Goal: Task Accomplishment & Management: Manage account settings

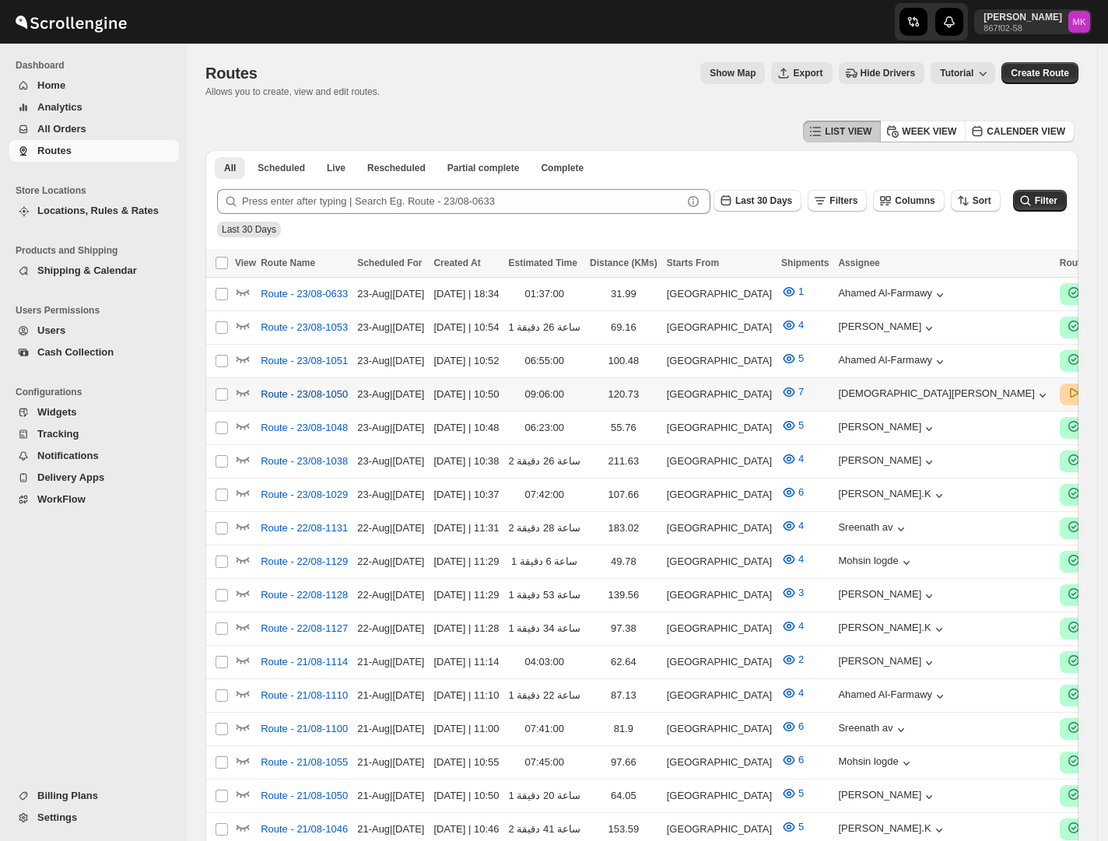
click at [313, 399] on button "Route - 23/08-1050" at bounding box center [304, 394] width 106 height 25
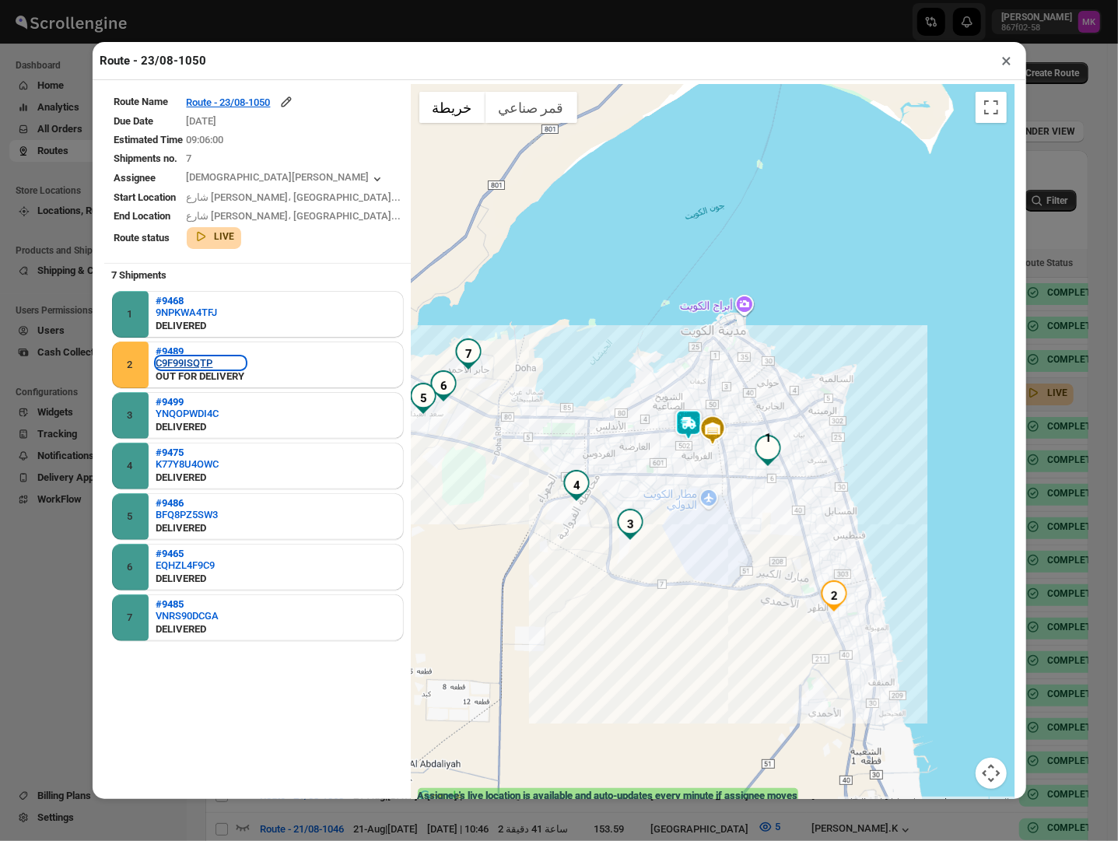
click at [173, 364] on div "C9F99ISQTP" at bounding box center [200, 363] width 89 height 12
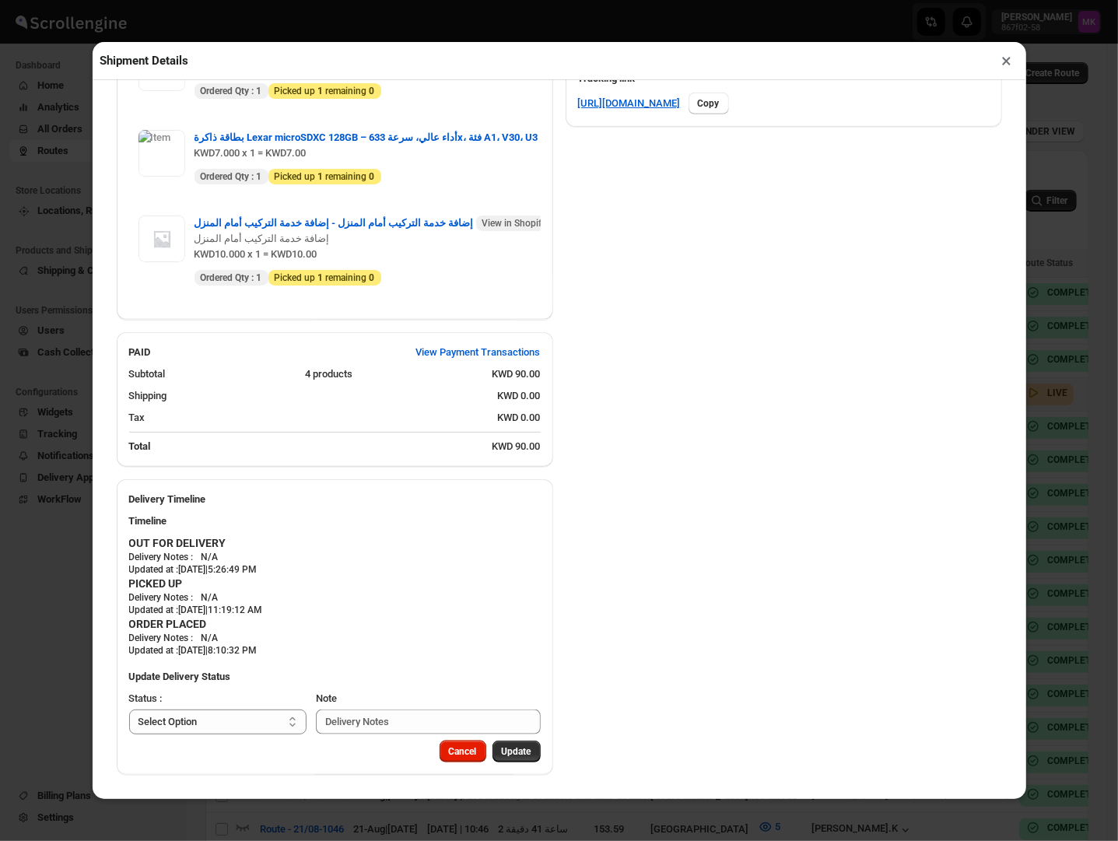
scroll to position [8, 0]
click at [205, 723] on select "Select Option PICKED UP DELIVERED CANCELLED" at bounding box center [218, 721] width 178 height 25
select select "DELIVERED"
click at [129, 709] on select "Select Option PICKED UP DELIVERED CANCELLED" at bounding box center [218, 721] width 178 height 25
click at [481, 751] on span "Pick Products" at bounding box center [502, 751] width 58 height 12
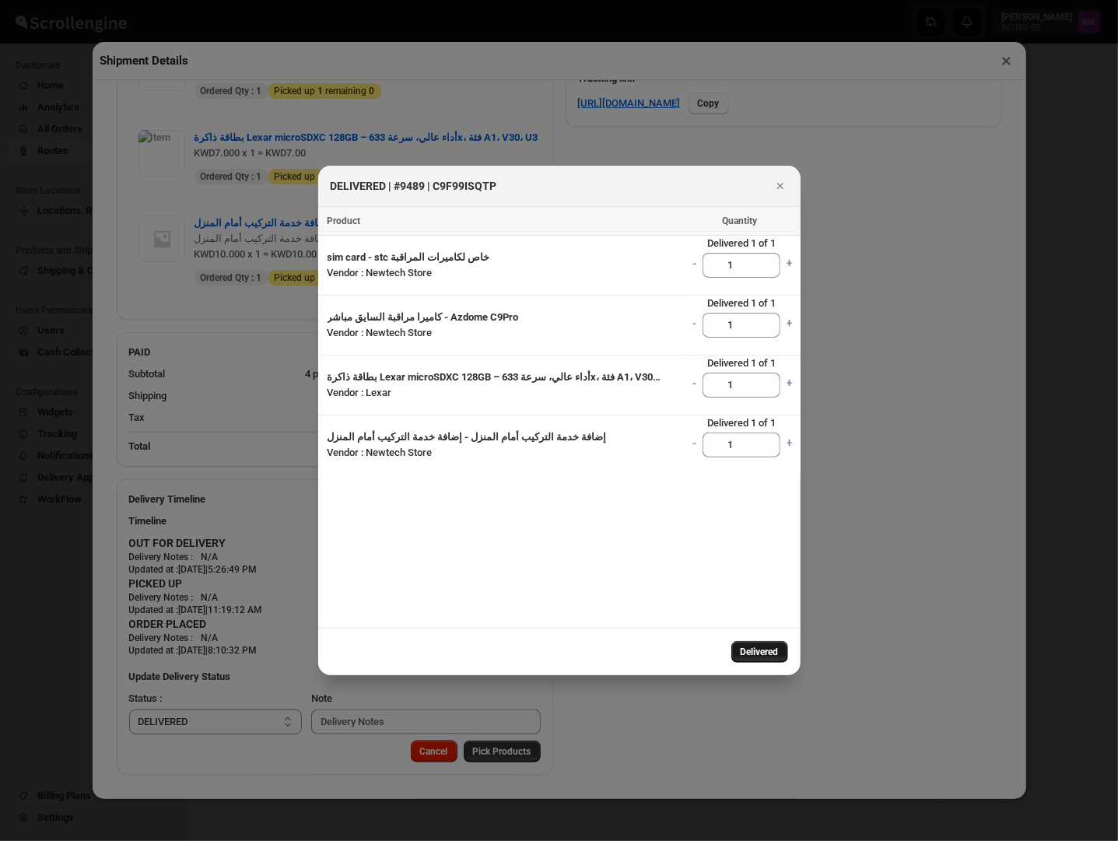
click at [757, 658] on button "Delivered" at bounding box center [759, 652] width 57 height 22
select select
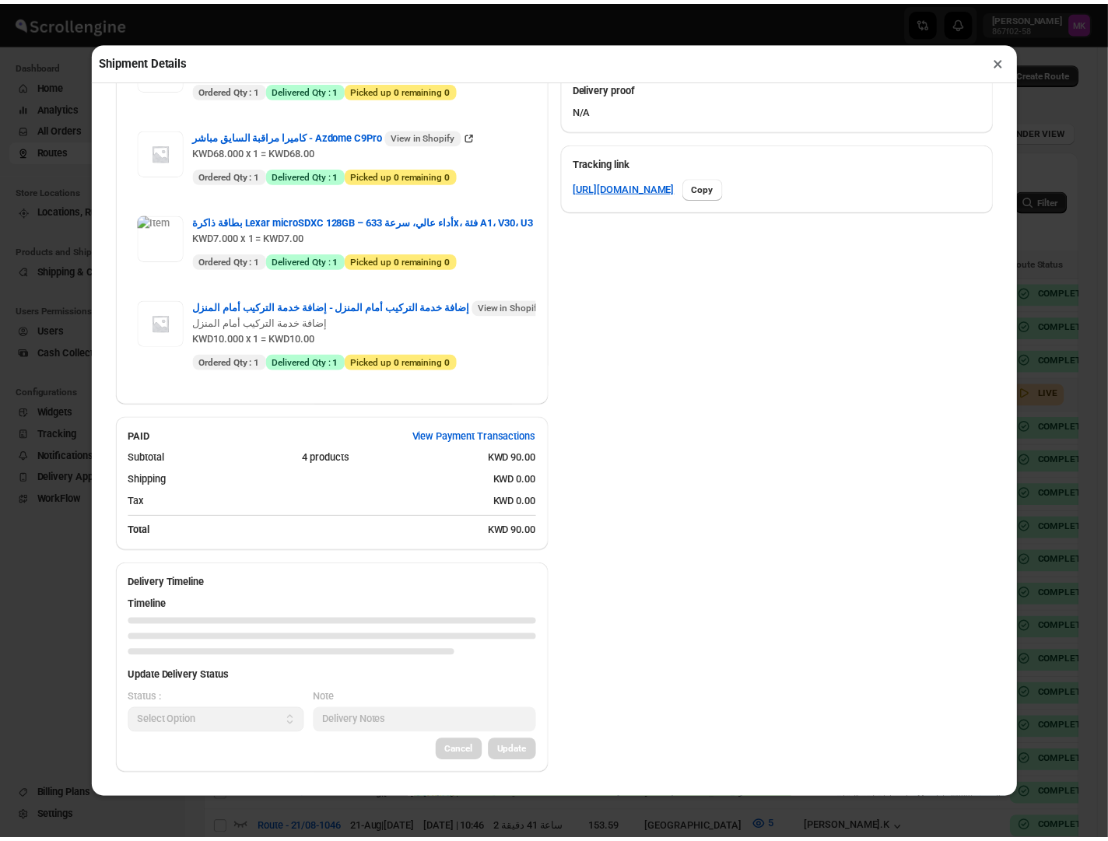
scroll to position [767, 0]
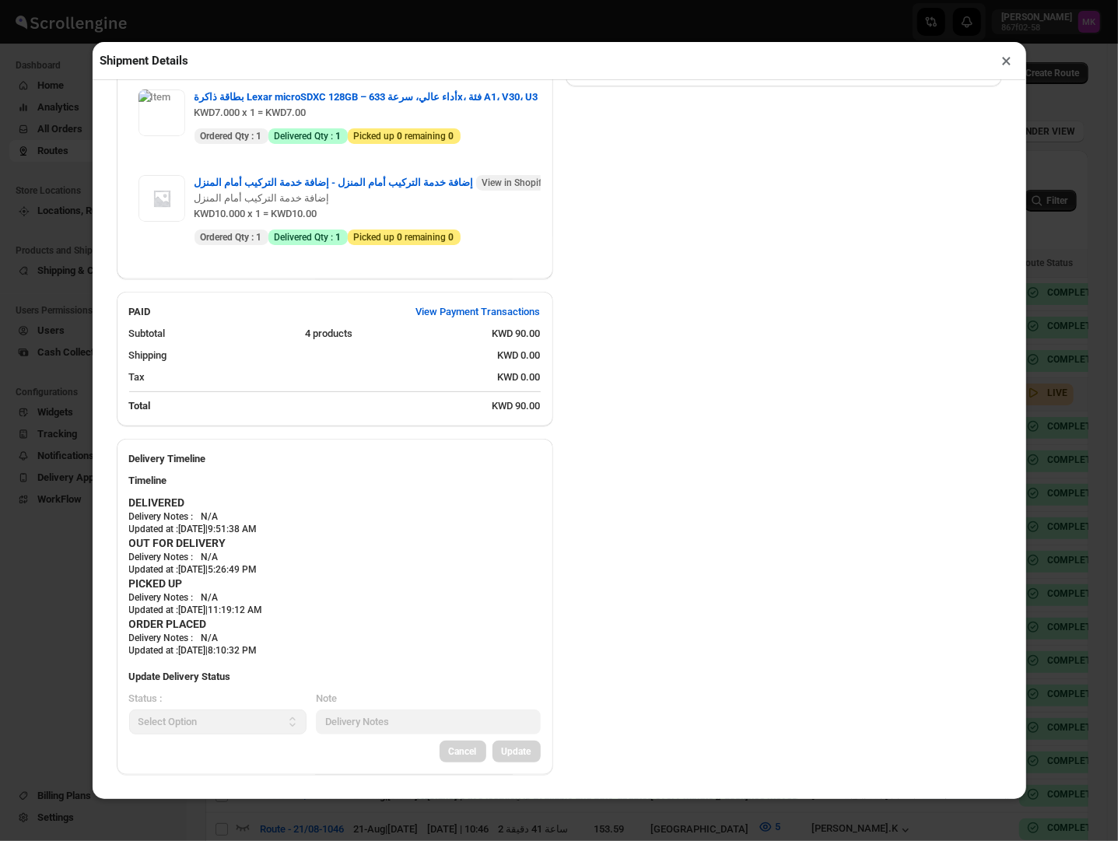
click at [997, 60] on button "×" at bounding box center [1007, 61] width 23 height 22
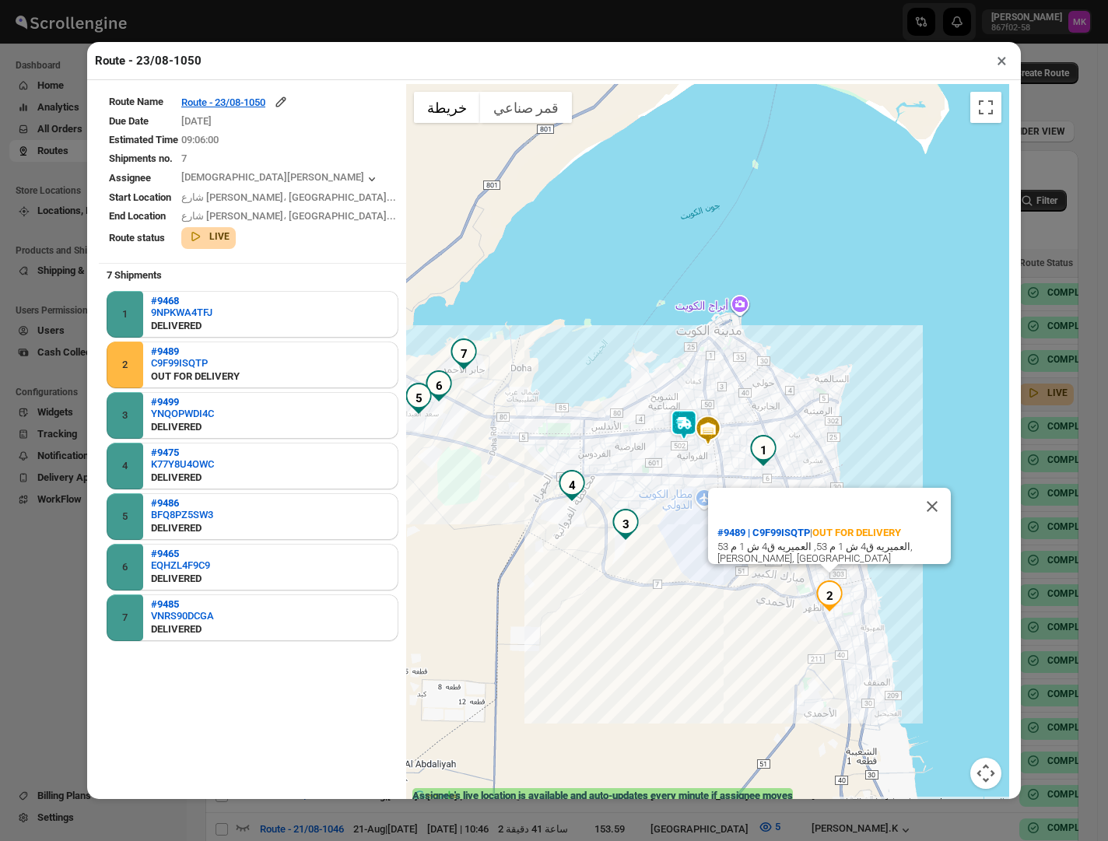
click at [1003, 70] on button "×" at bounding box center [1001, 61] width 23 height 22
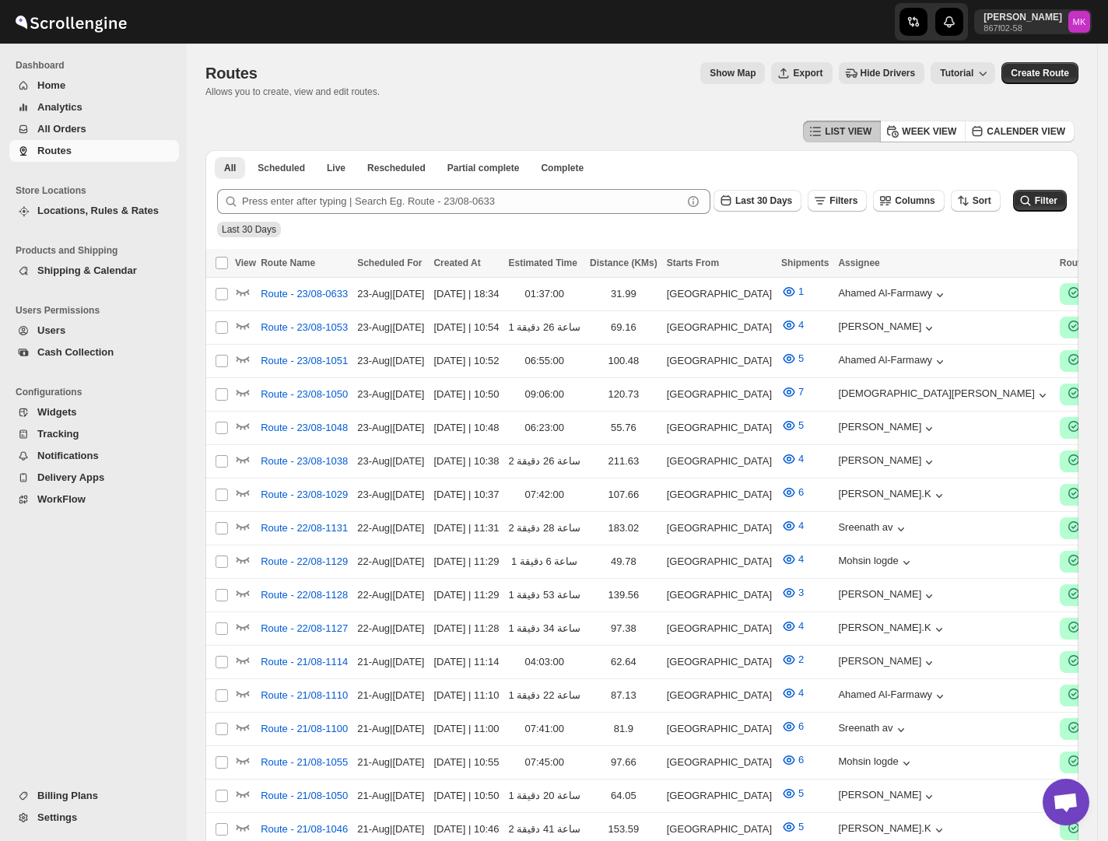
click at [41, 128] on span "All Orders" at bounding box center [61, 129] width 49 height 12
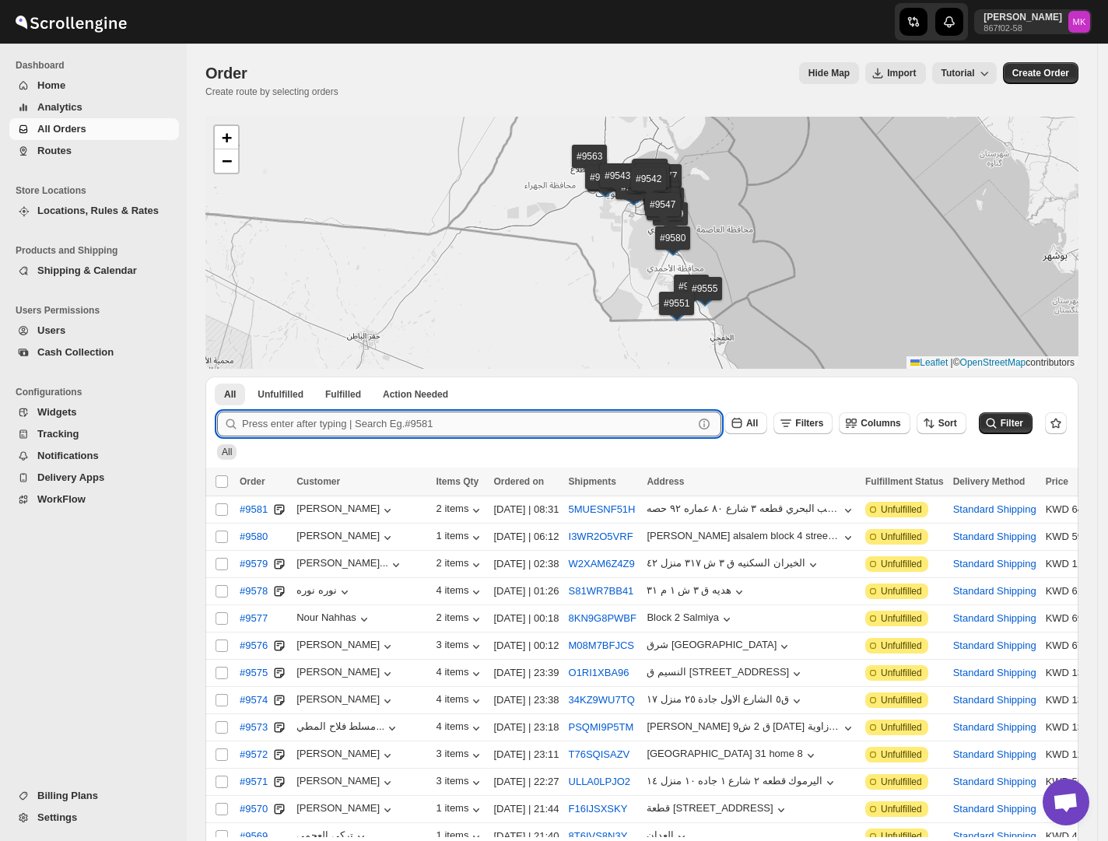
click at [383, 427] on input "text" at bounding box center [467, 423] width 451 height 25
paste input "9521"
type input "9521"
click at [217, 376] on button "Submit" at bounding box center [239, 384] width 44 height 16
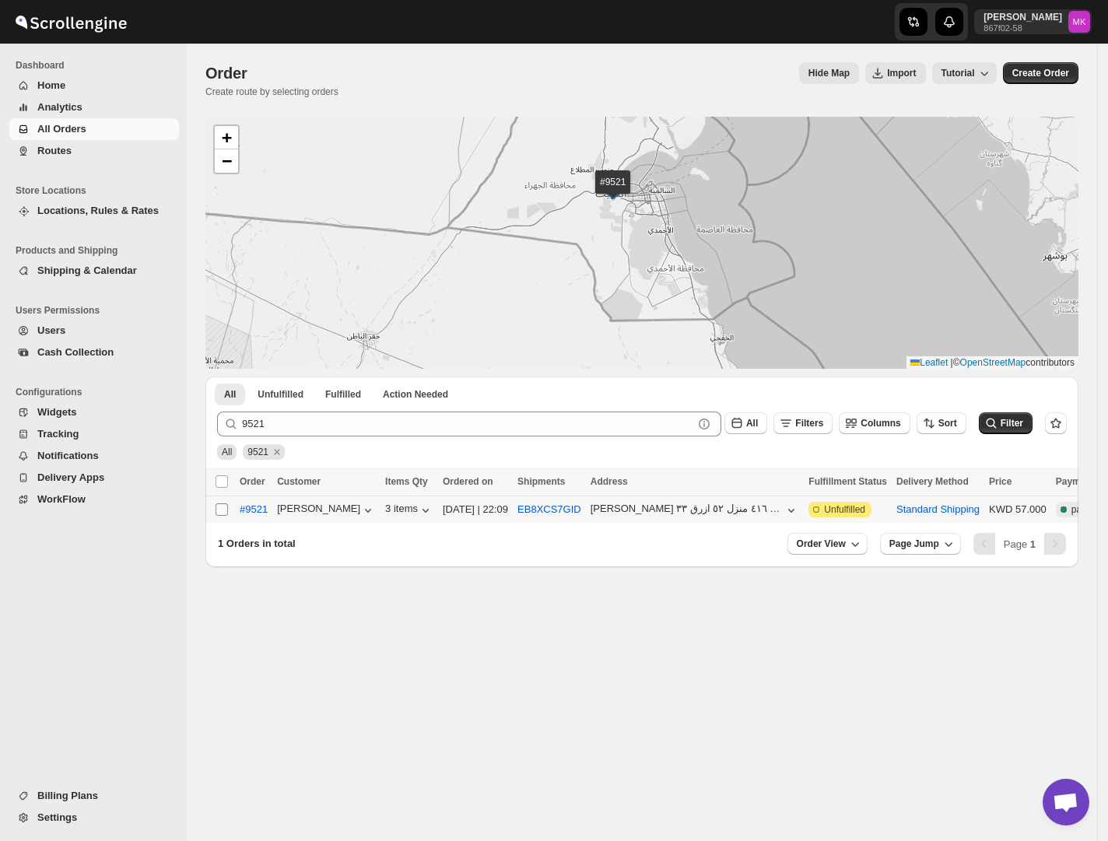
click at [222, 512] on input "Select order" at bounding box center [221, 509] width 12 height 12
checkbox input "true"
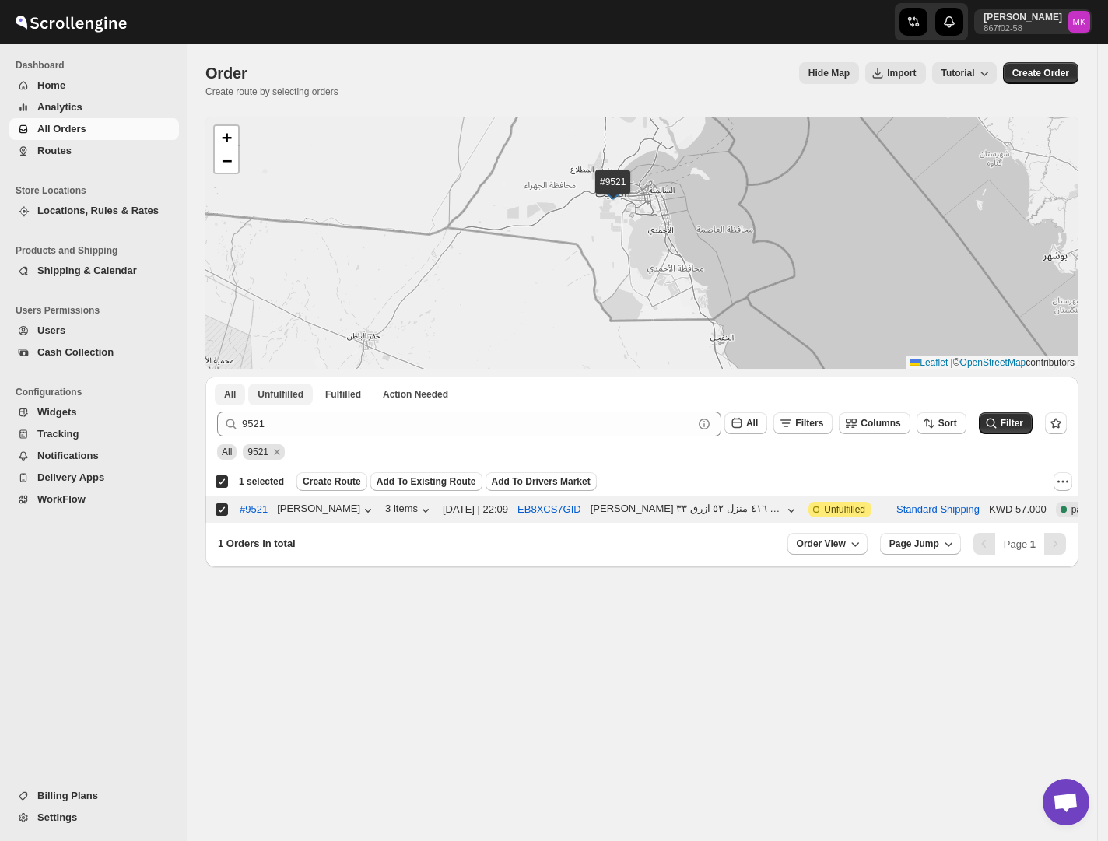
click at [260, 405] on button "Unfulfilled" at bounding box center [280, 394] width 65 height 22
checkbox input "false"
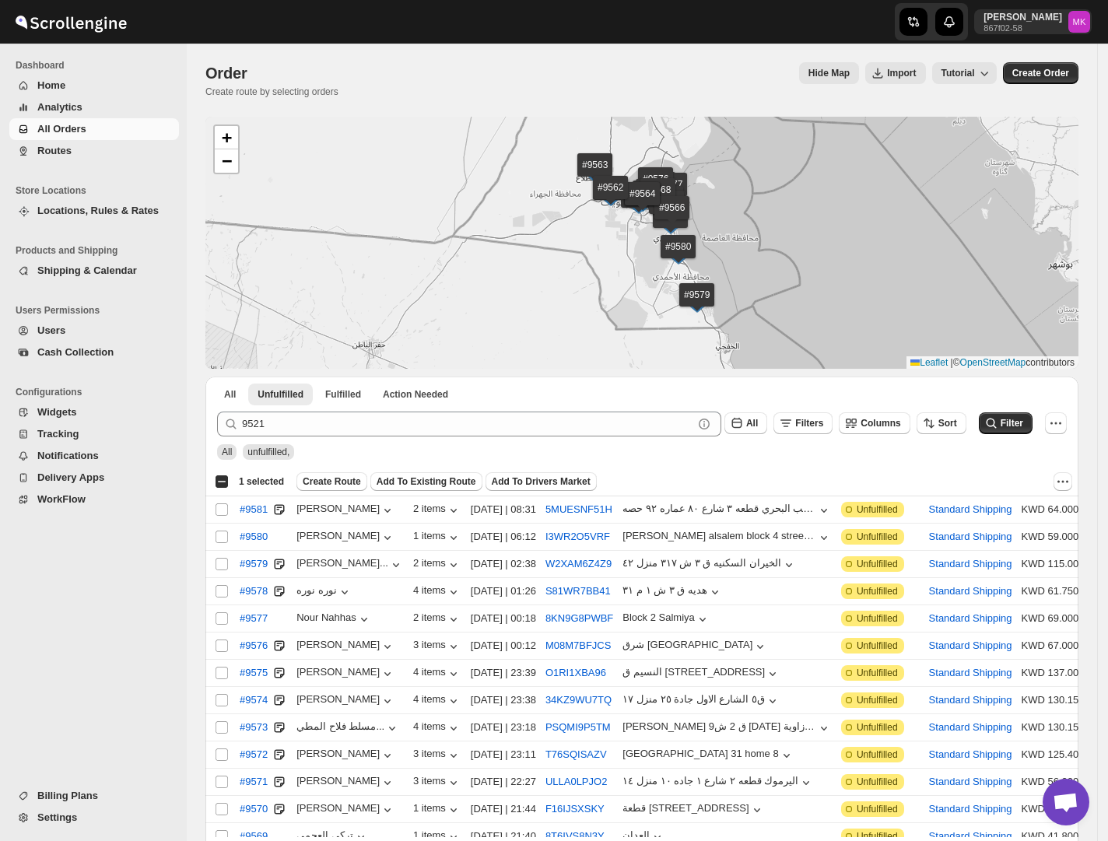
click at [225, 457] on span "All" at bounding box center [227, 451] width 10 height 11
click at [222, 402] on button "All" at bounding box center [230, 394] width 30 height 22
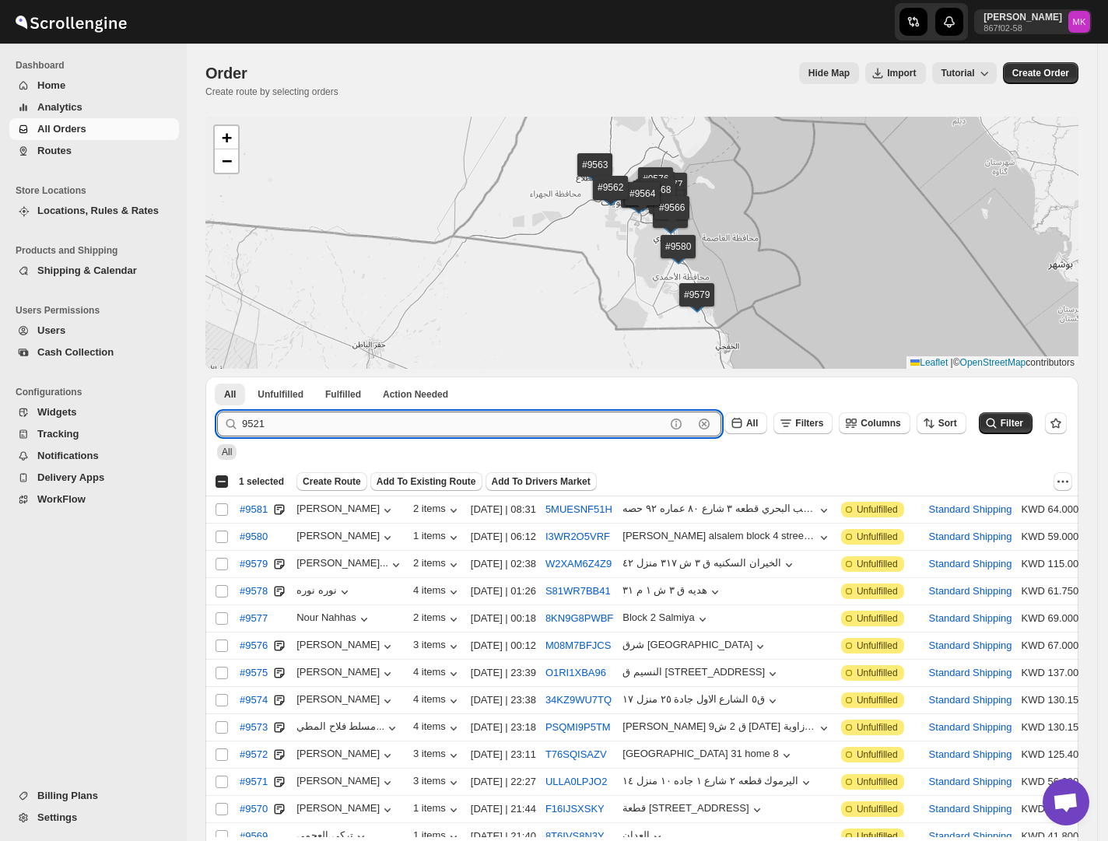
click at [305, 429] on input "9521" at bounding box center [453, 423] width 423 height 25
paste input "3"
type input "9523"
click at [217, 376] on button "Submit" at bounding box center [239, 384] width 44 height 16
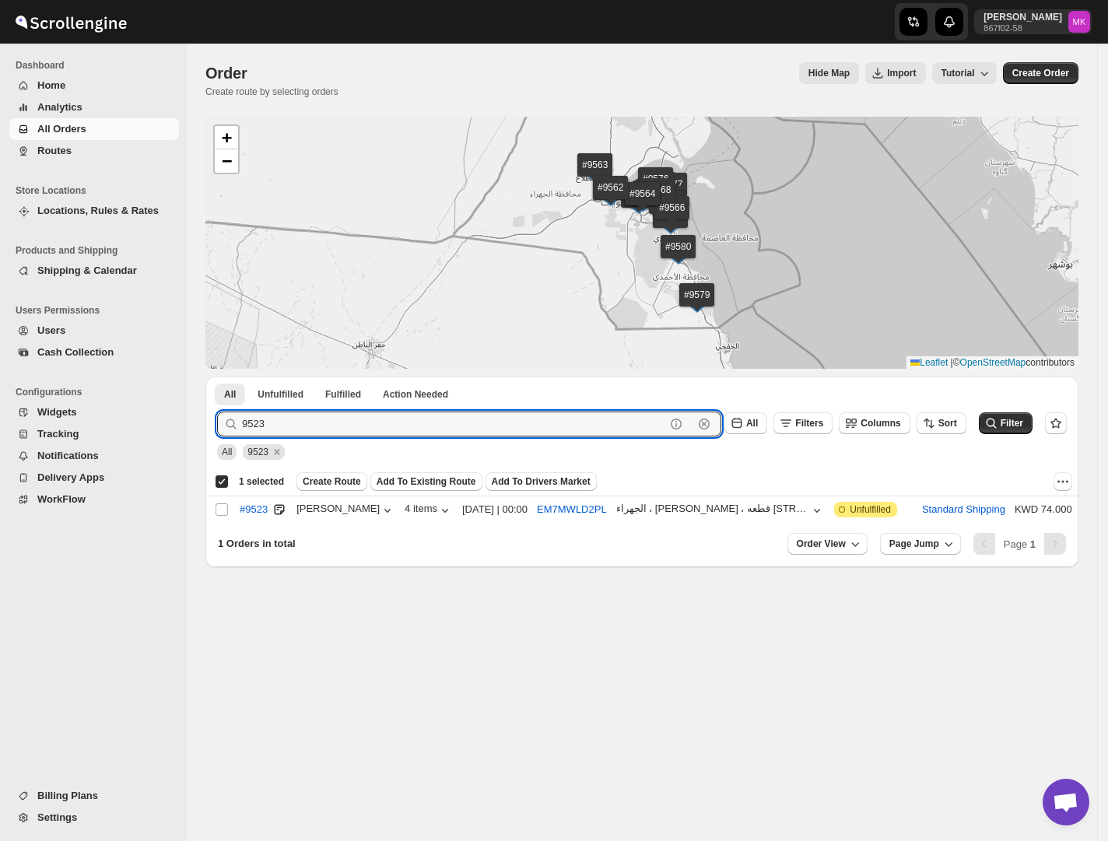
checkbox input "true"
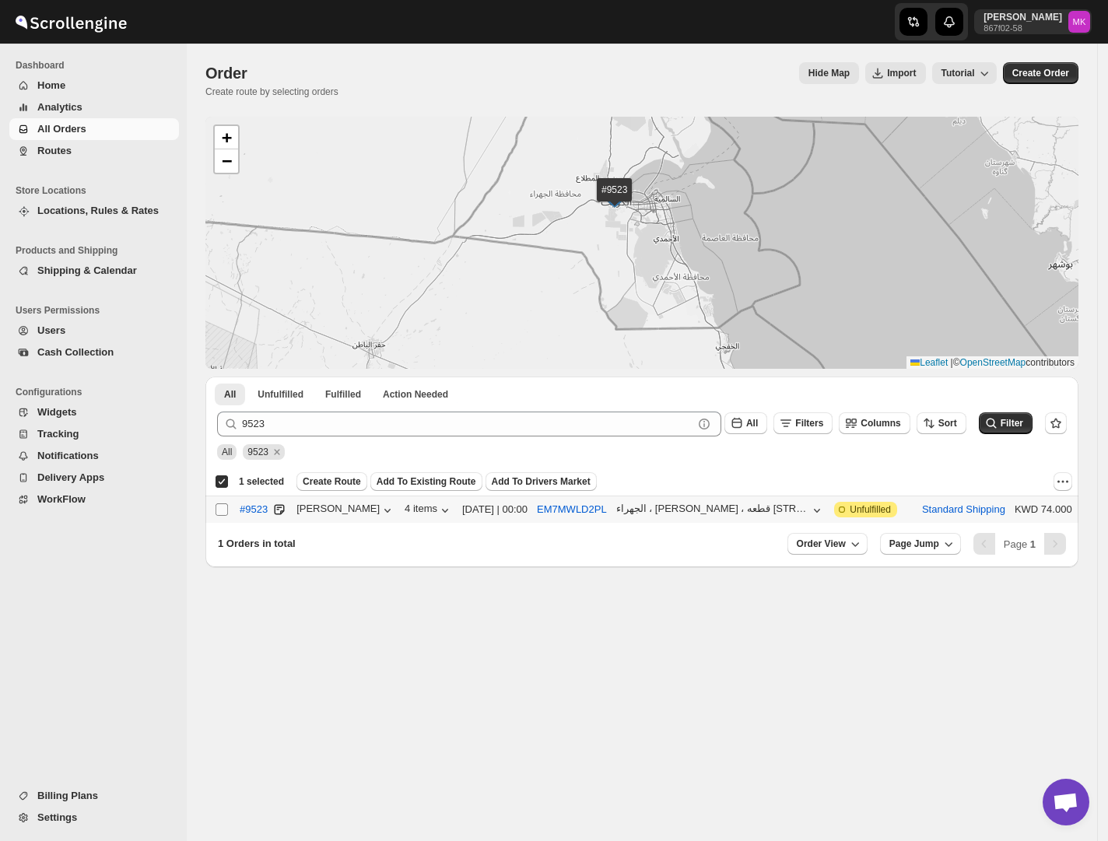
click at [221, 514] on input "Select order" at bounding box center [221, 509] width 12 height 12
checkbox input "true"
checkbox input "false"
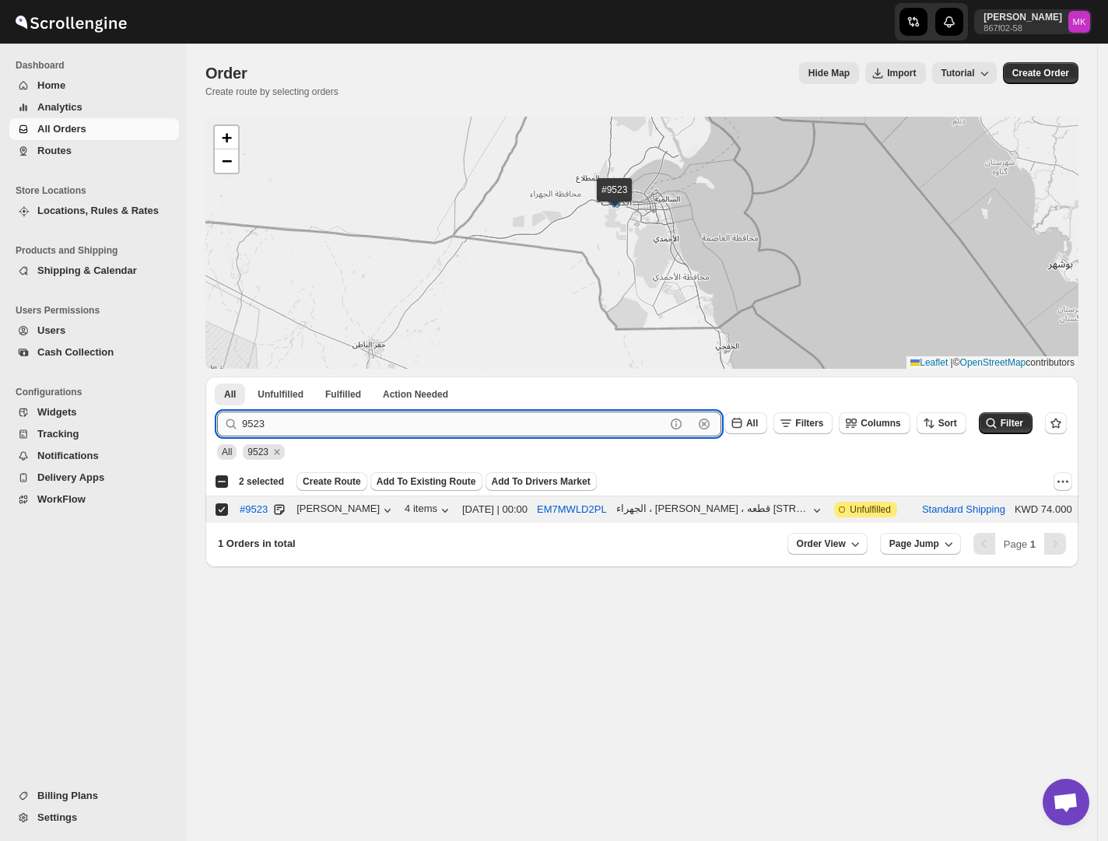
click at [302, 426] on input "9523" at bounding box center [453, 423] width 423 height 25
paste input "44"
type input "9544"
click at [217, 376] on button "Submit" at bounding box center [239, 384] width 44 height 16
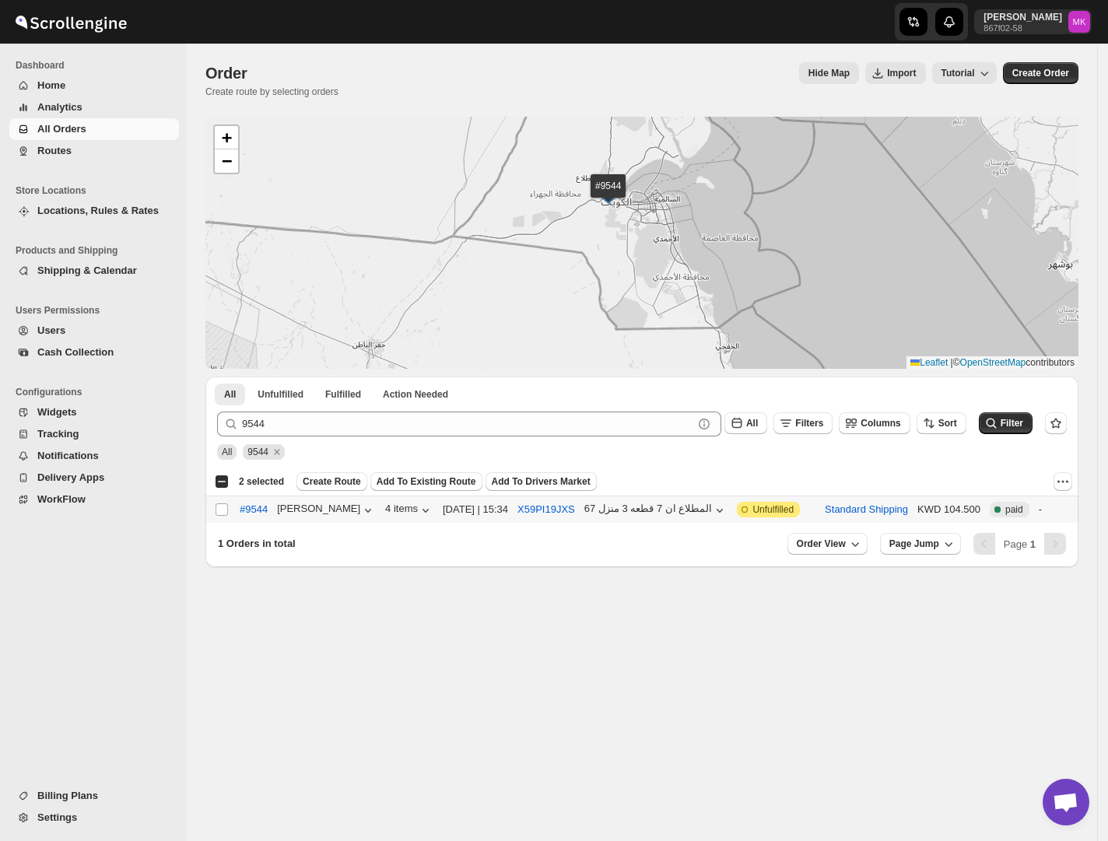
click at [221, 520] on td "Select order" at bounding box center [220, 509] width 30 height 27
checkbox input "true"
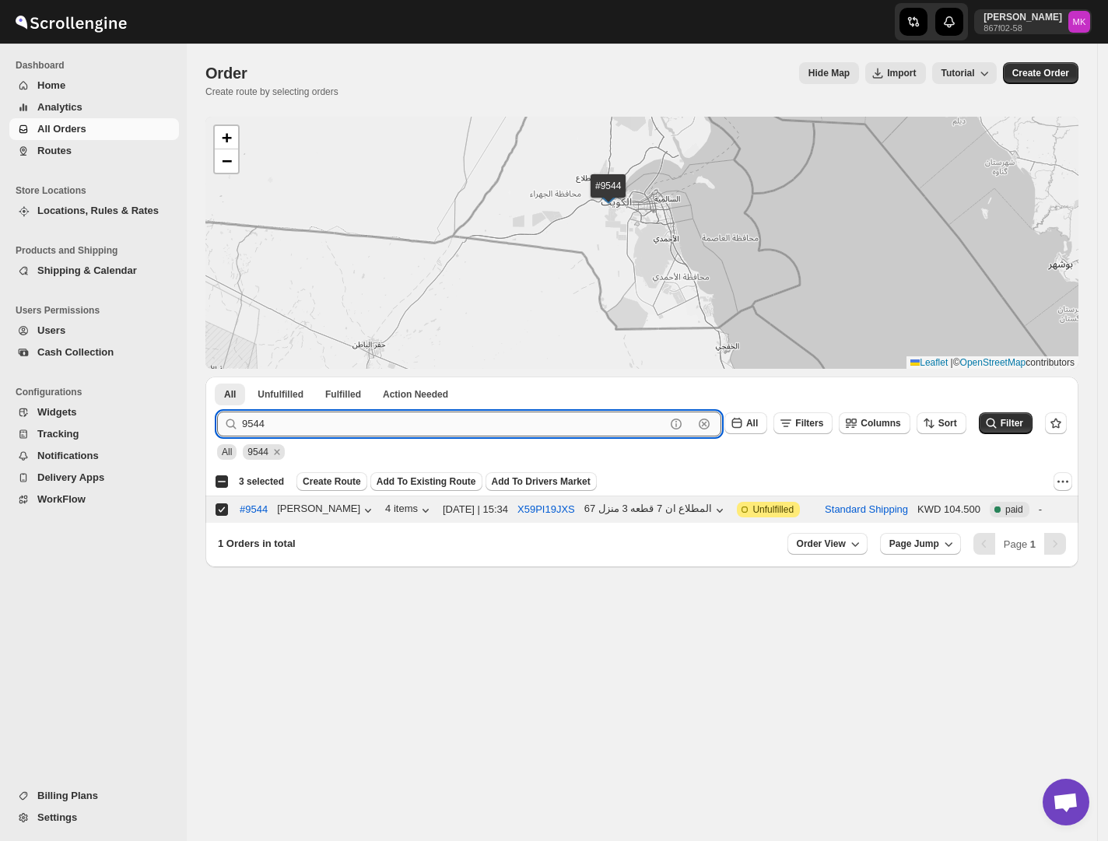
click at [300, 429] on input "9544" at bounding box center [453, 423] width 423 height 25
paste input "483"
type input "9483"
click at [217, 376] on button "Submit" at bounding box center [239, 384] width 44 height 16
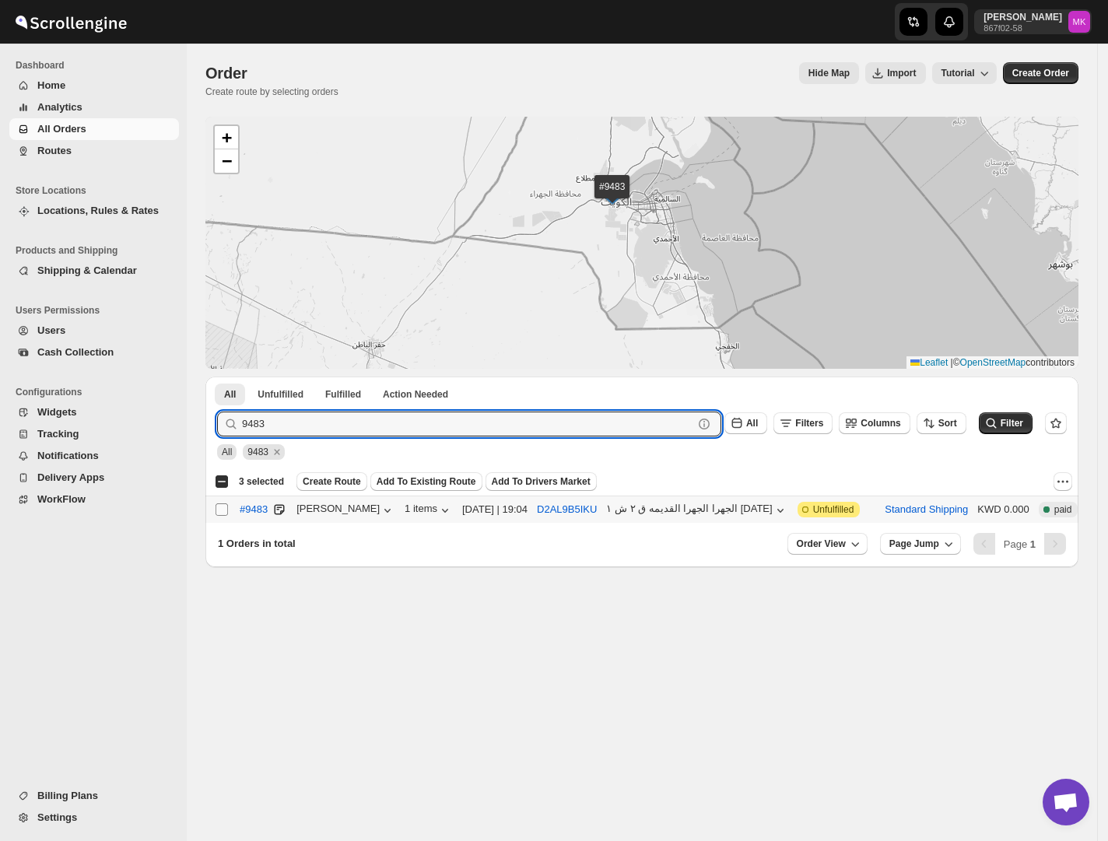
click at [224, 510] on input "Select order" at bounding box center [221, 509] width 12 height 12
checkbox input "true"
click at [316, 417] on input "9483" at bounding box center [453, 423] width 423 height 25
paste input "51"
type input "9513"
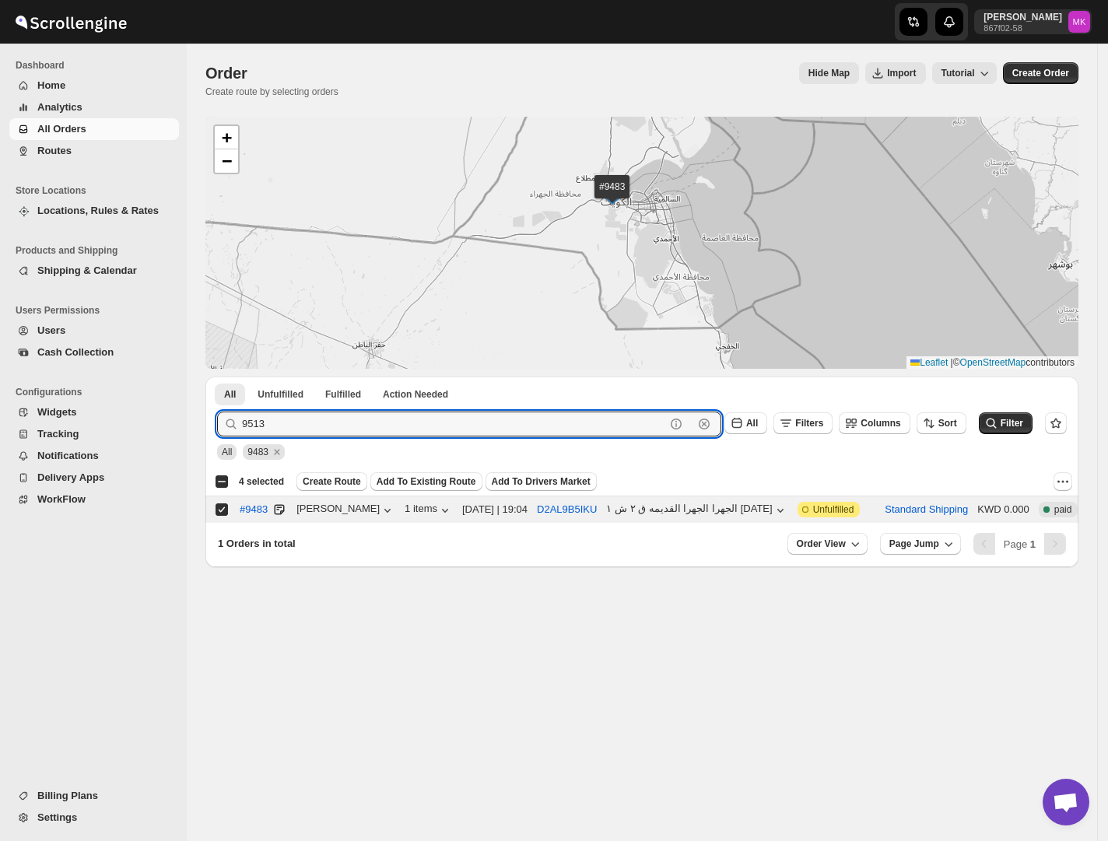
click at [217, 376] on button "Submit" at bounding box center [239, 384] width 44 height 16
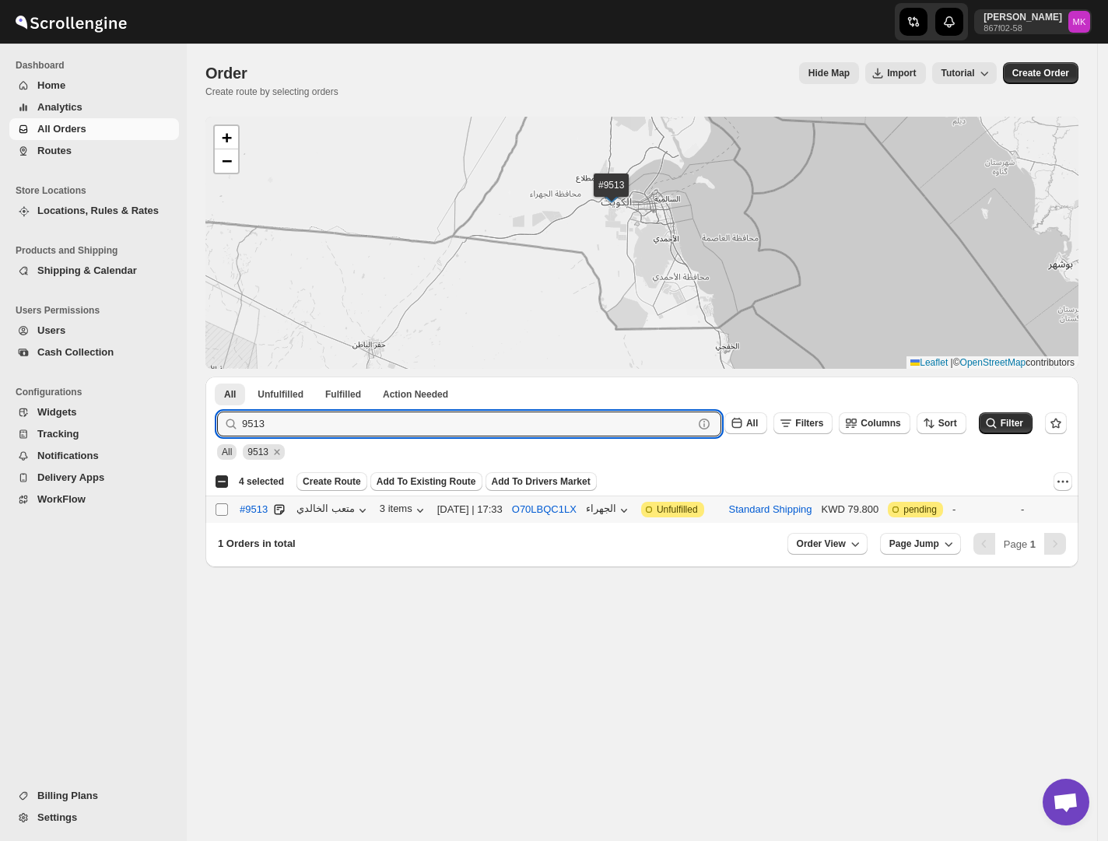
click at [218, 505] on input "Select order" at bounding box center [221, 509] width 12 height 12
checkbox input "true"
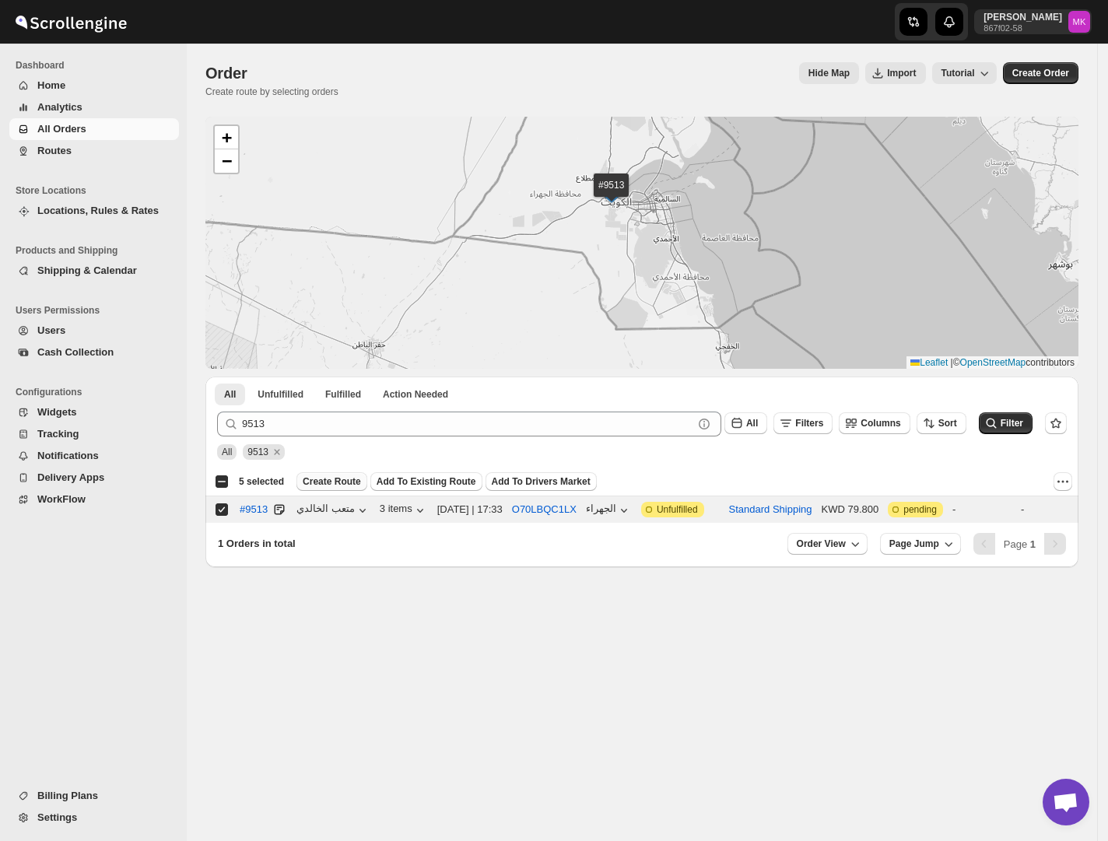
click at [324, 484] on span "Create Route" at bounding box center [332, 481] width 58 height 12
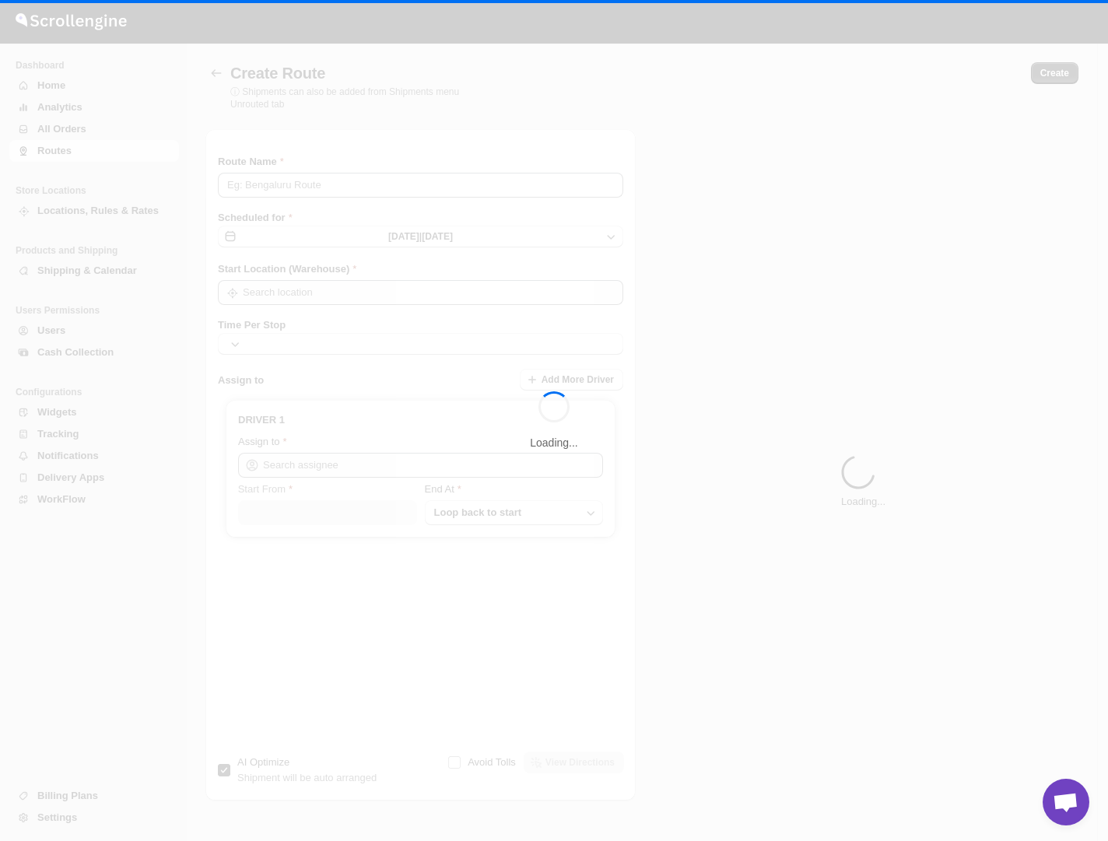
type input "Route - 24/08-0958"
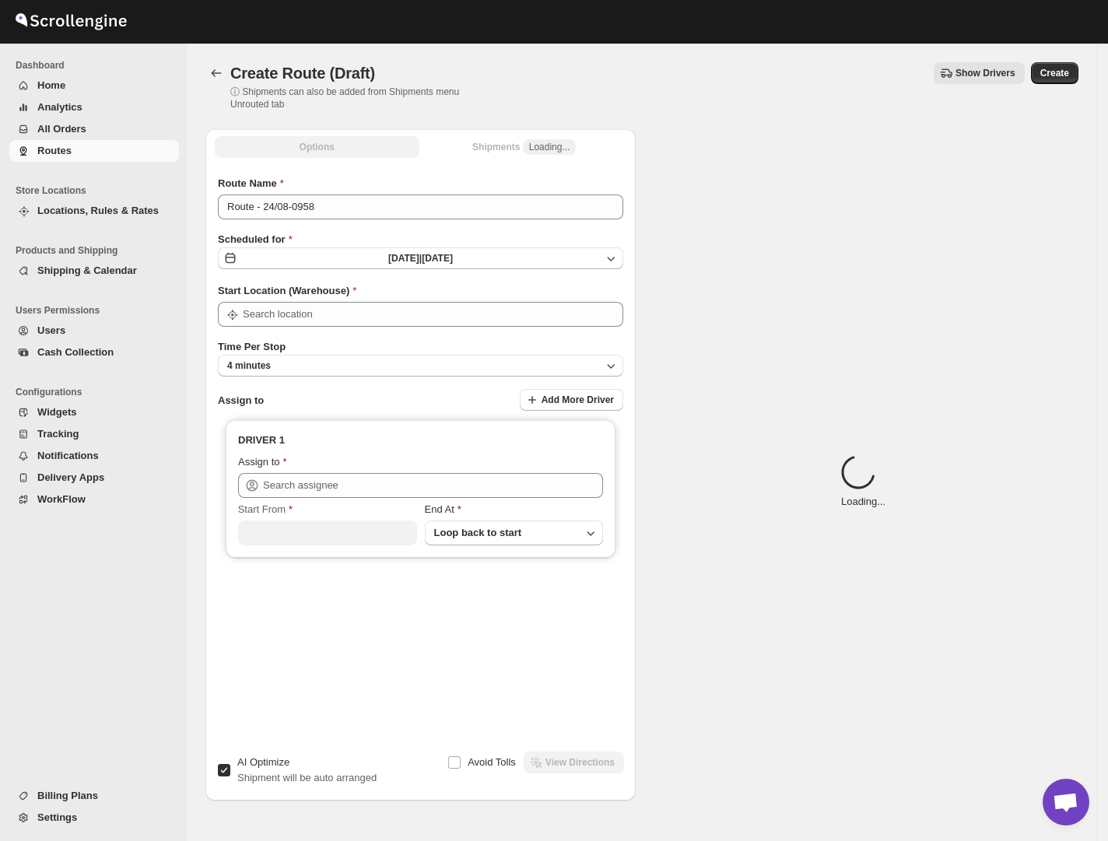
type input "[GEOGRAPHIC_DATA]"
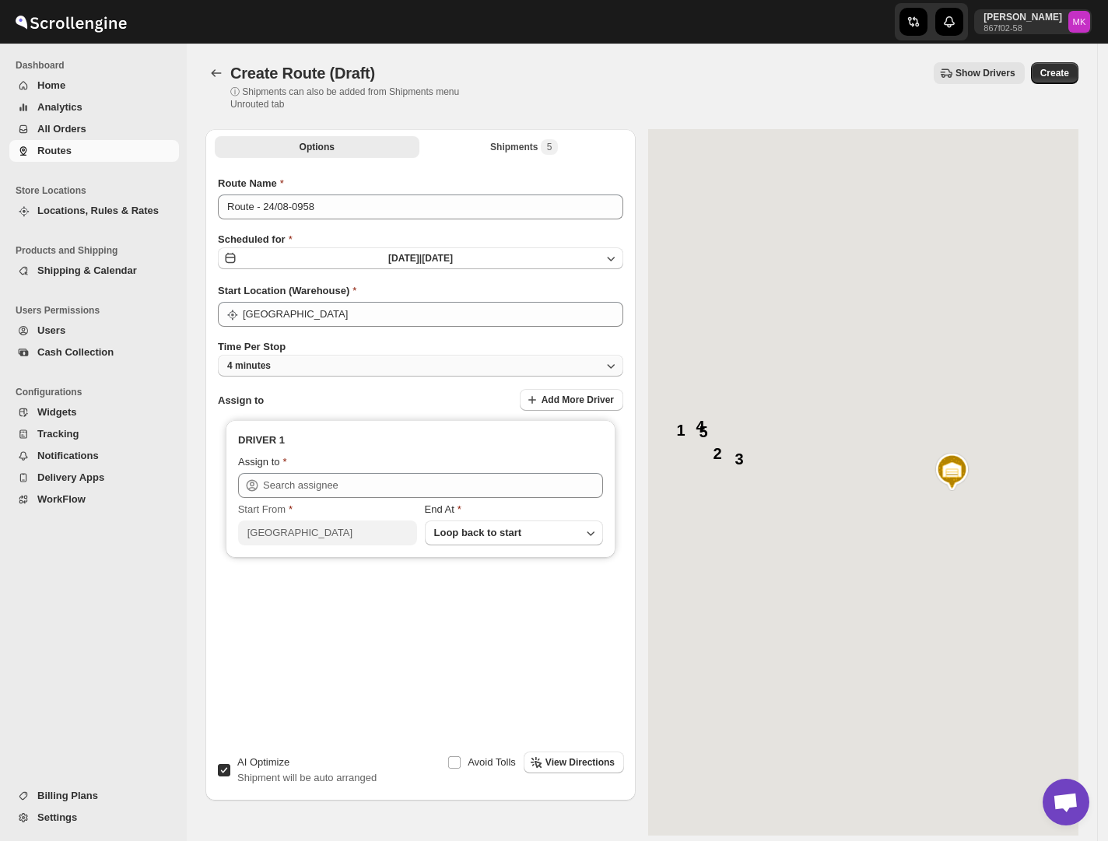
click at [300, 367] on button "4 minutes" at bounding box center [420, 366] width 405 height 22
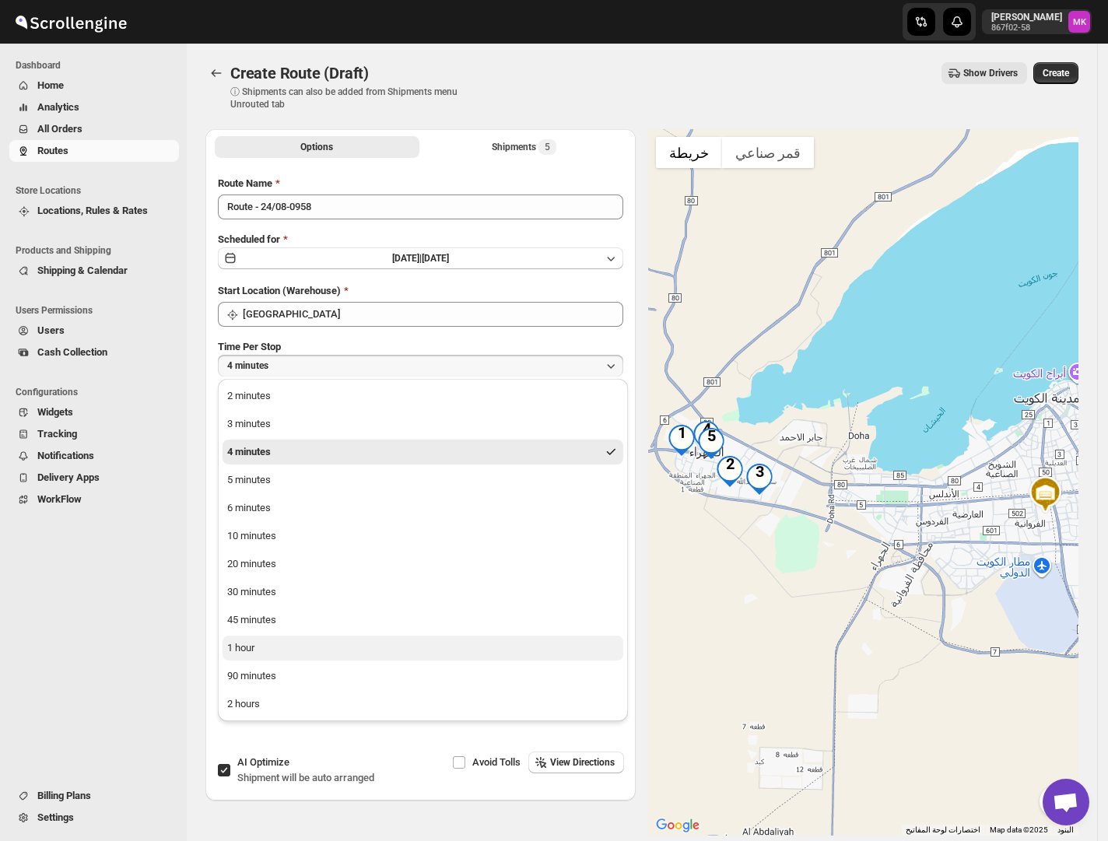
click at [247, 646] on div "1 hour" at bounding box center [240, 648] width 27 height 16
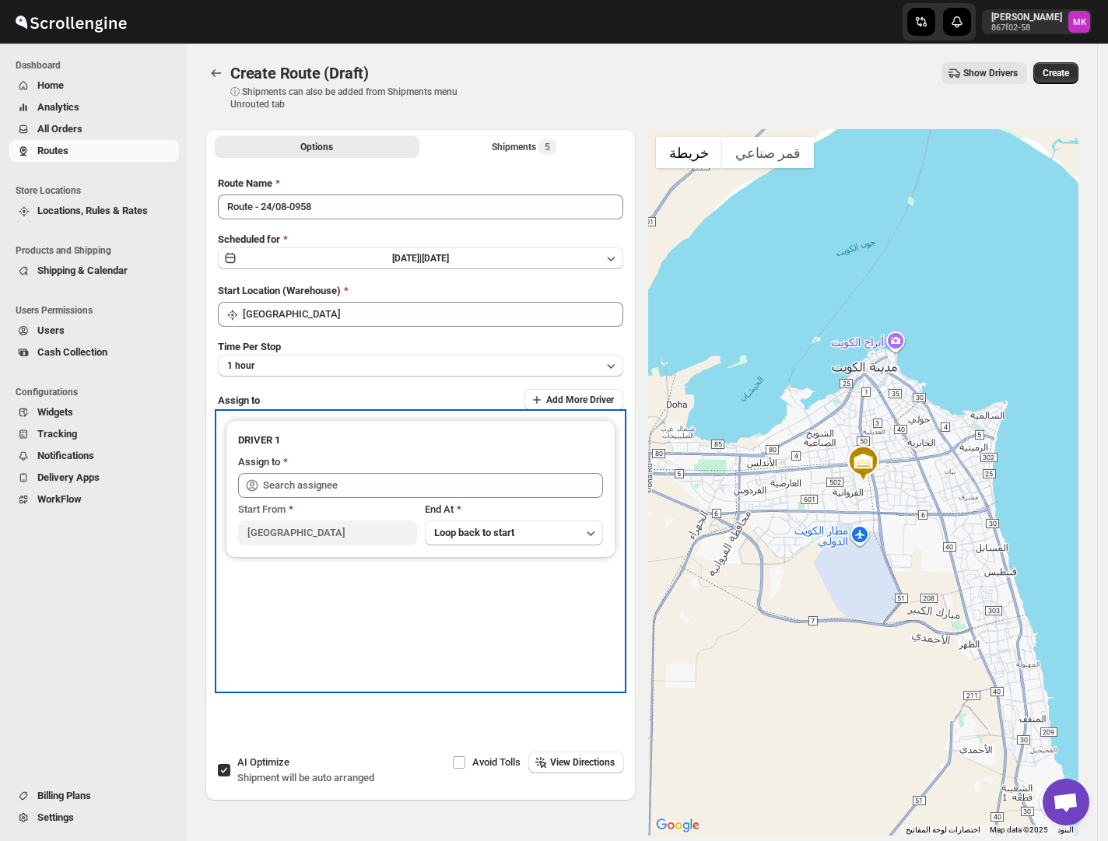
click at [252, 481] on icon at bounding box center [252, 486] width 16 height 16
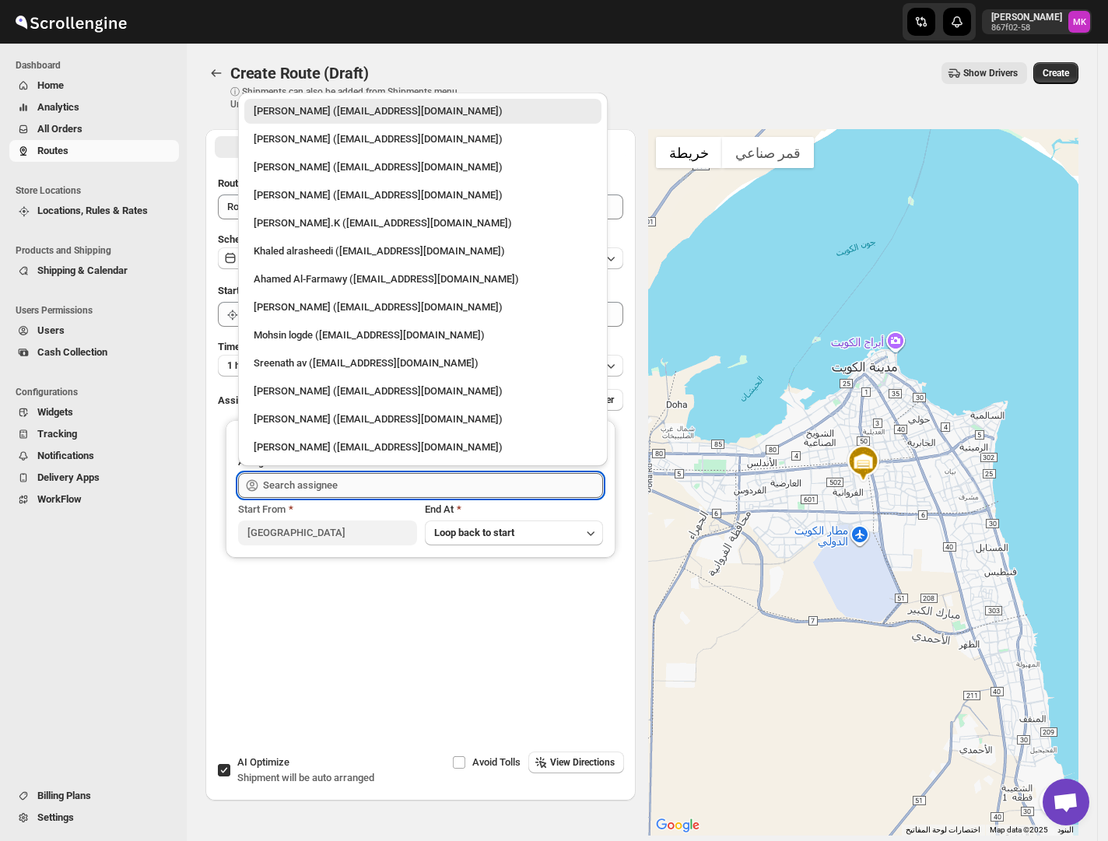
click at [334, 483] on input "text" at bounding box center [433, 485] width 340 height 25
click at [380, 224] on div "[PERSON_NAME].K ([EMAIL_ADDRESS][DOMAIN_NAME])" at bounding box center [423, 223] width 338 height 16
type input "[PERSON_NAME].K ([EMAIL_ADDRESS][DOMAIN_NAME])"
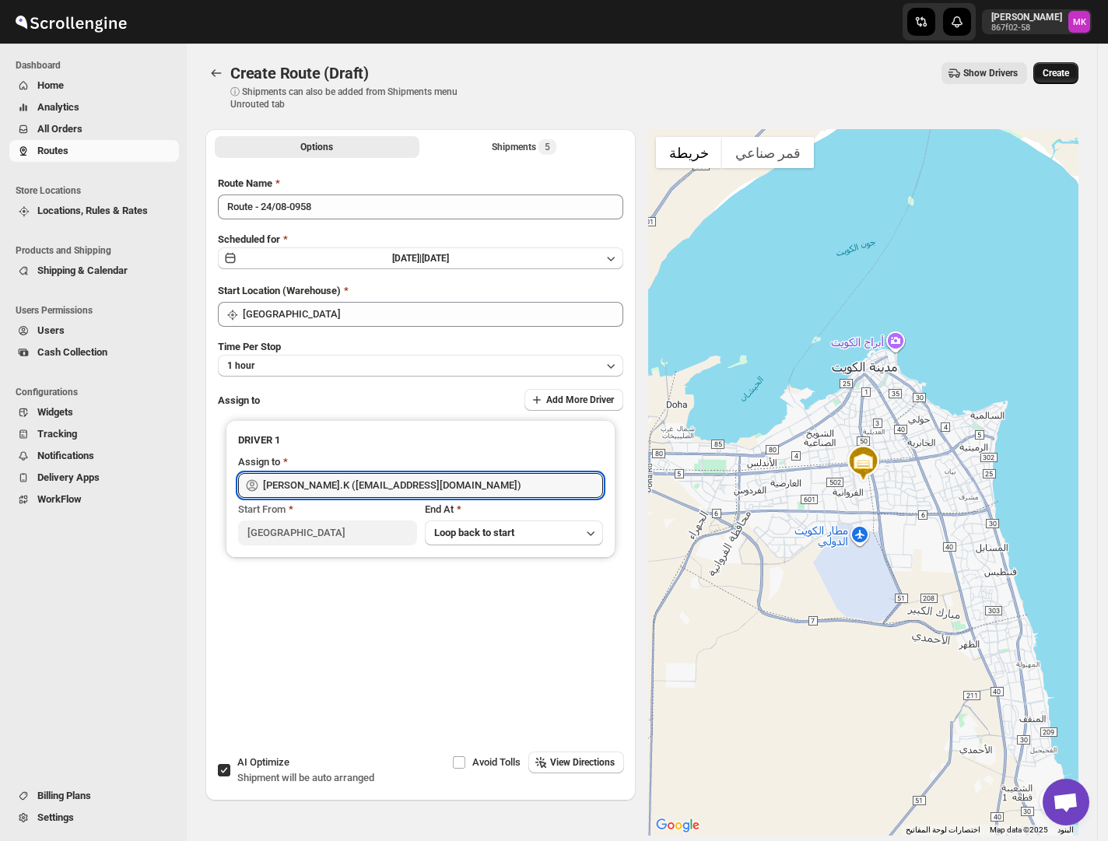
click at [1077, 62] on button "Create" at bounding box center [1055, 73] width 45 height 22
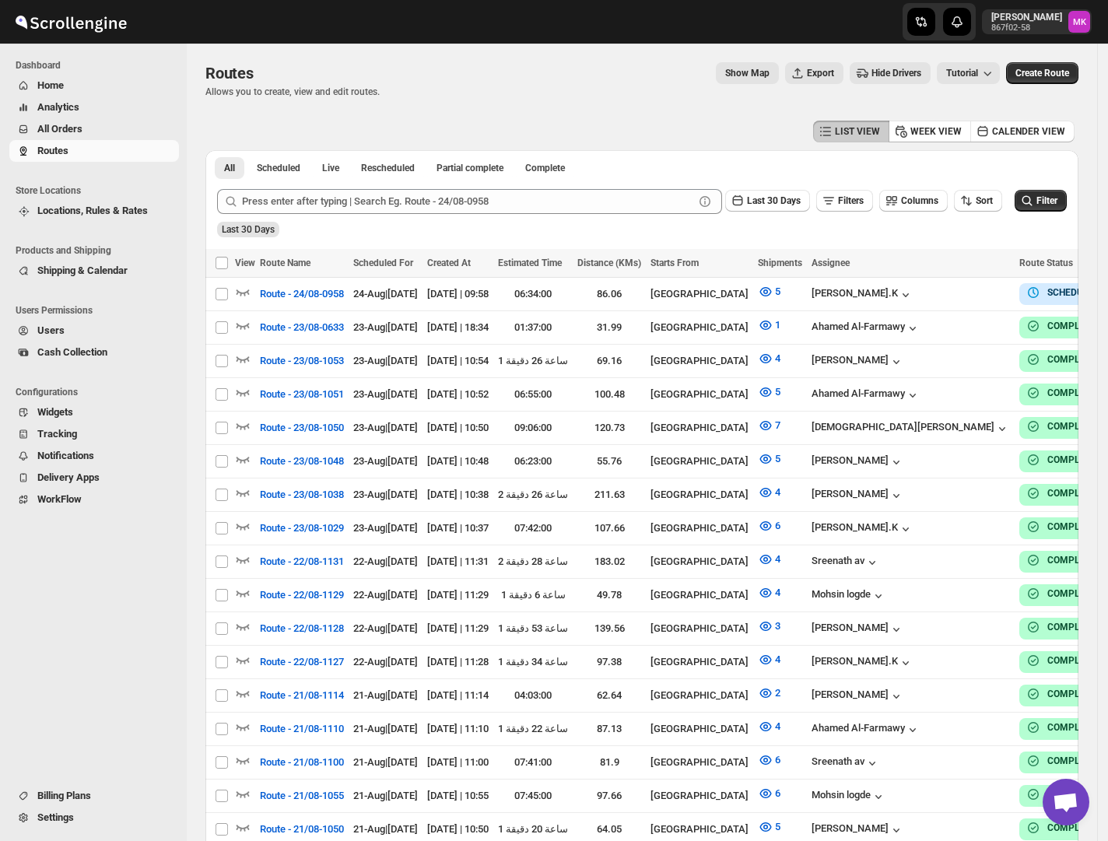
click at [100, 134] on span "All Orders" at bounding box center [106, 129] width 138 height 16
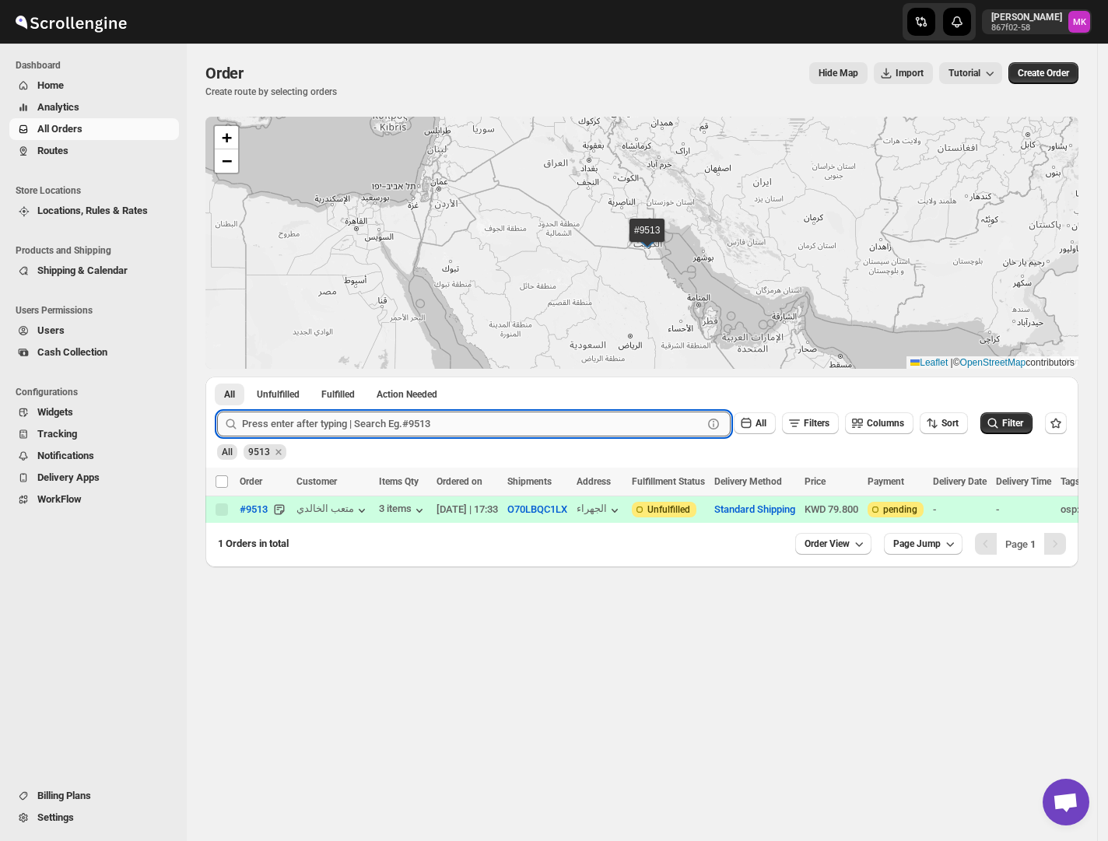
click at [313, 424] on input "text" at bounding box center [472, 423] width 460 height 25
paste input "9533"
type input "9533"
click at [217, 376] on button "Submit" at bounding box center [239, 384] width 44 height 16
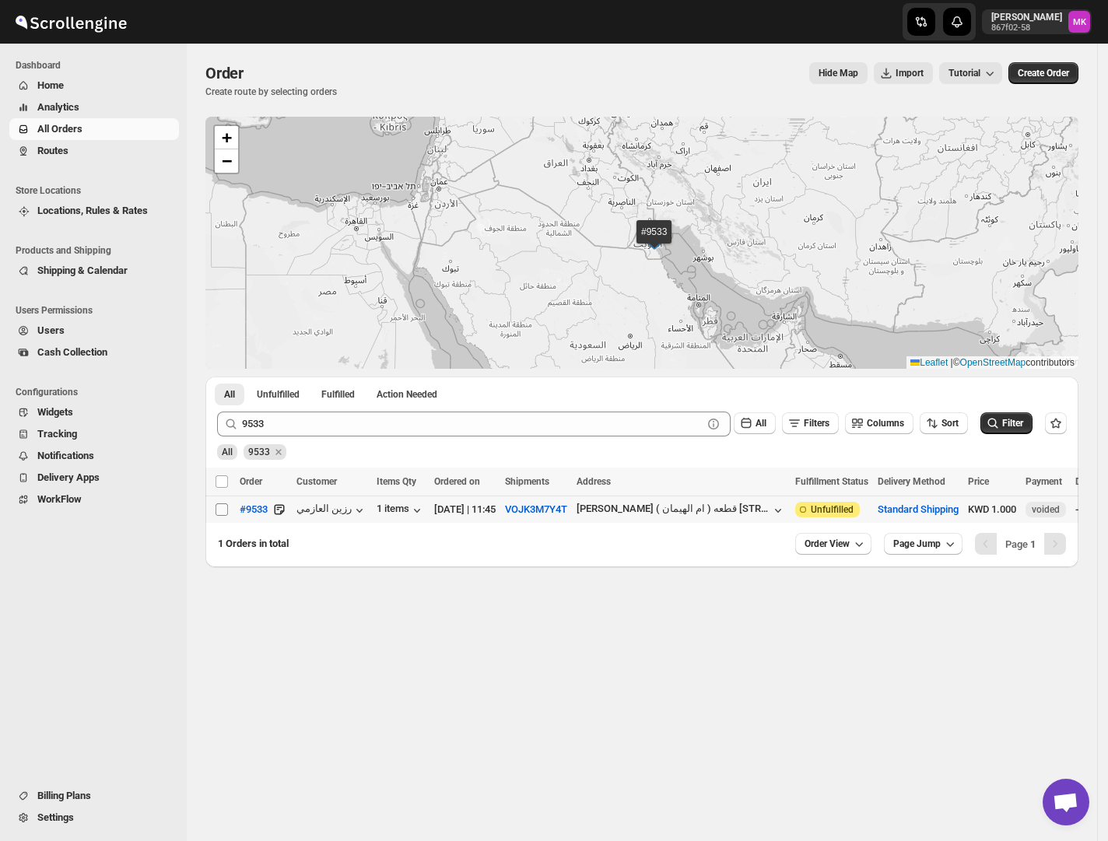
click at [218, 507] on input "Select order" at bounding box center [221, 509] width 12 height 12
checkbox input "true"
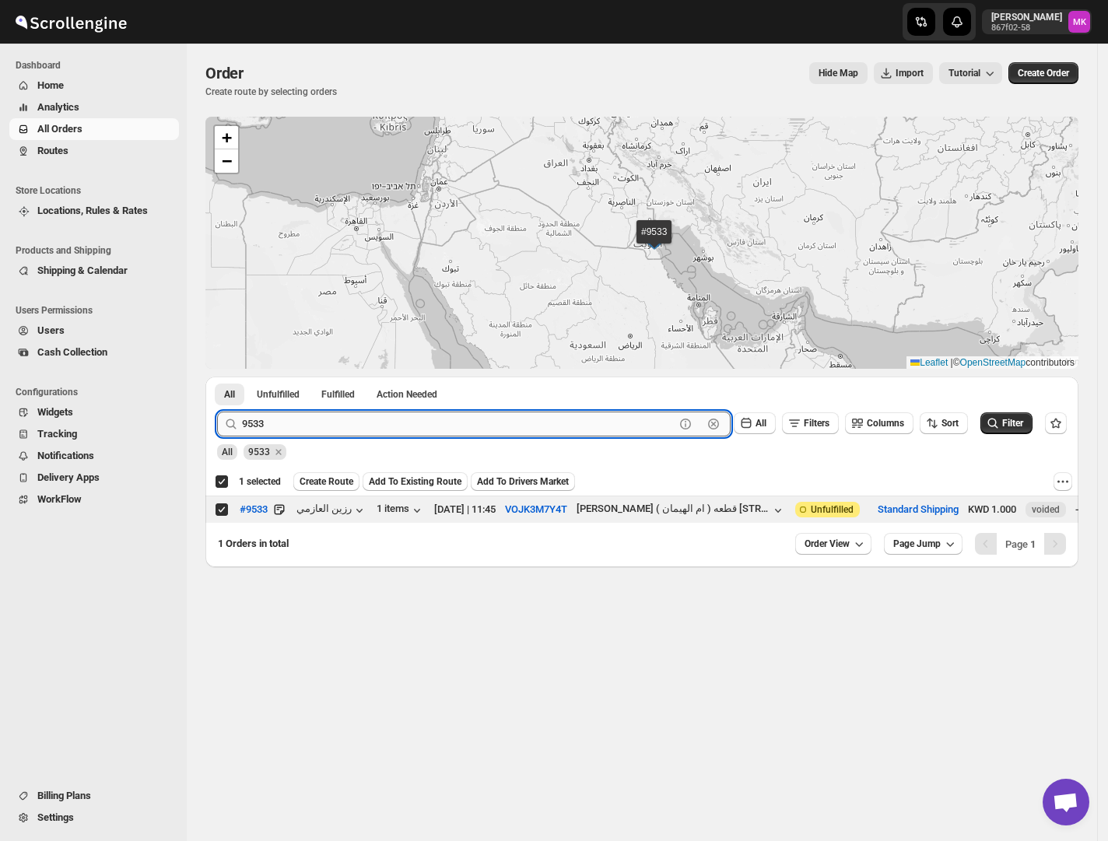
click at [271, 427] on input "9533" at bounding box center [458, 423] width 432 height 25
paste input "28"
type input "9528"
click at [217, 376] on button "Submit" at bounding box center [239, 384] width 44 height 16
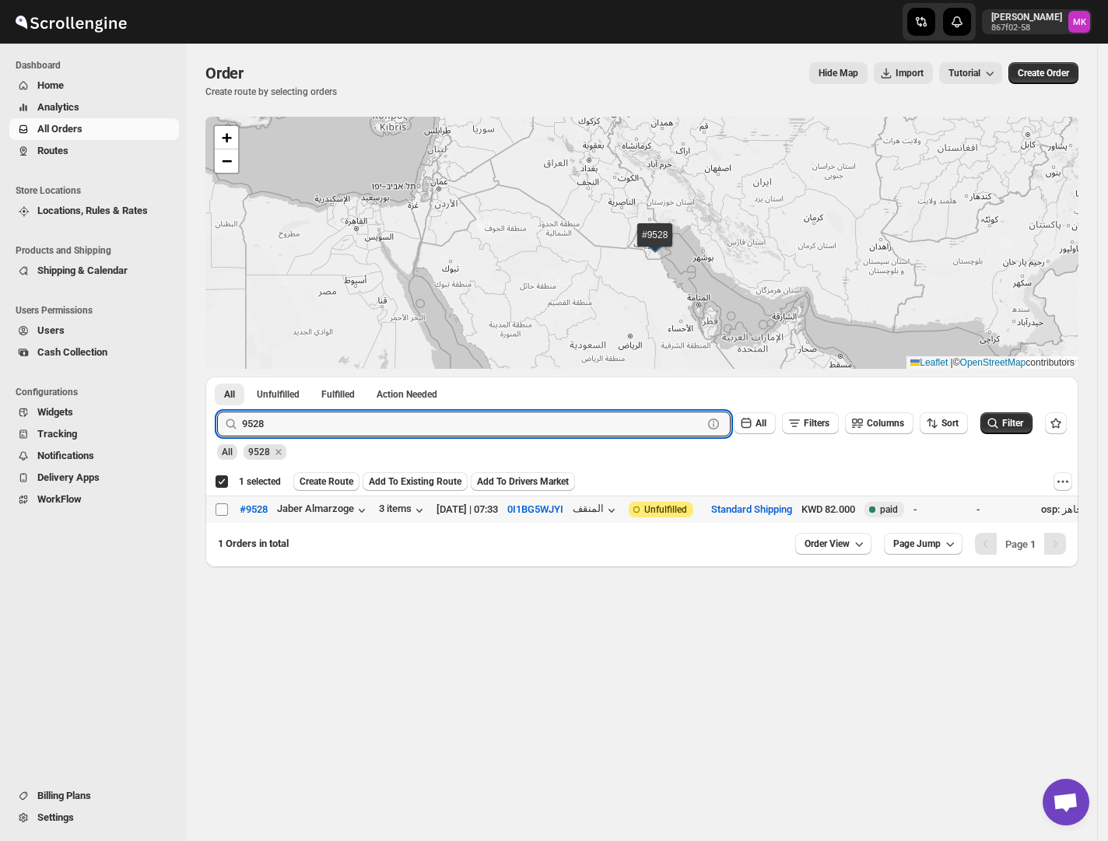
click at [216, 512] on input "Select order" at bounding box center [221, 509] width 12 height 12
checkbox input "true"
checkbox input "false"
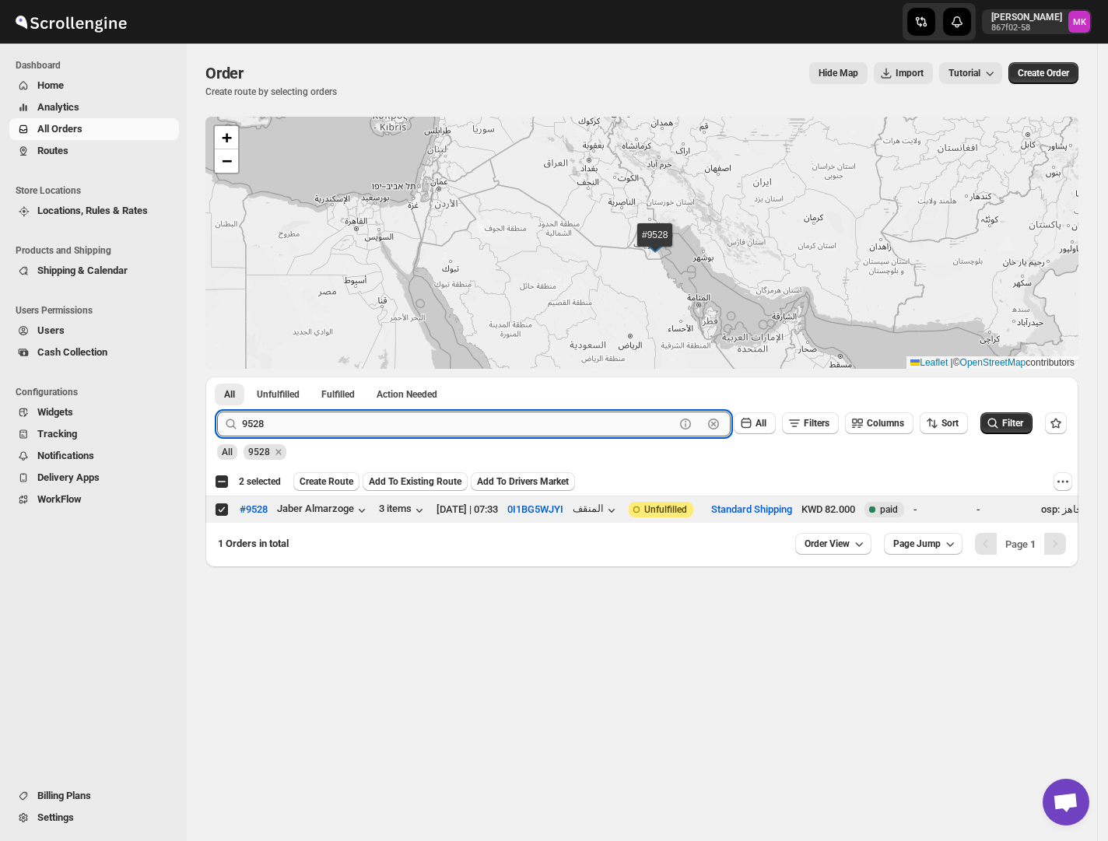
click at [283, 415] on input "9528" at bounding box center [458, 423] width 432 height 25
paste input "32"
type input "9532"
click at [217, 376] on button "Submit" at bounding box center [239, 384] width 44 height 16
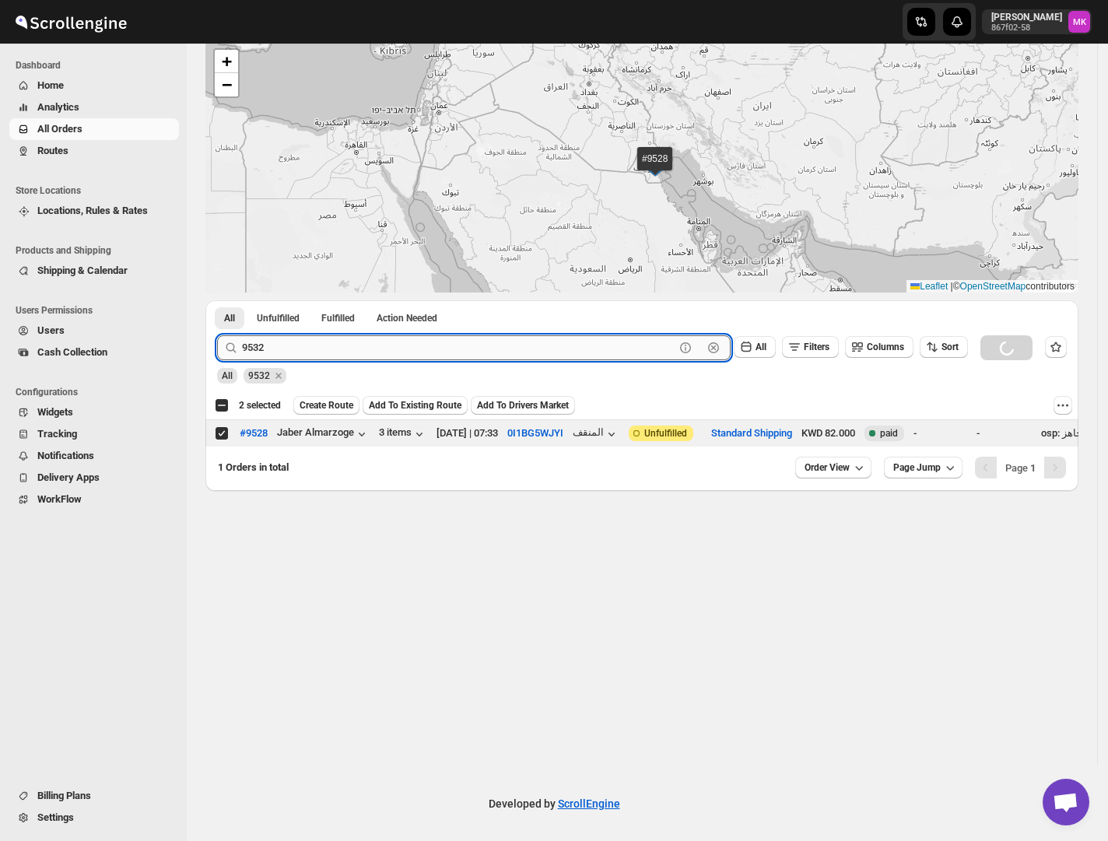
scroll to position [78, 0]
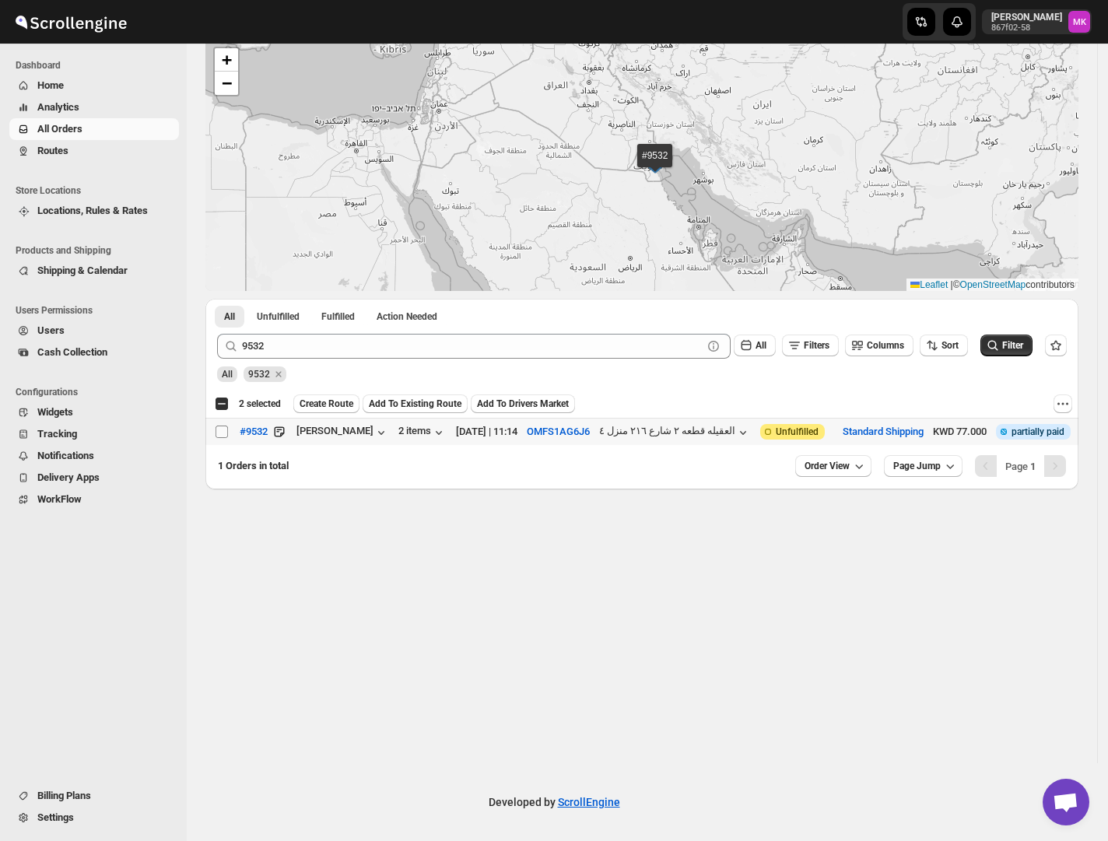
click at [227, 425] on span at bounding box center [222, 432] width 14 height 14
click at [227, 425] on input "Select order" at bounding box center [221, 431] width 12 height 12
click at [226, 433] on input "Select order" at bounding box center [221, 431] width 12 height 12
checkbox input "true"
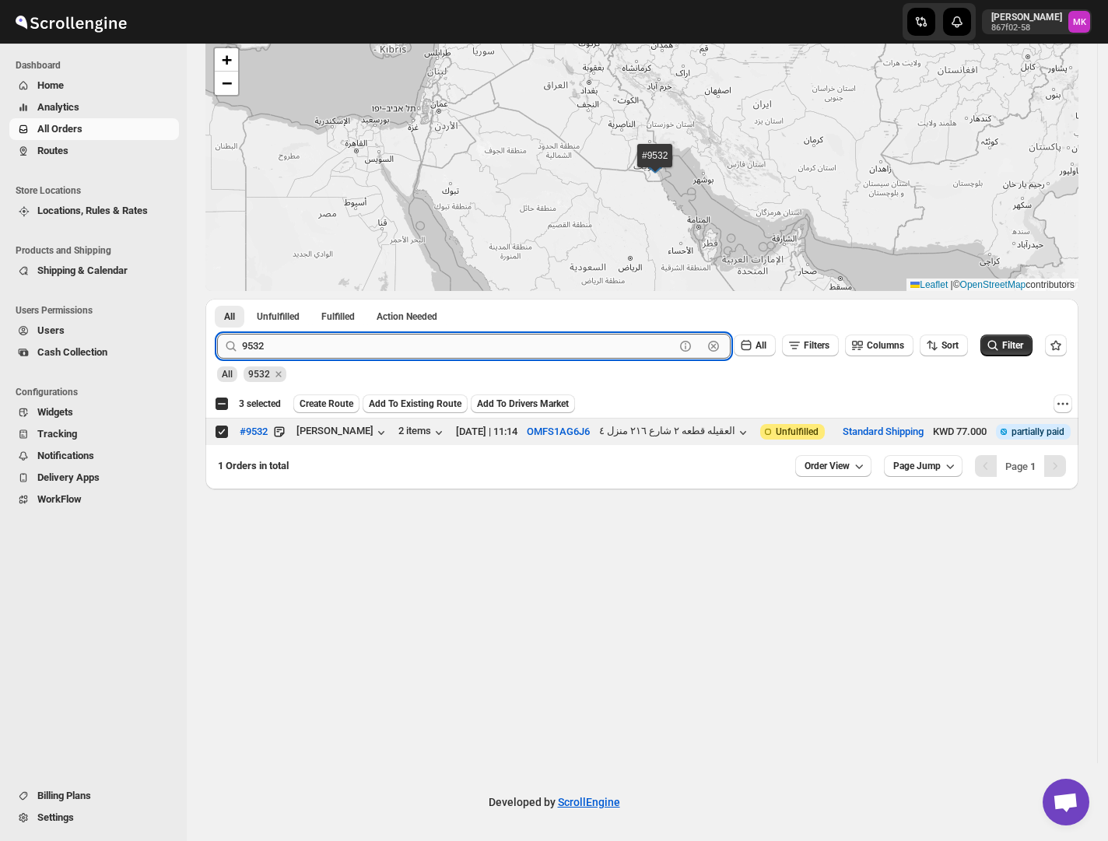
click at [317, 347] on input "9532" at bounding box center [458, 346] width 432 height 25
paste input "436"
type input "9436"
click at [217, 299] on button "Submit" at bounding box center [239, 307] width 44 height 16
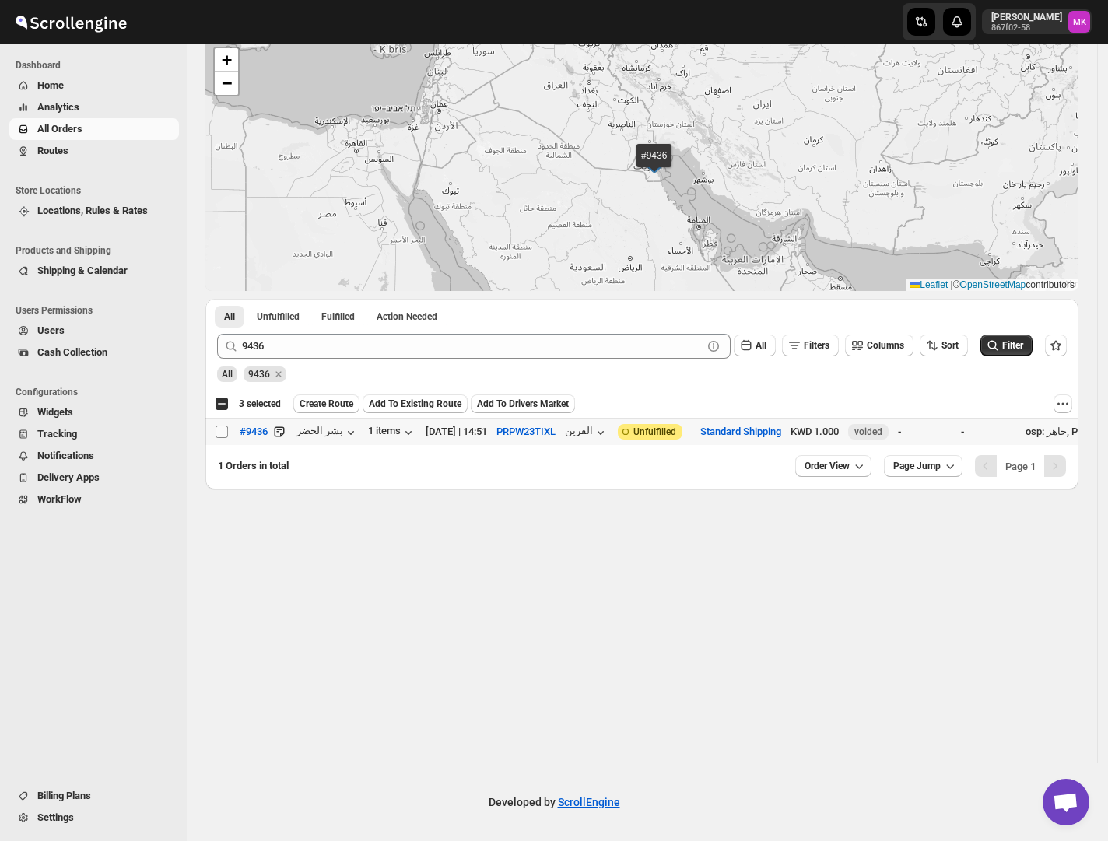
click at [225, 425] on span at bounding box center [222, 432] width 14 height 14
click at [225, 425] on input "Select order" at bounding box center [221, 431] width 12 height 12
click at [222, 430] on input "Select order" at bounding box center [221, 431] width 12 height 12
checkbox input "true"
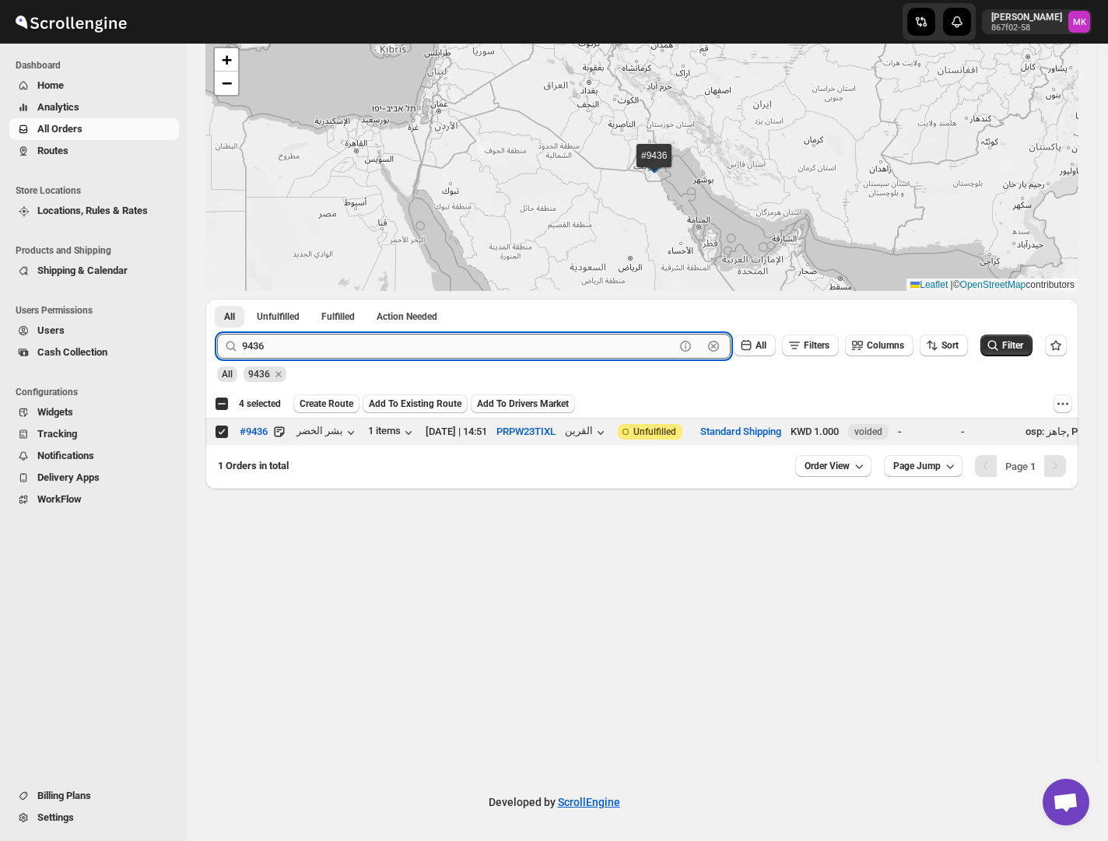
click at [342, 355] on input "9436" at bounding box center [458, 346] width 432 height 25
paste input "537"
type input "9537"
click at [217, 299] on button "Submit" at bounding box center [239, 307] width 44 height 16
click at [219, 429] on input "Select order" at bounding box center [221, 431] width 12 height 12
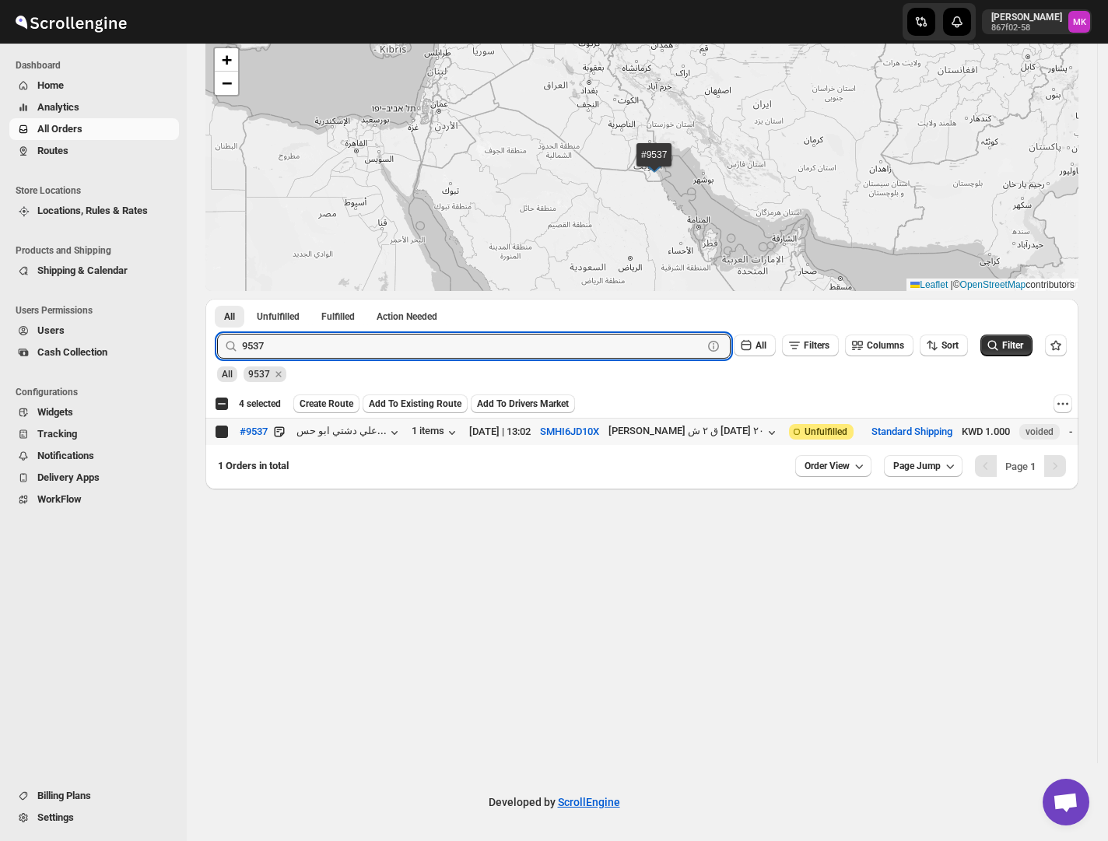
checkbox input "true"
click at [359, 355] on input "9537" at bounding box center [458, 346] width 432 height 25
paste input "6"
type input "9536"
click at [217, 299] on button "Submit" at bounding box center [239, 307] width 44 height 16
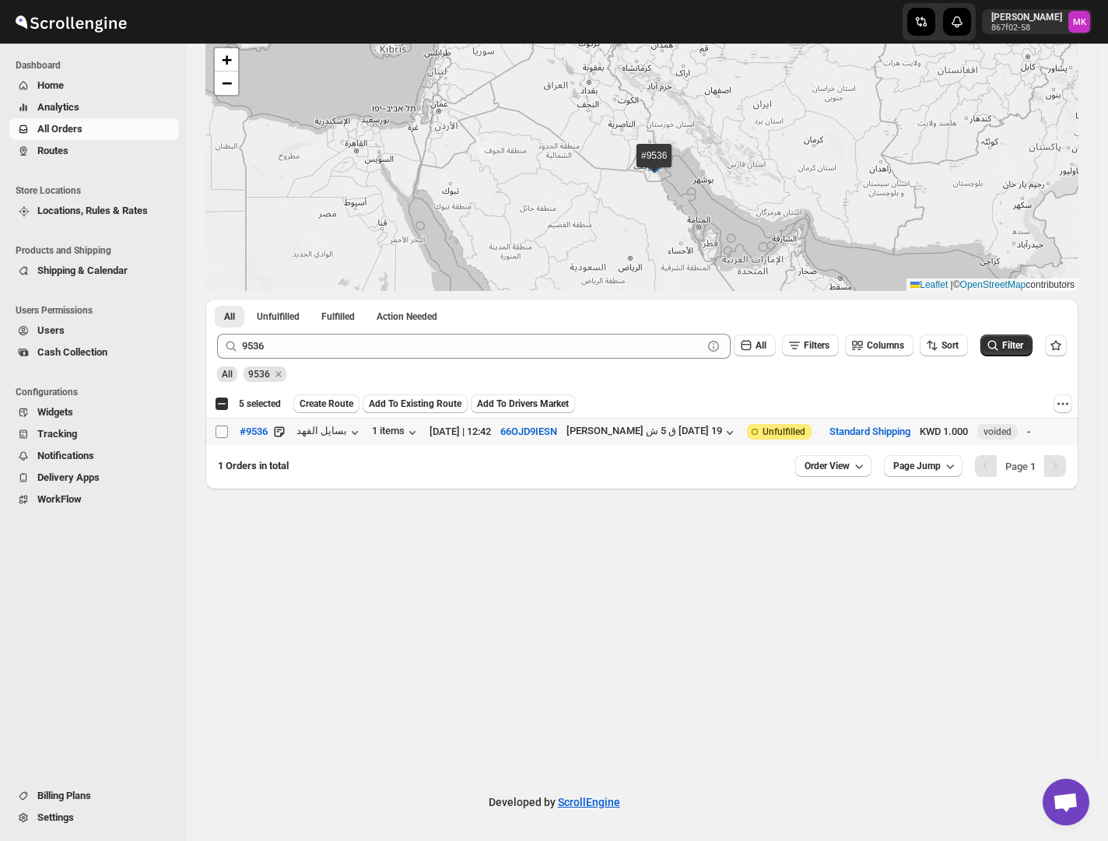
click at [225, 432] on input "Select order" at bounding box center [221, 431] width 12 height 12
checkbox input "true"
click at [349, 410] on span "Create Route" at bounding box center [326, 403] width 54 height 12
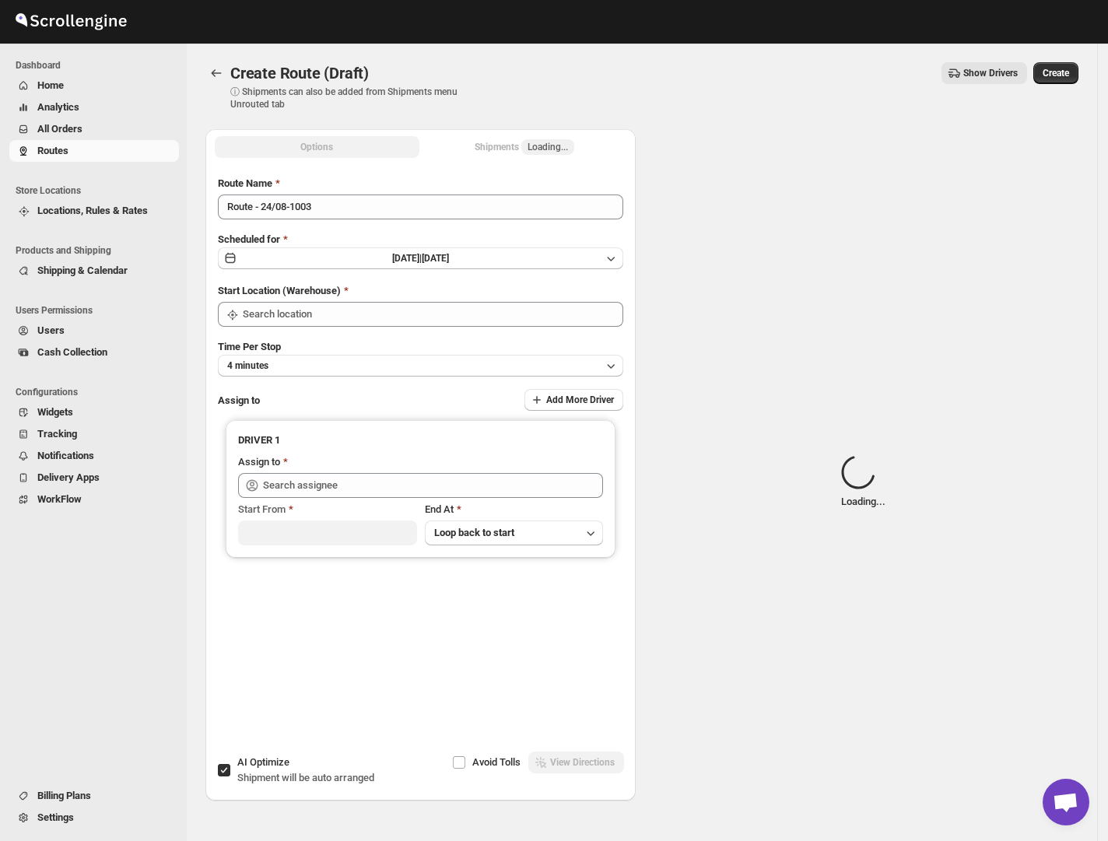
type input "[GEOGRAPHIC_DATA]"
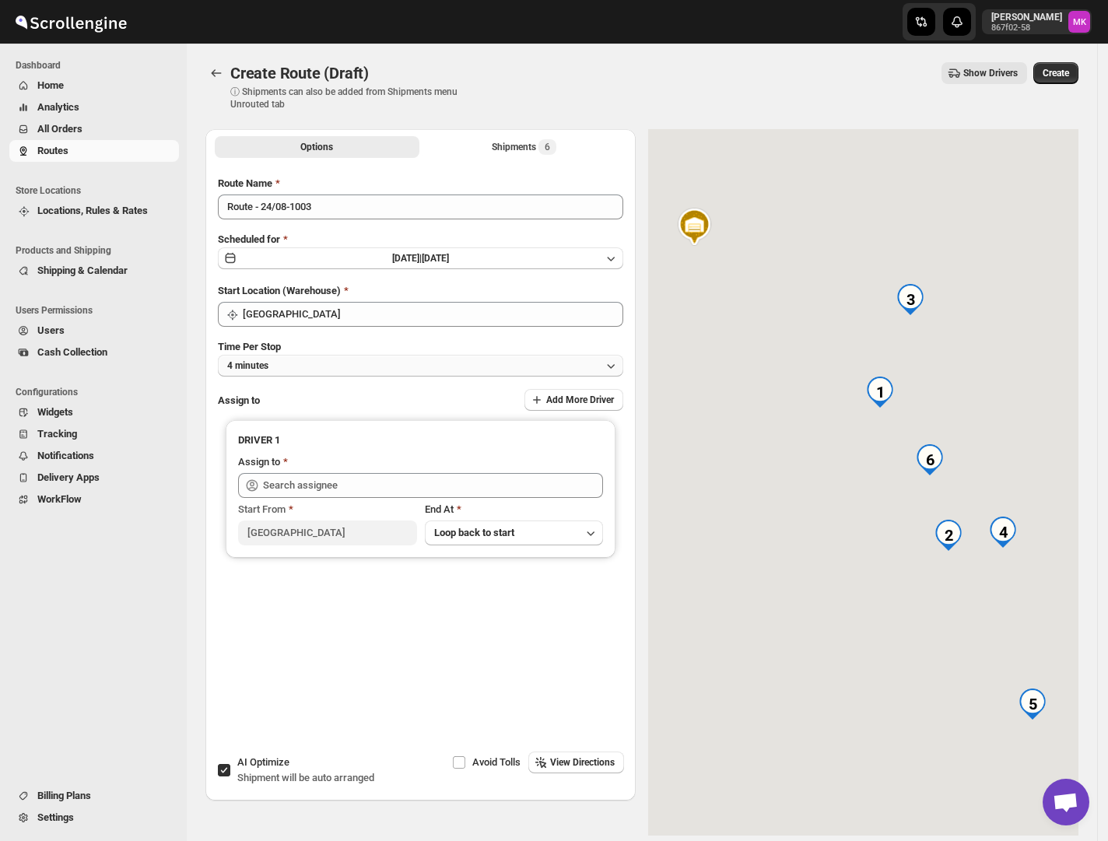
click at [247, 359] on span "4 minutes" at bounding box center [247, 365] width 41 height 12
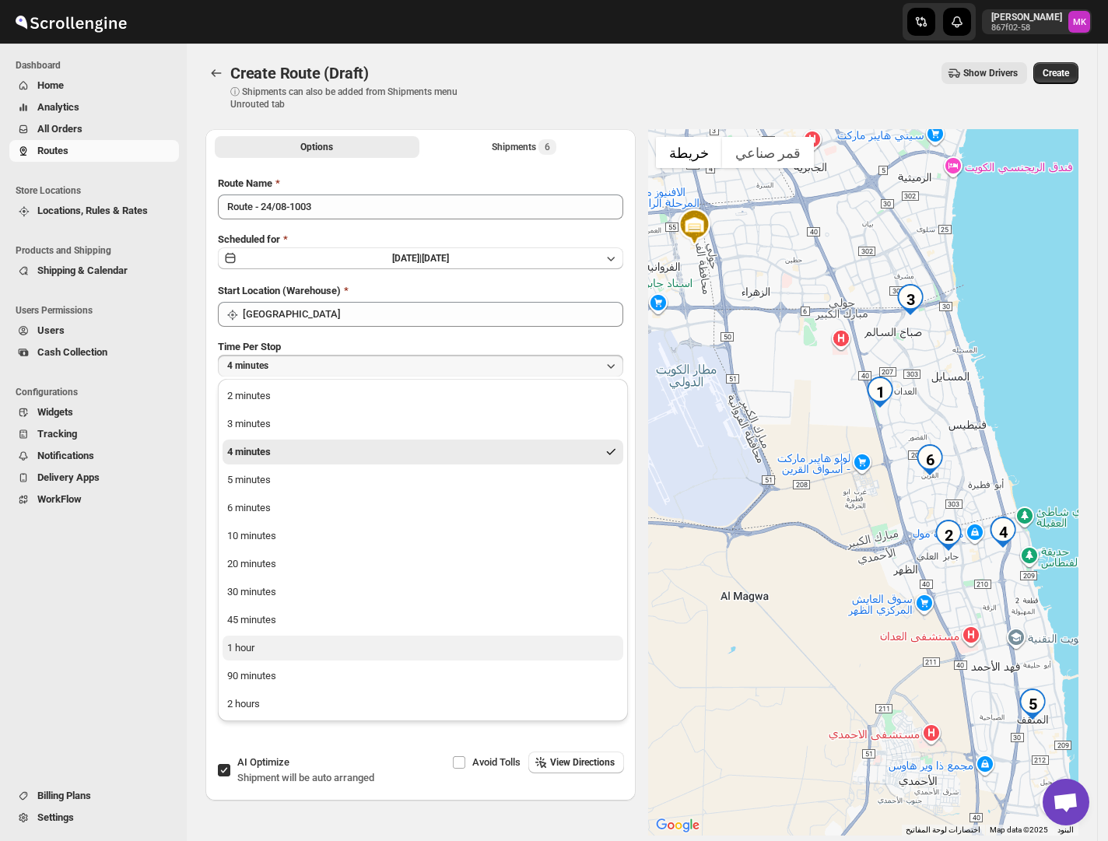
click at [257, 654] on button "1 hour" at bounding box center [422, 647] width 401 height 25
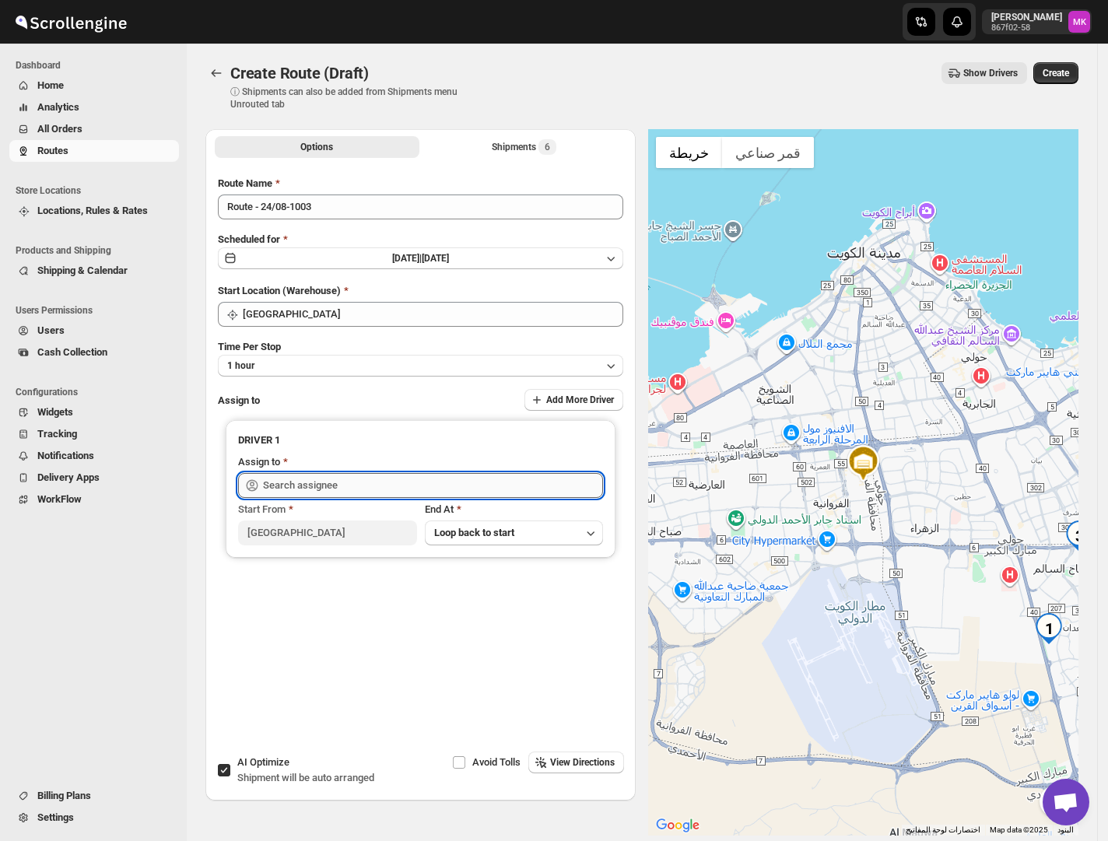
click at [331, 486] on input "text" at bounding box center [433, 485] width 340 height 25
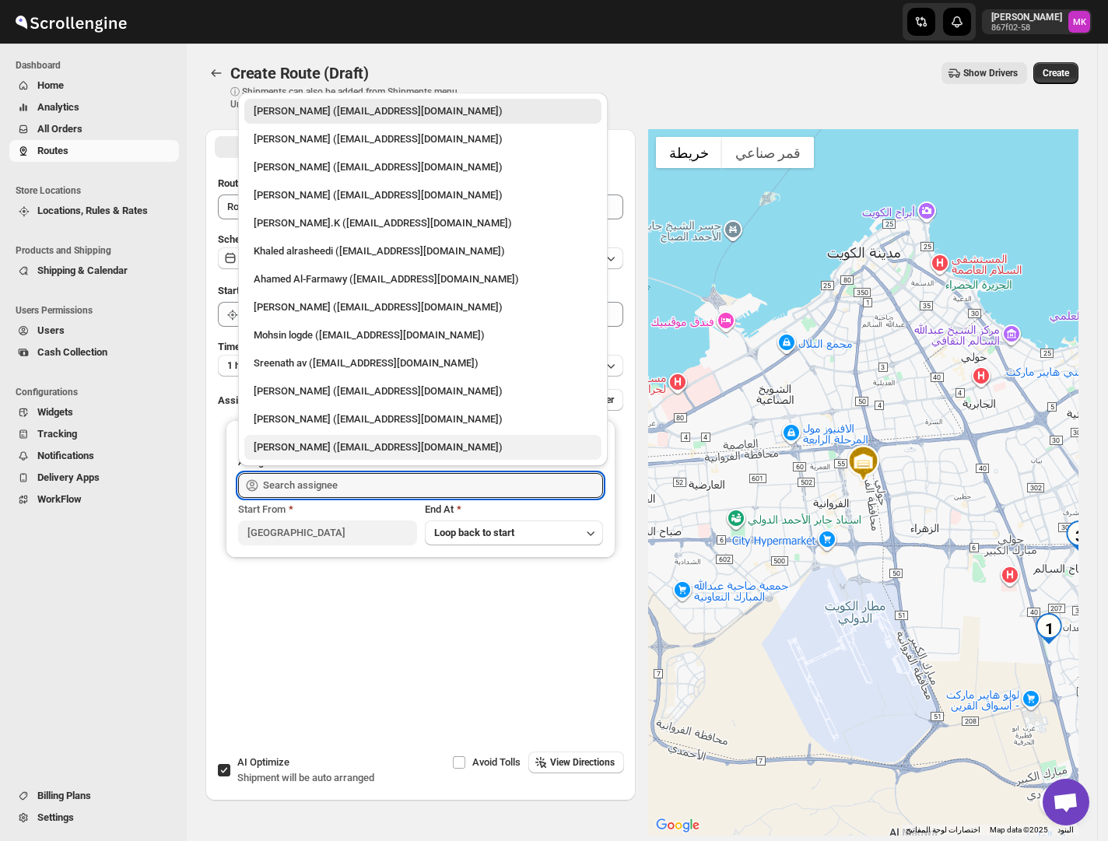
click at [313, 456] on div "[PERSON_NAME] ([EMAIL_ADDRESS][DOMAIN_NAME])" at bounding box center [422, 447] width 357 height 25
type input "[PERSON_NAME] ([EMAIL_ADDRESS][DOMAIN_NAME])"
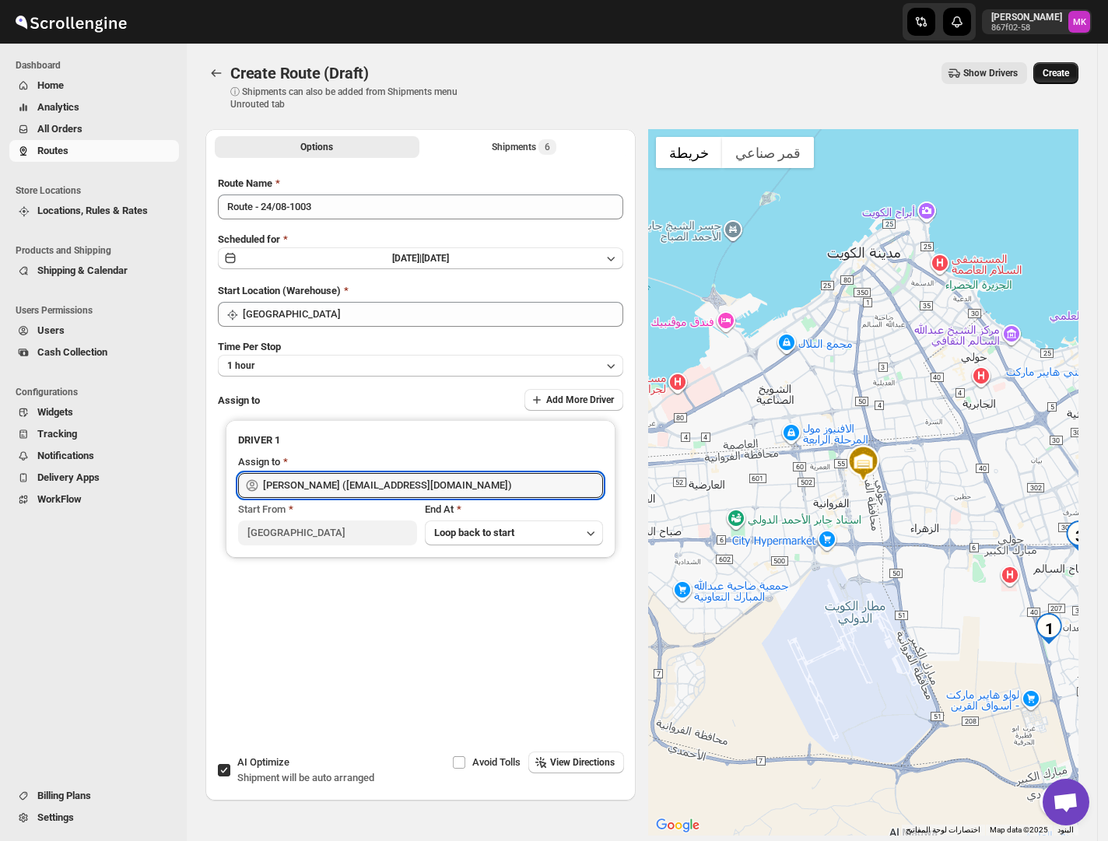
click at [1069, 79] on span "Create" at bounding box center [1055, 73] width 26 height 12
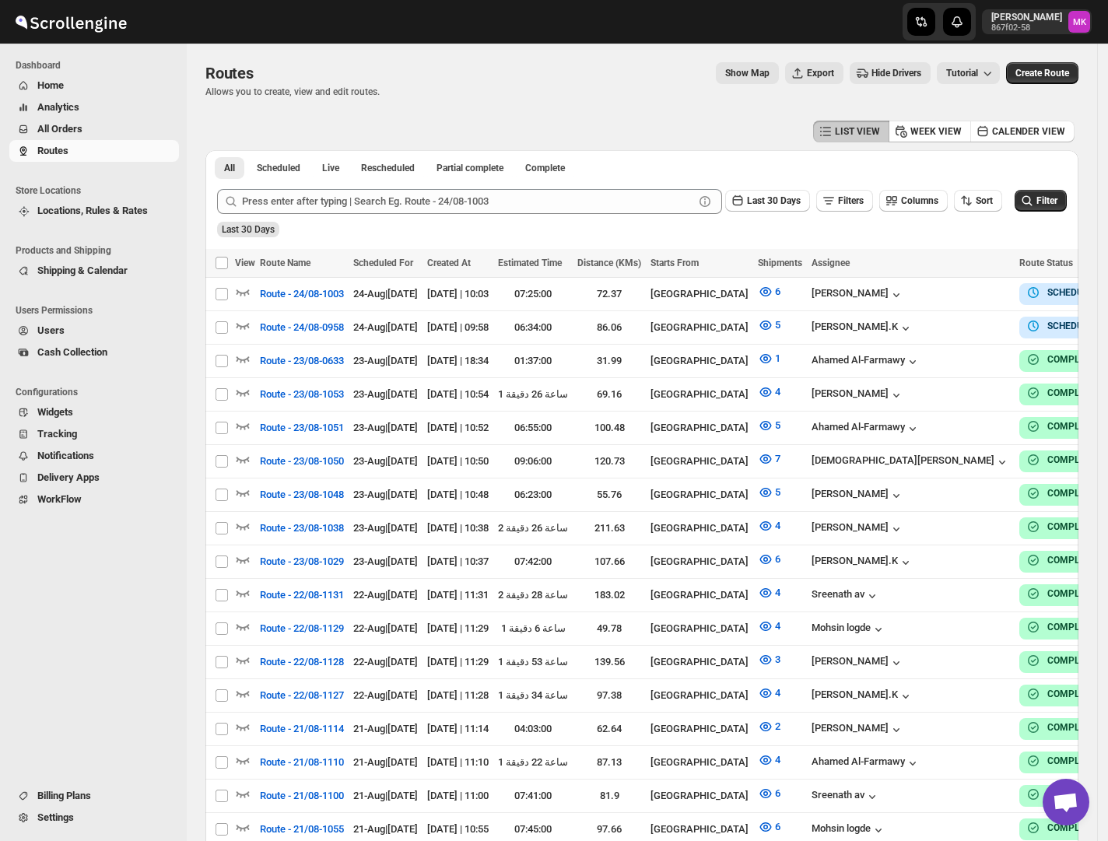
click at [78, 123] on span "All Orders" at bounding box center [59, 129] width 45 height 12
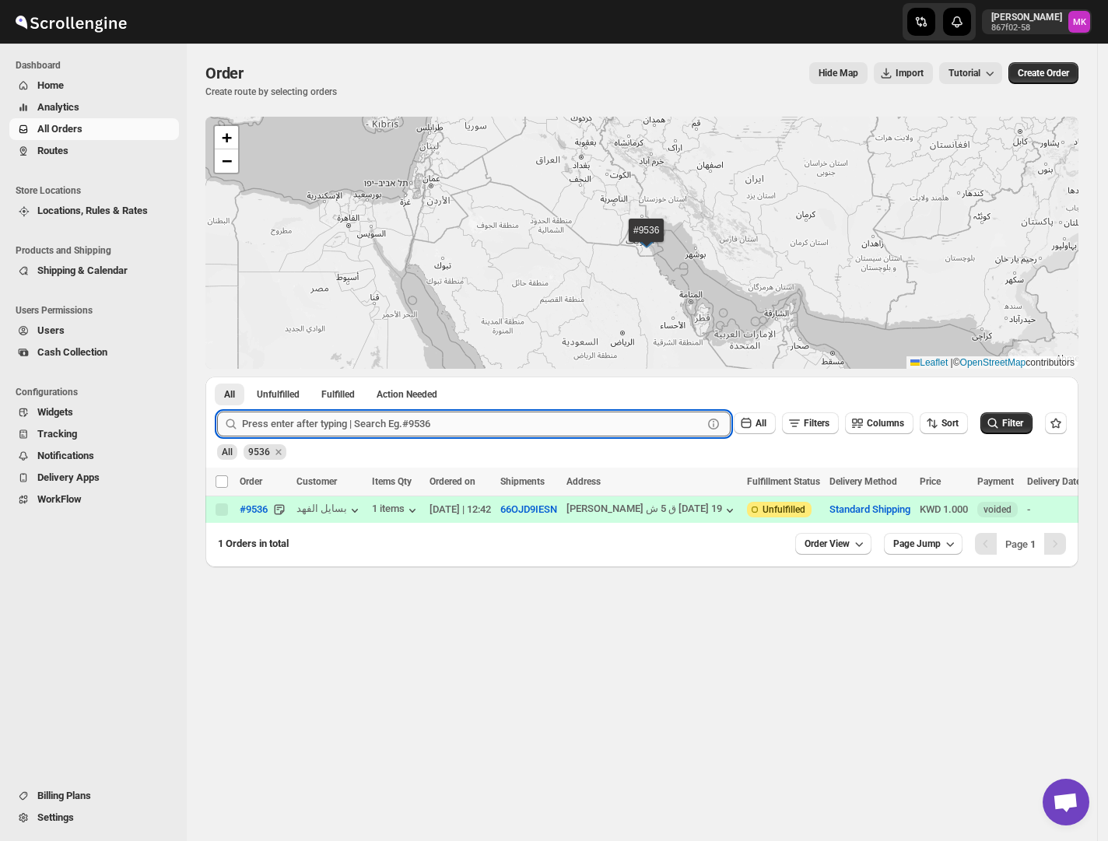
click at [318, 424] on input "text" at bounding box center [472, 423] width 460 height 25
paste input "9446"
type input "9446"
click at [217, 376] on button "Submit" at bounding box center [239, 384] width 44 height 16
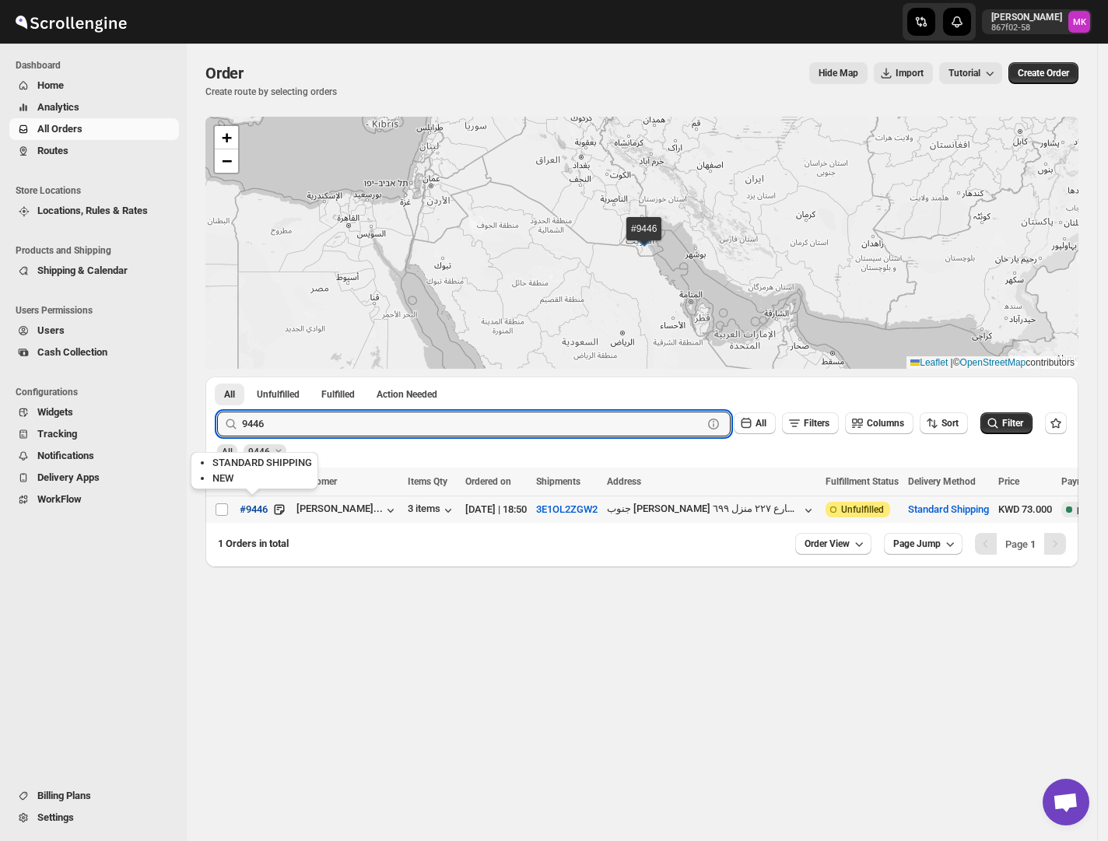
click at [233, 510] on button "#9446" at bounding box center [253, 509] width 47 height 25
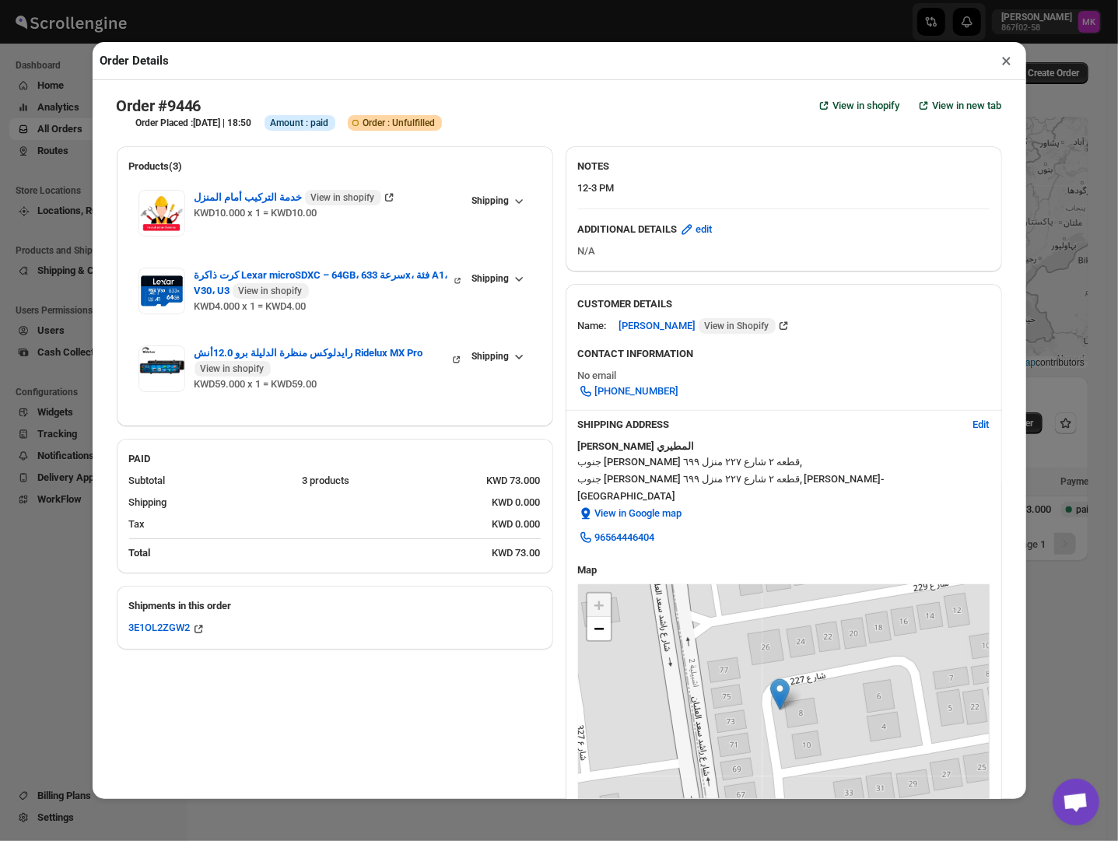
drag, startPoint x: 1003, startPoint y: 66, endPoint x: 987, endPoint y: 69, distance: 16.6
click at [1005, 64] on button "×" at bounding box center [1007, 61] width 23 height 22
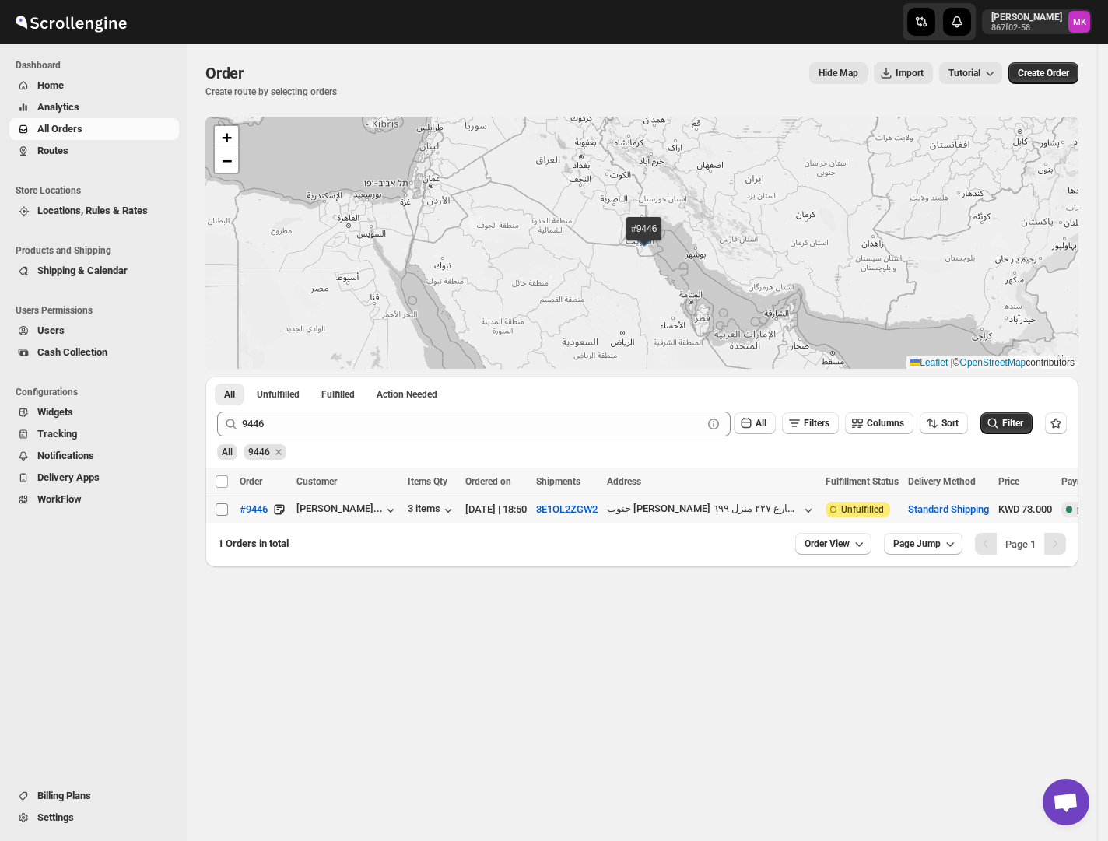
click at [215, 516] on input "Select order" at bounding box center [221, 509] width 12 height 12
checkbox input "true"
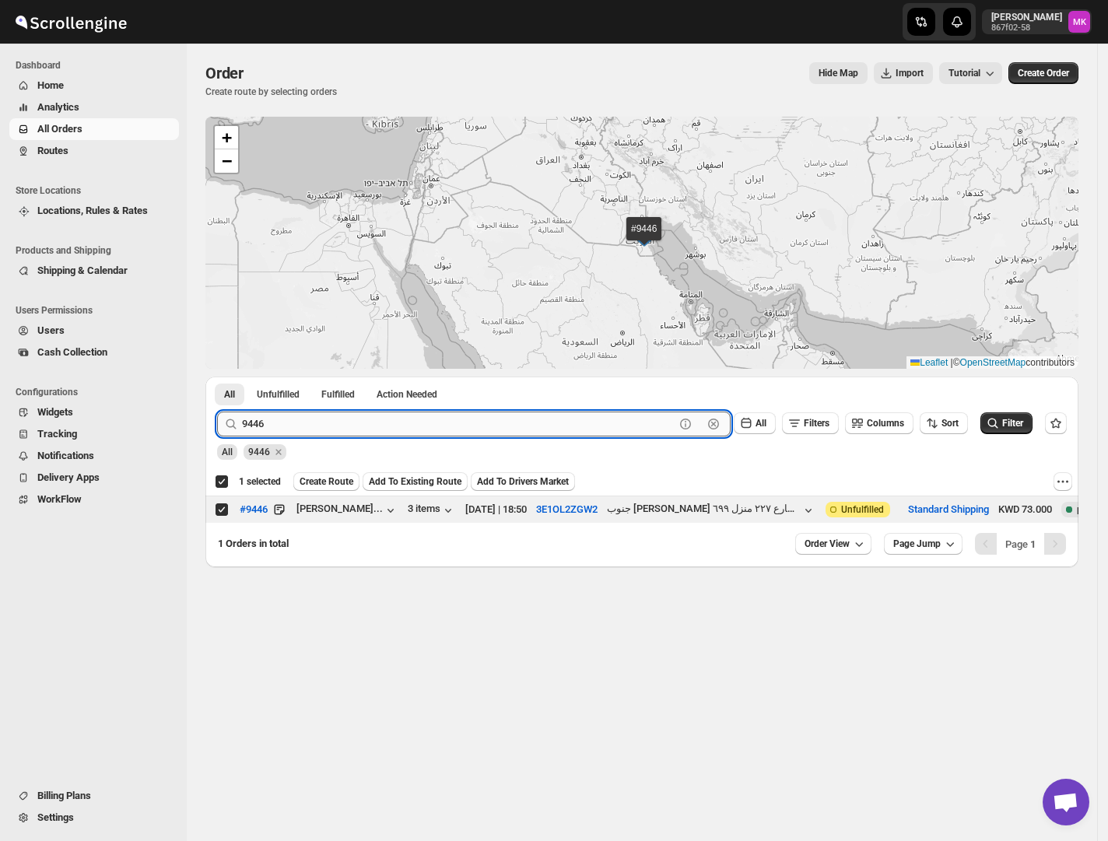
click at [253, 418] on input "9446" at bounding box center [458, 423] width 432 height 25
paste input "524"
type input "9524"
click at [217, 376] on button "Submit" at bounding box center [239, 384] width 44 height 16
click at [219, 510] on input "Select order" at bounding box center [221, 509] width 12 height 12
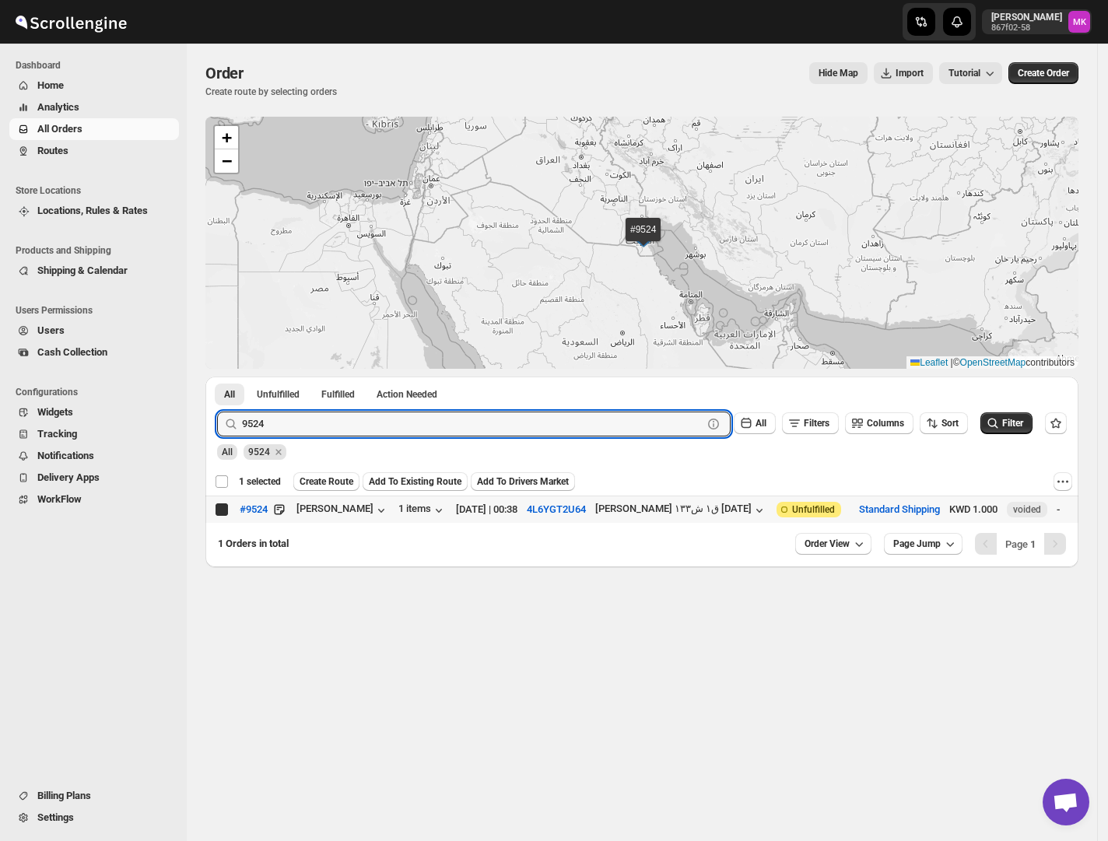
checkbox input "true"
checkbox input "false"
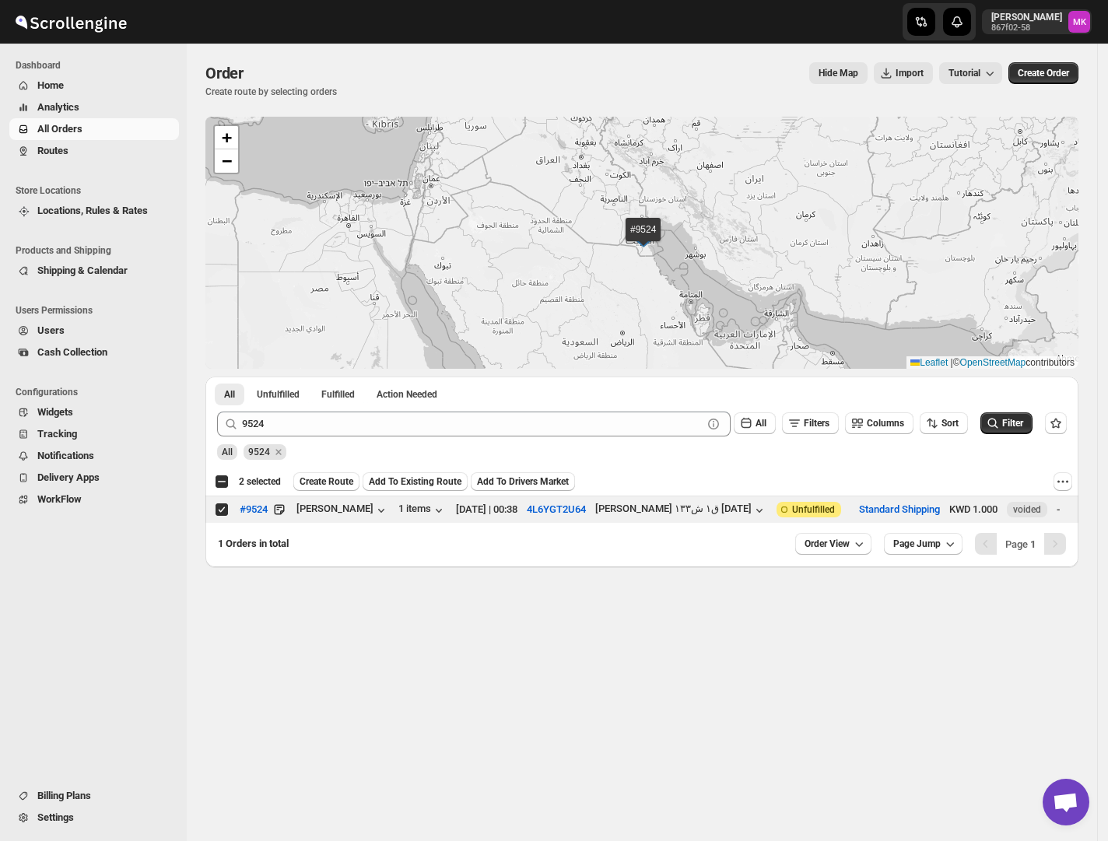
click at [299, 446] on div "All 9524" at bounding box center [639, 445] width 856 height 30
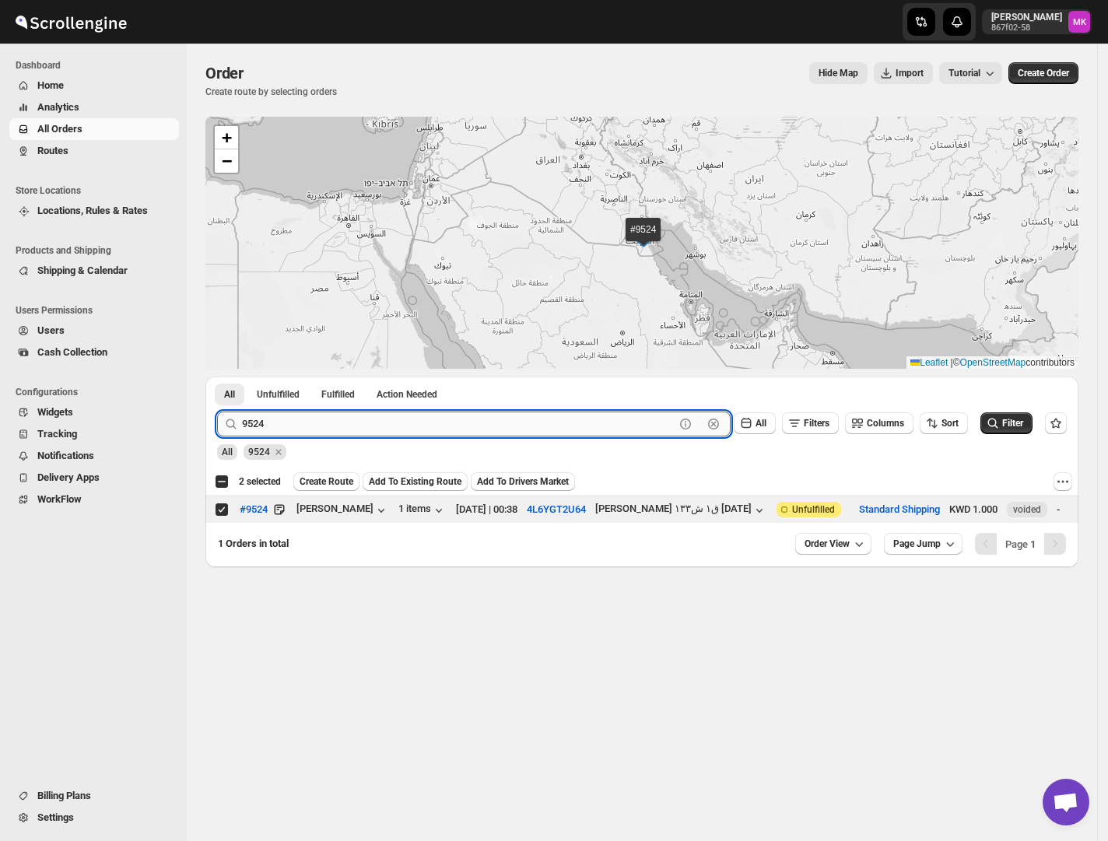
click at [296, 430] on input "9524" at bounding box center [458, 423] width 432 height 25
paste input "43"
type input "9543"
click at [217, 376] on button "Submit" at bounding box center [239, 384] width 44 height 16
click at [219, 516] on td "Select order" at bounding box center [220, 509] width 30 height 27
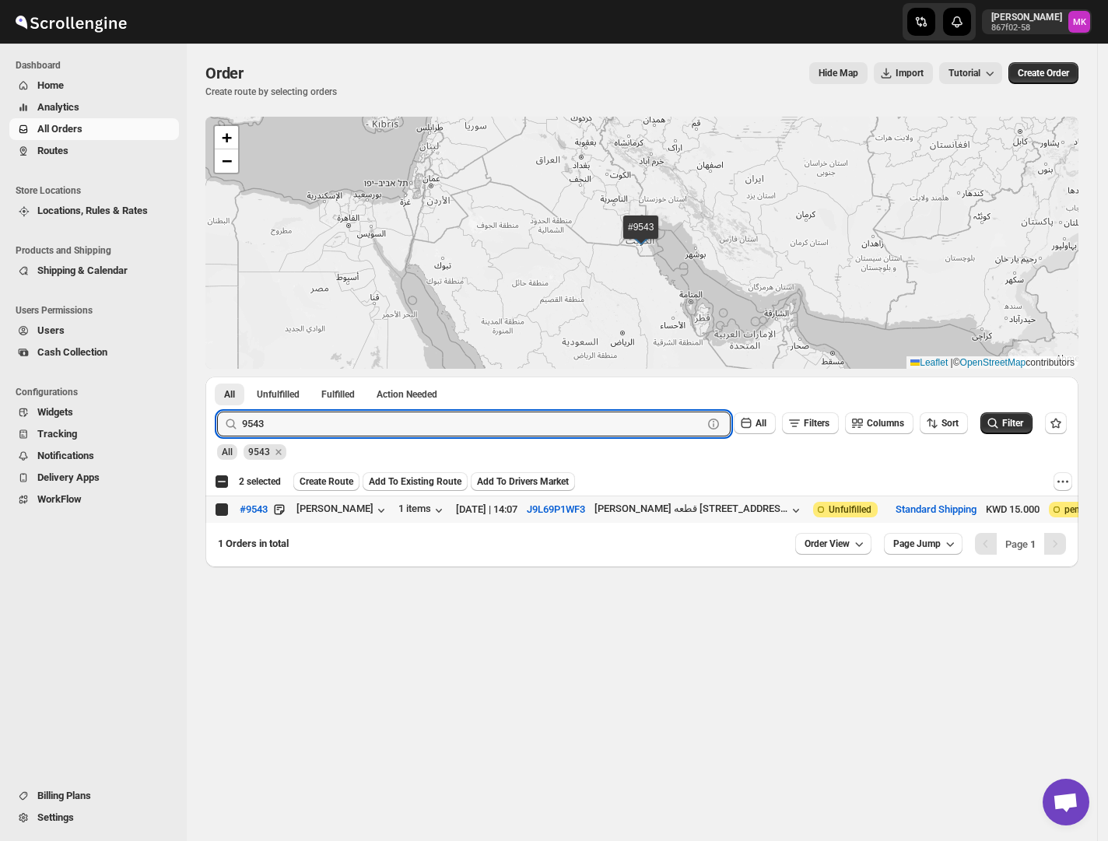
checkbox input "true"
click at [299, 417] on input "9543" at bounding box center [458, 423] width 432 height 25
paste input "09"
type input "9509"
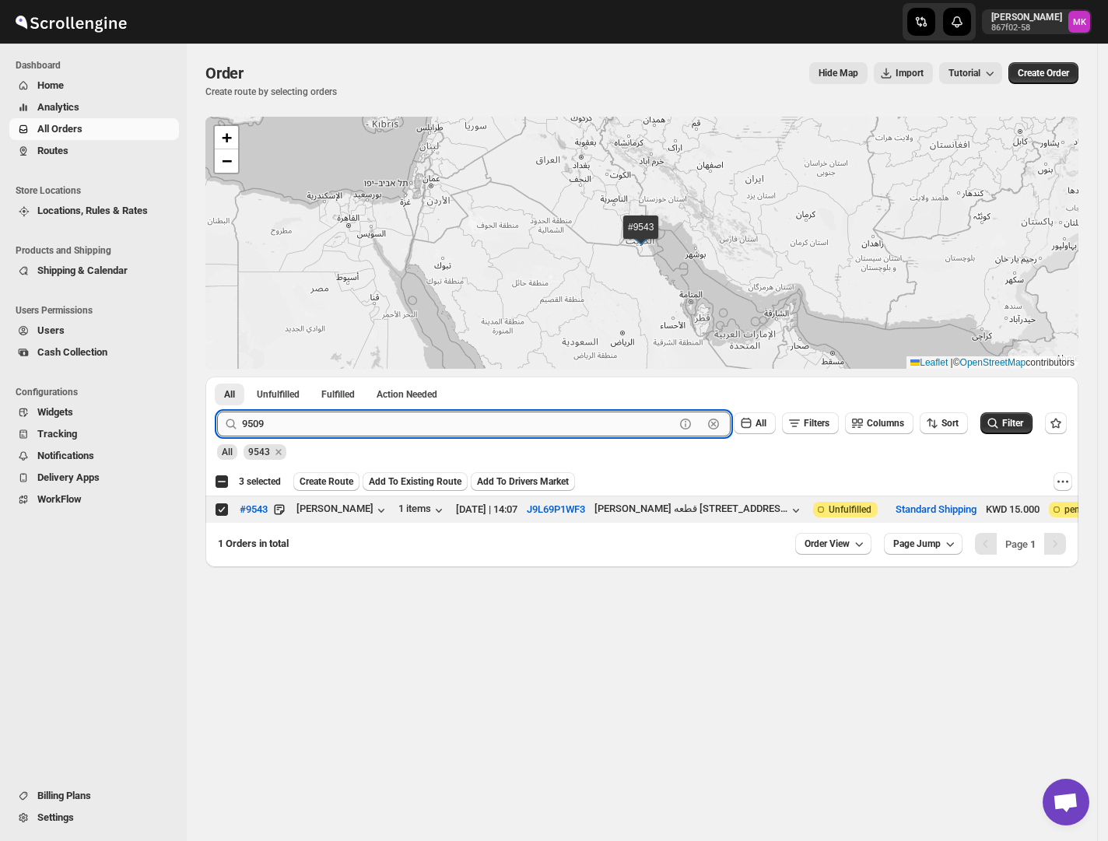
click at [217, 376] on button "Submit" at bounding box center [239, 384] width 44 height 16
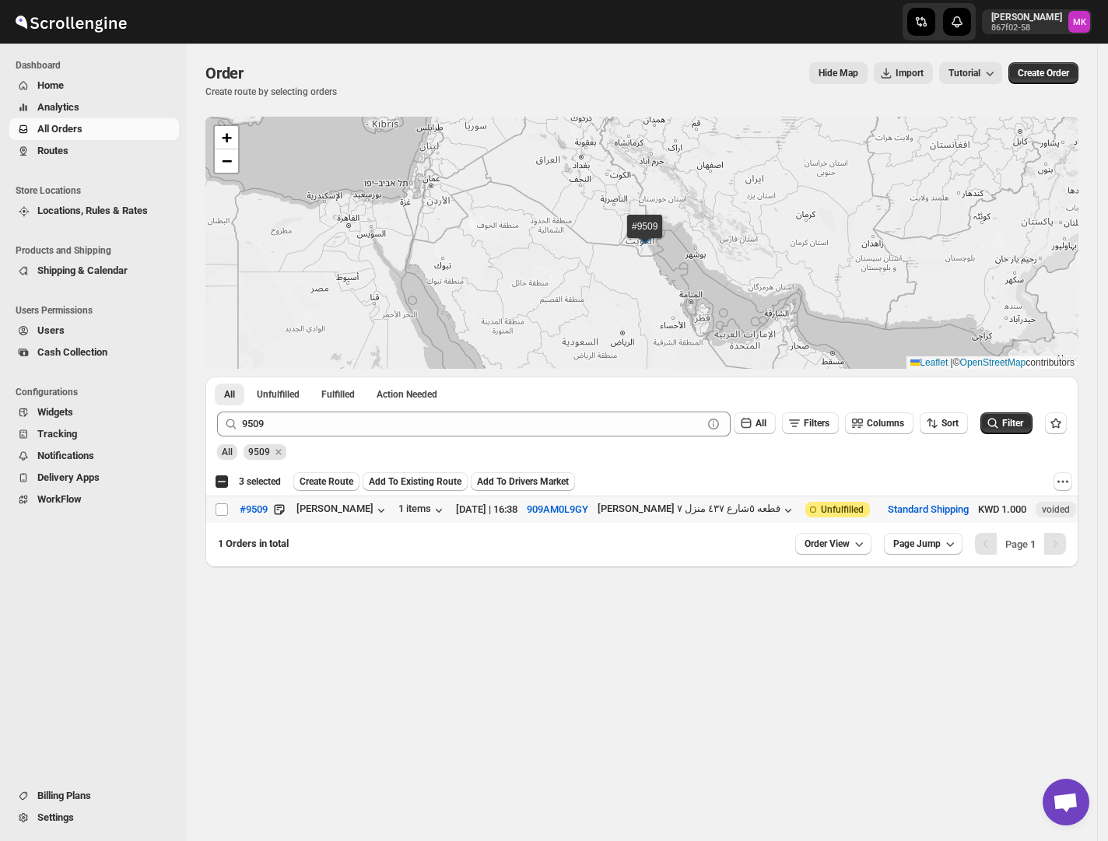
click at [225, 518] on td "Select order" at bounding box center [220, 509] width 30 height 27
checkbox input "true"
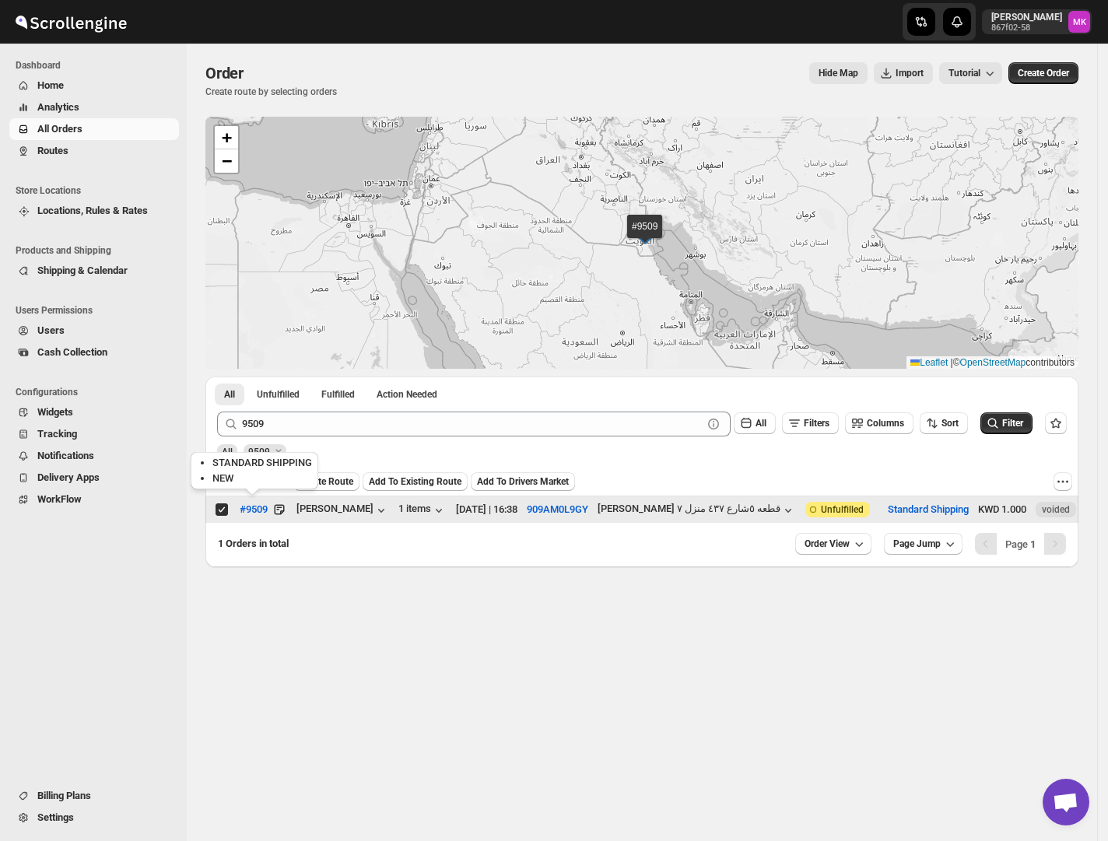
click at [324, 473] on button "Create Route" at bounding box center [326, 481] width 66 height 19
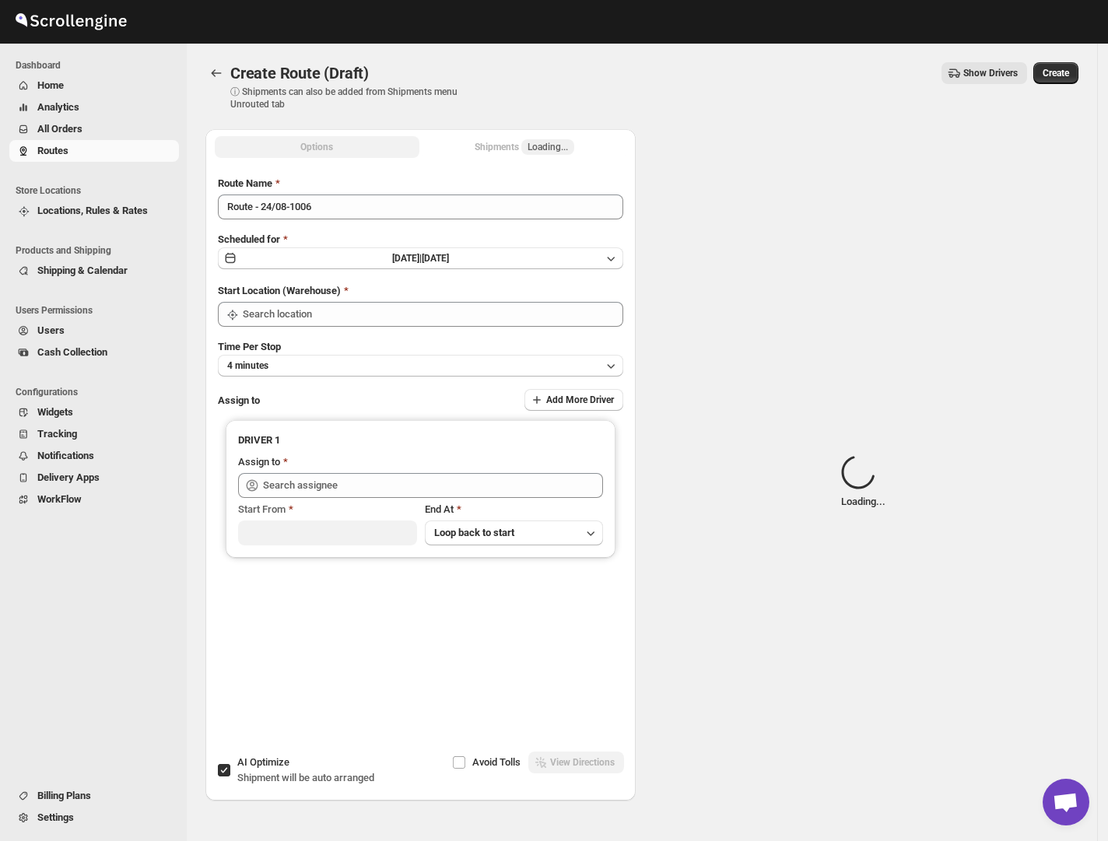
type input "[GEOGRAPHIC_DATA]"
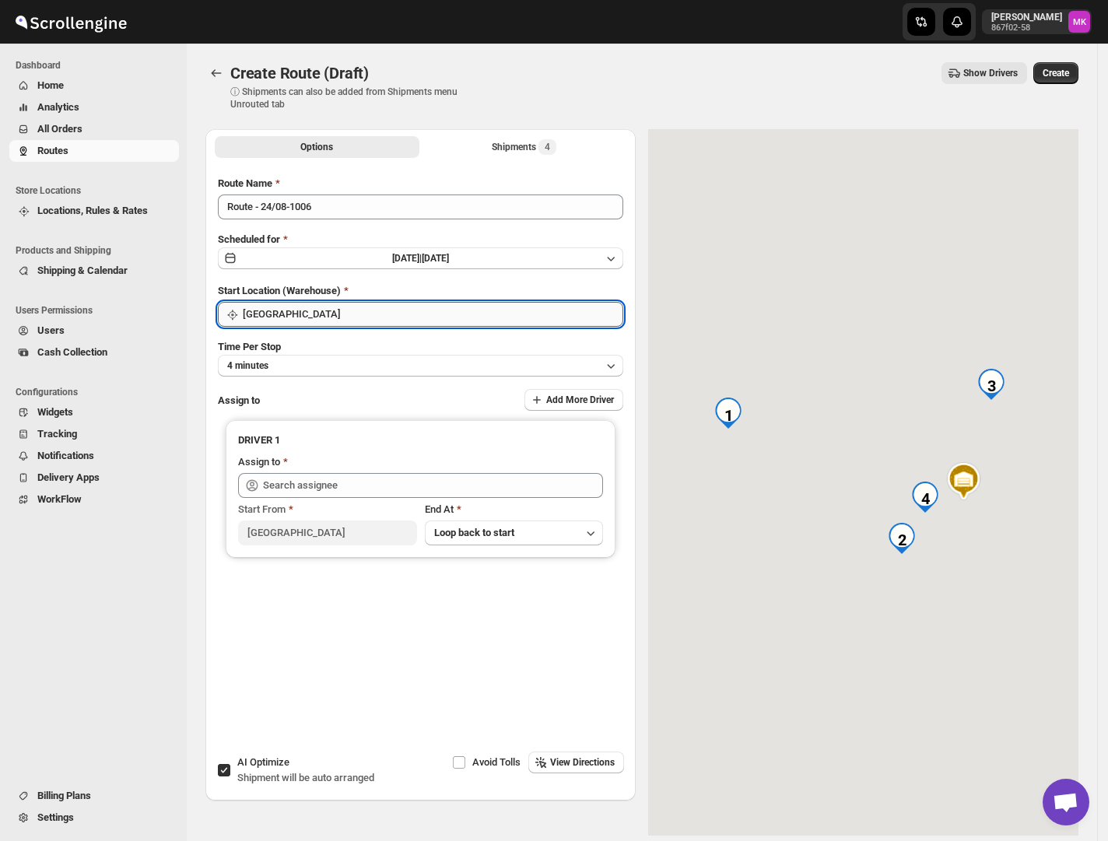
click at [291, 310] on input "[GEOGRAPHIC_DATA]" at bounding box center [433, 314] width 380 height 25
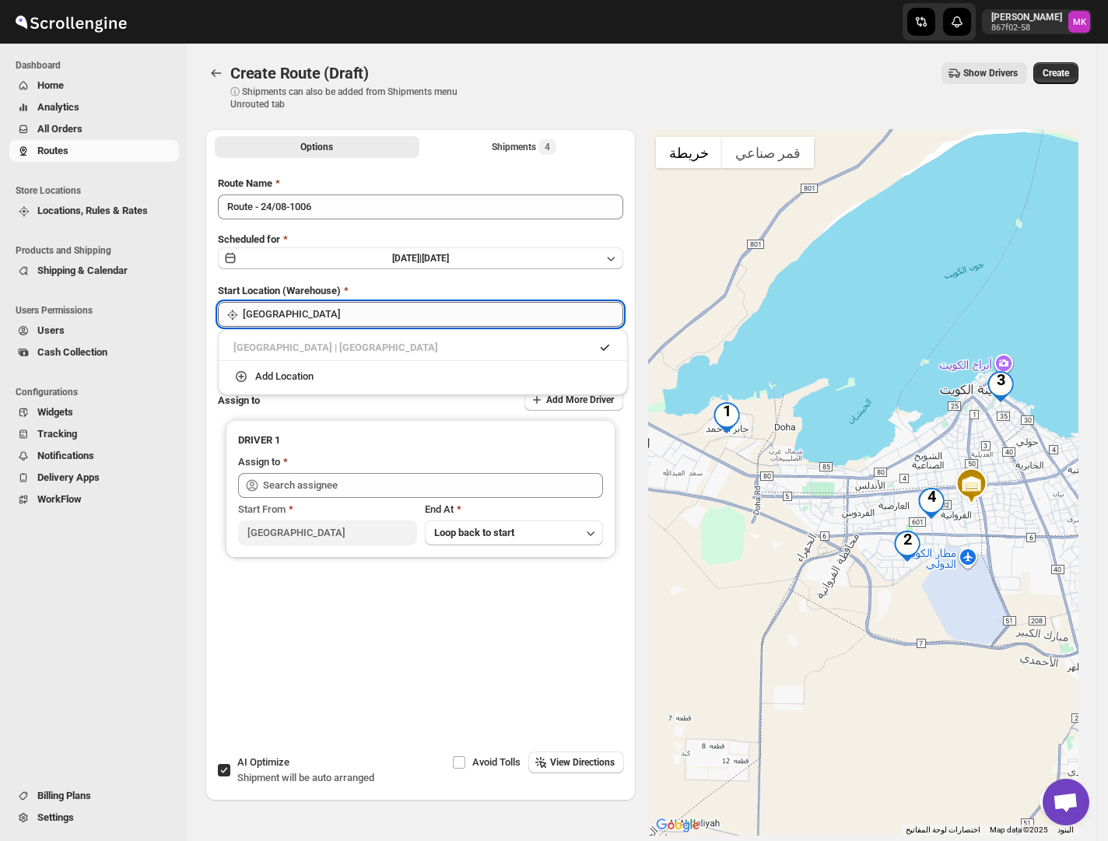
click at [291, 310] on input "[GEOGRAPHIC_DATA]" at bounding box center [433, 314] width 380 height 25
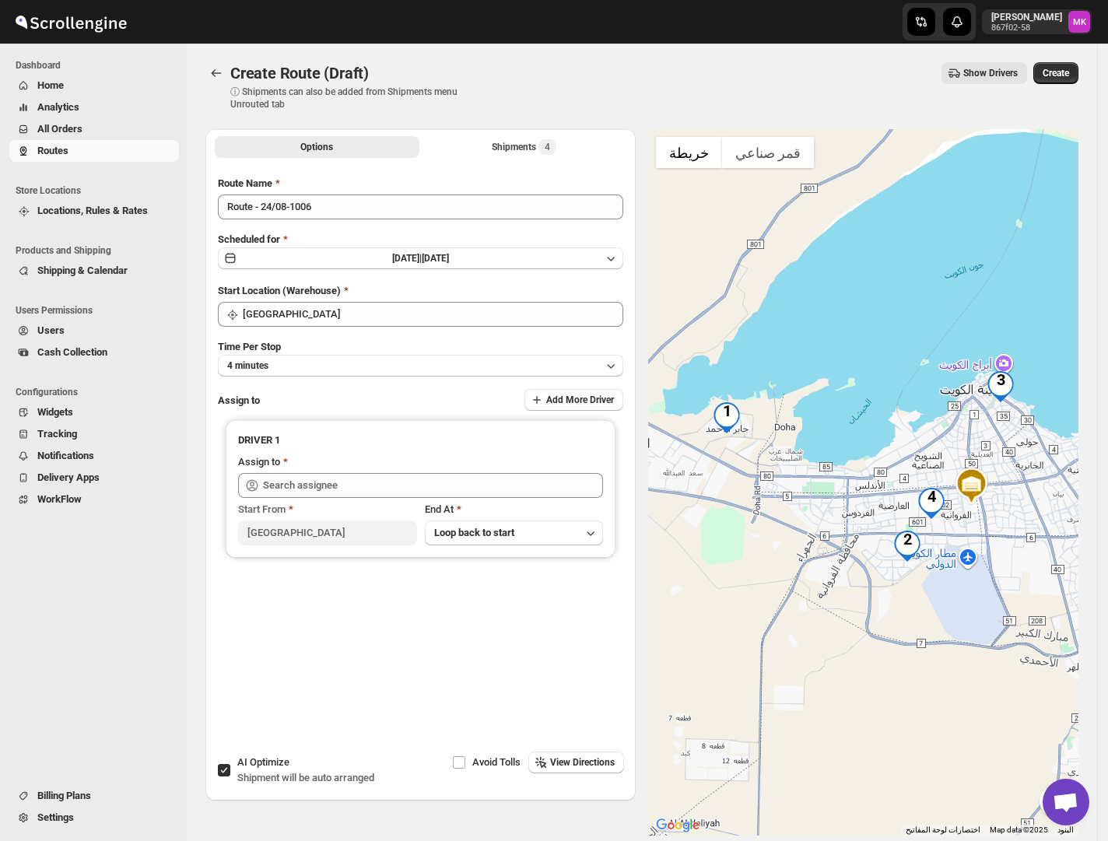
click at [177, 362] on div "Dashboard Home Analytics All Orders Routes Store Locations Locations, Rules & R…" at bounding box center [93, 442] width 187 height 797
click at [216, 365] on div "Route Name Route - 24/08-1006 Scheduled for [DATE] | [DATE] Start Location (War…" at bounding box center [420, 429] width 430 height 533
click at [240, 365] on span "4 minutes" at bounding box center [247, 365] width 41 height 12
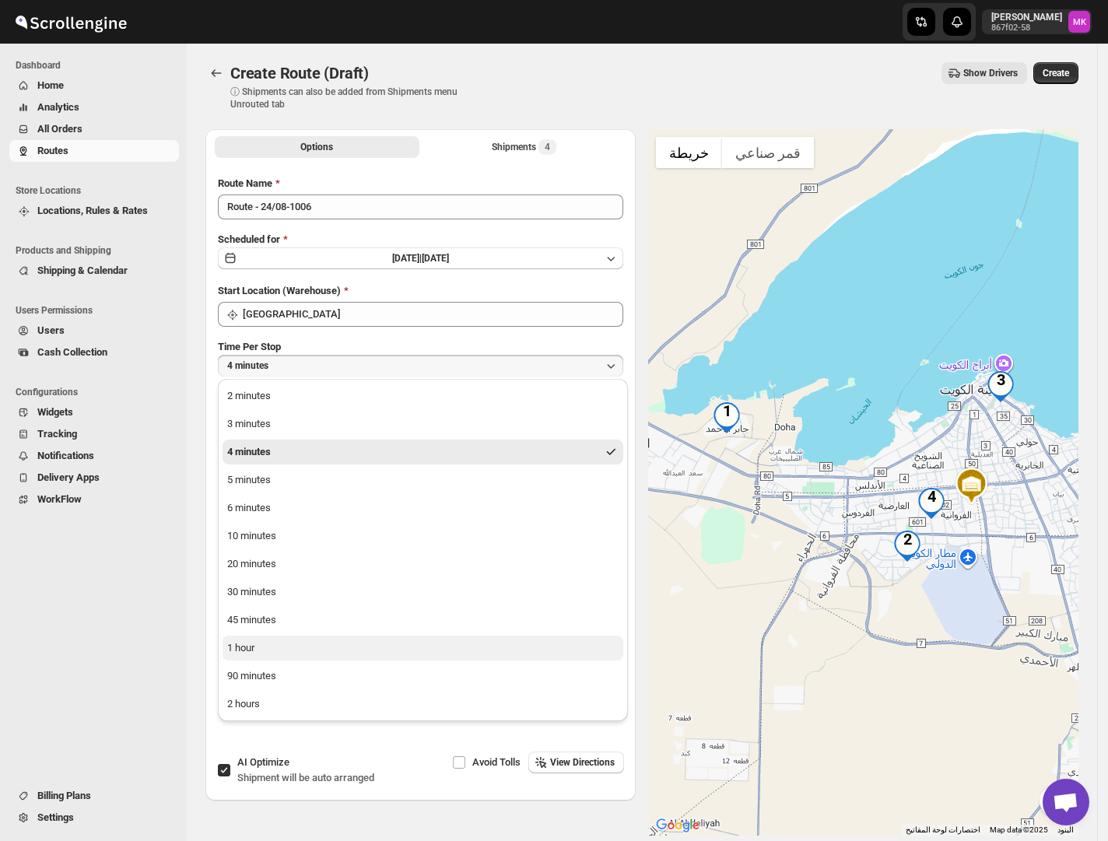
click at [258, 651] on button "1 hour" at bounding box center [422, 647] width 401 height 25
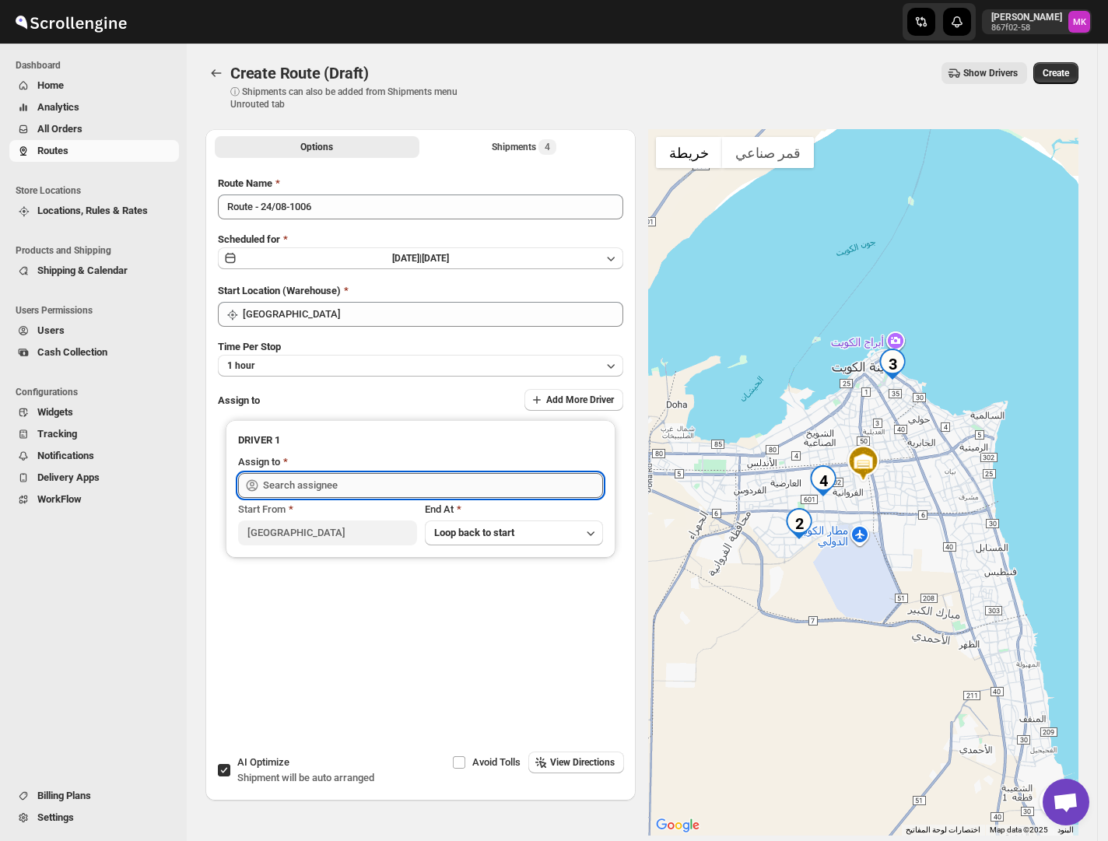
click at [292, 487] on input "text" at bounding box center [433, 485] width 340 height 25
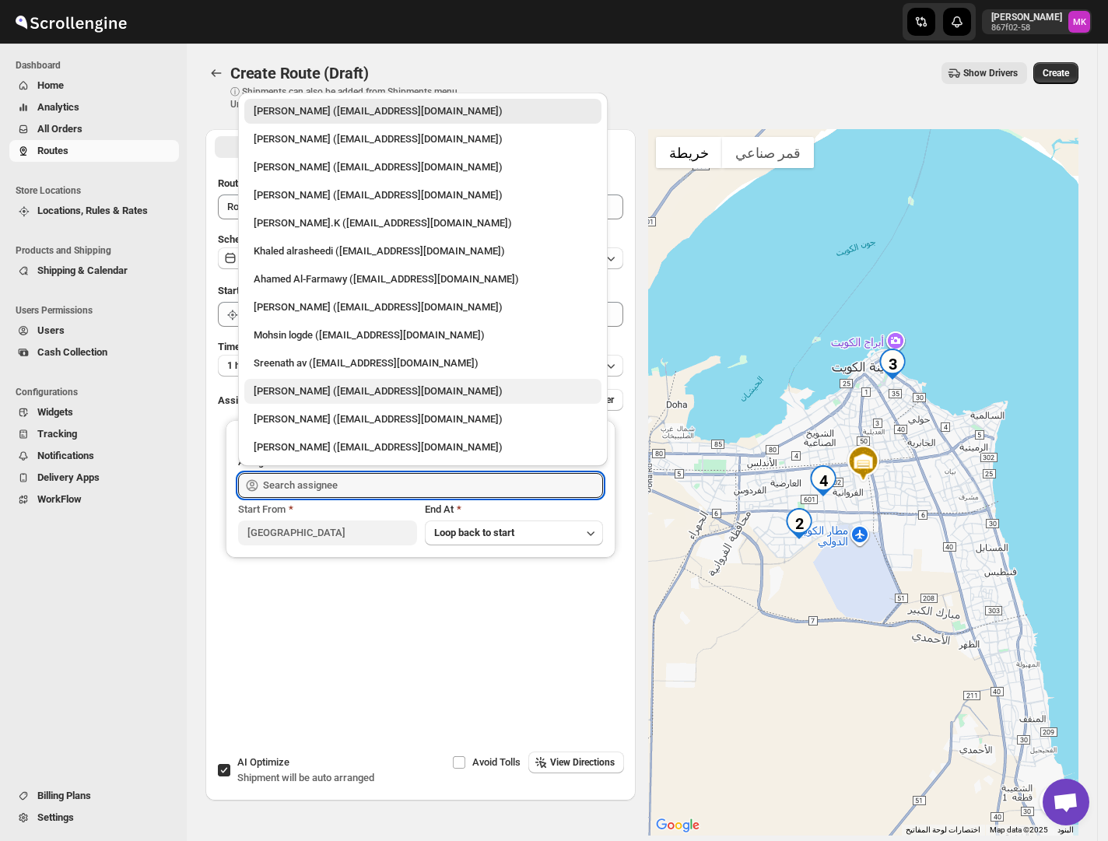
click at [324, 395] on div "[PERSON_NAME] ([EMAIL_ADDRESS][DOMAIN_NAME])" at bounding box center [423, 391] width 338 height 16
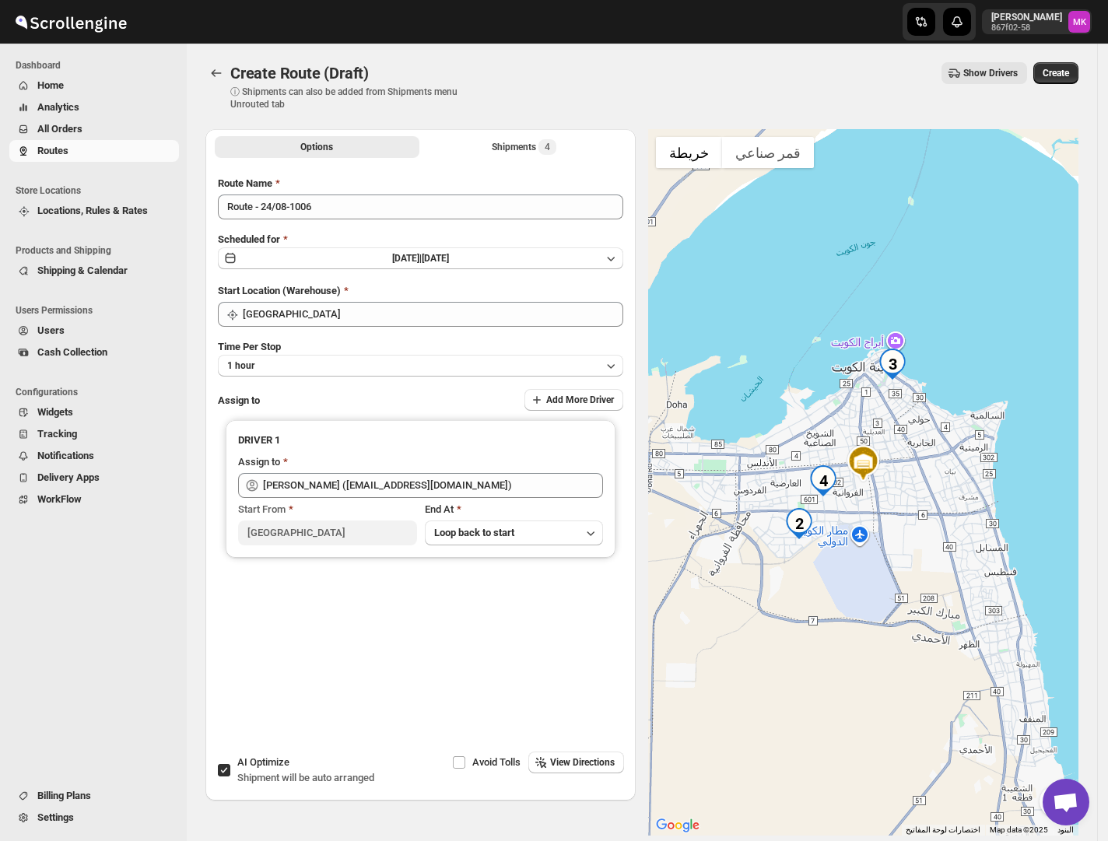
click at [324, 395] on div "Assign to Add More Driver" at bounding box center [420, 400] width 405 height 23
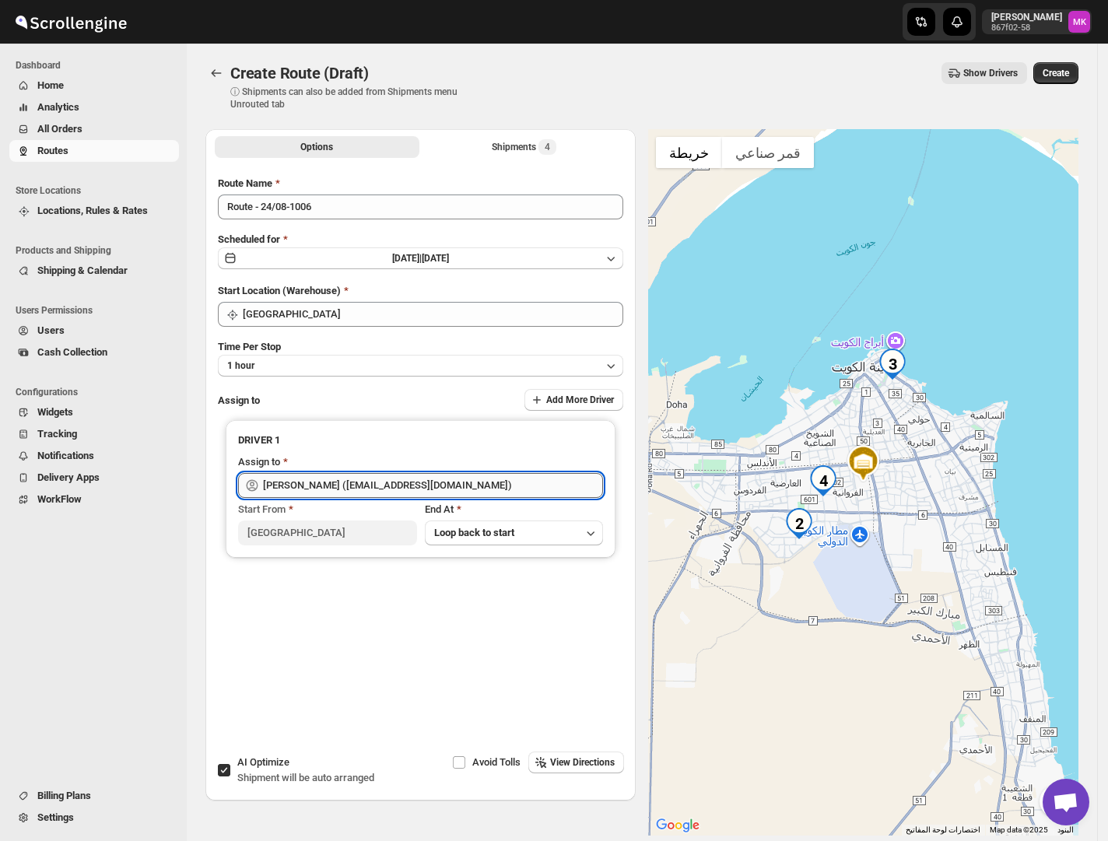
click at [292, 473] on input "[PERSON_NAME] ([EMAIL_ADDRESS][DOMAIN_NAME])" at bounding box center [433, 485] width 340 height 25
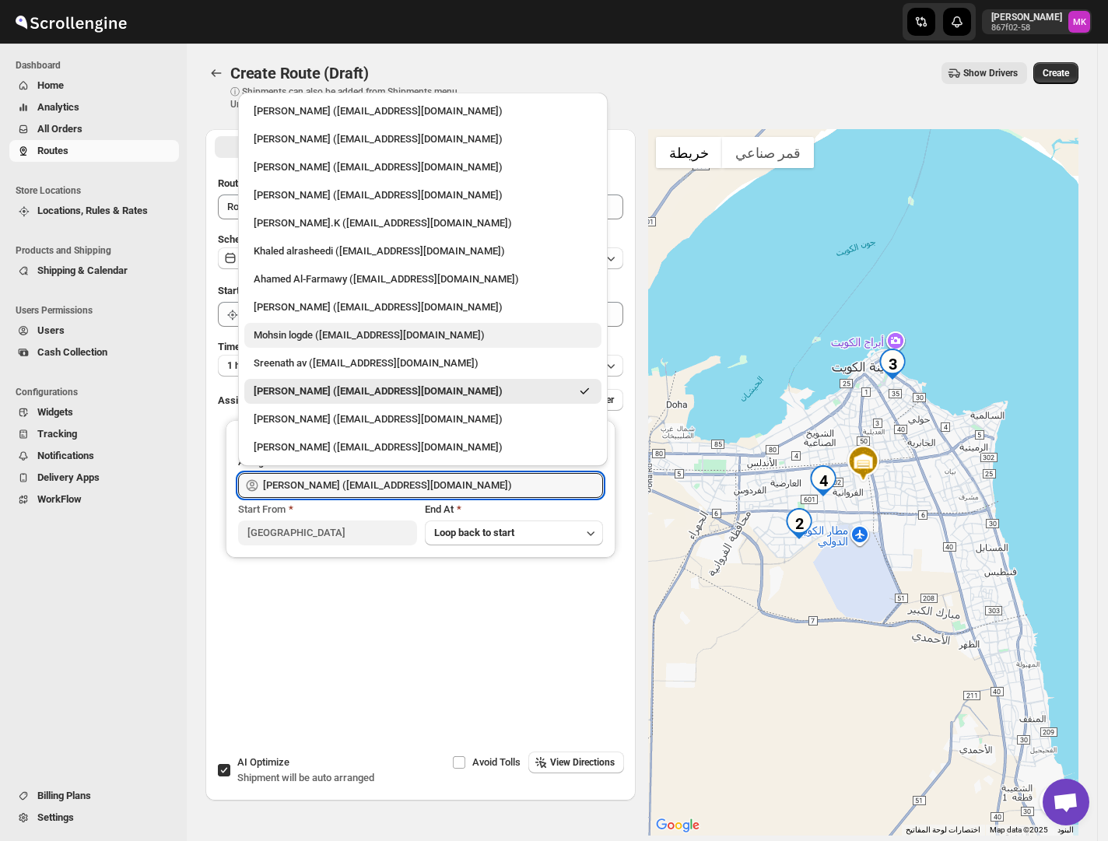
click at [337, 327] on div "Mohsin logde ([EMAIL_ADDRESS][DOMAIN_NAME])" at bounding box center [423, 335] width 338 height 16
type input "Mohsin logde ([EMAIL_ADDRESS][DOMAIN_NAME])"
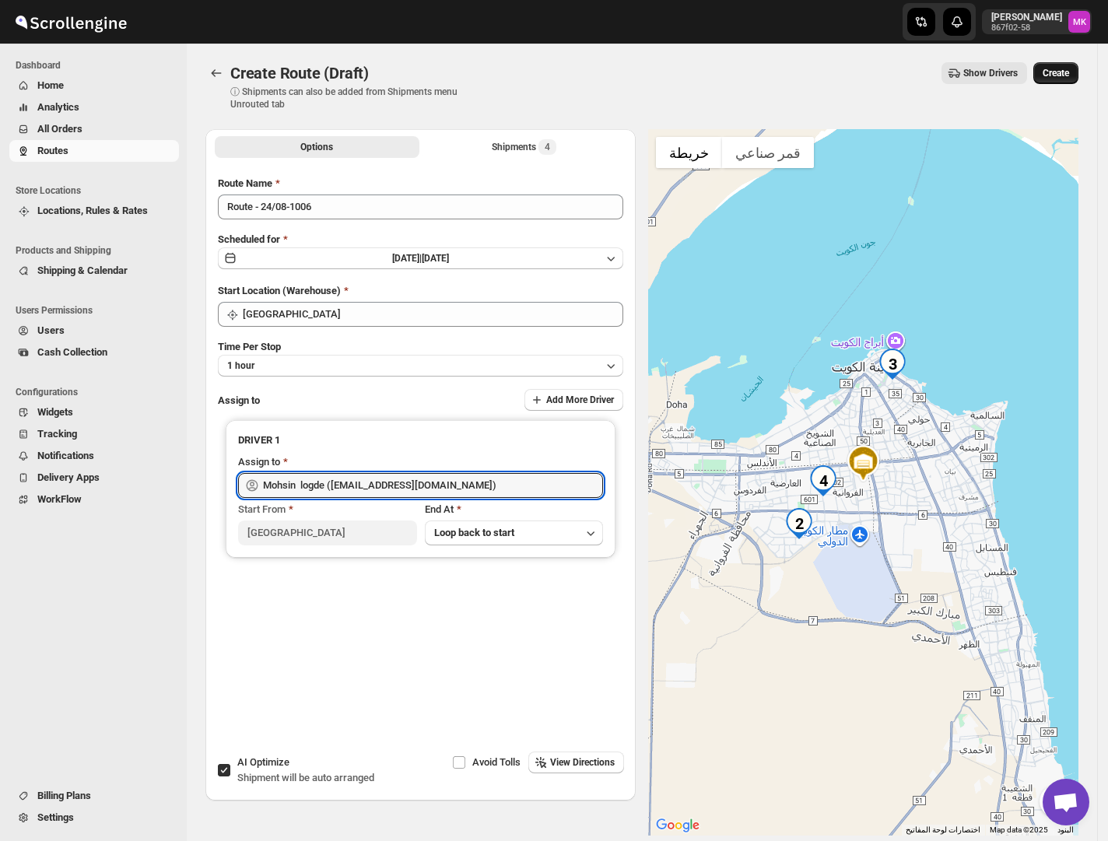
click at [1052, 78] on span "Create" at bounding box center [1055, 73] width 26 height 12
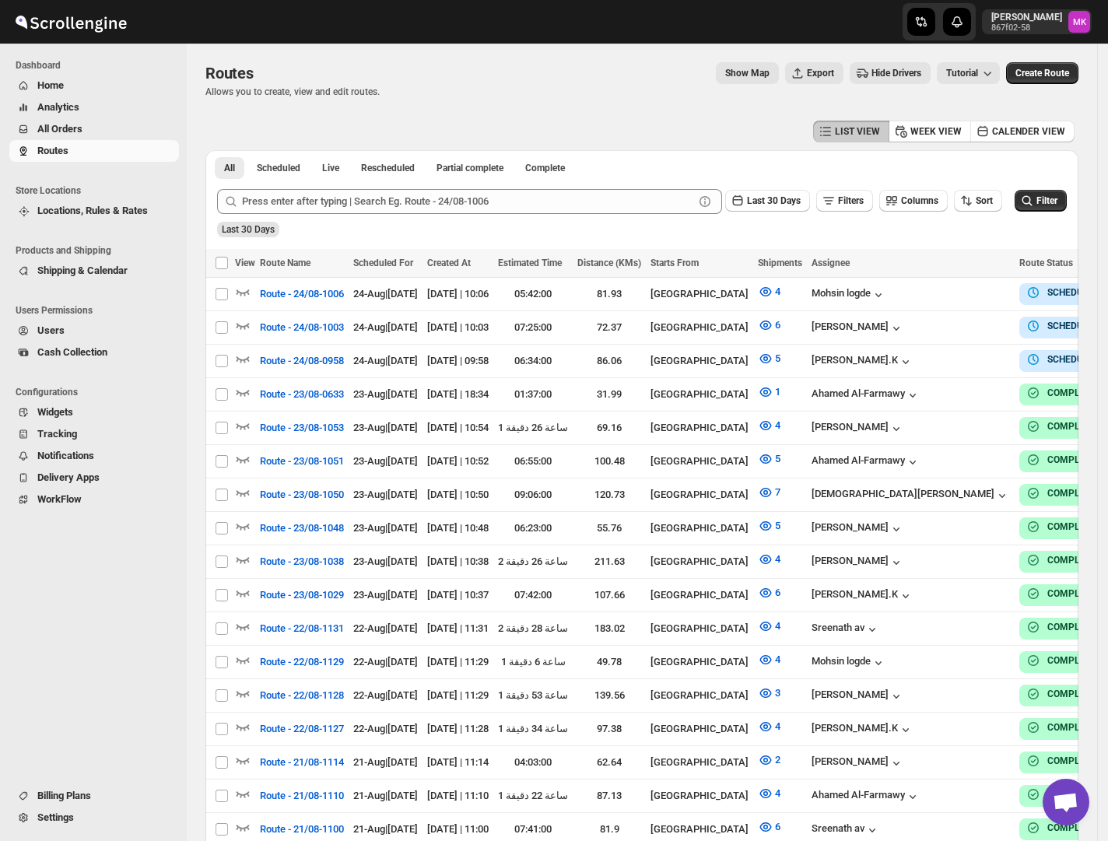
click at [64, 132] on span "All Orders" at bounding box center [59, 129] width 45 height 12
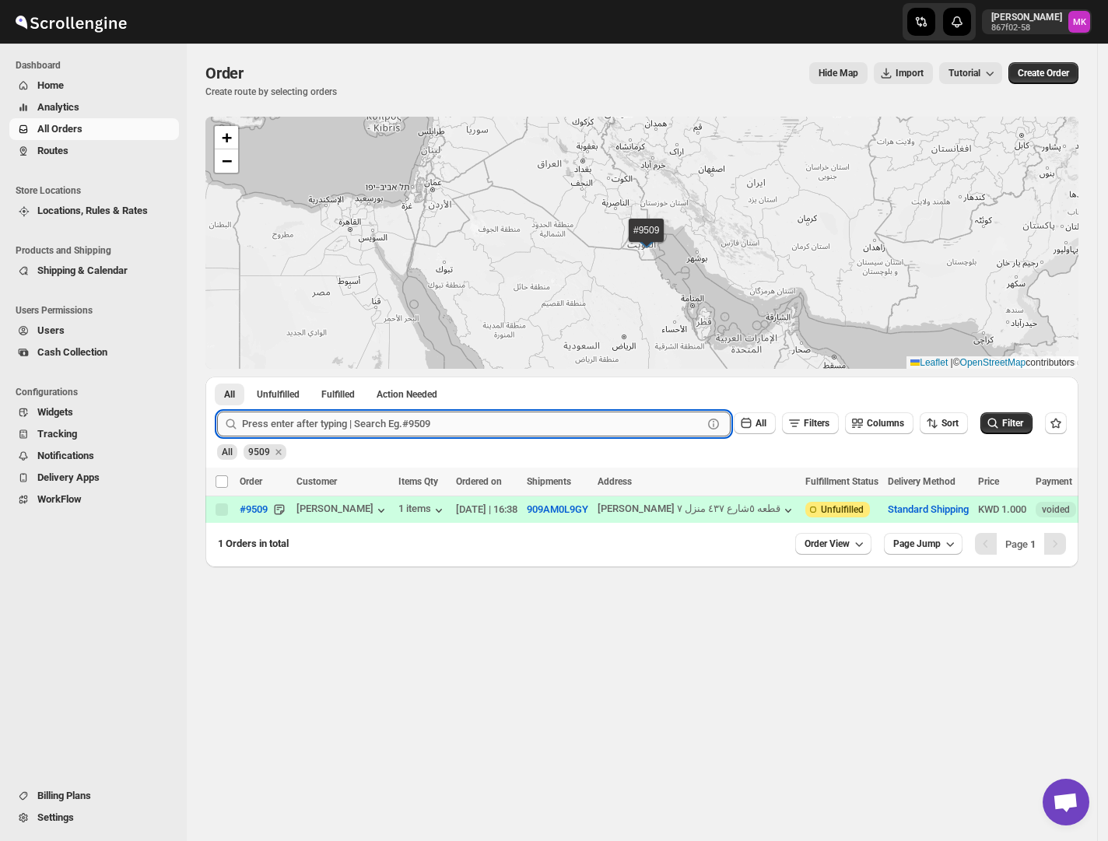
click at [280, 430] on input "text" at bounding box center [472, 423] width 460 height 25
paste input "9519"
type input "9519"
click at [217, 376] on button "Submit" at bounding box center [239, 384] width 44 height 16
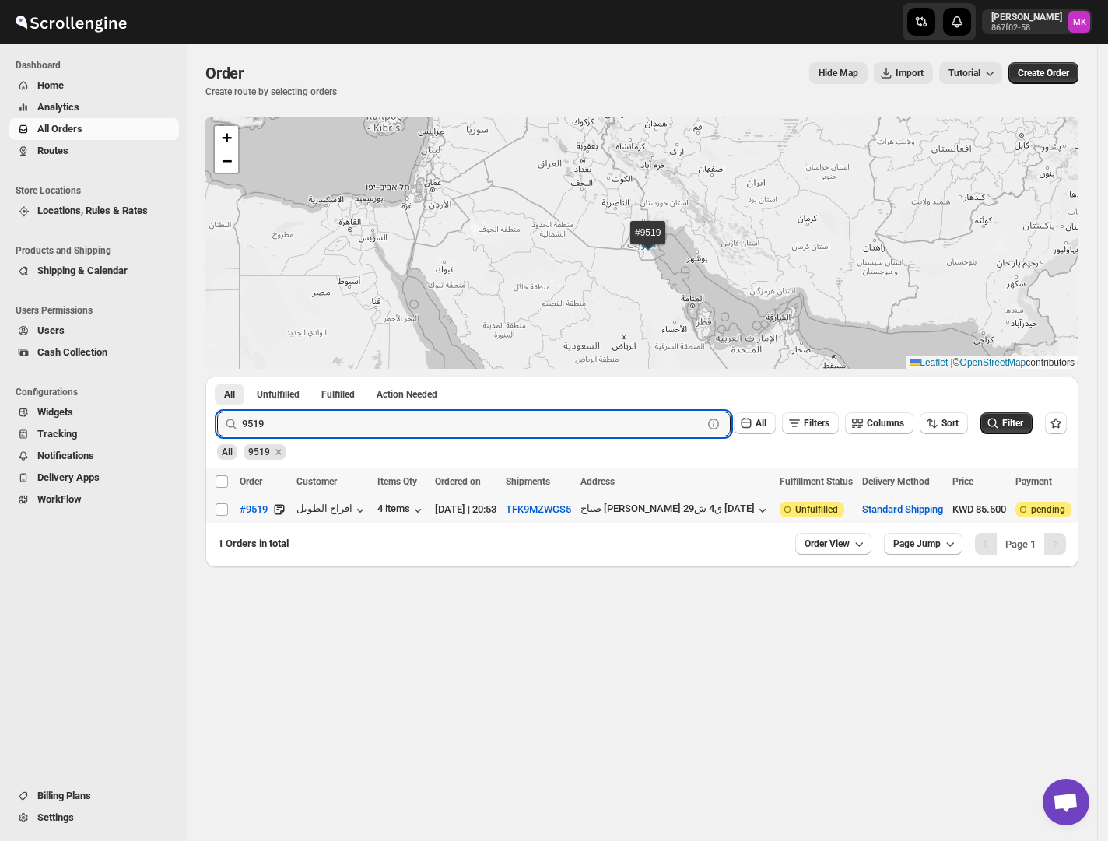
click at [219, 516] on span at bounding box center [222, 509] width 14 height 14
click at [219, 516] on input "Select order" at bounding box center [221, 509] width 12 height 12
checkbox input "false"
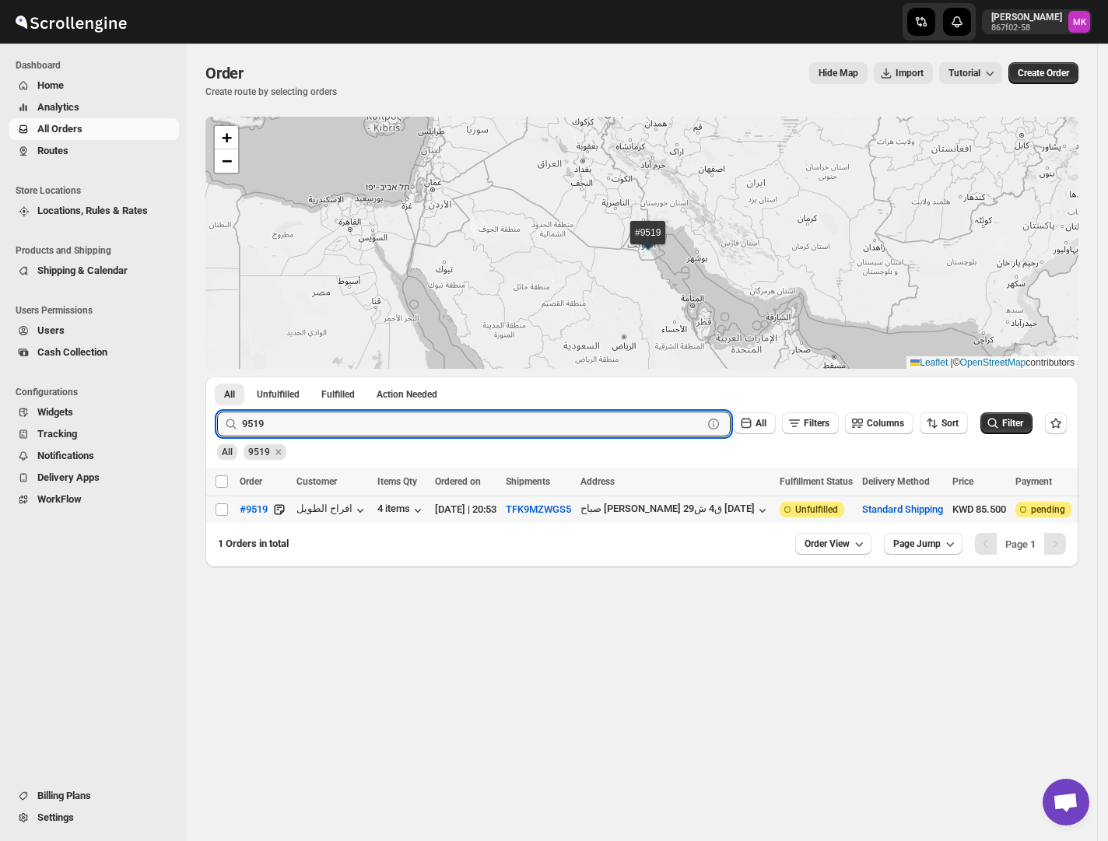
checkbox input "false"
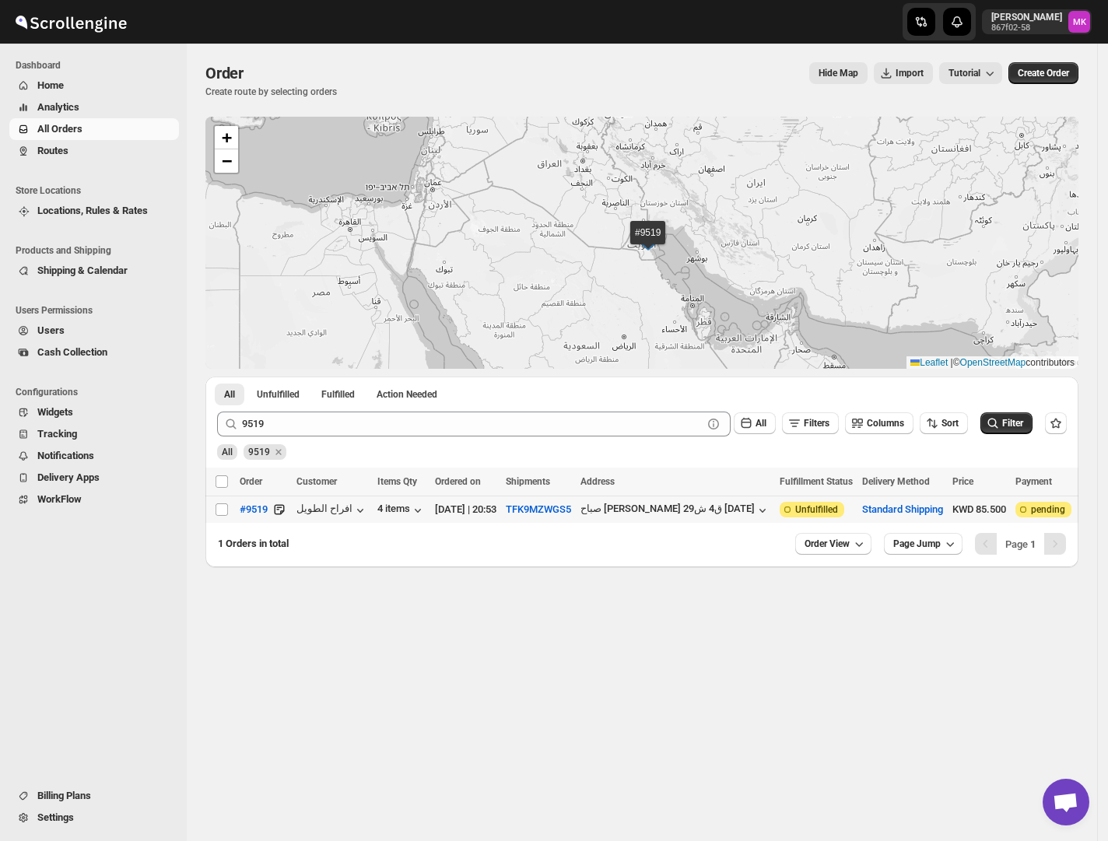
click at [229, 504] on div "Select order" at bounding box center [223, 509] width 16 height 14
checkbox input "true"
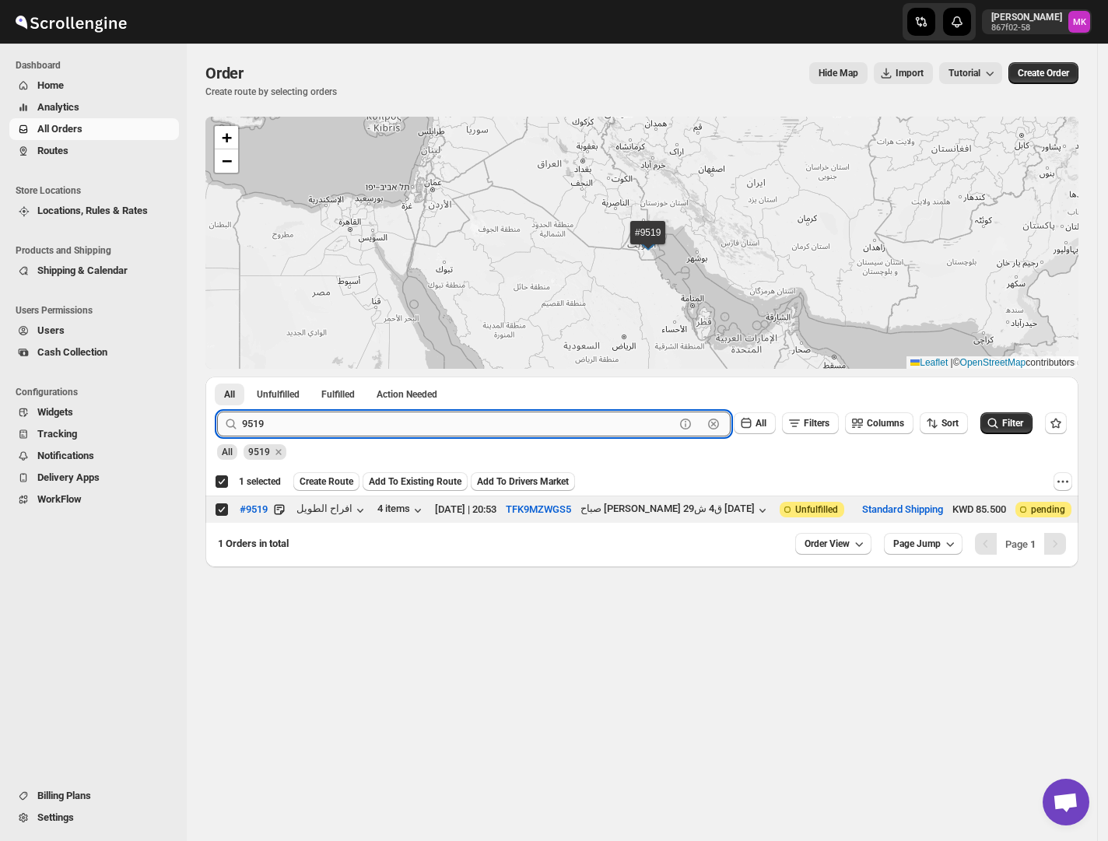
click at [271, 412] on input "9519" at bounding box center [458, 423] width 432 height 25
paste input "30"
type input "9530"
click at [217, 376] on button "Submit" at bounding box center [239, 384] width 44 height 16
drag, startPoint x: 222, startPoint y: 510, endPoint x: 313, endPoint y: 520, distance: 90.8
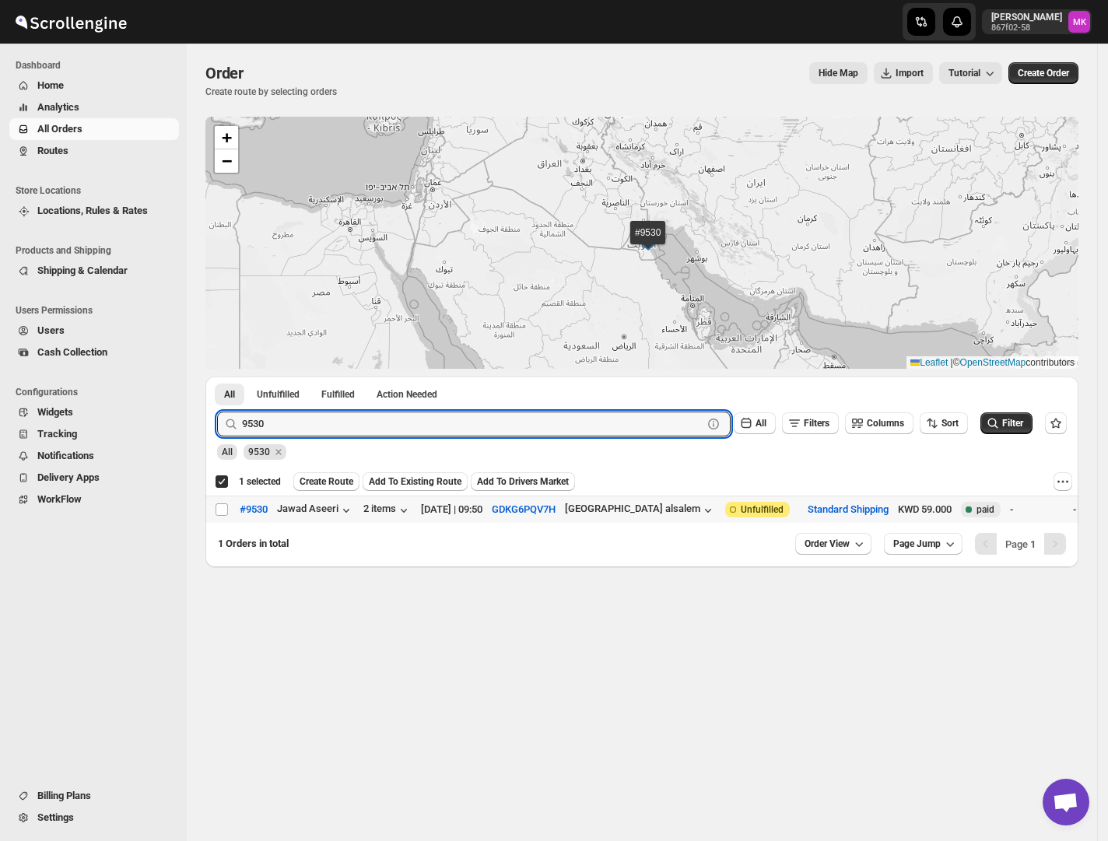
click at [224, 510] on input "Select order" at bounding box center [221, 509] width 12 height 12
checkbox input "true"
checkbox input "false"
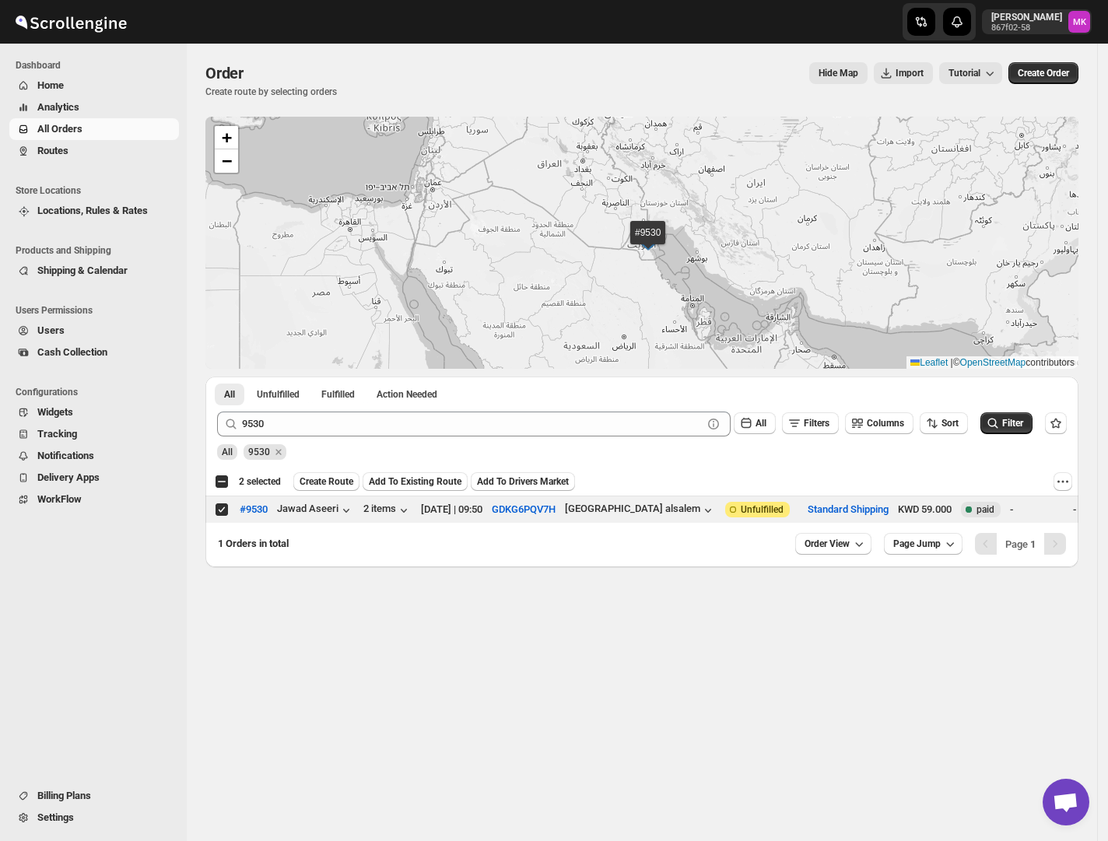
click at [296, 411] on div "9530 Clear All Filters Columns Sort Filter" at bounding box center [636, 417] width 862 height 37
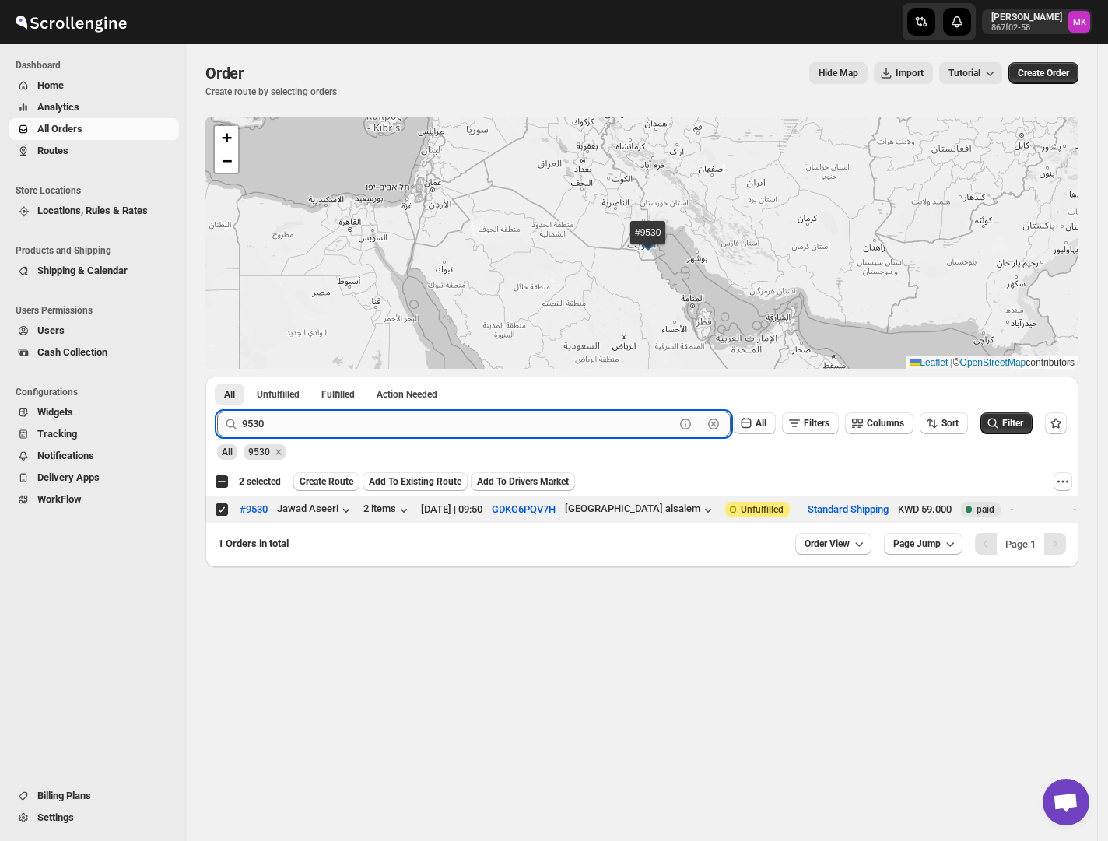
click at [272, 418] on input "9530" at bounding box center [458, 423] width 432 height 25
paste input "471"
type input "9471"
click at [217, 376] on button "Submit" at bounding box center [239, 384] width 44 height 16
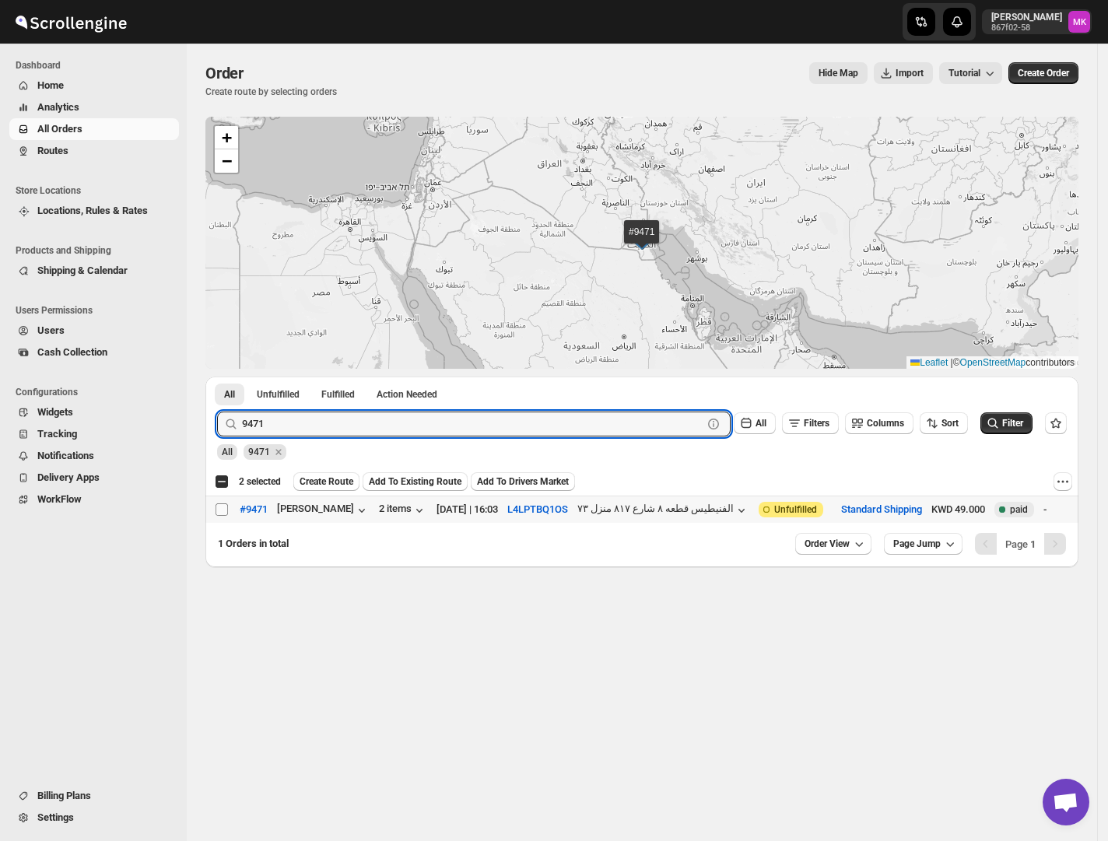
click at [222, 512] on input "Select order" at bounding box center [221, 509] width 12 height 12
checkbox input "true"
click at [367, 418] on input "9471" at bounding box center [458, 423] width 432 height 25
paste input "540"
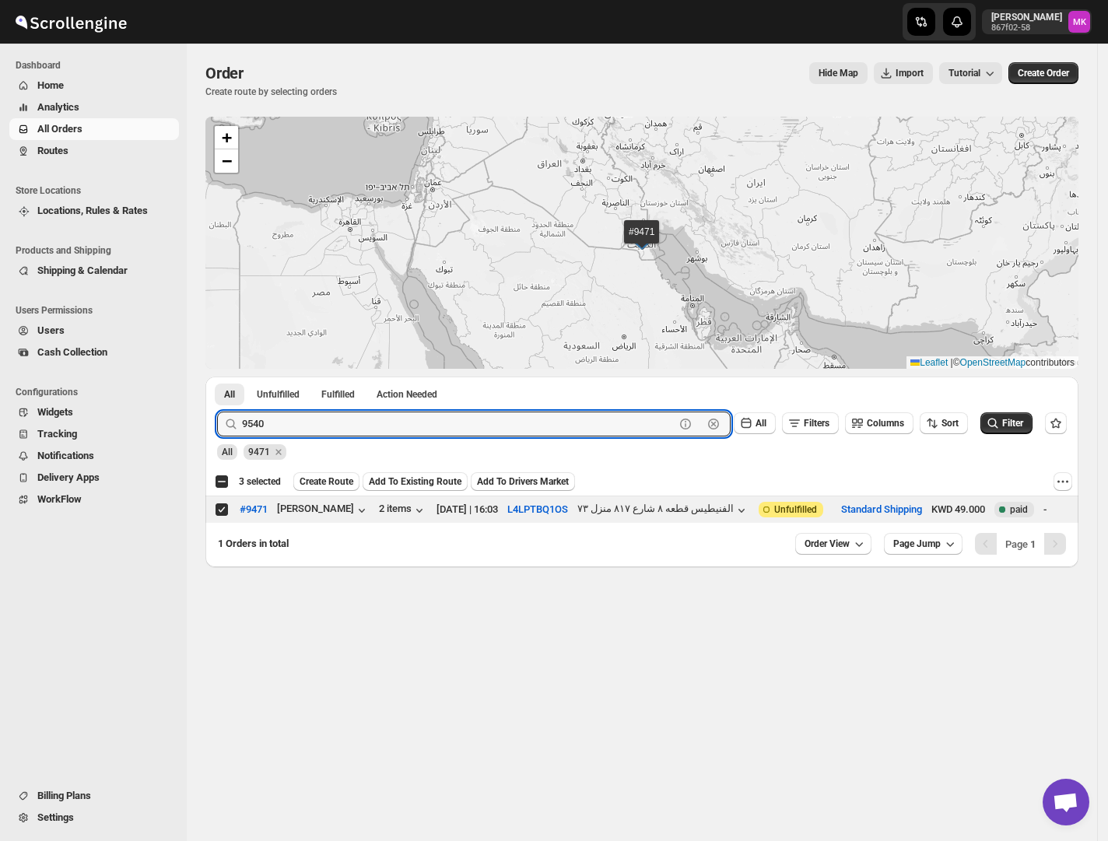
type input "9540"
click at [217, 376] on button "Submit" at bounding box center [239, 384] width 44 height 16
drag, startPoint x: 367, startPoint y: 418, endPoint x: 347, endPoint y: 838, distance: 420.5
click at [359, 796] on div "Order. This page is ready Order Create route by selecting orders Hide Map Impor…" at bounding box center [642, 442] width 910 height 797
click at [226, 511] on input "Select order" at bounding box center [221, 509] width 12 height 12
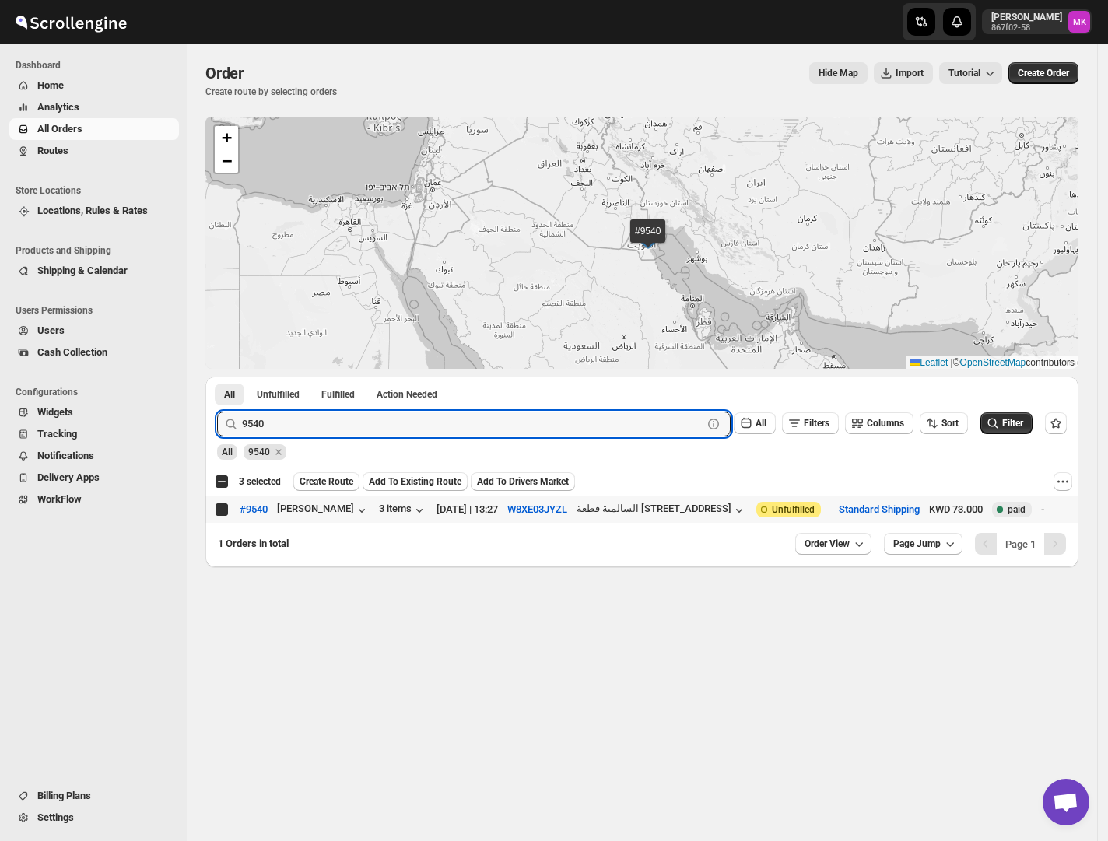
checkbox input "true"
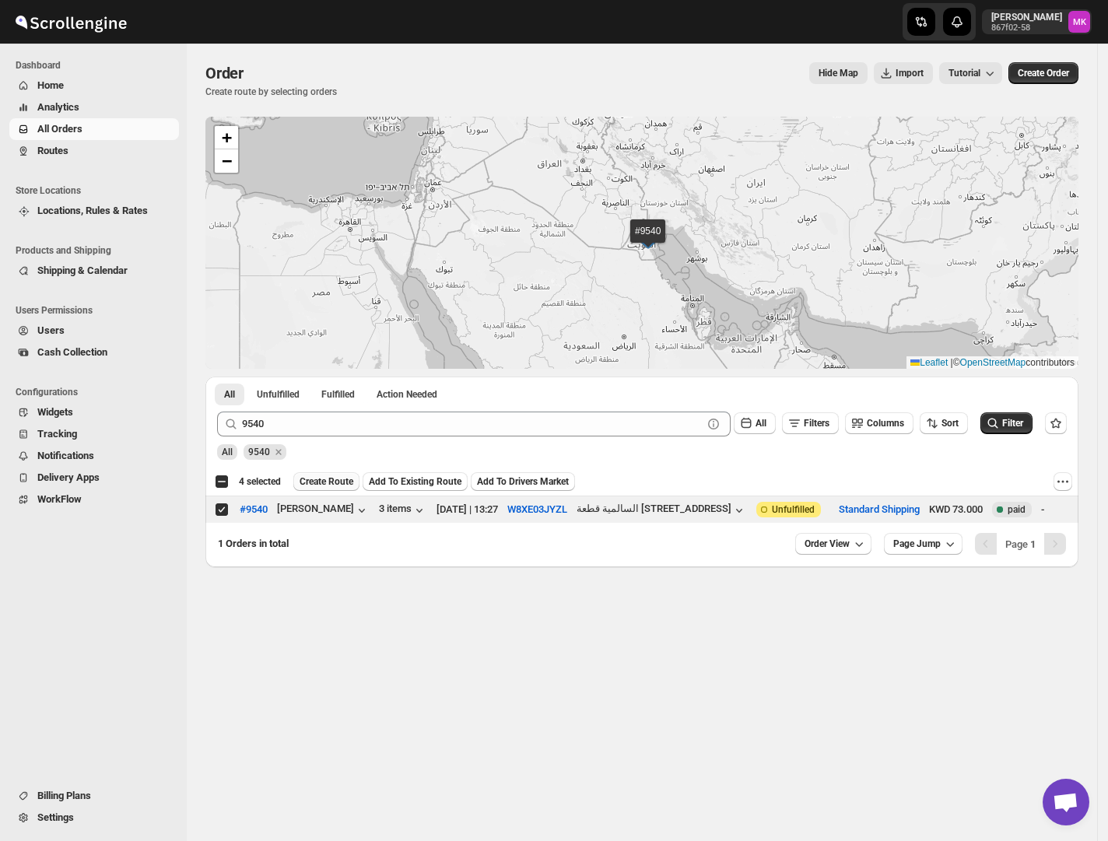
click at [349, 480] on span "Create Route" at bounding box center [326, 481] width 54 height 12
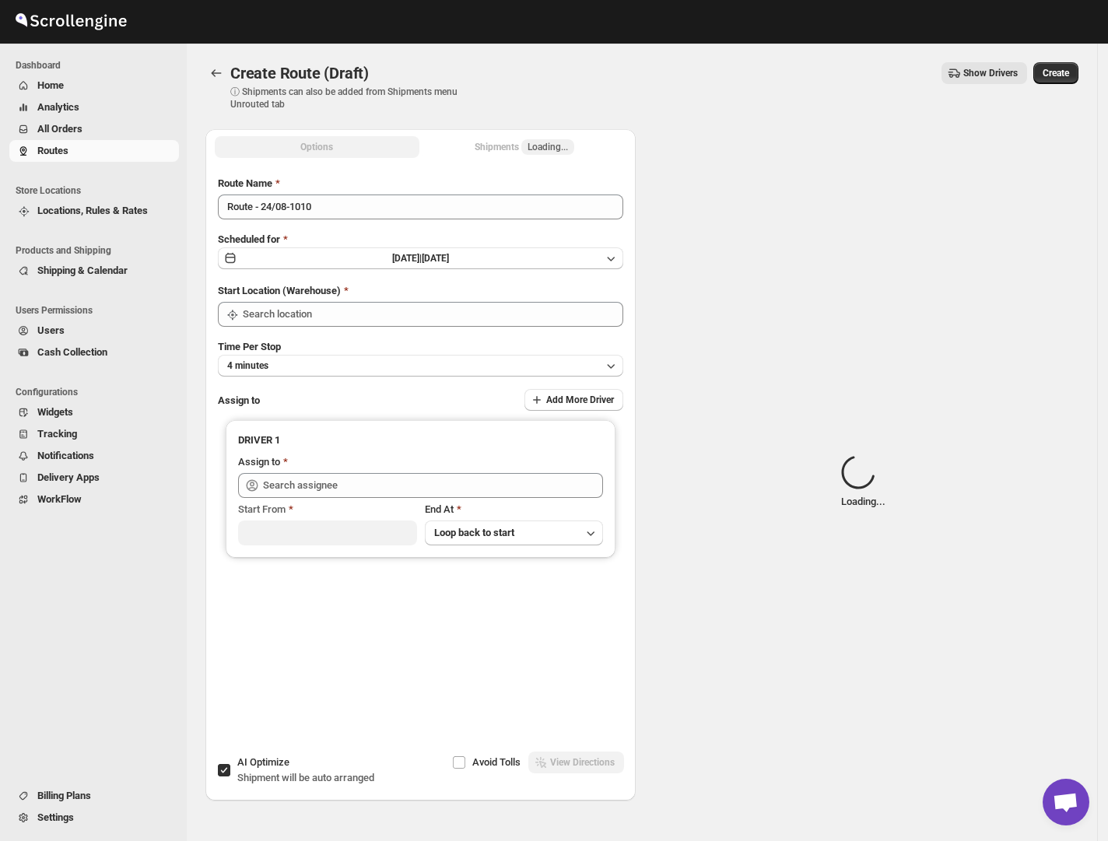
type input "[GEOGRAPHIC_DATA]"
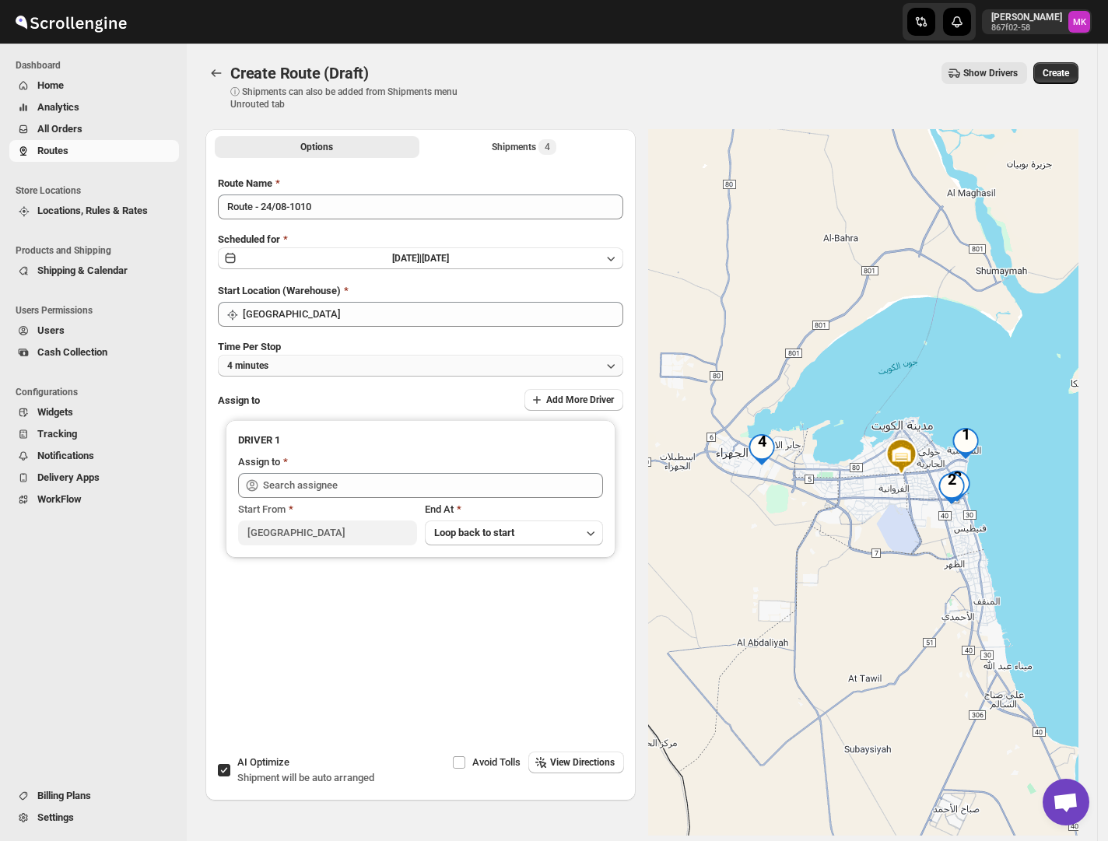
click at [252, 368] on span "4 minutes" at bounding box center [247, 365] width 41 height 12
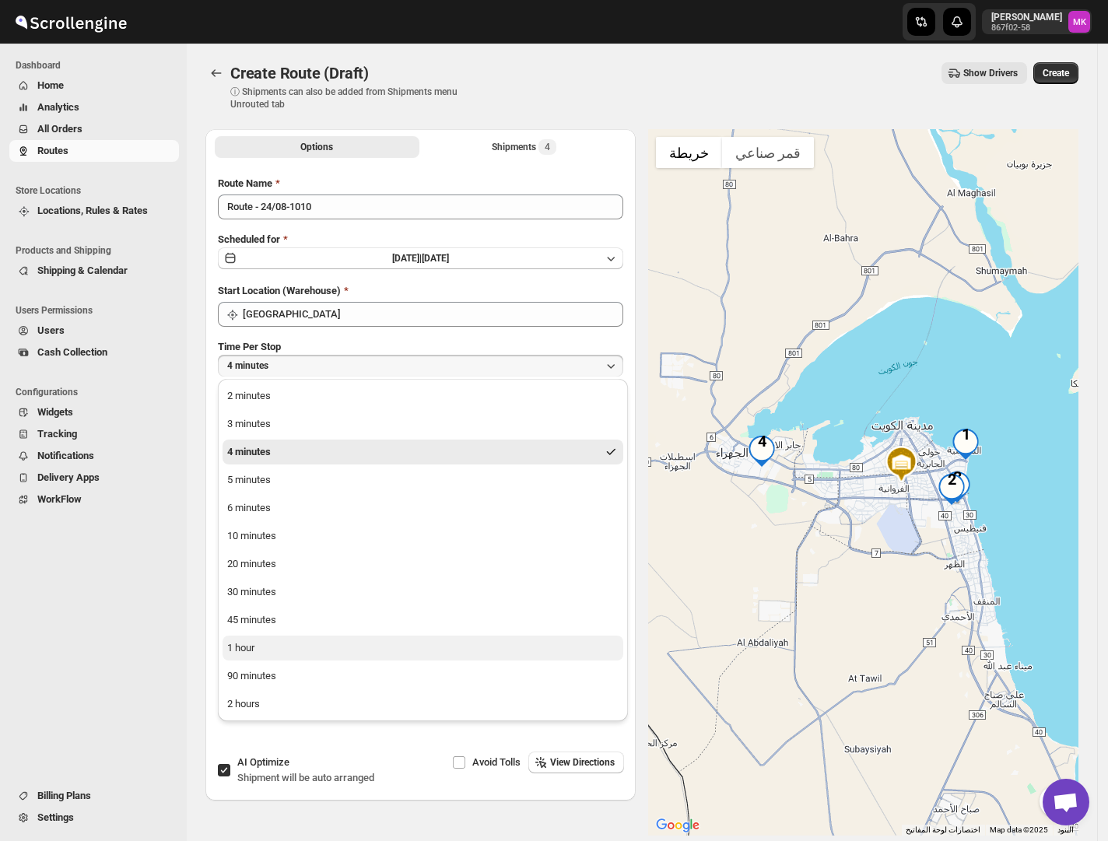
click at [235, 652] on div "1 hour" at bounding box center [240, 648] width 27 height 16
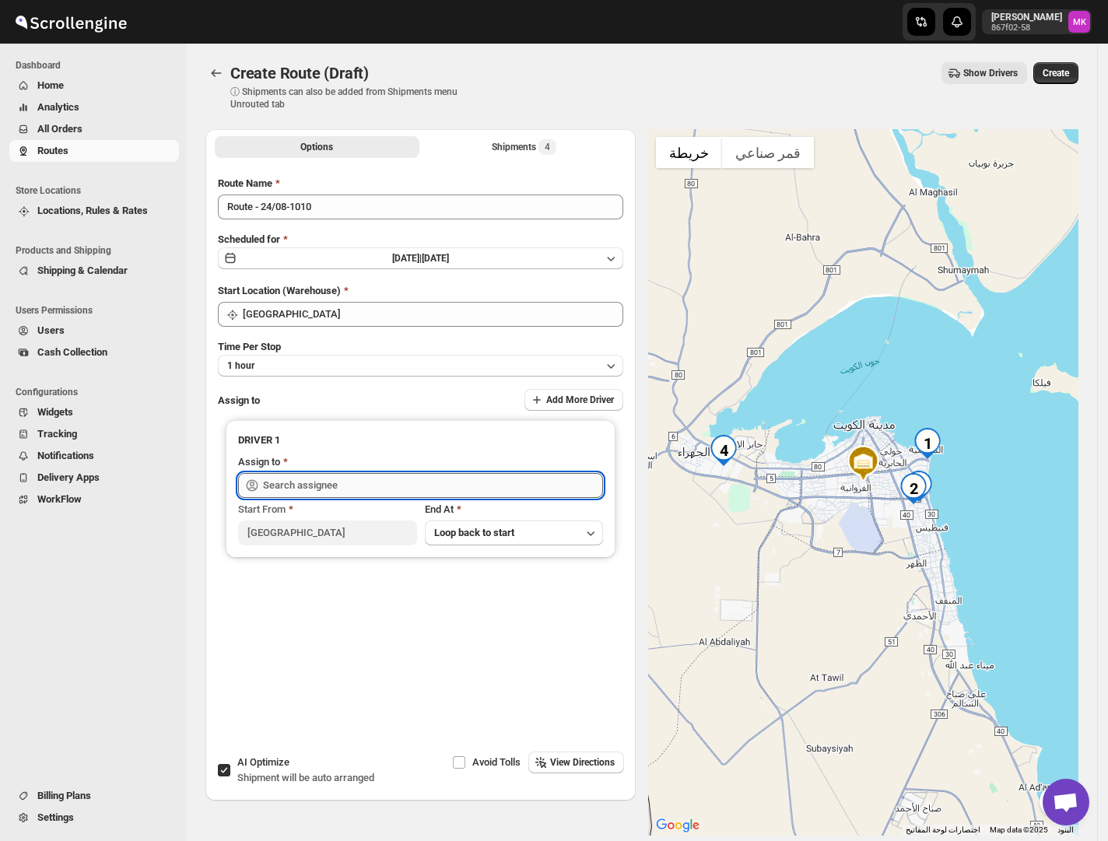
click at [308, 484] on input "text" at bounding box center [433, 485] width 340 height 25
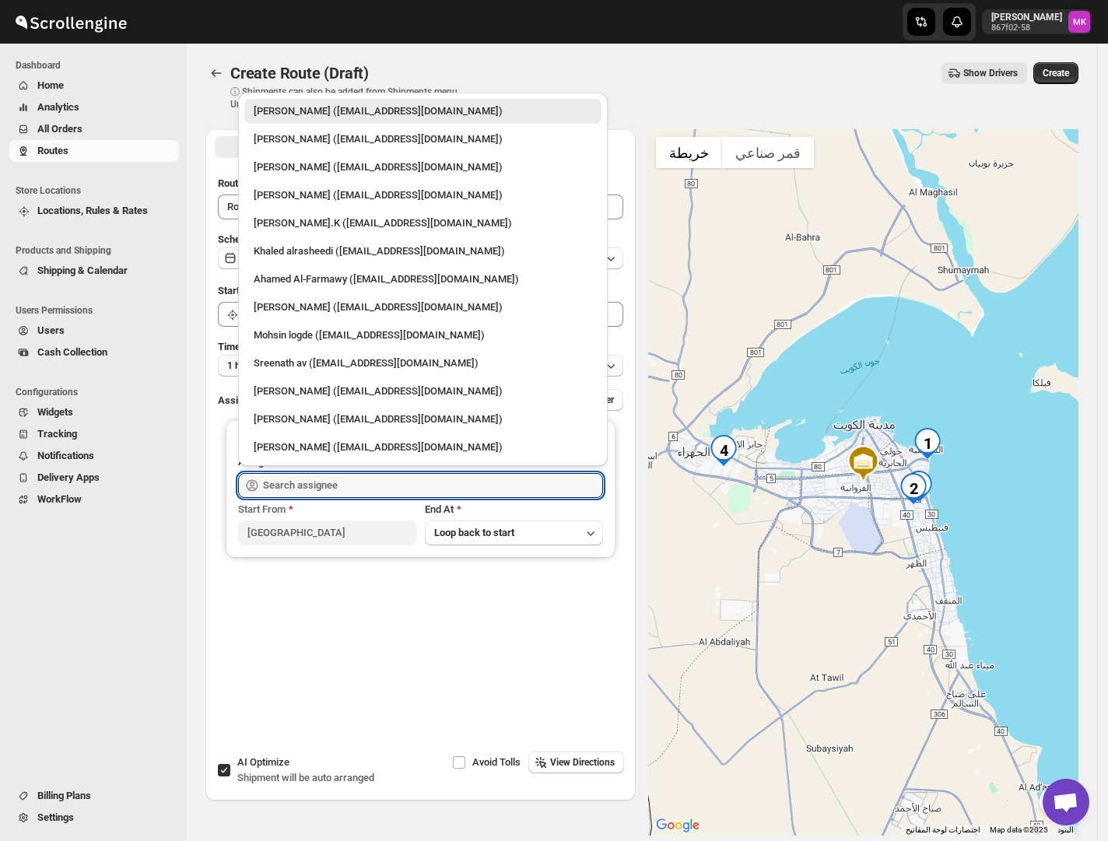
click at [350, 369] on div "Sreenath av ([EMAIL_ADDRESS][DOMAIN_NAME])" at bounding box center [423, 363] width 338 height 16
type input "Sreenath av ([EMAIL_ADDRESS][DOMAIN_NAME])"
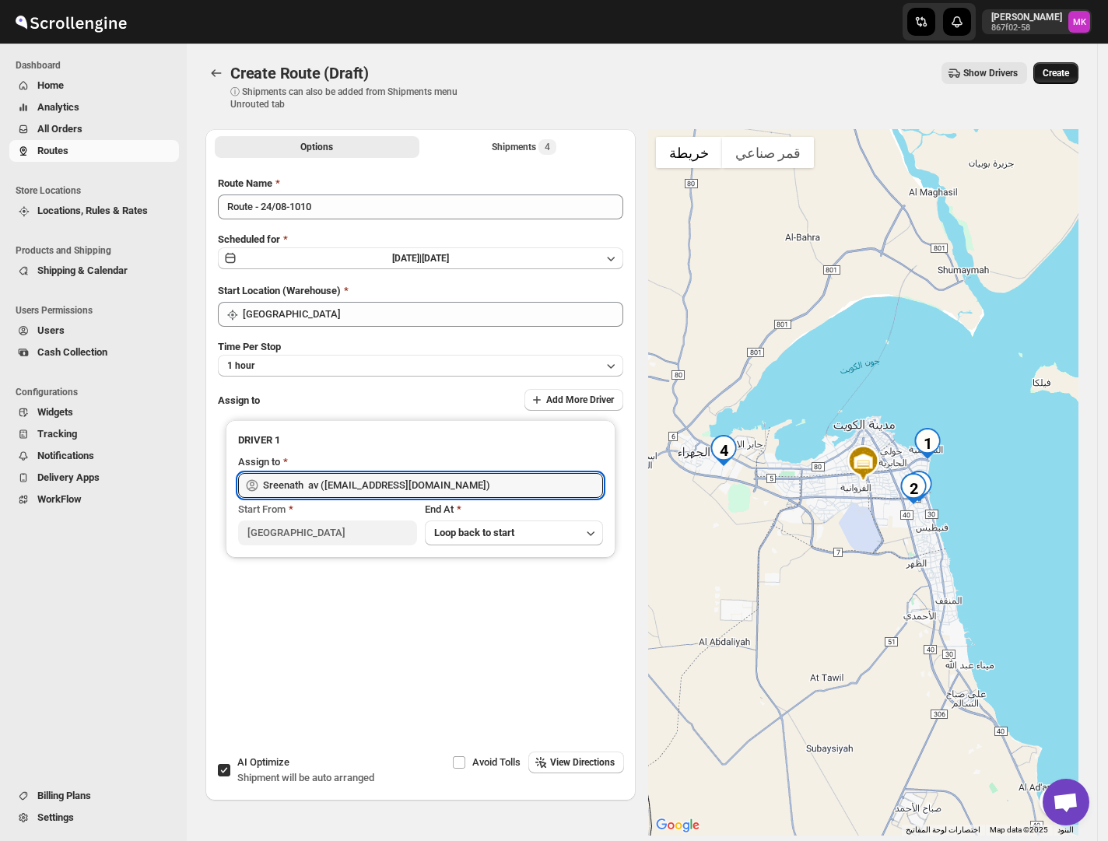
click at [1078, 75] on button "Create" at bounding box center [1055, 73] width 45 height 22
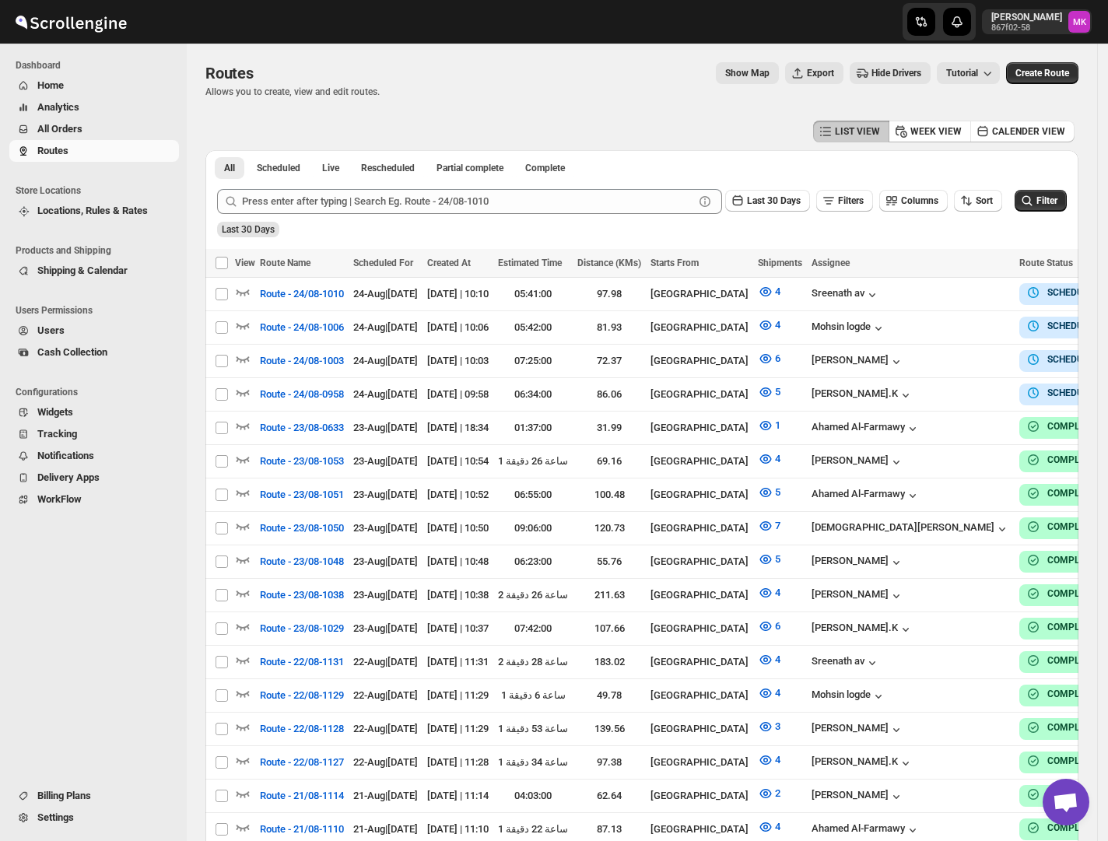
click at [90, 121] on span "All Orders" at bounding box center [106, 129] width 138 height 16
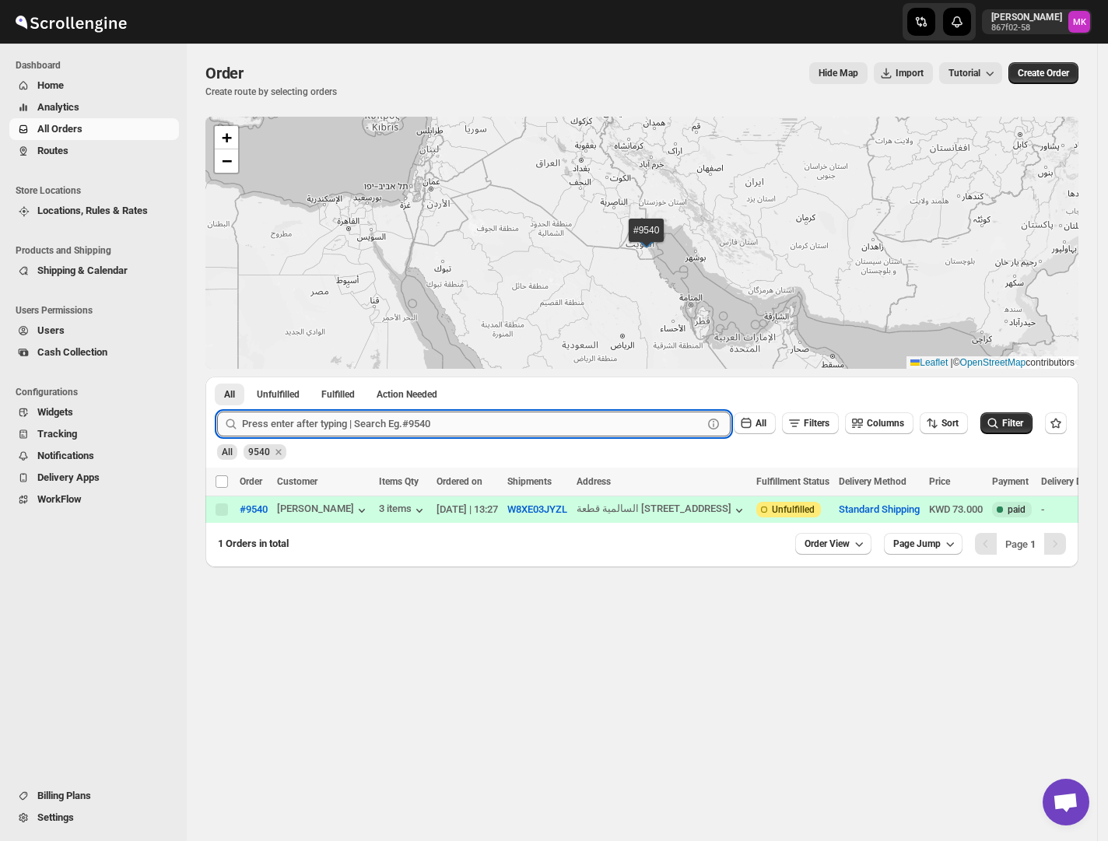
click at [290, 427] on input "text" at bounding box center [472, 423] width 460 height 25
paste input "9529"
type input "9529"
click at [217, 376] on button "Submit" at bounding box center [239, 384] width 44 height 16
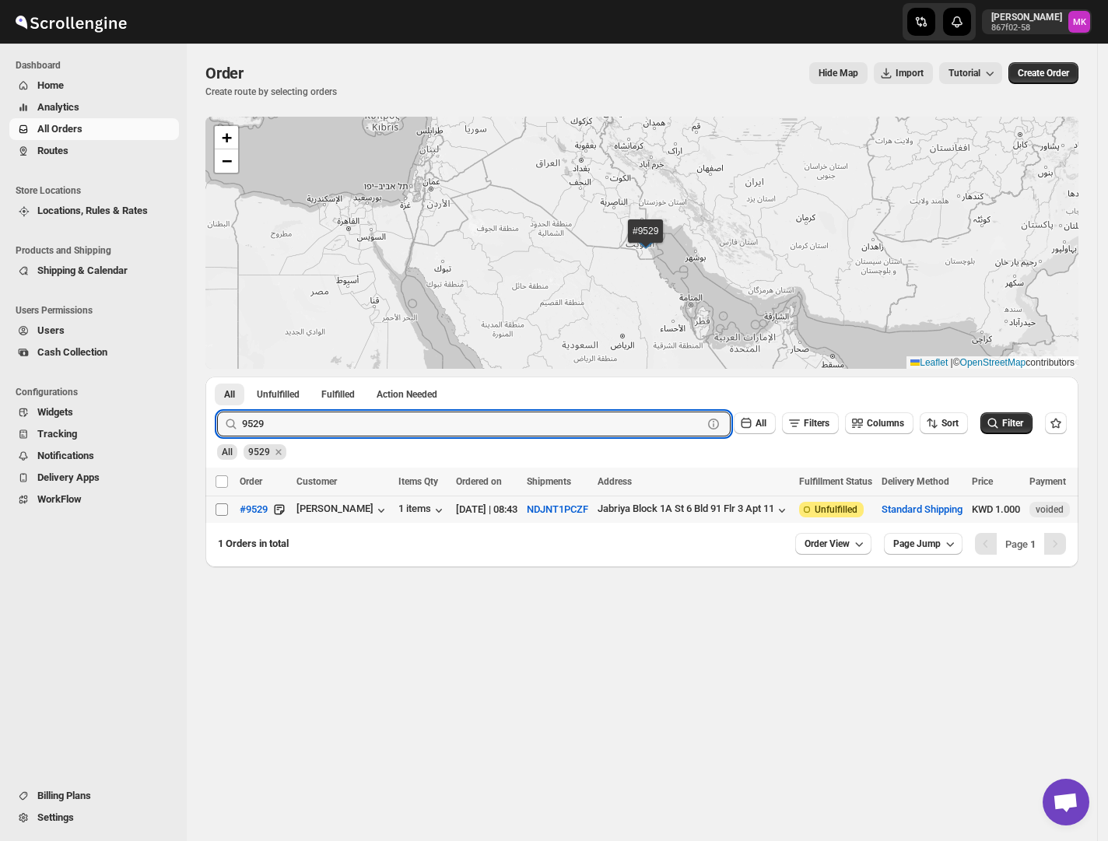
click at [216, 510] on input "Select order" at bounding box center [221, 509] width 12 height 12
checkbox input "true"
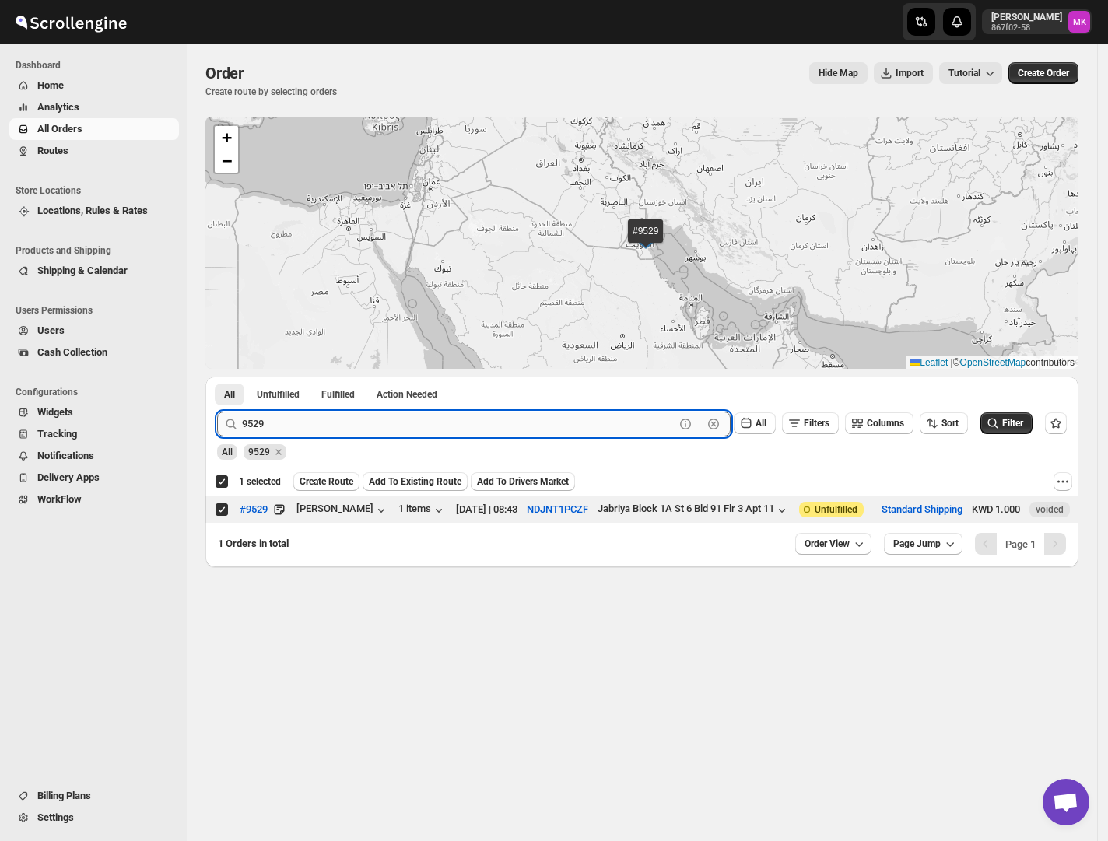
click at [258, 422] on input "9529" at bounding box center [458, 423] width 432 height 25
paste input "454"
type input "9454"
click at [217, 376] on button "Submit" at bounding box center [239, 384] width 44 height 16
click at [226, 520] on td "Select order" at bounding box center [220, 509] width 30 height 27
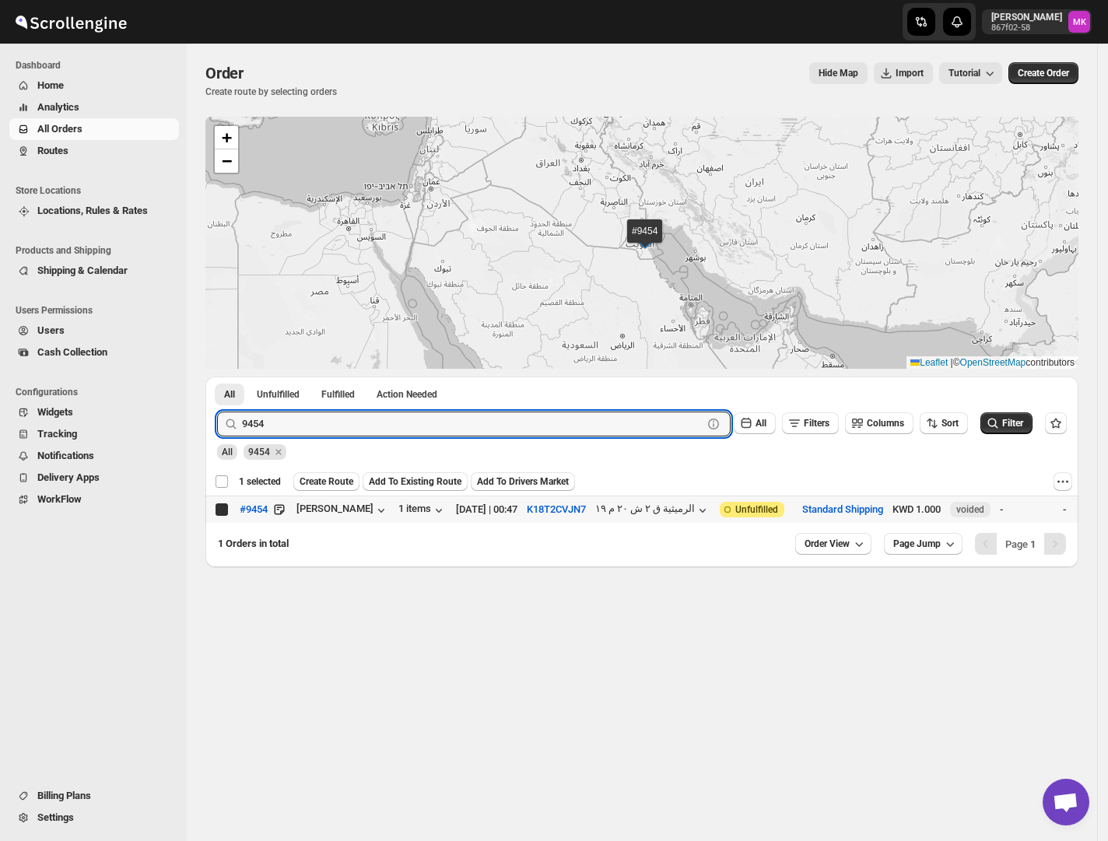
checkbox input "false"
checkbox input "true"
click at [275, 417] on input "9454" at bounding box center [458, 423] width 432 height 25
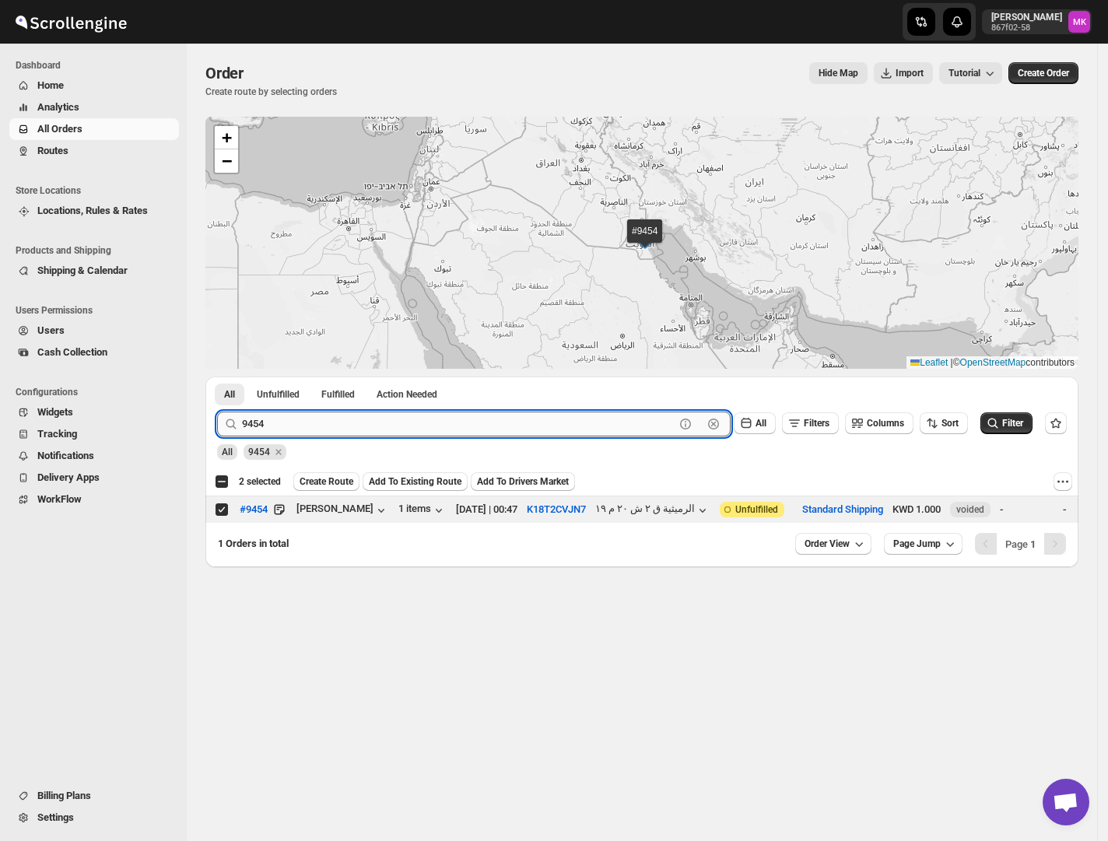
paste input "527"
type input "9527"
click at [217, 376] on button "Submit" at bounding box center [239, 384] width 44 height 16
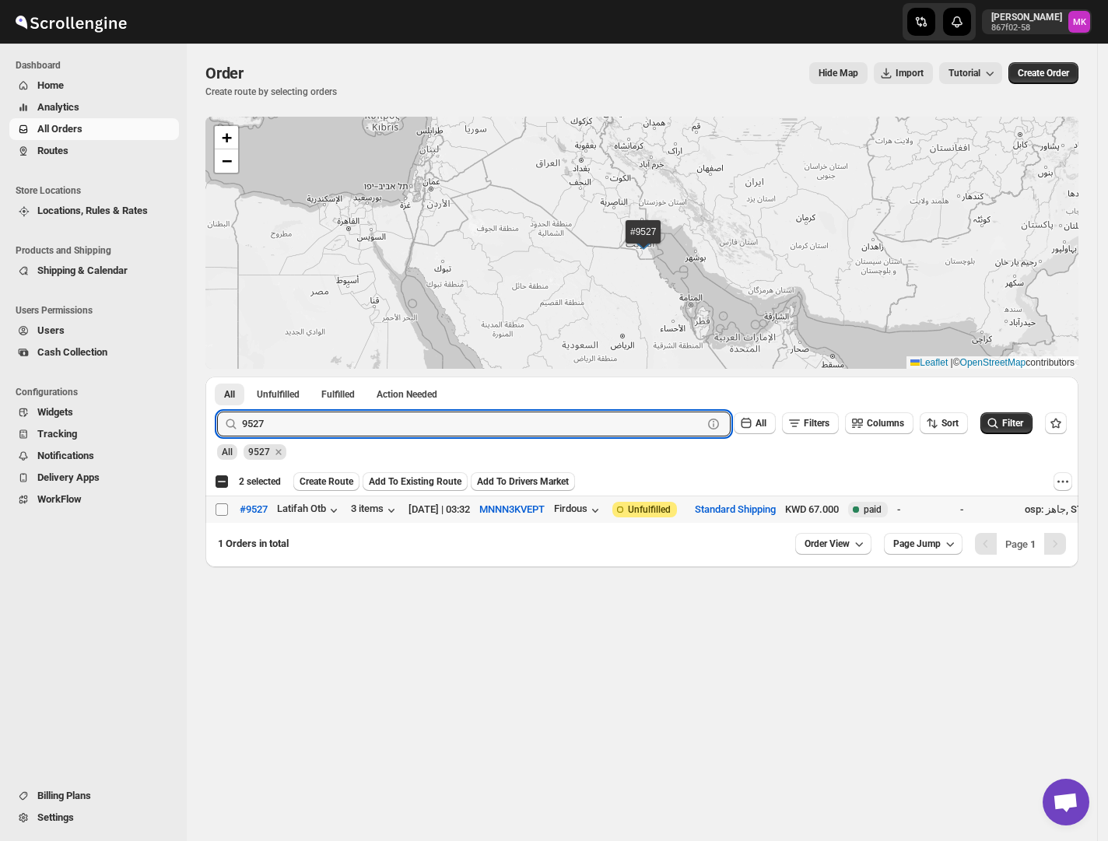
click at [215, 505] on input "Select order" at bounding box center [221, 509] width 12 height 12
checkbox input "true"
click at [289, 430] on input "9527" at bounding box center [458, 423] width 432 height 25
paste input "46"
type input "9467"
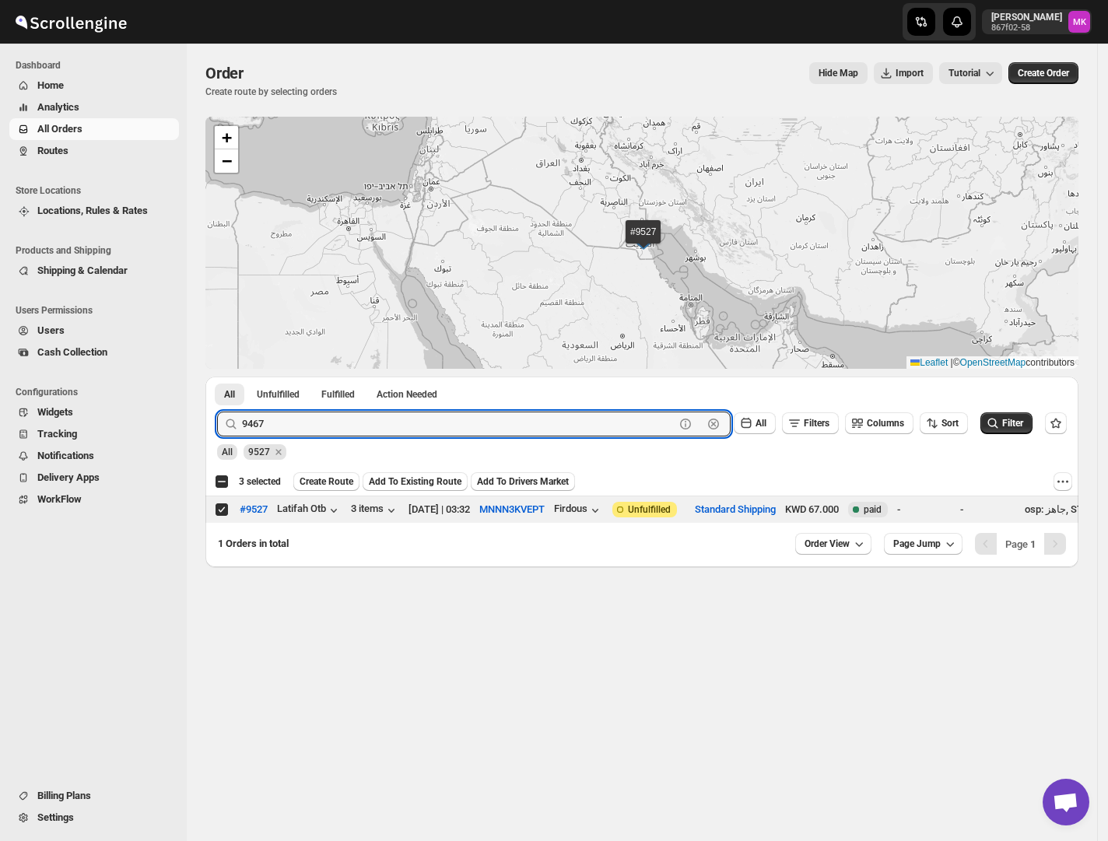
click at [217, 376] on button "Submit" at bounding box center [239, 384] width 44 height 16
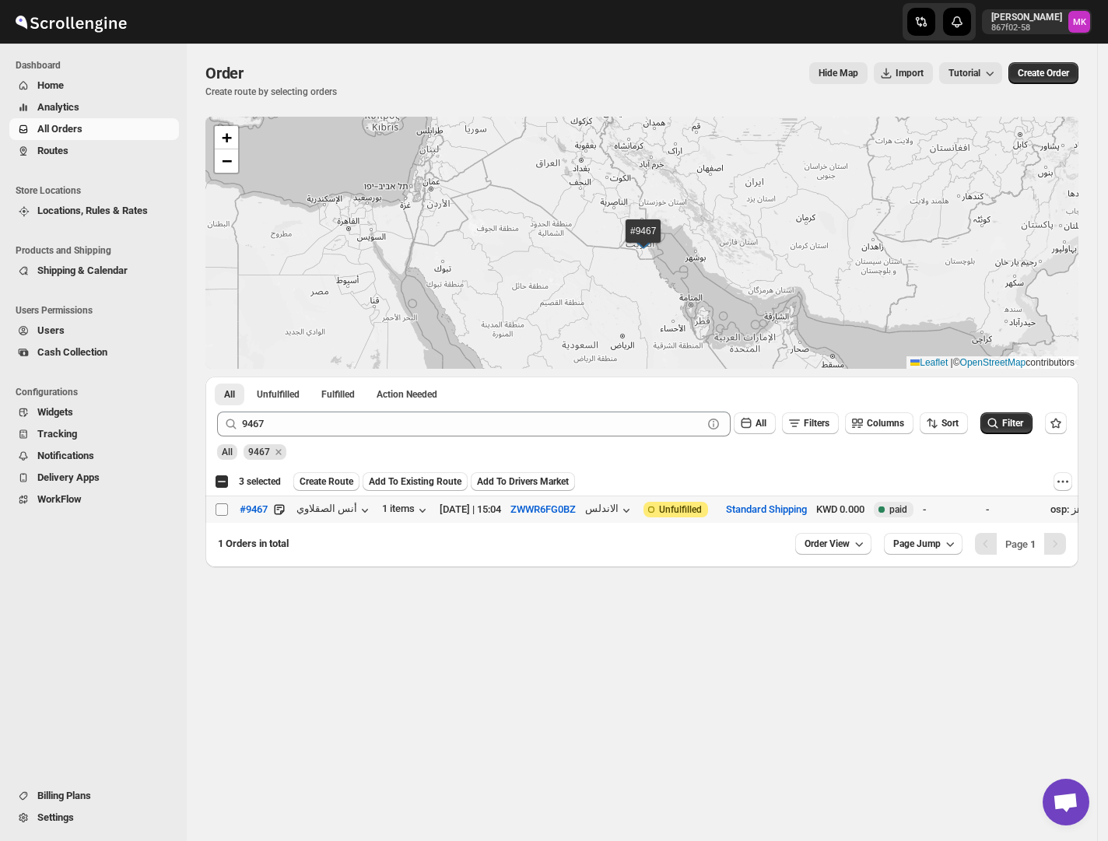
click at [216, 505] on input "Select order" at bounding box center [221, 509] width 12 height 12
checkbox input "true"
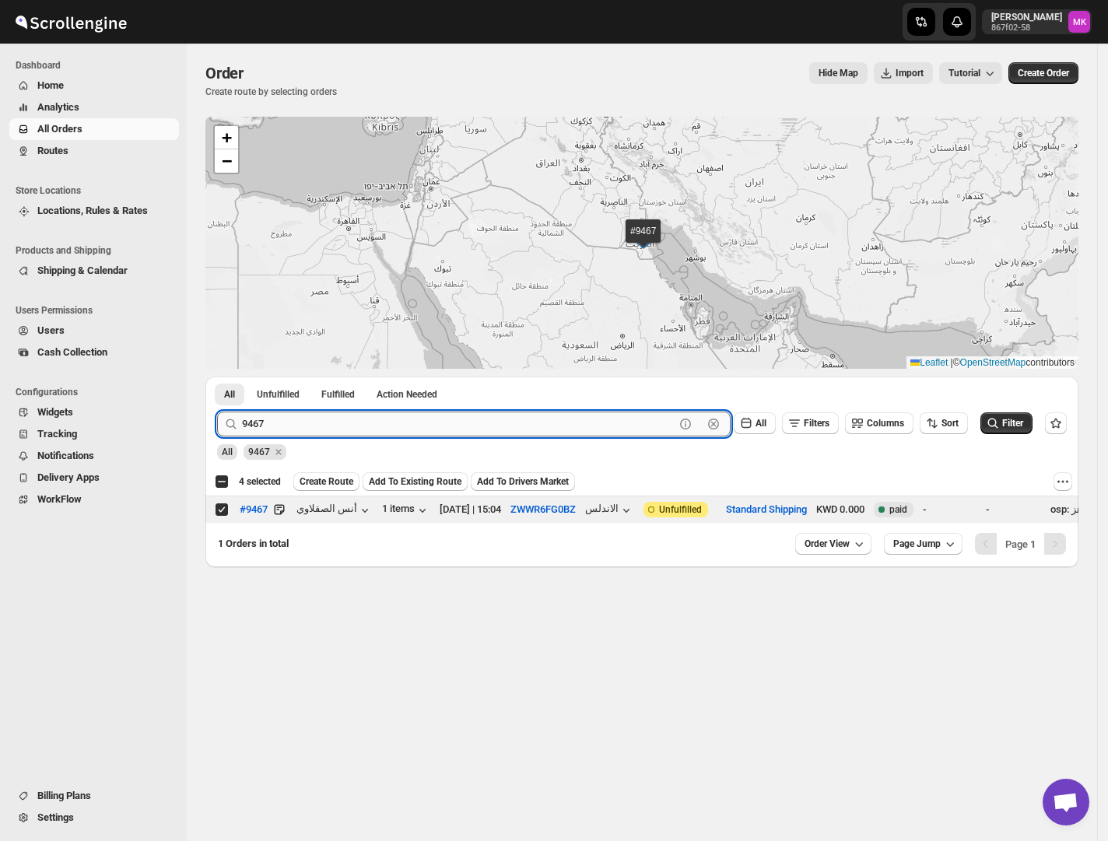
click at [315, 420] on input "9467" at bounding box center [458, 423] width 432 height 25
paste input "539"
type input "9539"
click at [217, 376] on button "Submit" at bounding box center [239, 384] width 44 height 16
click at [227, 515] on input "Select order" at bounding box center [221, 509] width 12 height 12
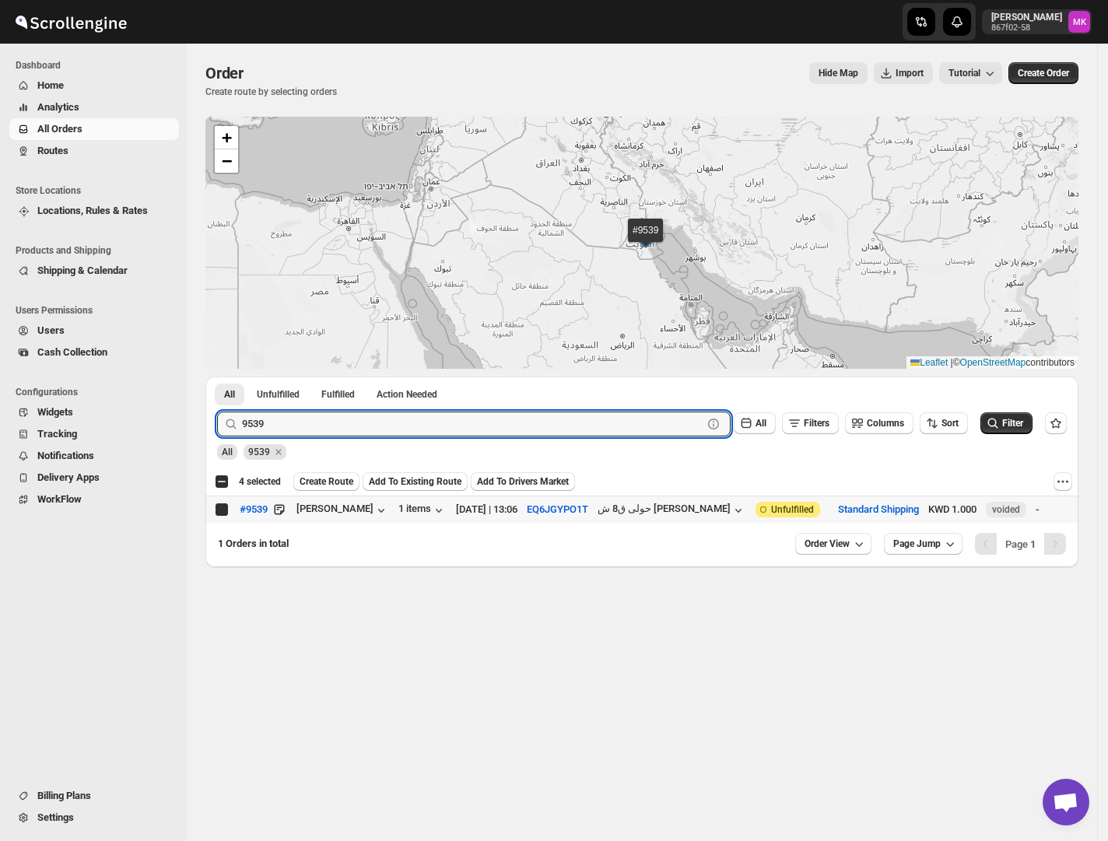
checkbox input "true"
click at [380, 431] on input "9539" at bounding box center [458, 423] width 432 height 25
paste input "46"
type input "9469"
click at [217, 376] on button "Submit" at bounding box center [239, 384] width 44 height 16
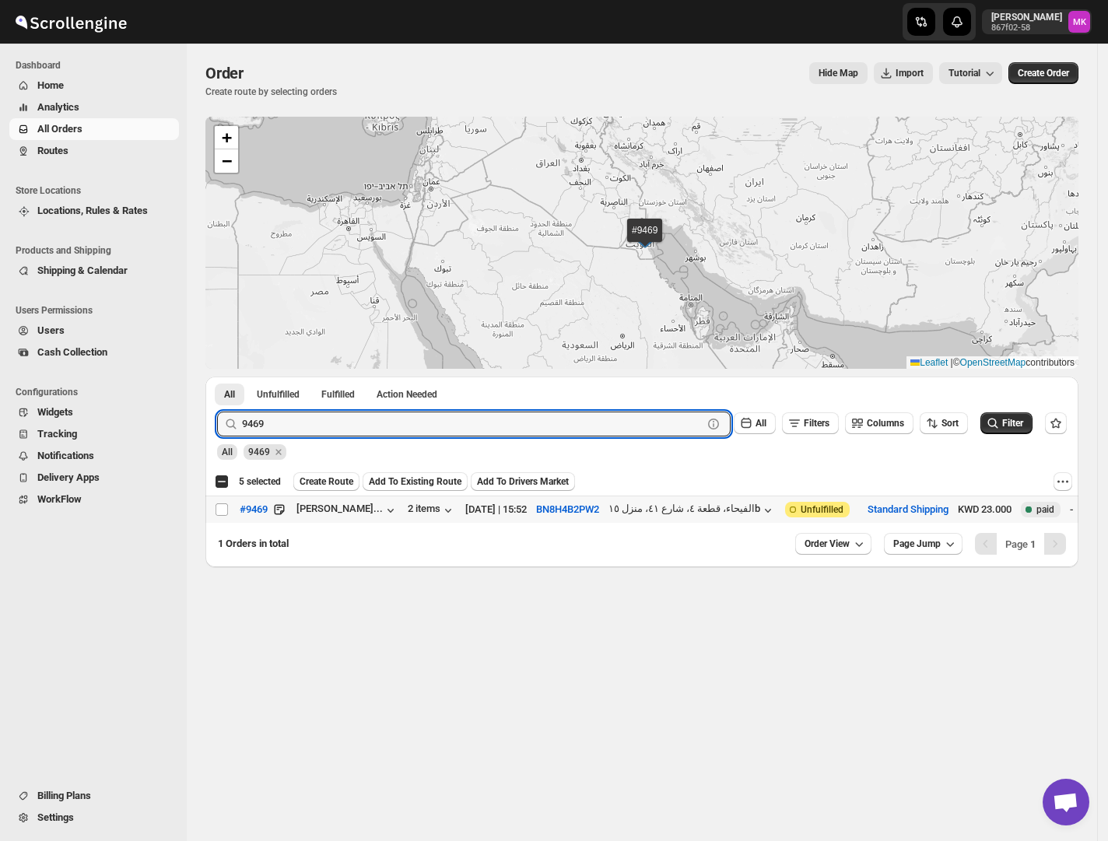
click at [229, 509] on div "Select order" at bounding box center [223, 509] width 16 height 14
checkbox input "true"
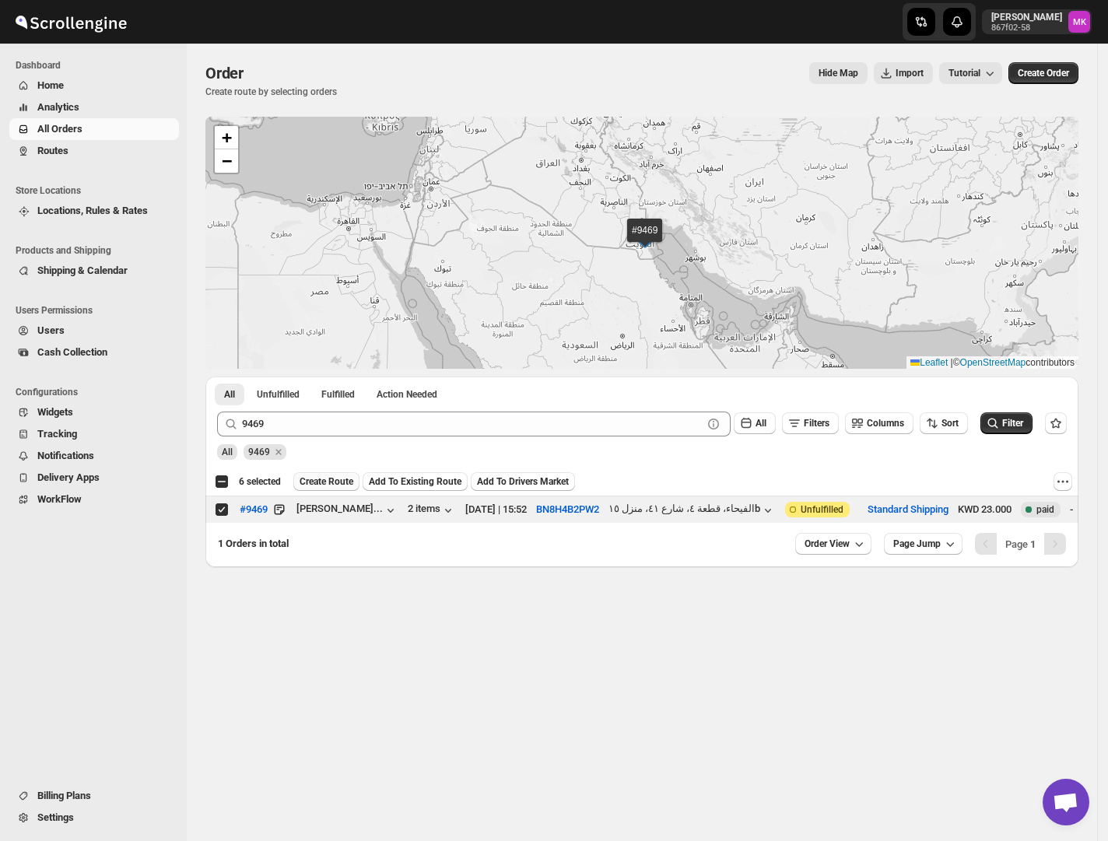
click at [343, 488] on span "Create Route" at bounding box center [326, 481] width 54 height 12
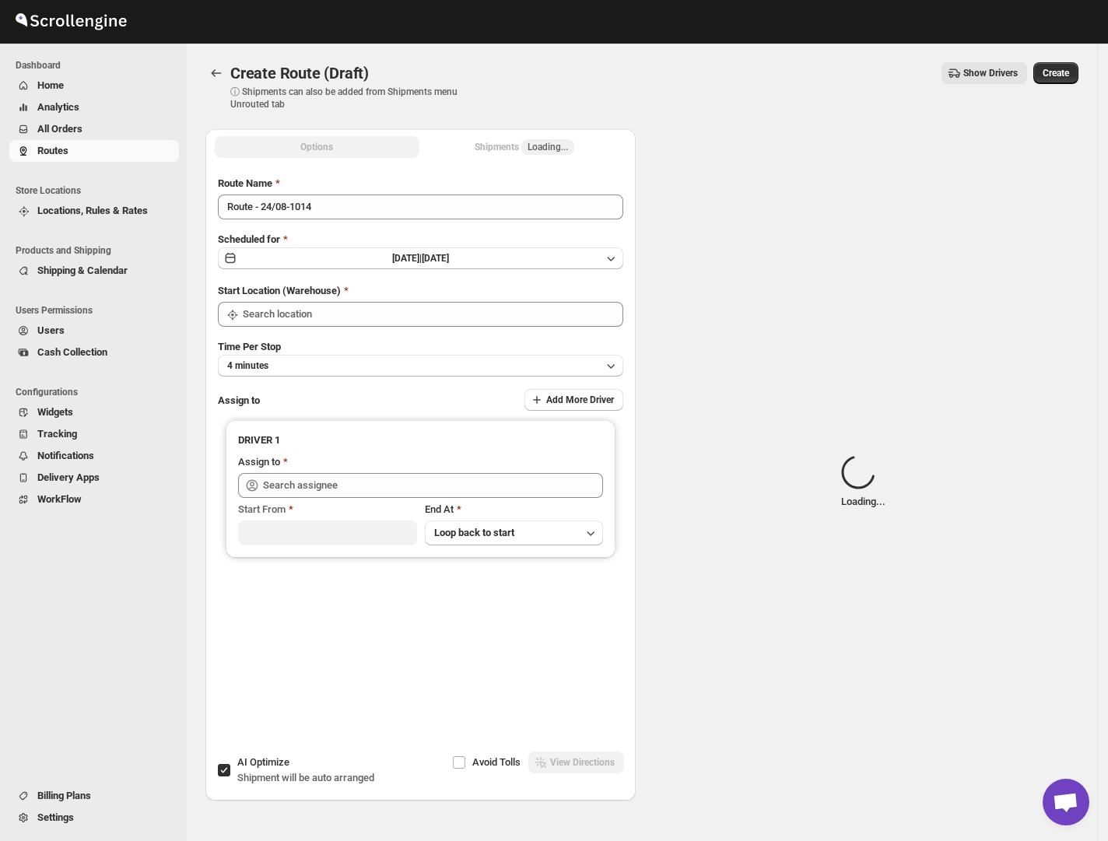
type input "[GEOGRAPHIC_DATA]"
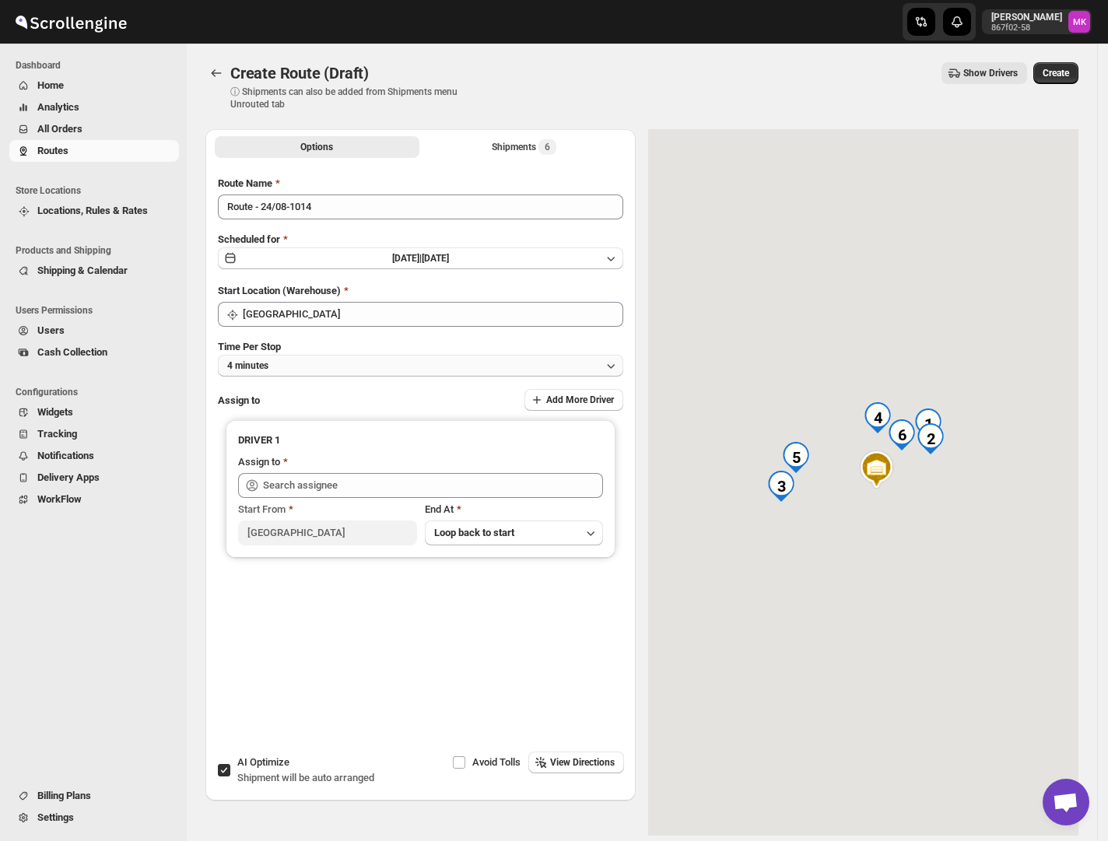
click at [312, 355] on button "4 minutes" at bounding box center [420, 366] width 405 height 22
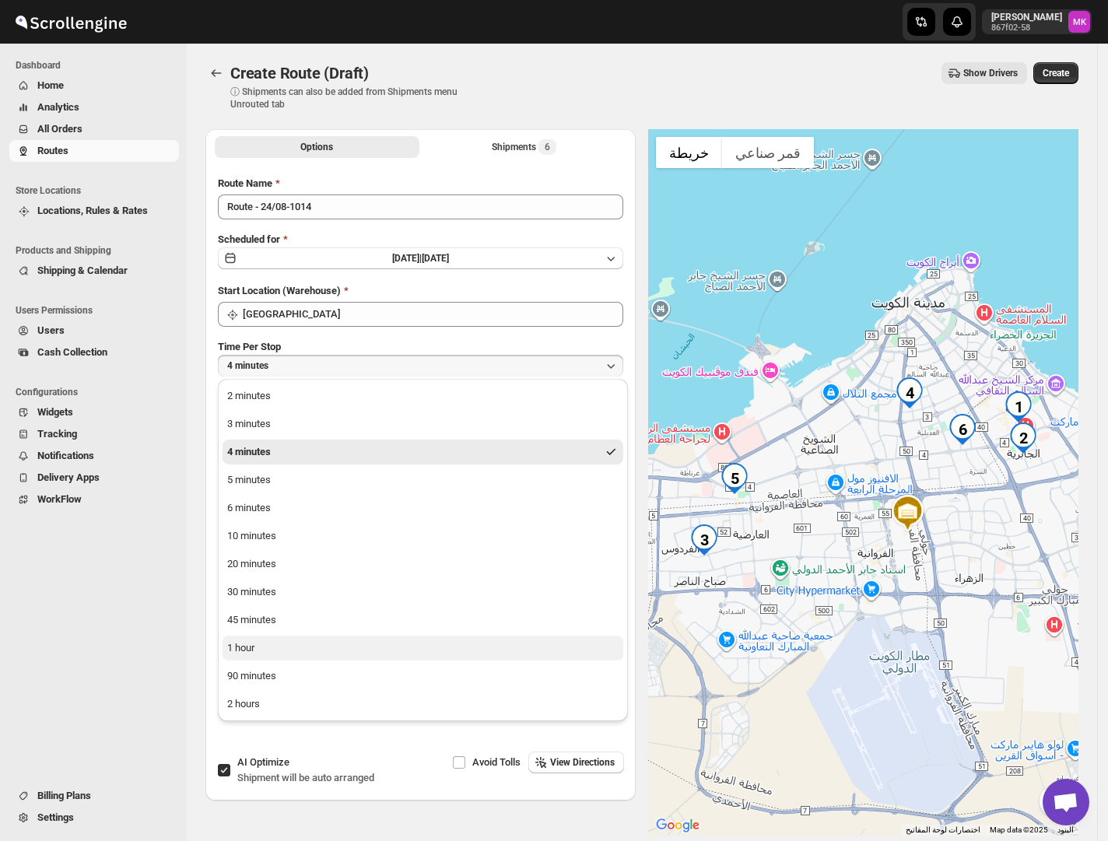
click at [243, 649] on div "1 hour" at bounding box center [240, 648] width 27 height 16
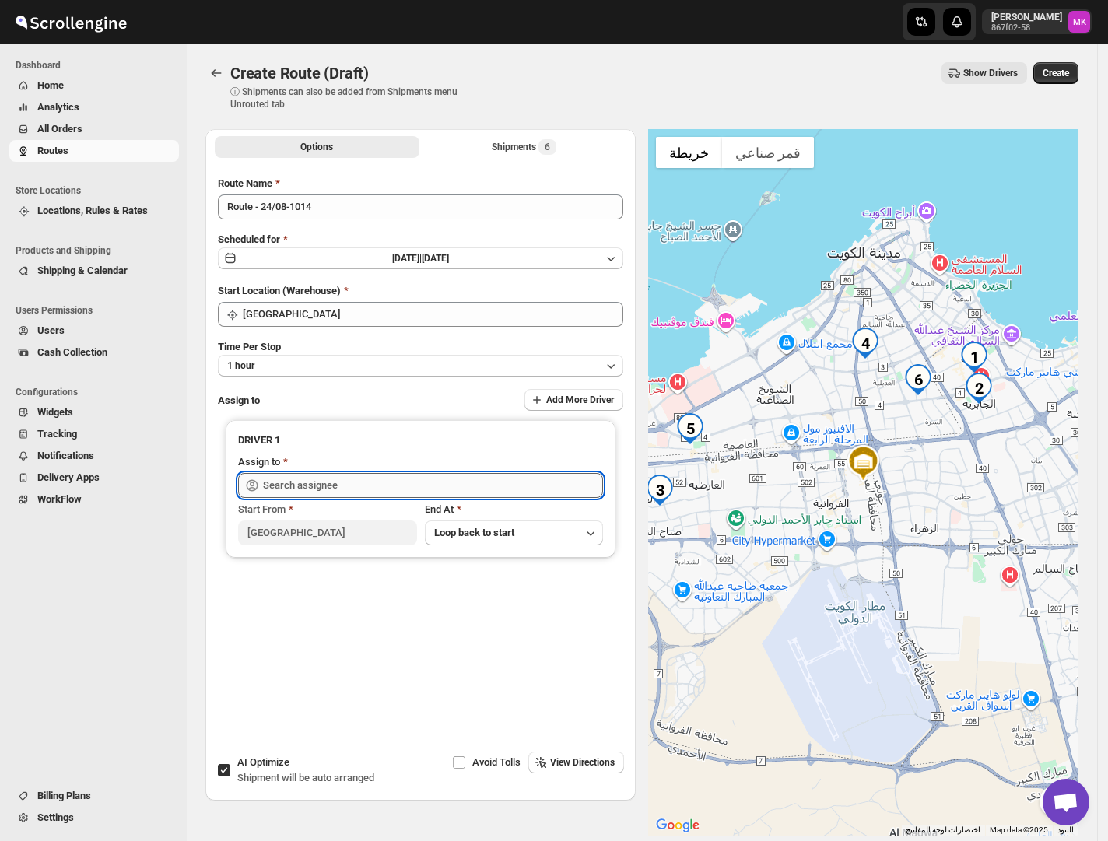
click at [289, 480] on input "text" at bounding box center [433, 485] width 340 height 25
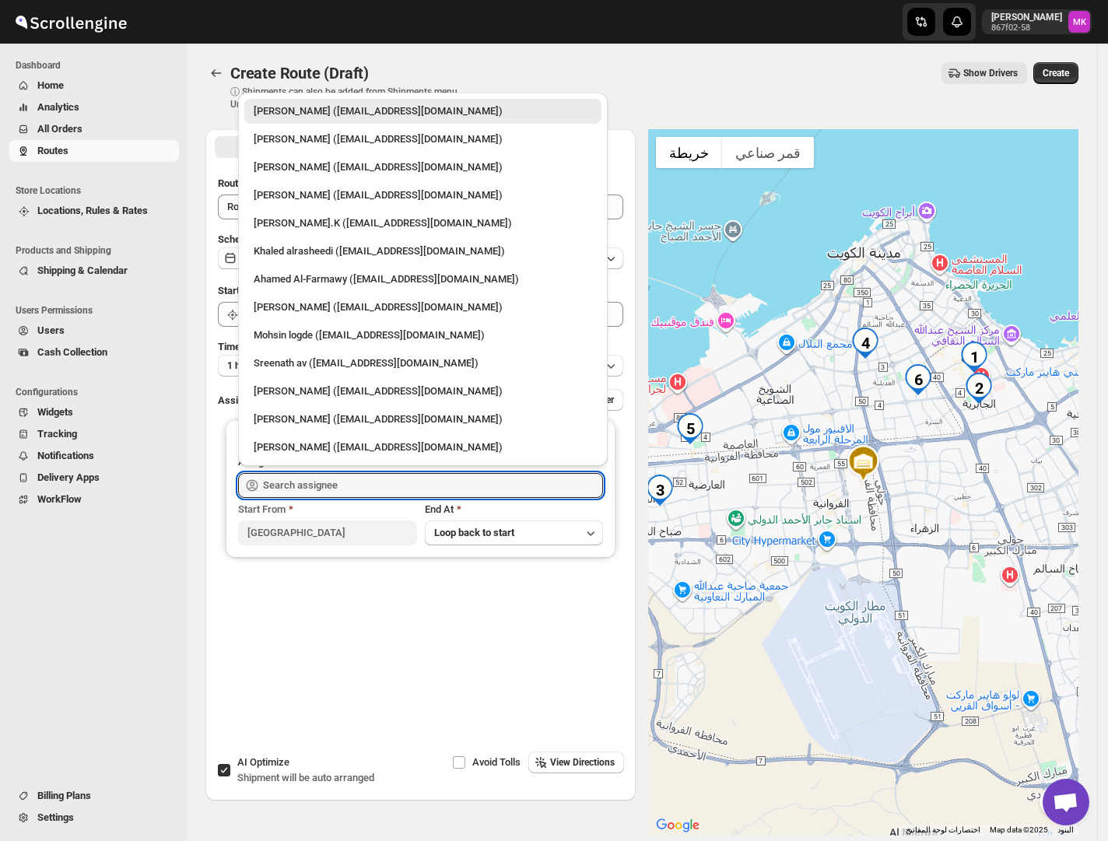
click at [266, 423] on div "[PERSON_NAME] ([EMAIL_ADDRESS][DOMAIN_NAME])" at bounding box center [423, 419] width 338 height 16
type input "[PERSON_NAME] ([EMAIL_ADDRESS][DOMAIN_NAME])"
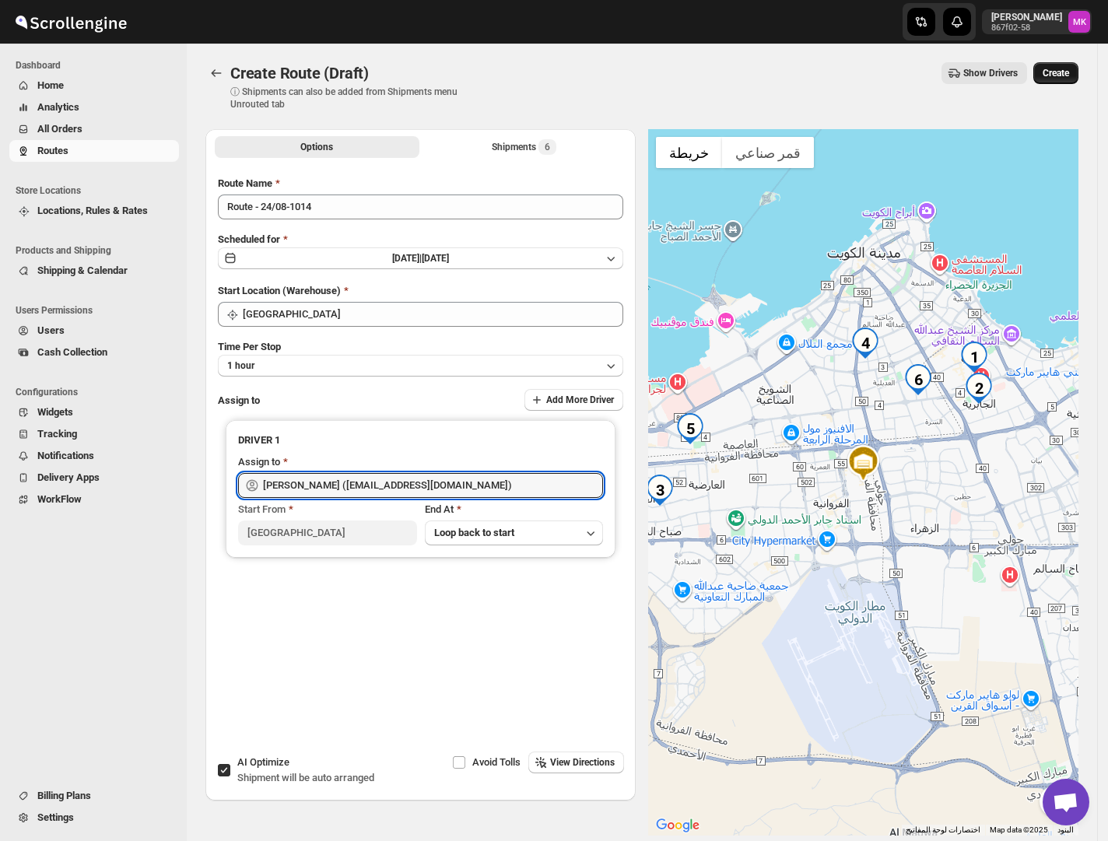
click at [1062, 70] on span "Create" at bounding box center [1055, 73] width 26 height 12
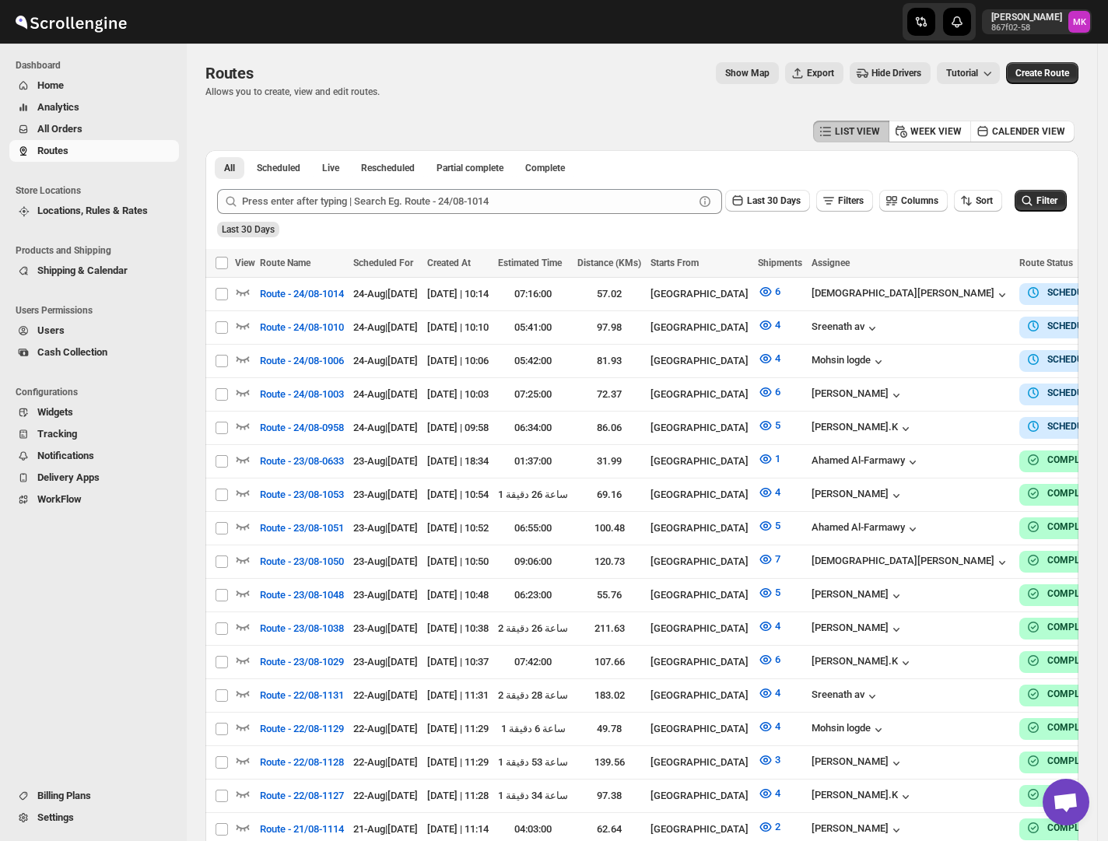
click at [53, 126] on span "All Orders" at bounding box center [59, 129] width 45 height 12
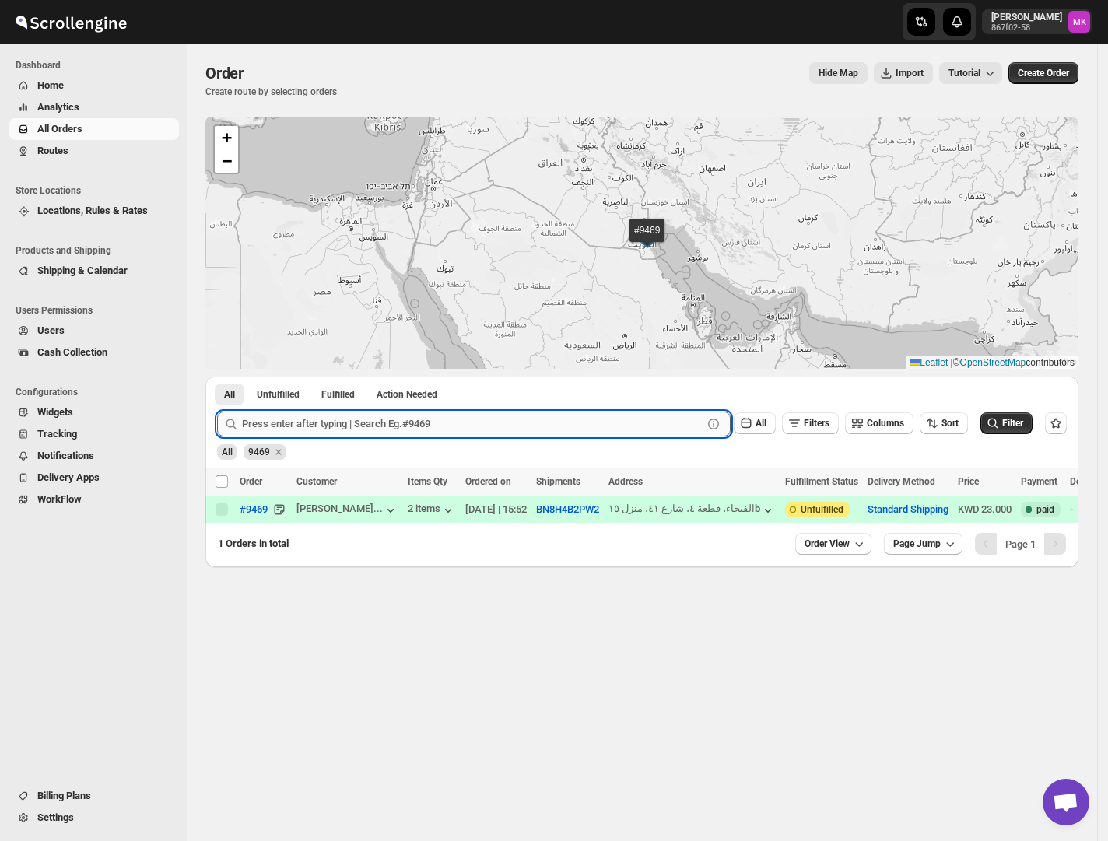
click at [271, 426] on input "text" at bounding box center [472, 423] width 460 height 25
paste input "9404"
type input "9404"
click at [217, 376] on button "Submit" at bounding box center [239, 384] width 44 height 16
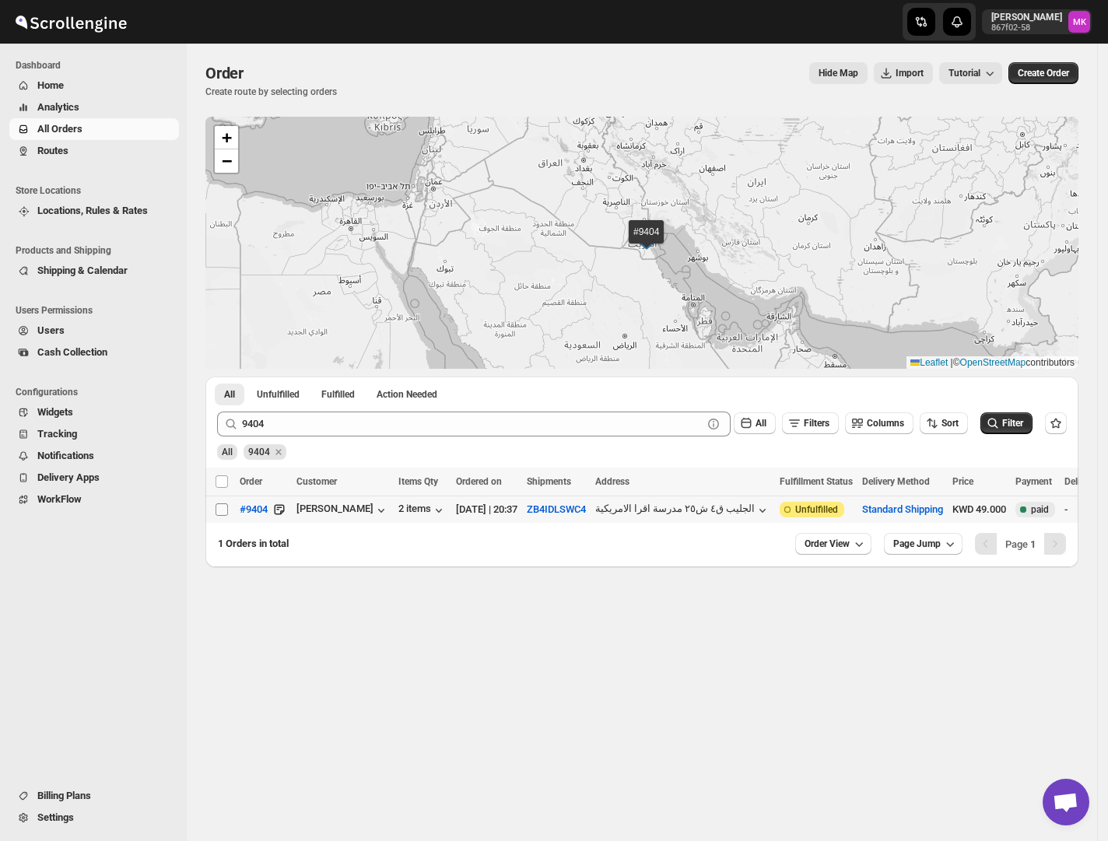
click at [225, 510] on input "Select order" at bounding box center [221, 509] width 12 height 12
checkbox input "true"
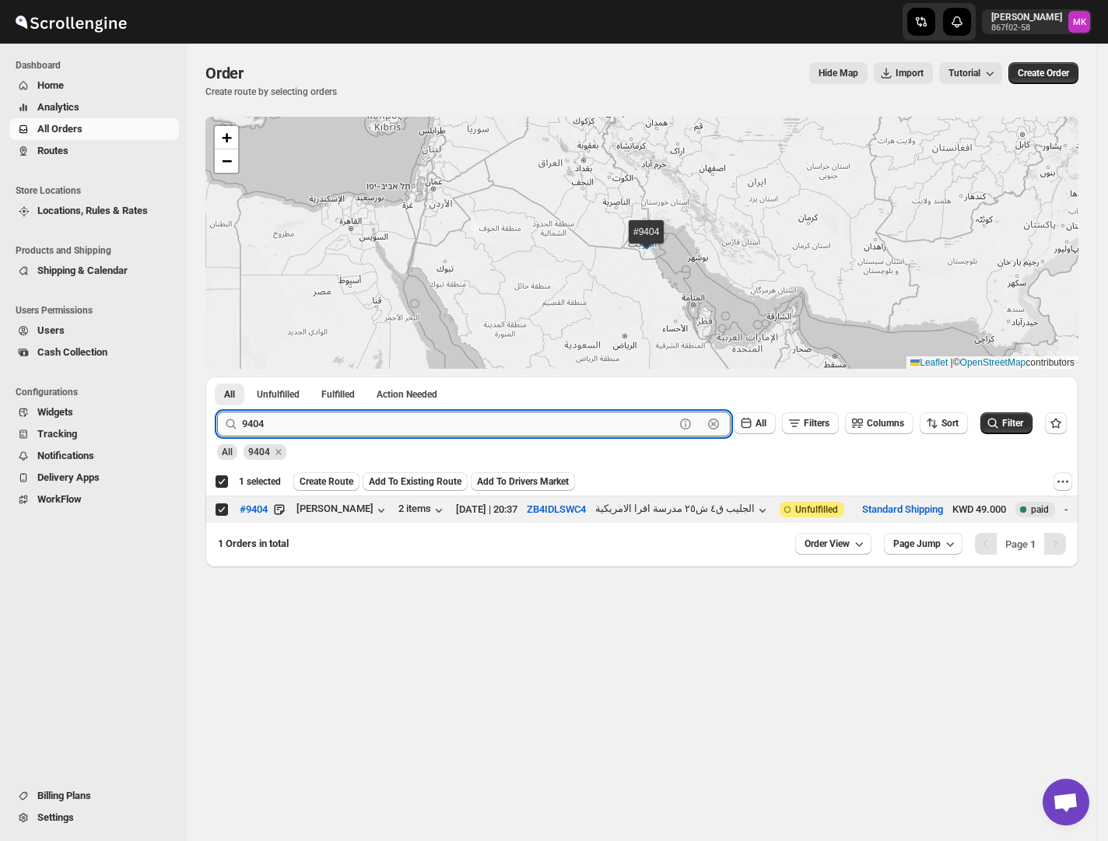
click at [257, 427] on input "9404" at bounding box center [458, 423] width 432 height 25
paste input "90"
type input "9490"
click at [217, 376] on button "Submit" at bounding box center [239, 384] width 44 height 16
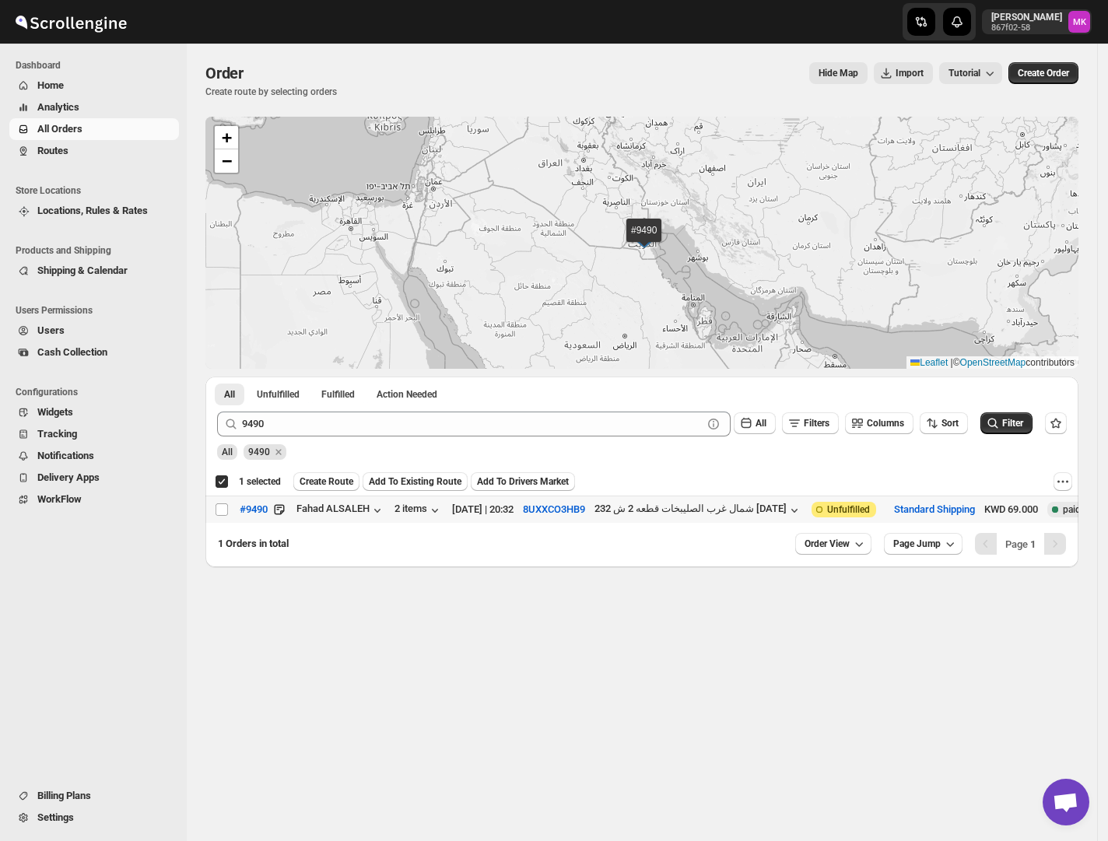
drag, startPoint x: 222, startPoint y: 515, endPoint x: 281, endPoint y: 538, distance: 62.8
click at [221, 514] on input "Select order" at bounding box center [221, 509] width 12 height 12
checkbox input "true"
checkbox input "false"
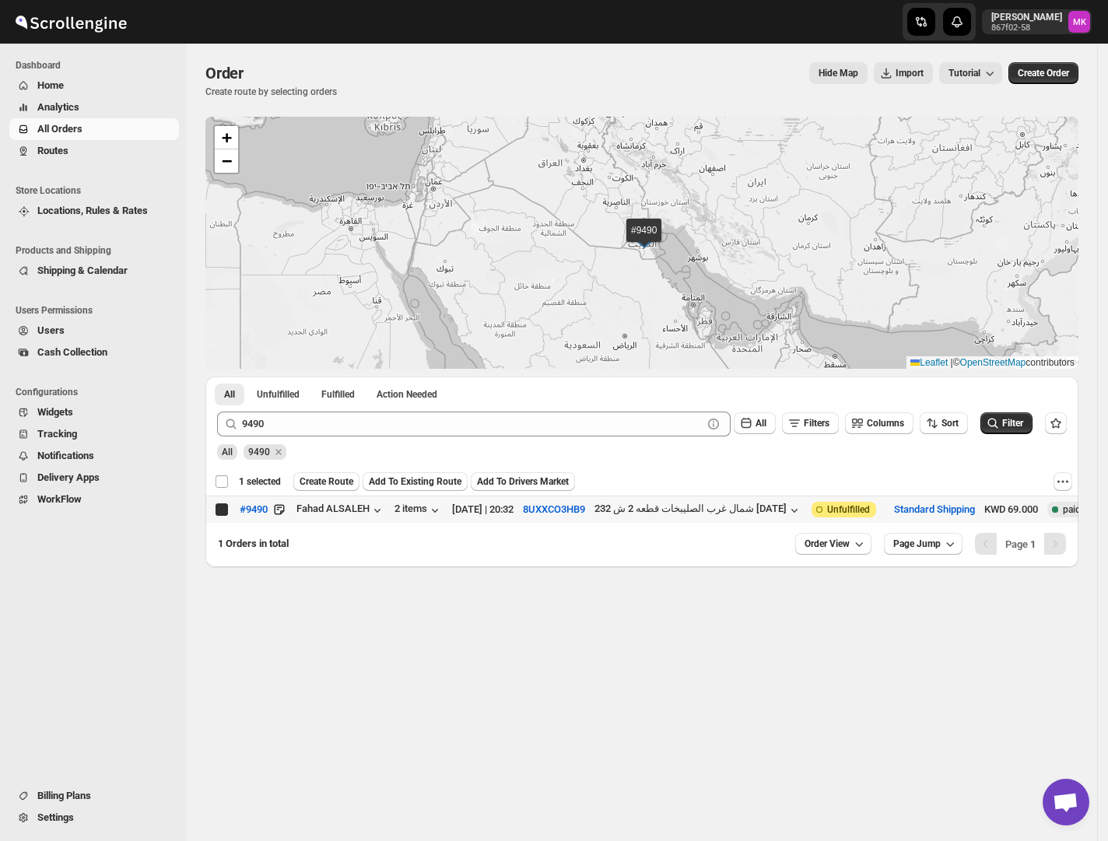
checkbox input "false"
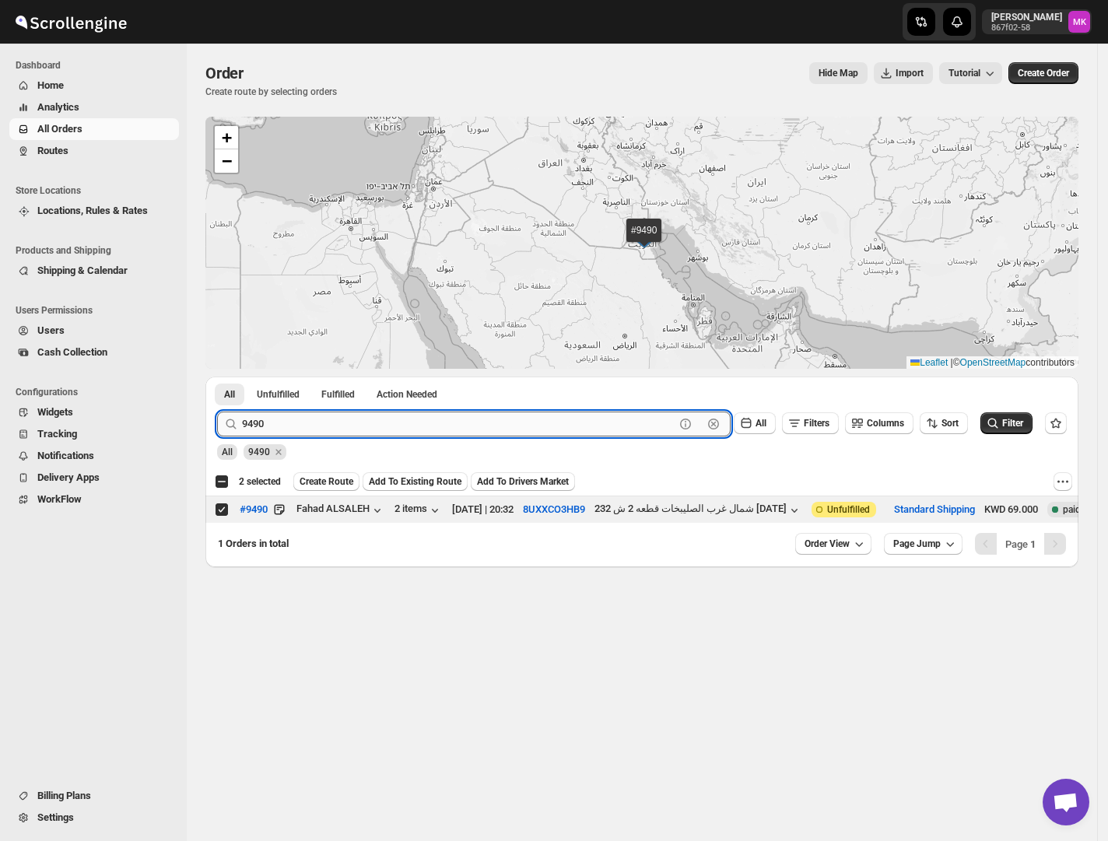
click at [257, 425] on input "9490" at bounding box center [458, 423] width 432 height 25
paste input "84"
type input "9484"
click at [217, 376] on button "Submit" at bounding box center [239, 384] width 44 height 16
click at [216, 508] on input "Select order" at bounding box center [221, 509] width 12 height 12
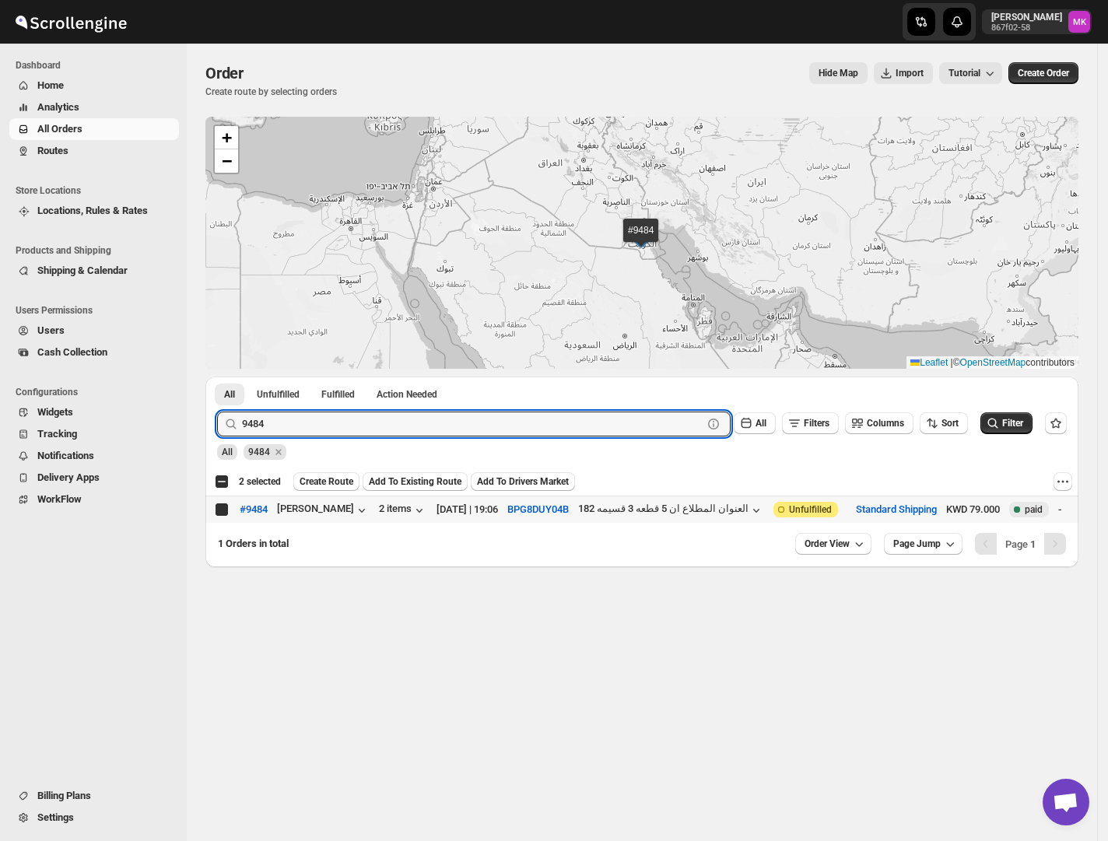
checkbox input "true"
click at [308, 429] on input "9484" at bounding box center [458, 423] width 432 height 25
paste input "97"
type input "9497"
click at [217, 376] on button "Submit" at bounding box center [239, 384] width 44 height 16
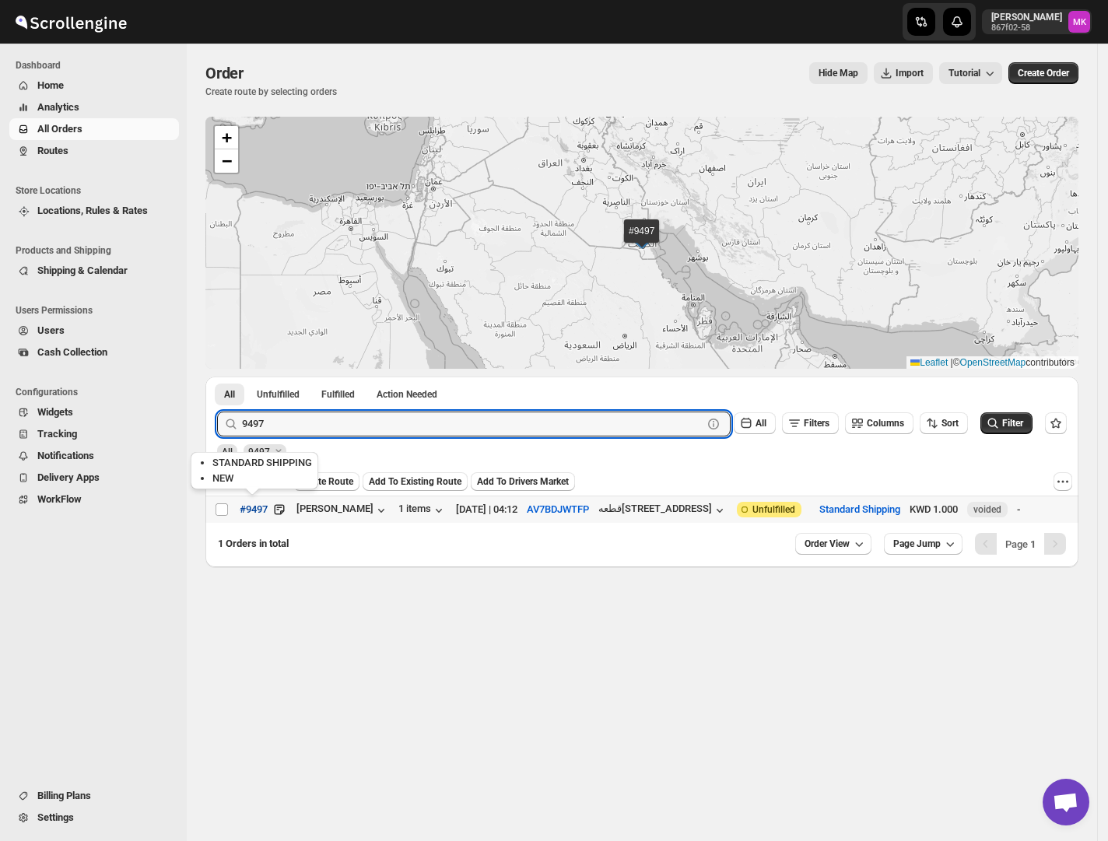
click at [230, 504] on button "#9497" at bounding box center [253, 509] width 47 height 25
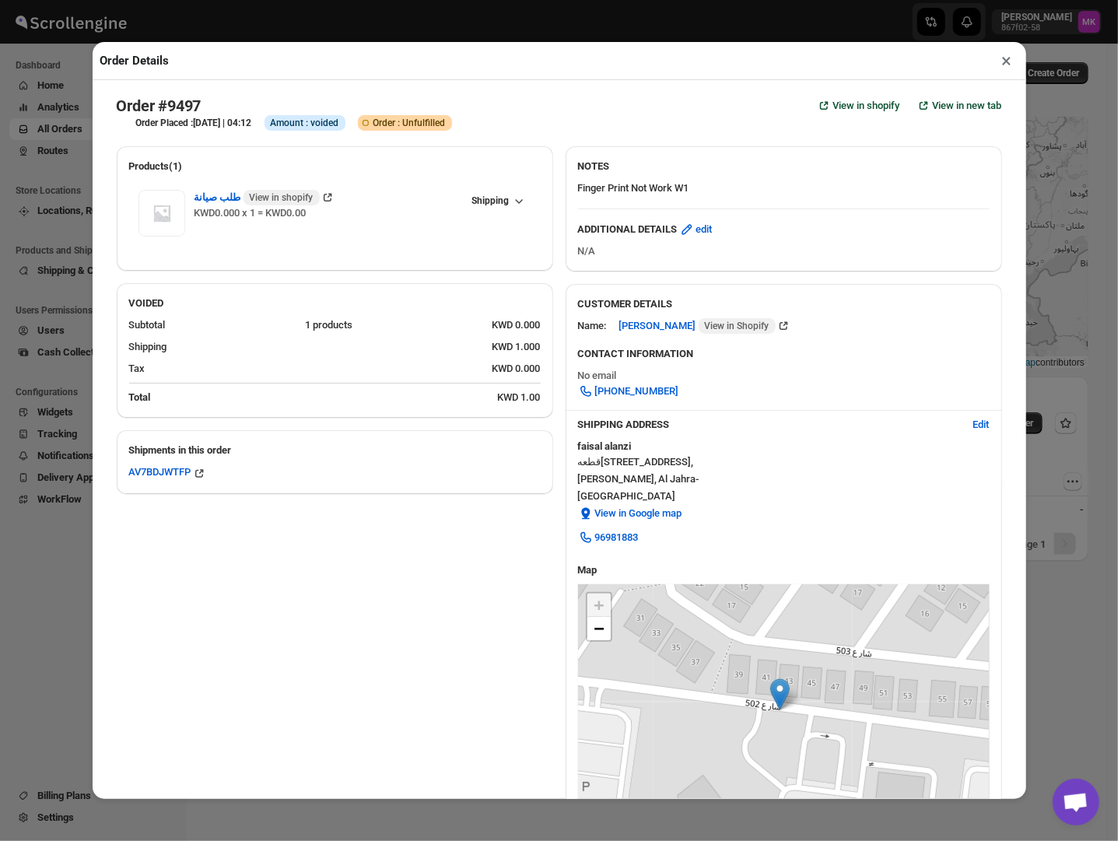
click at [1009, 61] on button "×" at bounding box center [1007, 61] width 23 height 22
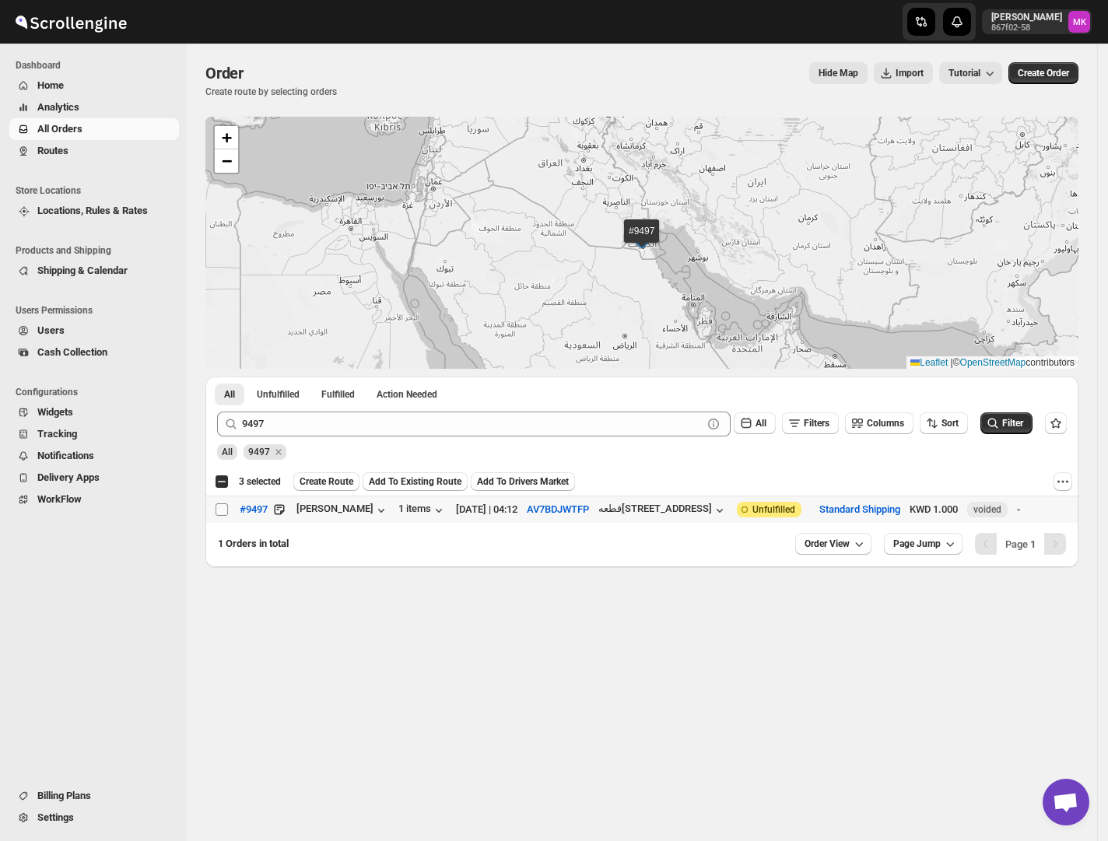
click at [224, 512] on input "Select order" at bounding box center [221, 509] width 12 height 12
checkbox input "true"
click at [342, 484] on span "Create Route" at bounding box center [326, 481] width 54 height 12
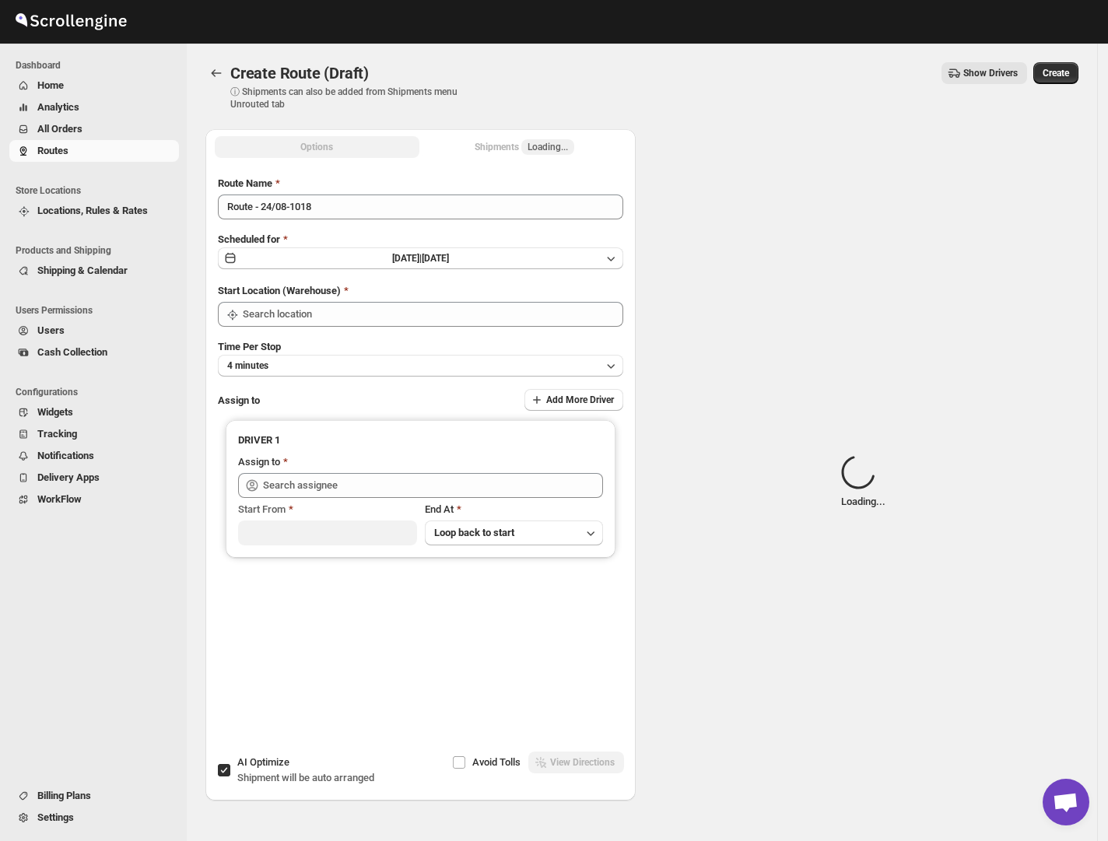
type input "[GEOGRAPHIC_DATA]"
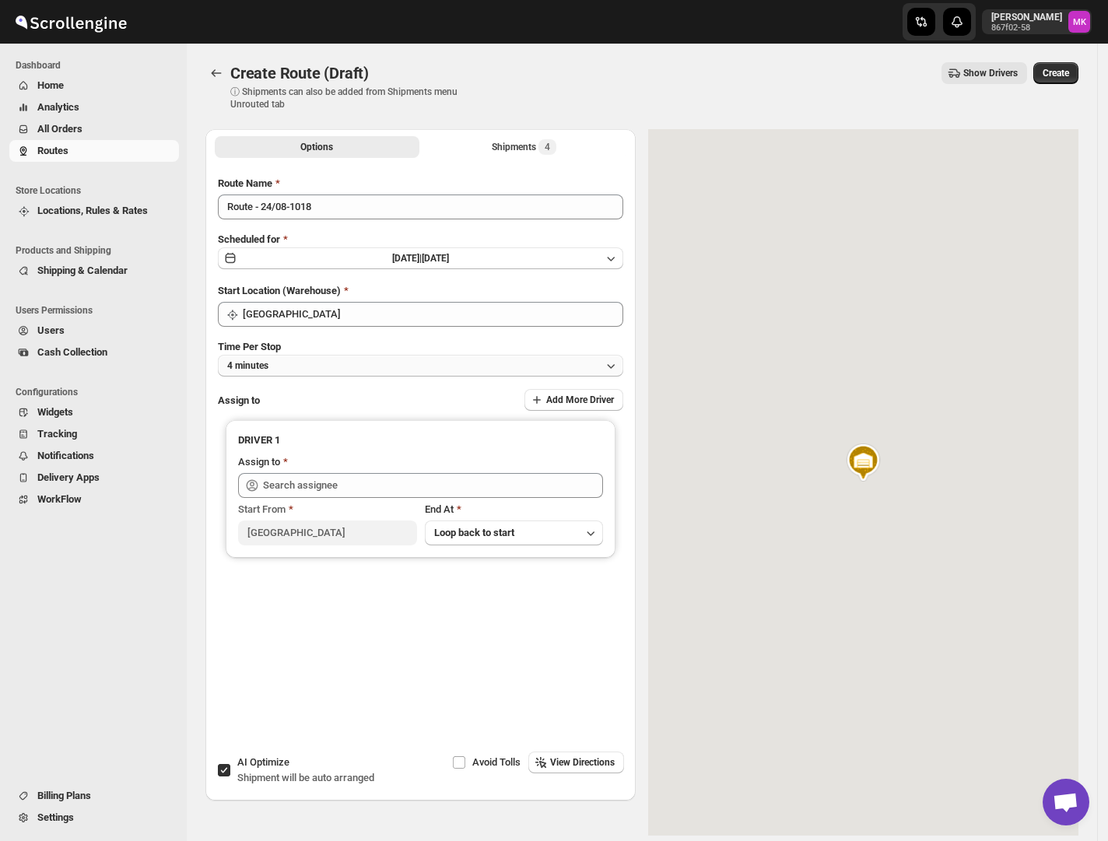
click at [334, 372] on button "4 minutes" at bounding box center [420, 366] width 405 height 22
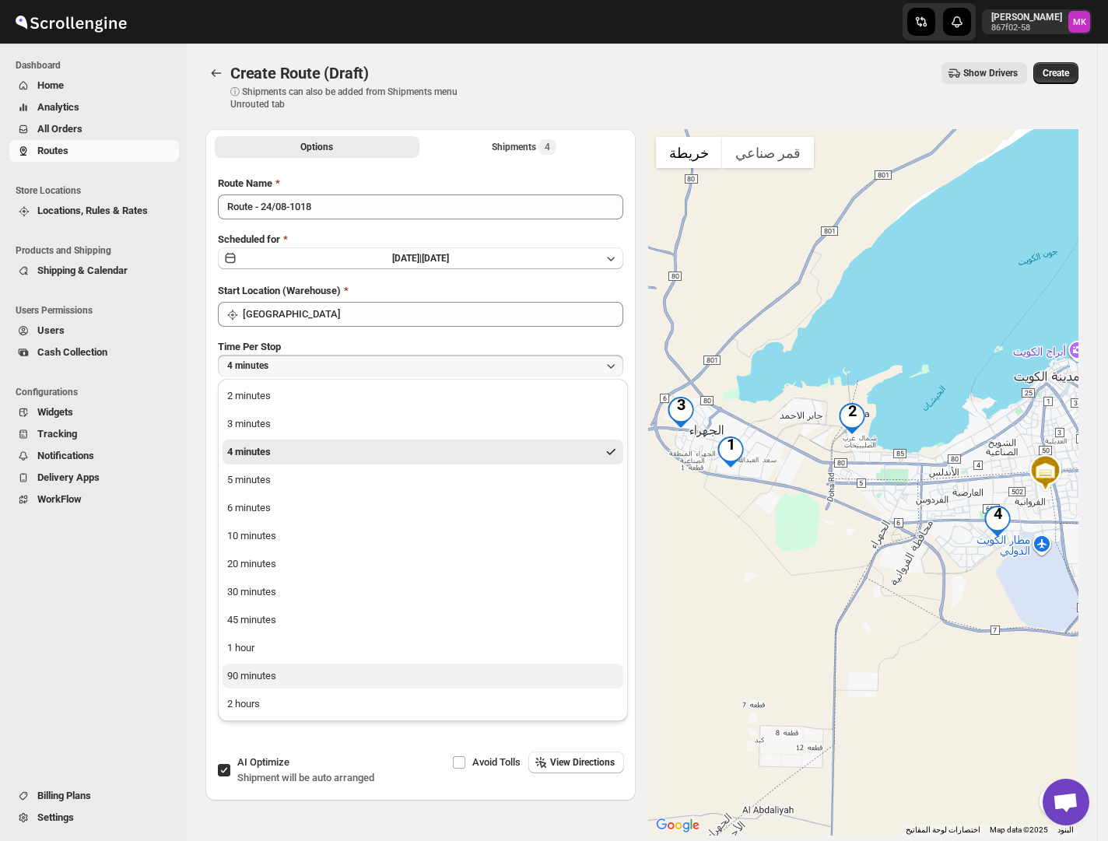
click at [262, 679] on div "90 minutes" at bounding box center [251, 676] width 49 height 16
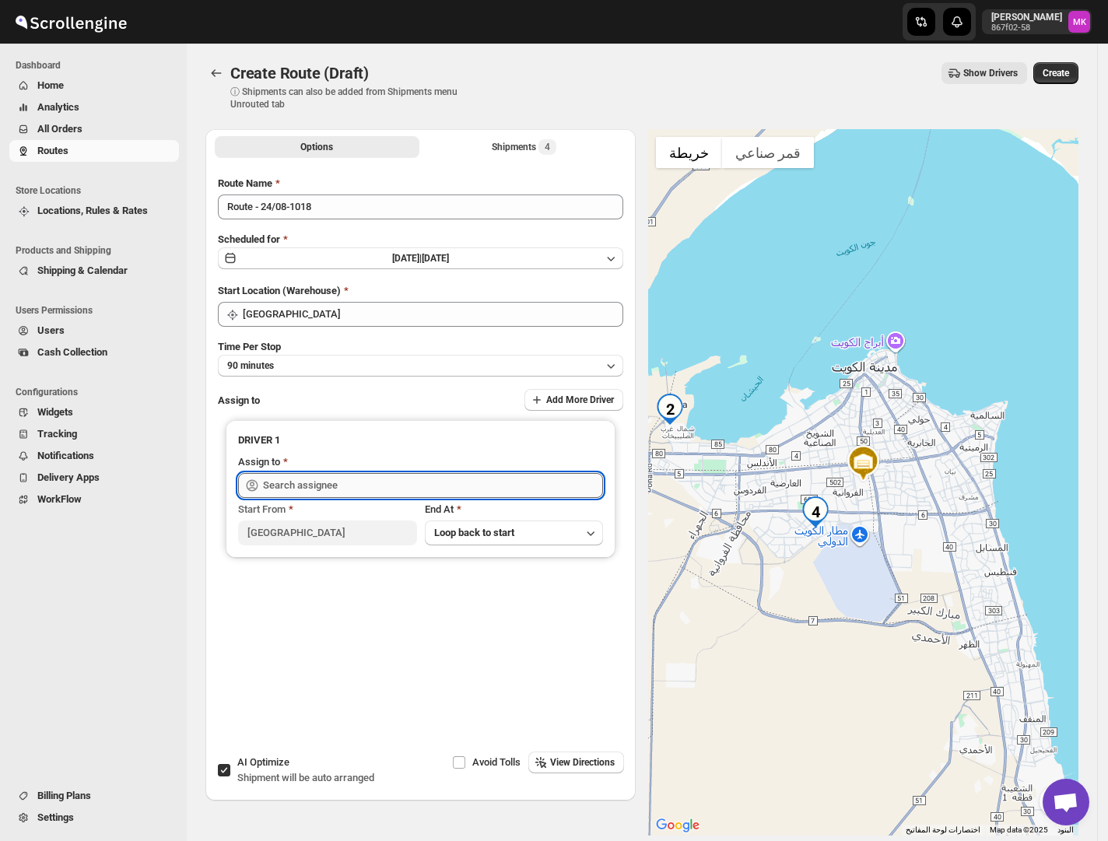
click at [306, 474] on input "text" at bounding box center [433, 485] width 340 height 25
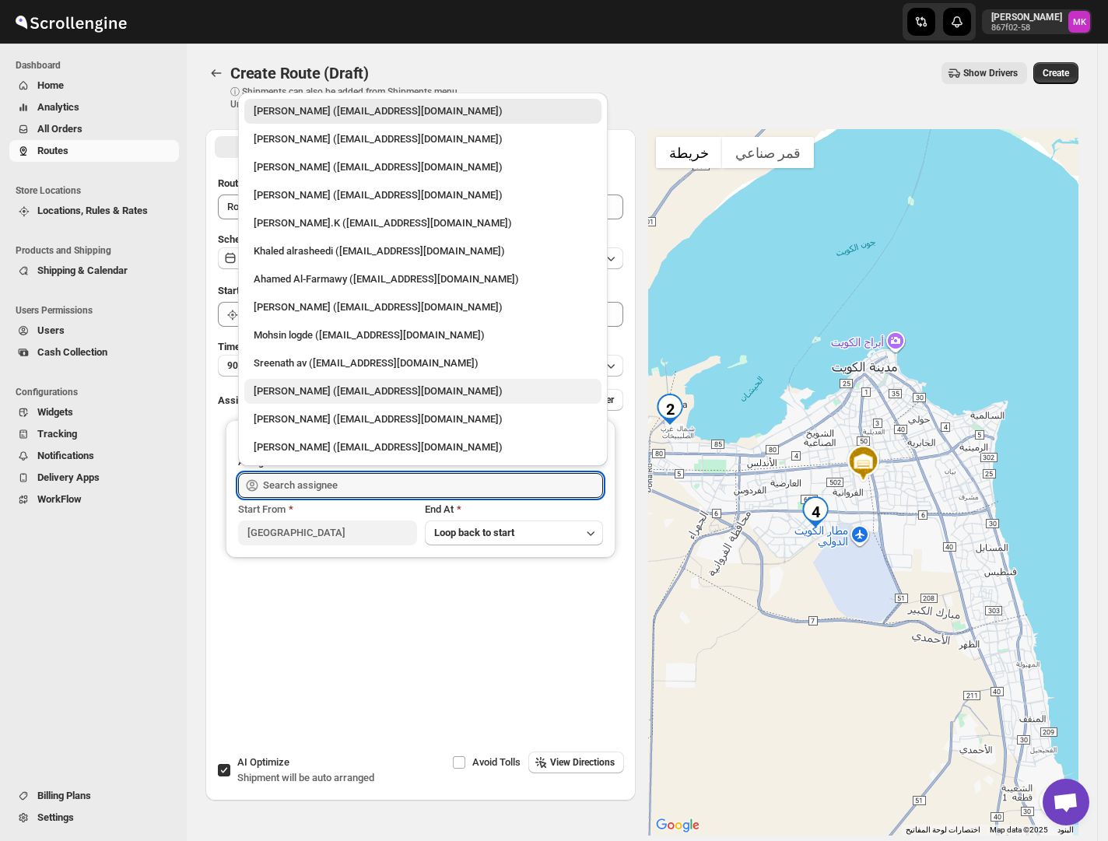
click at [361, 390] on div "[PERSON_NAME] ([EMAIL_ADDRESS][DOMAIN_NAME])" at bounding box center [423, 391] width 338 height 16
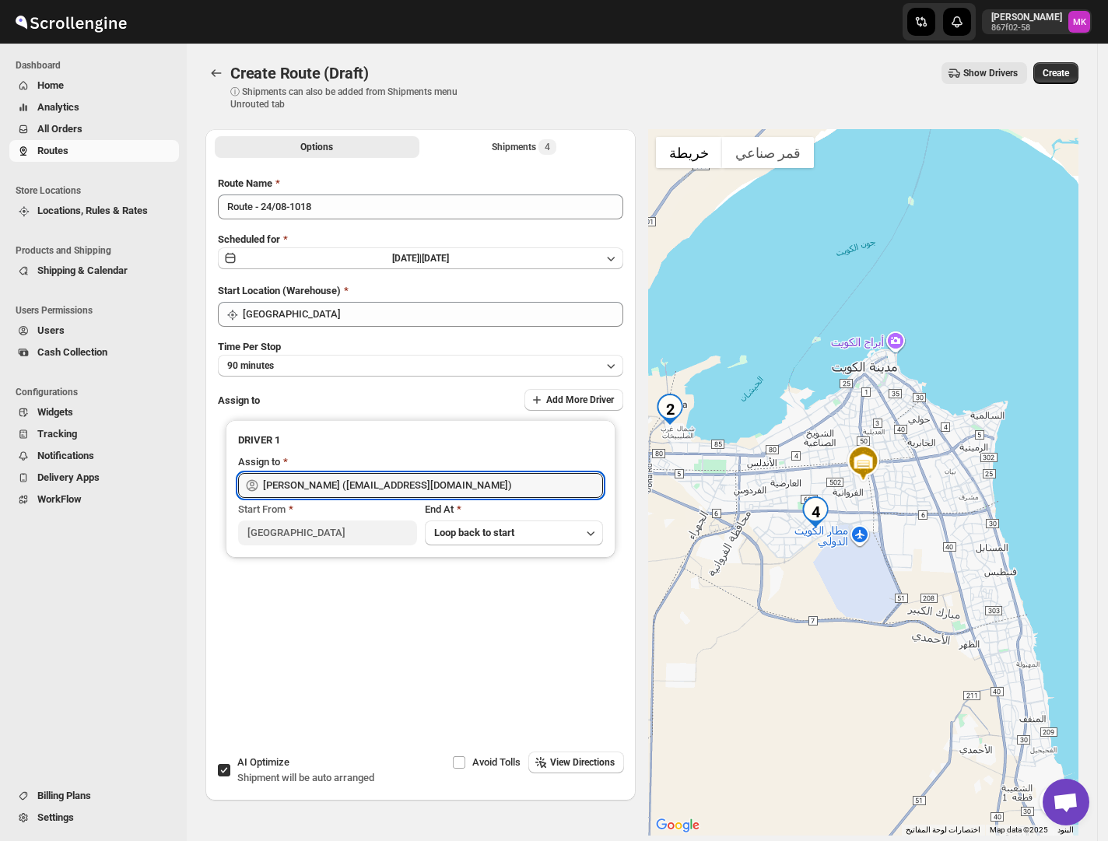
type input "[PERSON_NAME] ([EMAIL_ADDRESS][DOMAIN_NAME])"
click at [1068, 70] on span "Create" at bounding box center [1055, 73] width 26 height 12
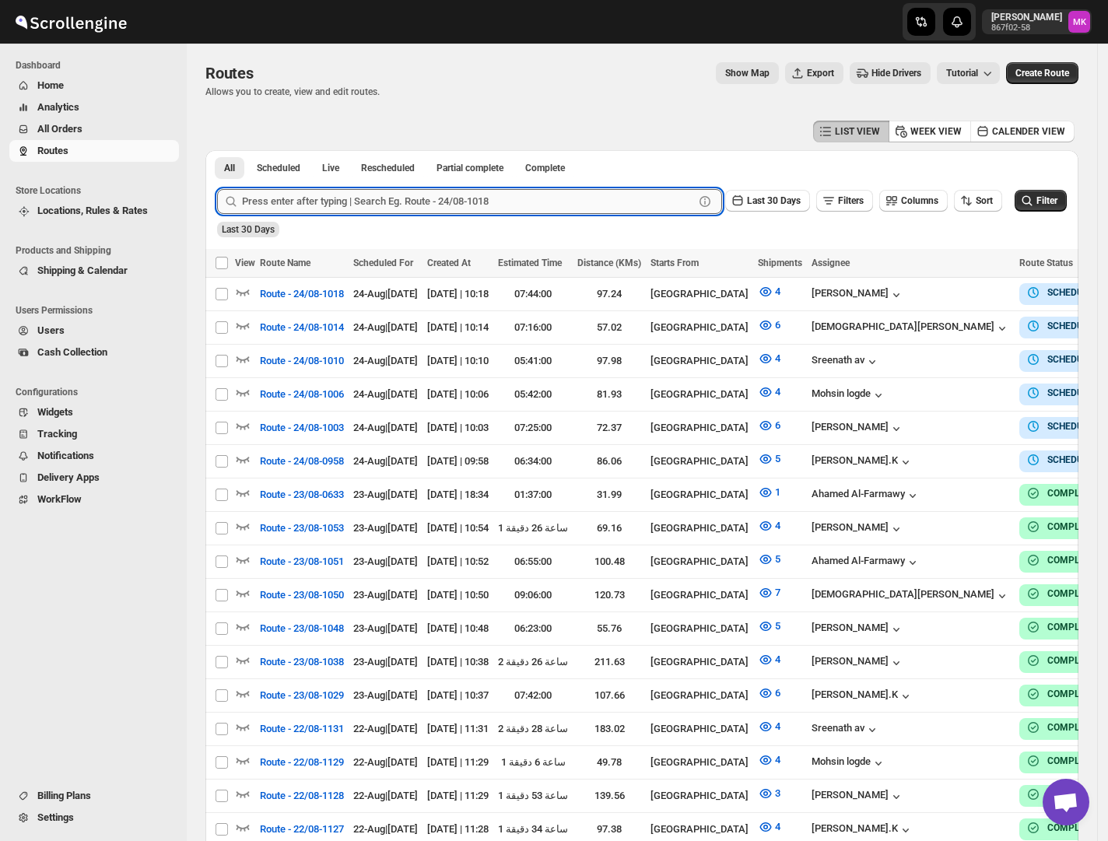
click at [257, 194] on input "text" at bounding box center [468, 201] width 452 height 25
paste input "9501"
type input "9501"
click at [33, 128] on button "All Orders" at bounding box center [94, 129] width 170 height 22
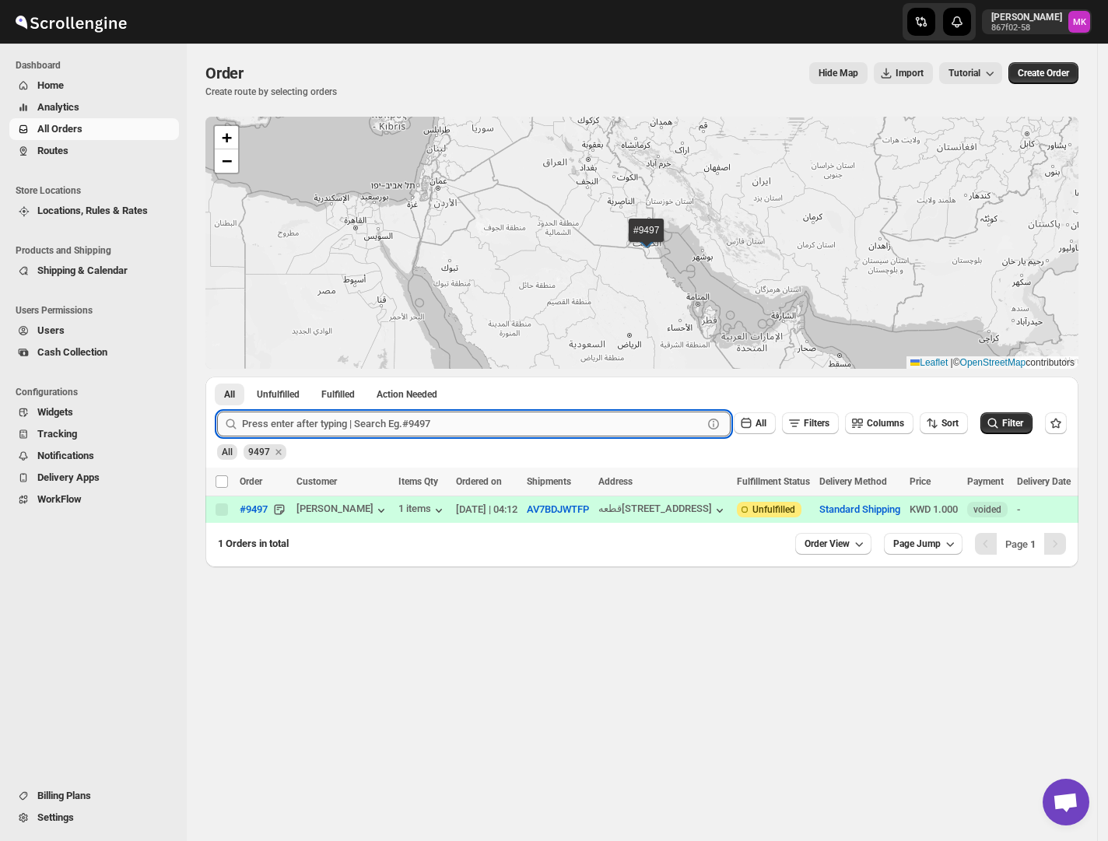
click at [257, 428] on input "text" at bounding box center [472, 423] width 460 height 25
paste input "9501"
type input "9501"
click at [217, 376] on button "Submit" at bounding box center [239, 384] width 44 height 16
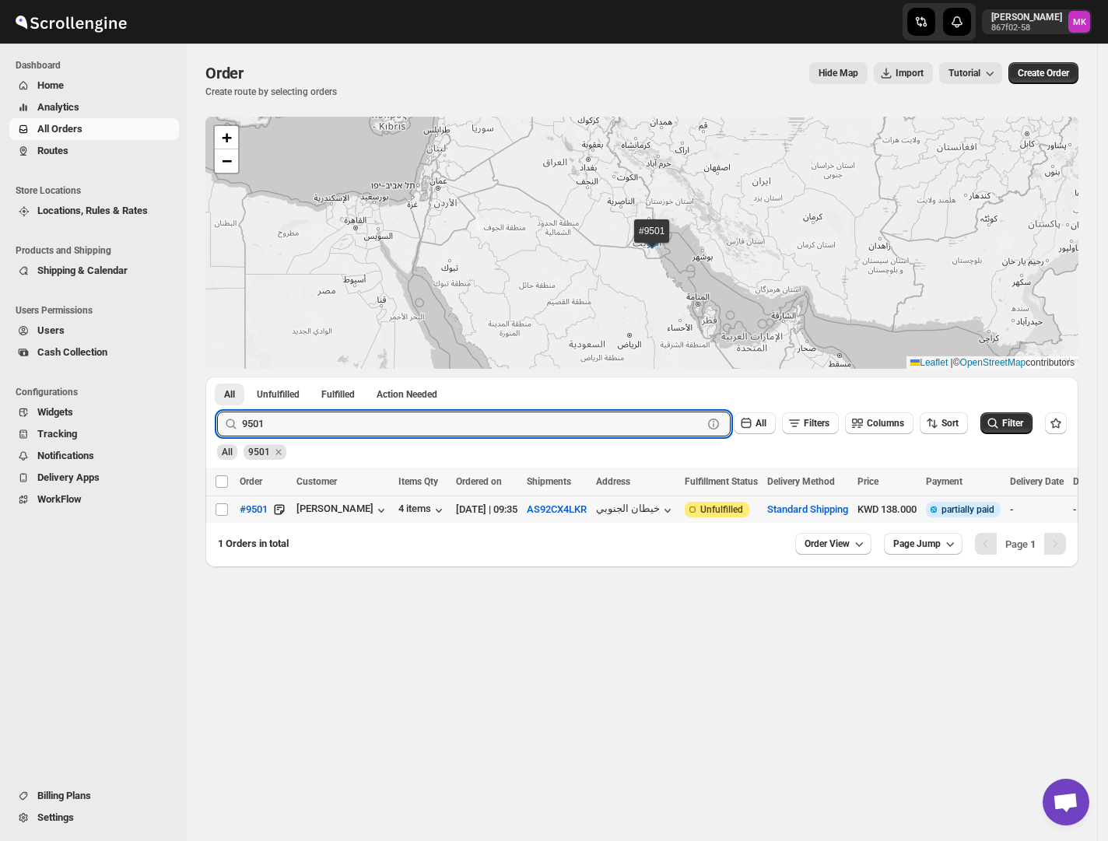
click at [210, 510] on td "Select order" at bounding box center [220, 509] width 30 height 27
checkbox input "true"
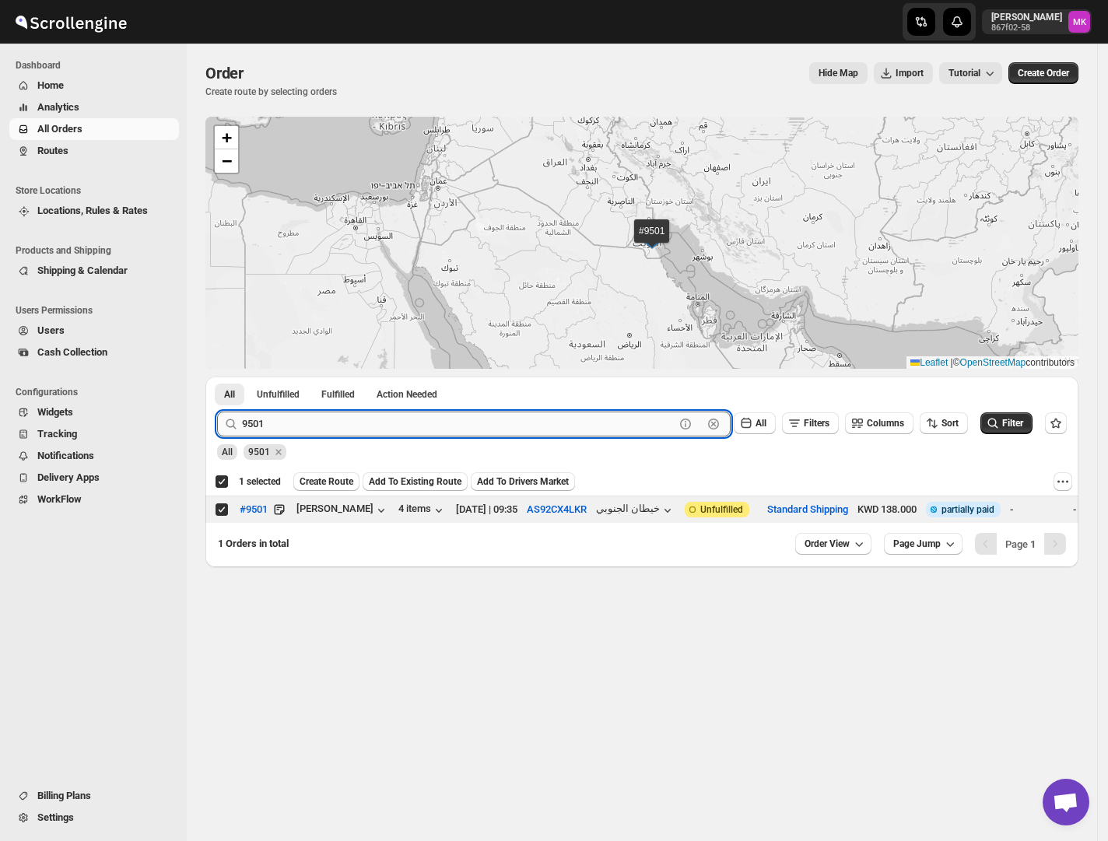
click at [271, 418] on input "9501" at bounding box center [458, 423] width 432 height 25
paste input "384"
type input "9384"
click at [217, 376] on button "Submit" at bounding box center [239, 384] width 44 height 16
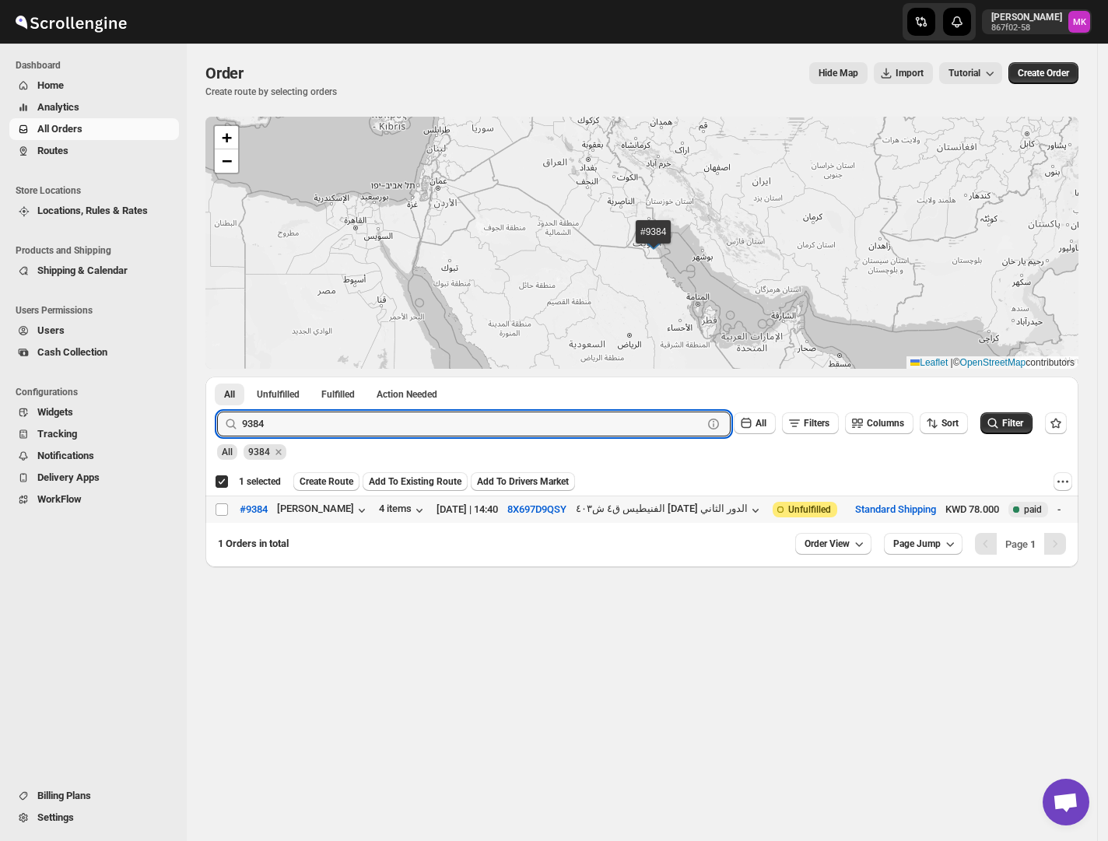
click at [219, 501] on td "Select order" at bounding box center [220, 509] width 30 height 27
checkbox input "false"
checkbox input "true"
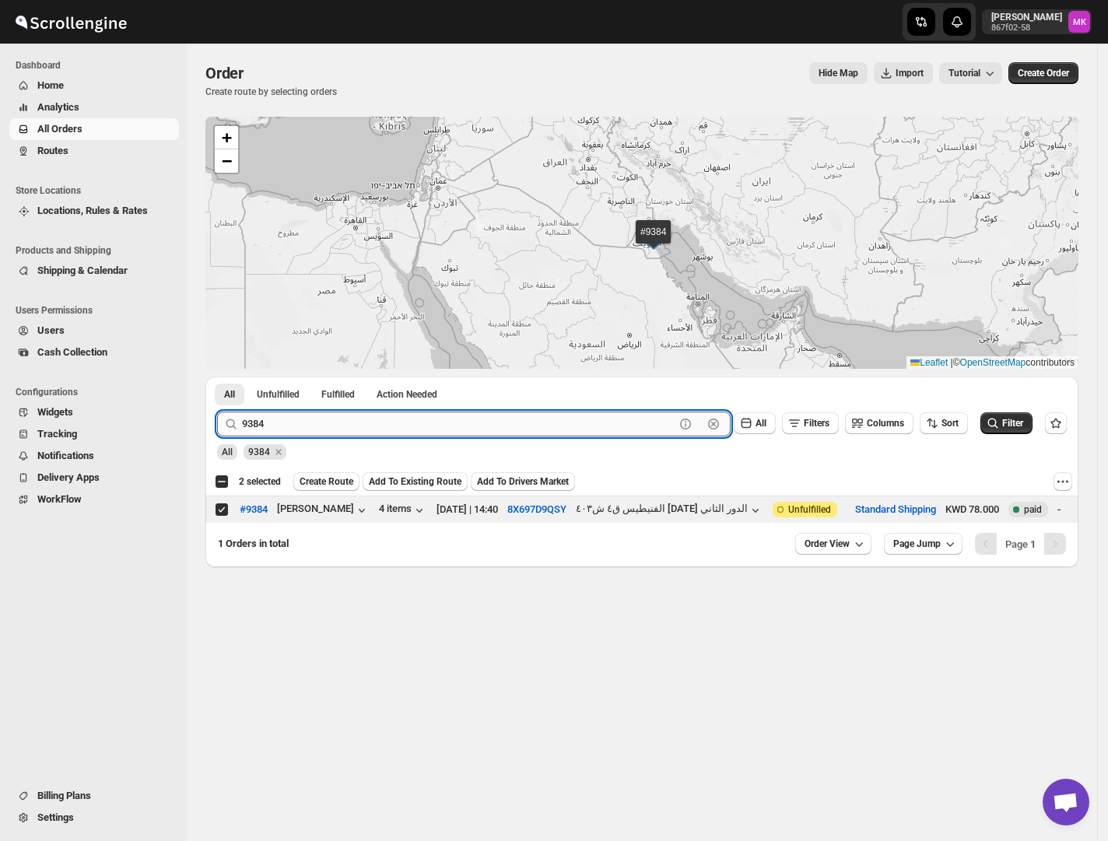
click at [359, 417] on input "9384" at bounding box center [458, 423] width 432 height 25
paste input "487"
type input "9487"
click at [217, 376] on button "Submit" at bounding box center [239, 384] width 44 height 16
click at [227, 511] on input "Select order" at bounding box center [221, 509] width 12 height 12
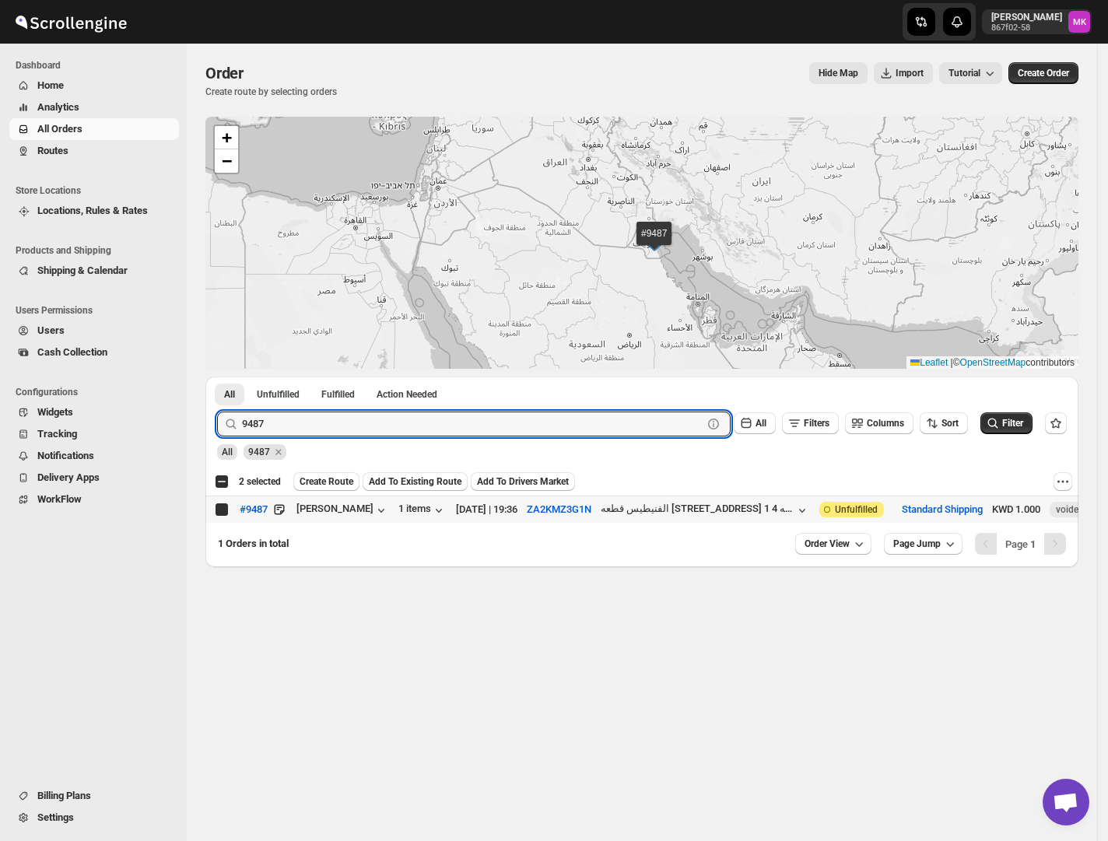
checkbox input "true"
click at [288, 429] on input "9487" at bounding box center [458, 423] width 432 height 25
paste input "8"
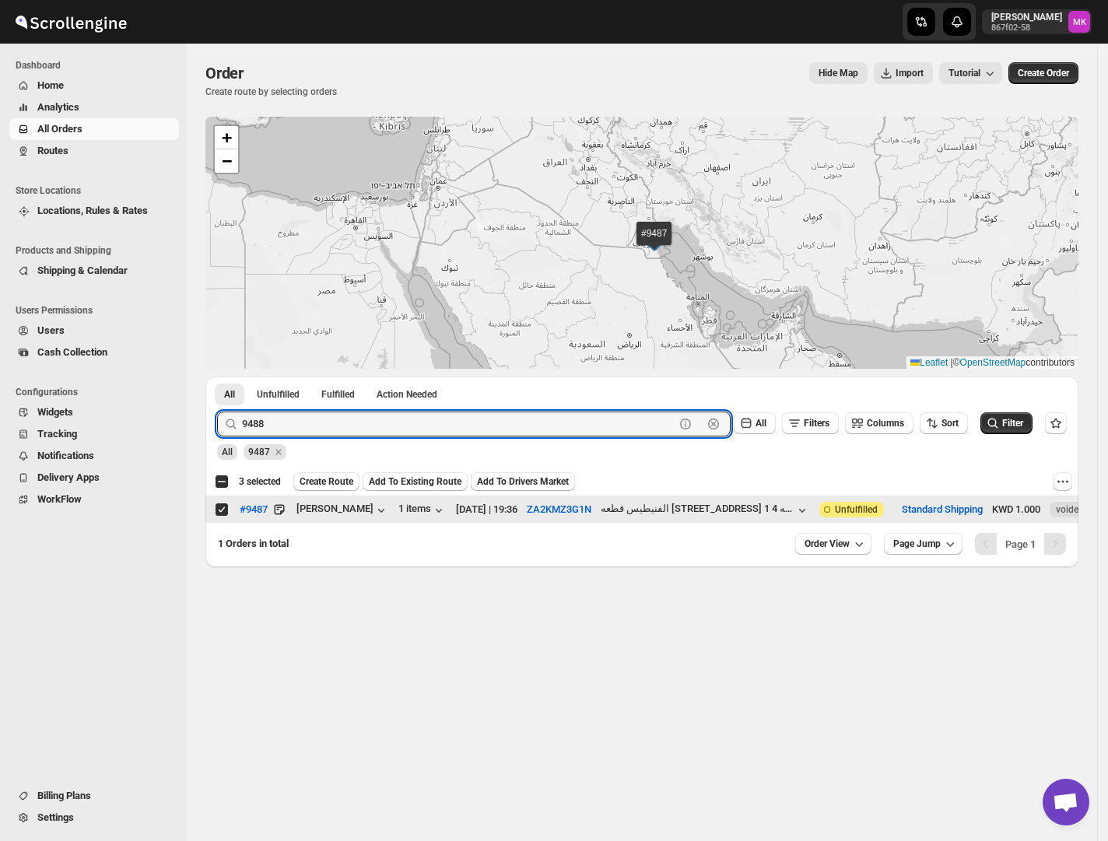
type input "9488"
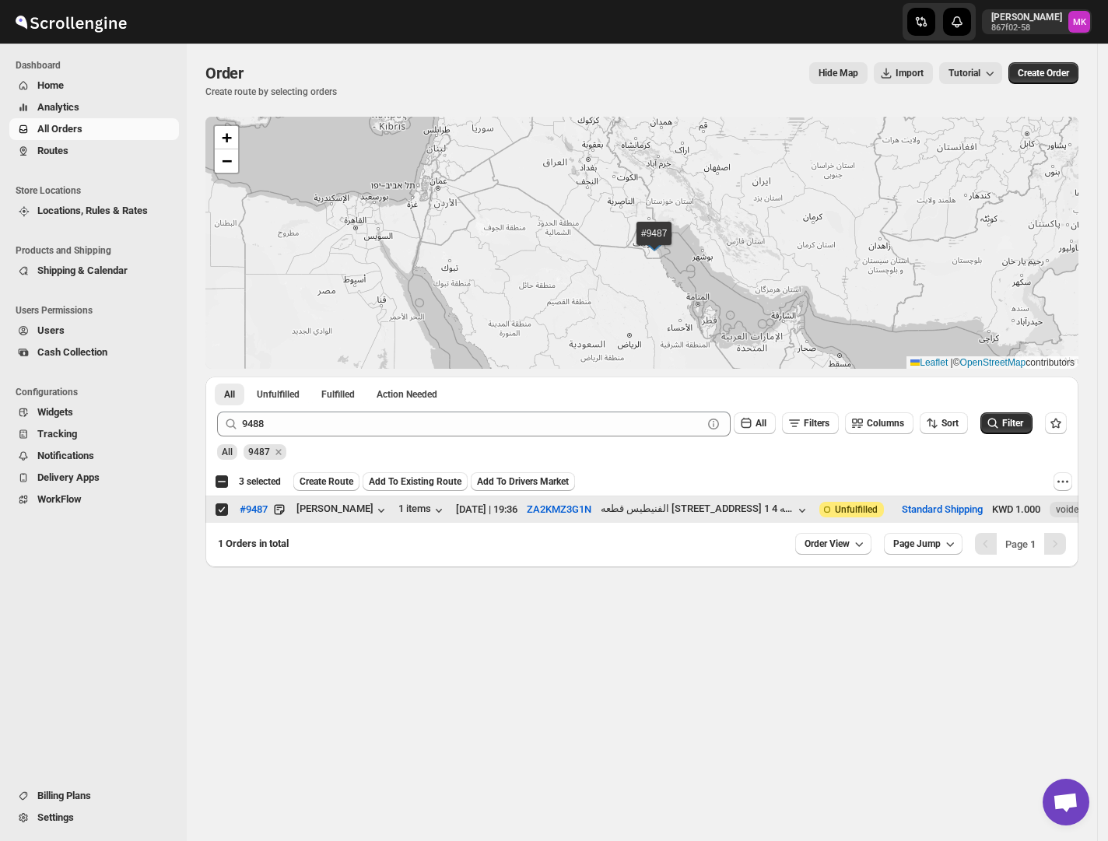
click at [222, 510] on input "Select order" at bounding box center [221, 509] width 12 height 12
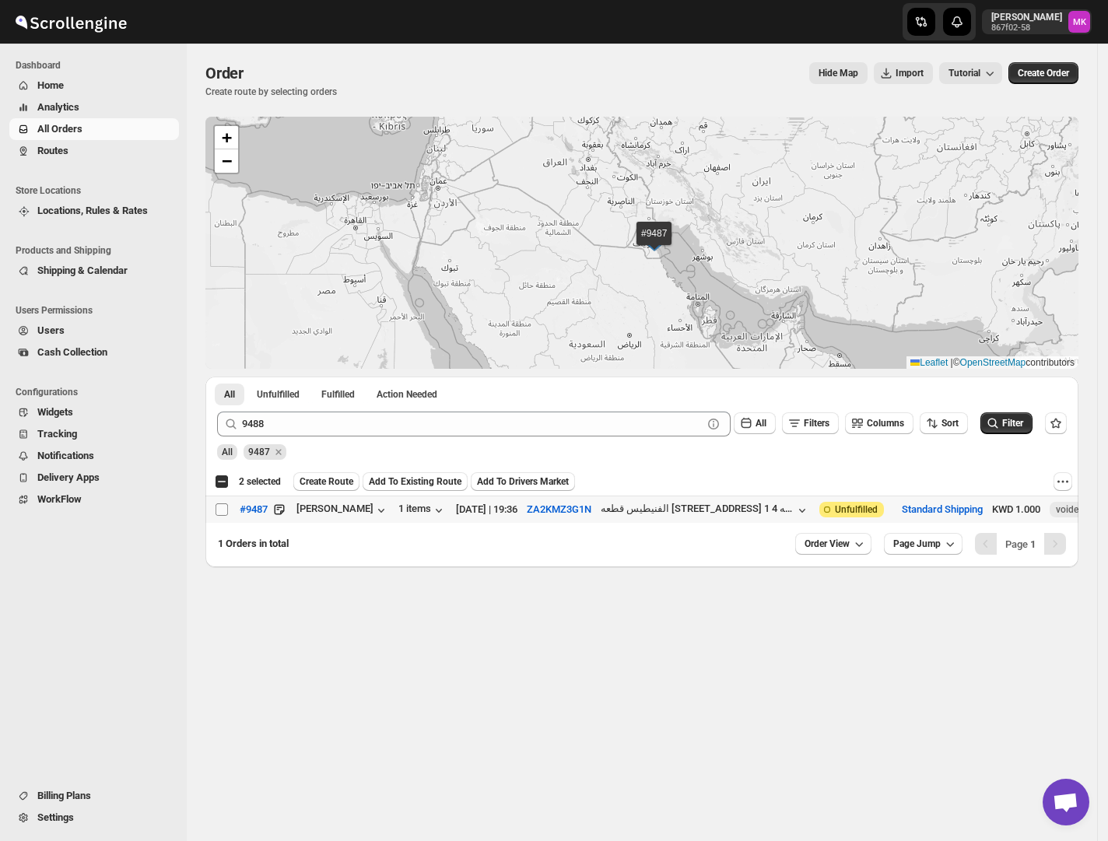
click at [222, 510] on input "Select order" at bounding box center [221, 509] width 12 height 12
checkbox input "true"
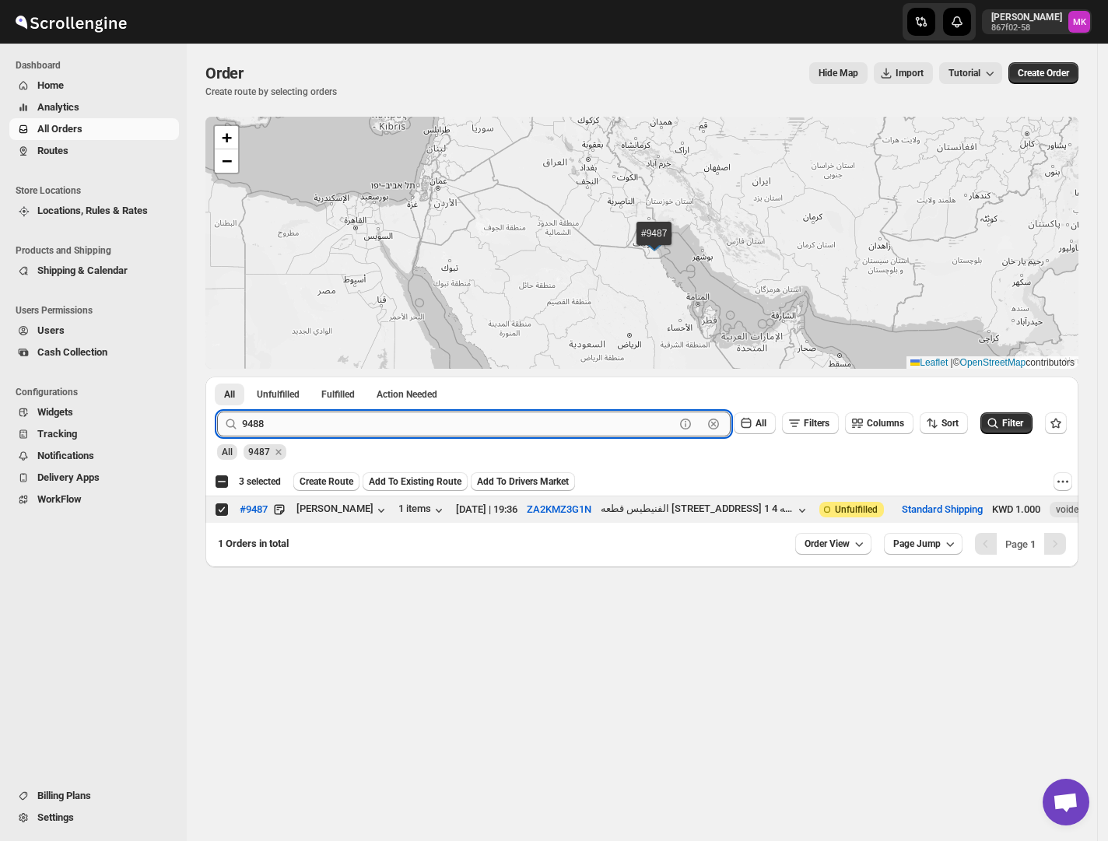
click at [334, 418] on input "9488" at bounding box center [458, 423] width 432 height 25
click at [217, 376] on button "Submit" at bounding box center [239, 384] width 44 height 16
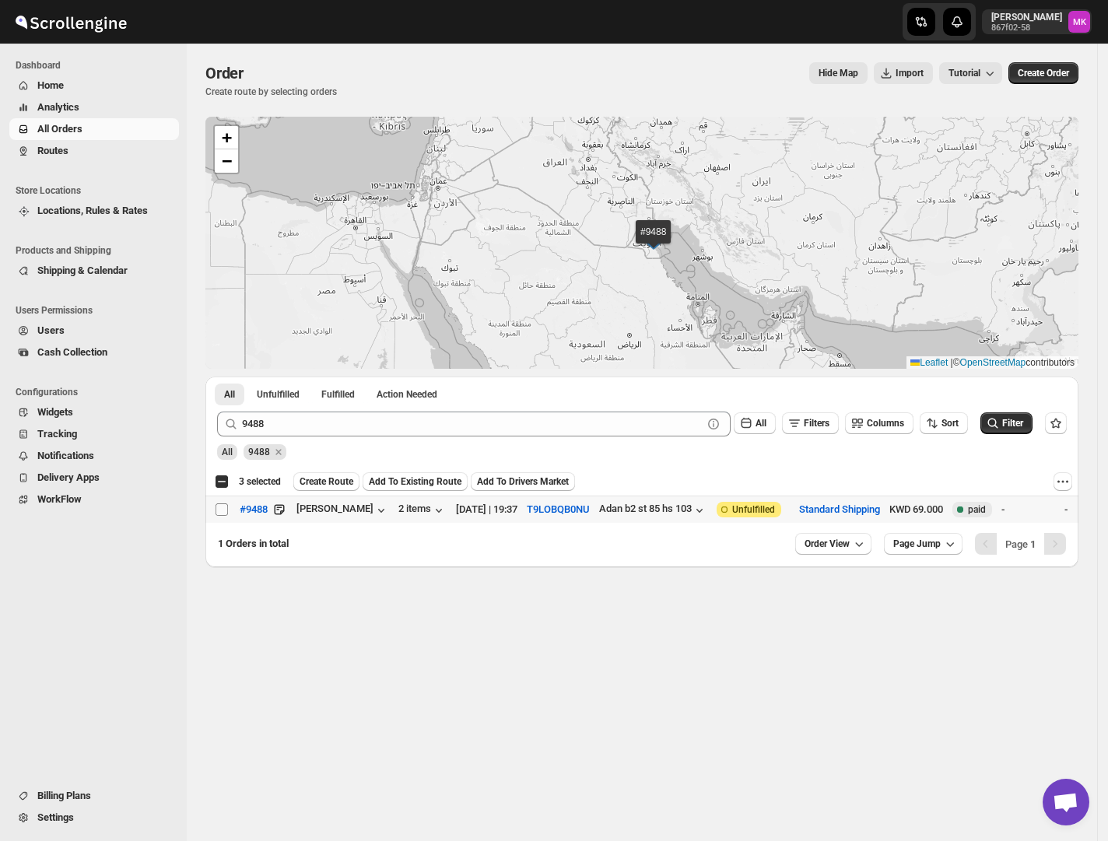
click at [225, 512] on input "Select order" at bounding box center [221, 509] width 12 height 12
checkbox input "true"
click at [405, 439] on div "All 9488" at bounding box center [639, 445] width 856 height 30
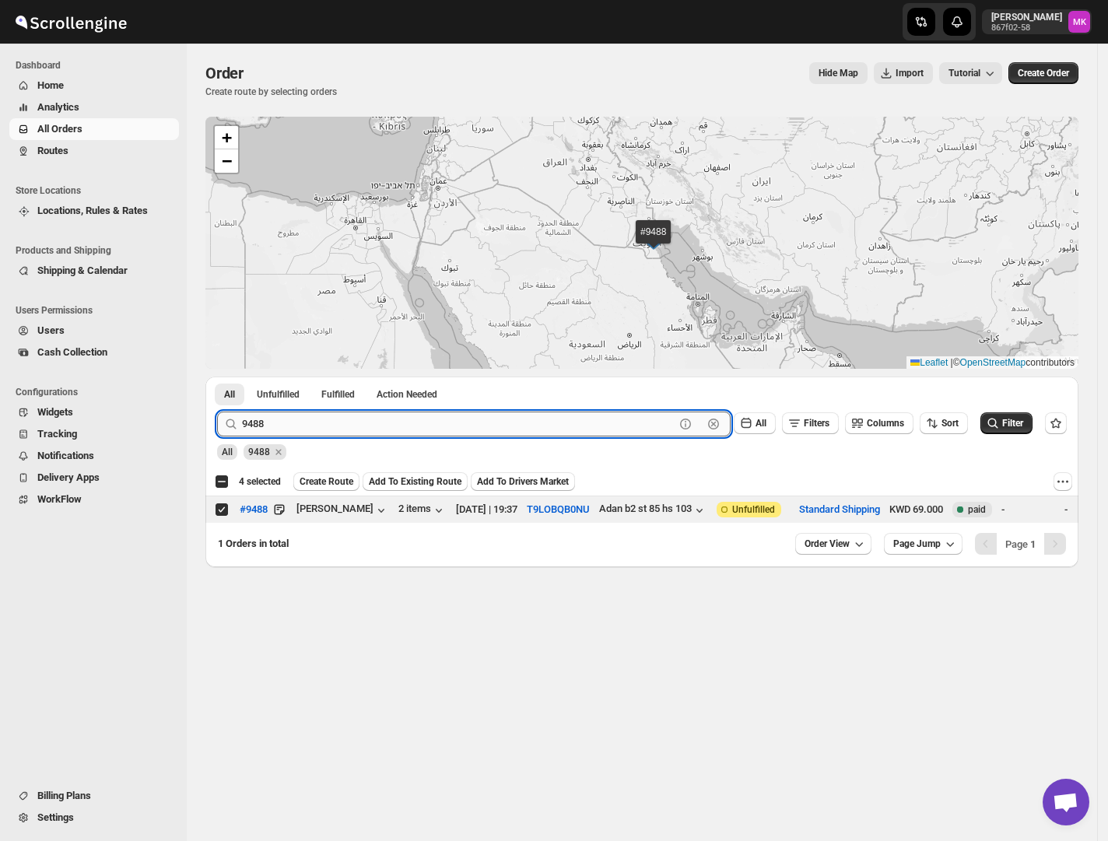
click at [396, 431] on input "9488" at bounding box center [458, 423] width 432 height 25
paste input "503"
type input "9503"
click at [217, 376] on button "Submit" at bounding box center [239, 384] width 44 height 16
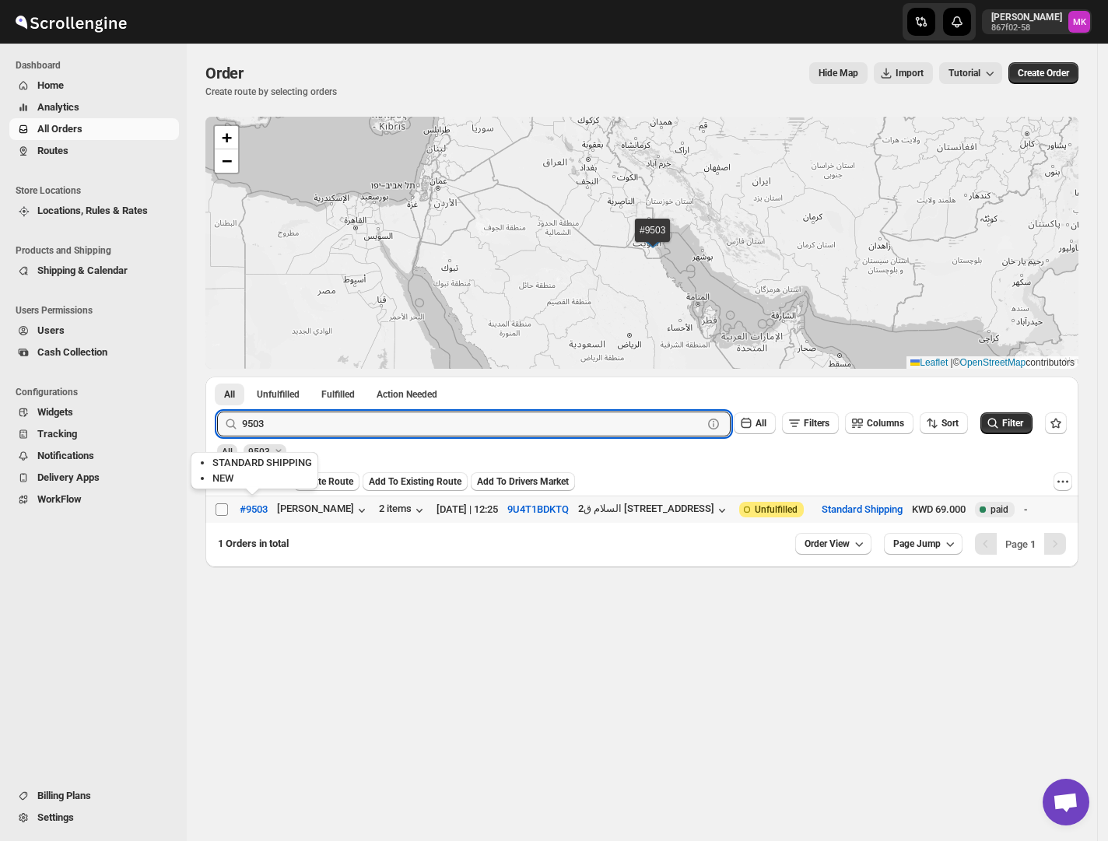
click at [227, 512] on input "Select order" at bounding box center [221, 509] width 12 height 12
checkbox input "true"
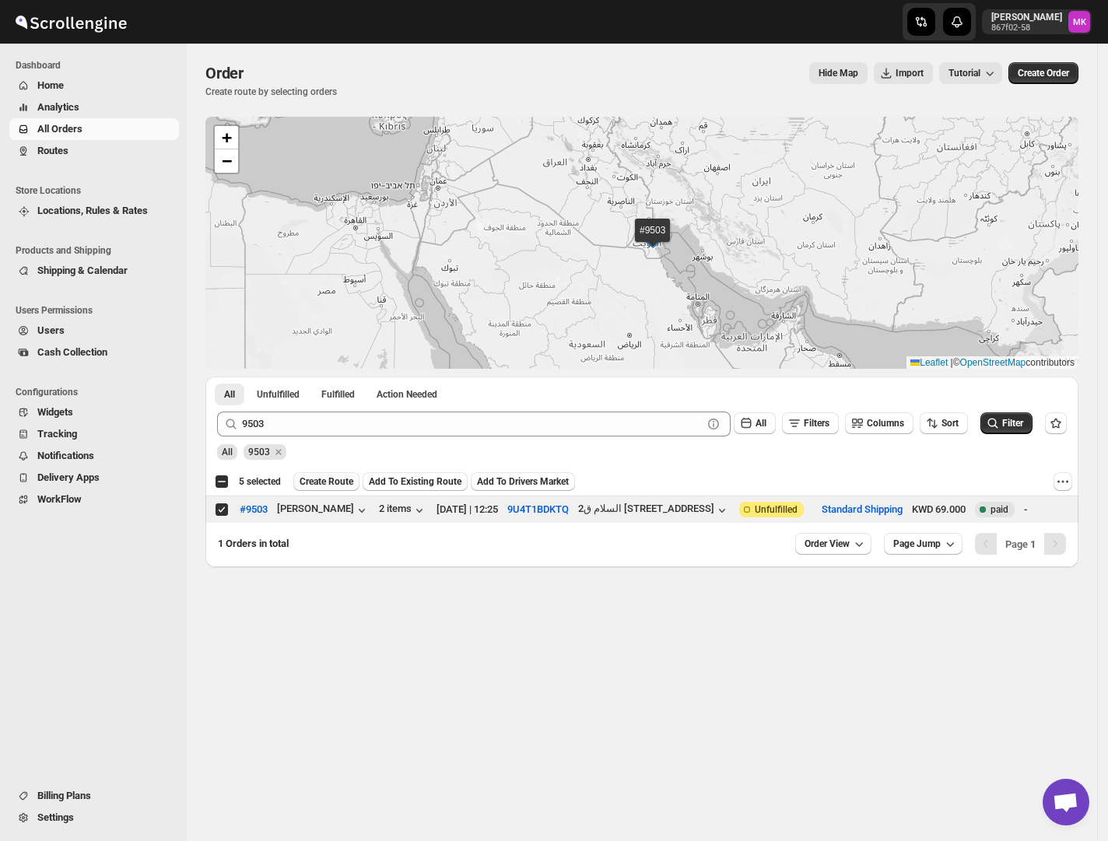
click at [340, 490] on button "Create Route" at bounding box center [326, 481] width 66 height 19
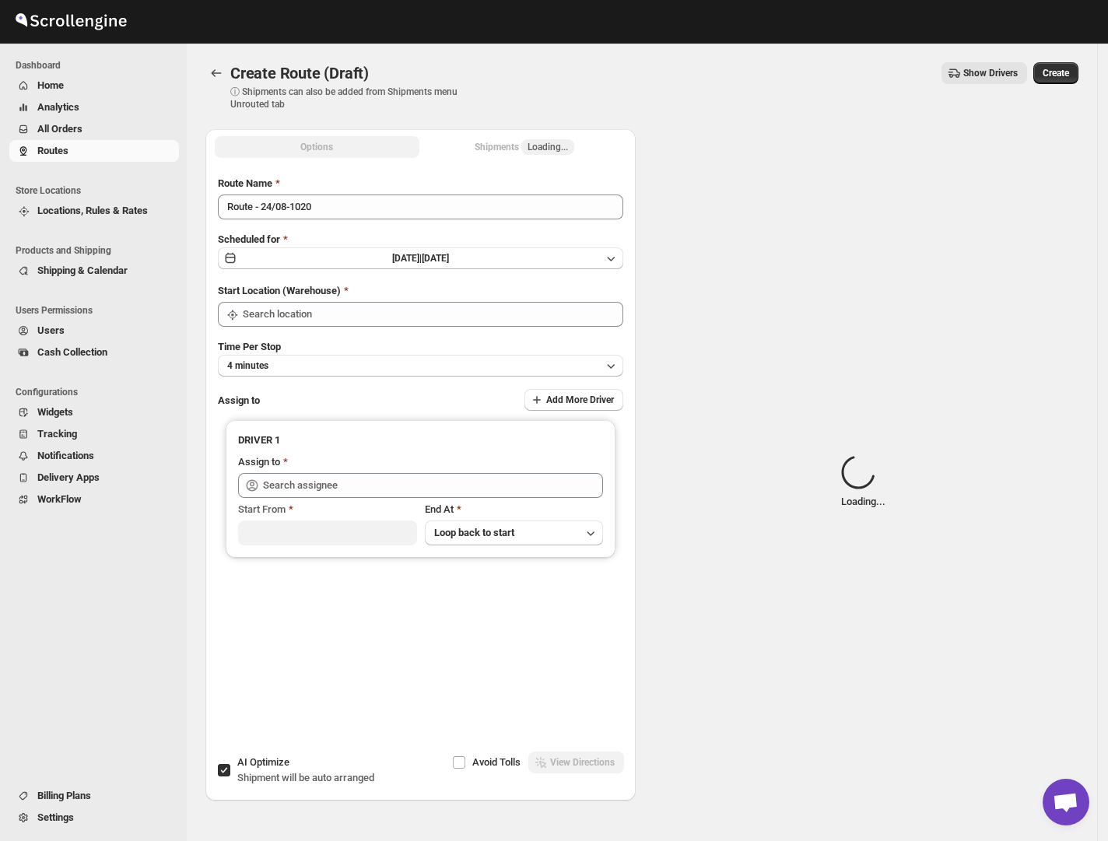
type input "[GEOGRAPHIC_DATA]"
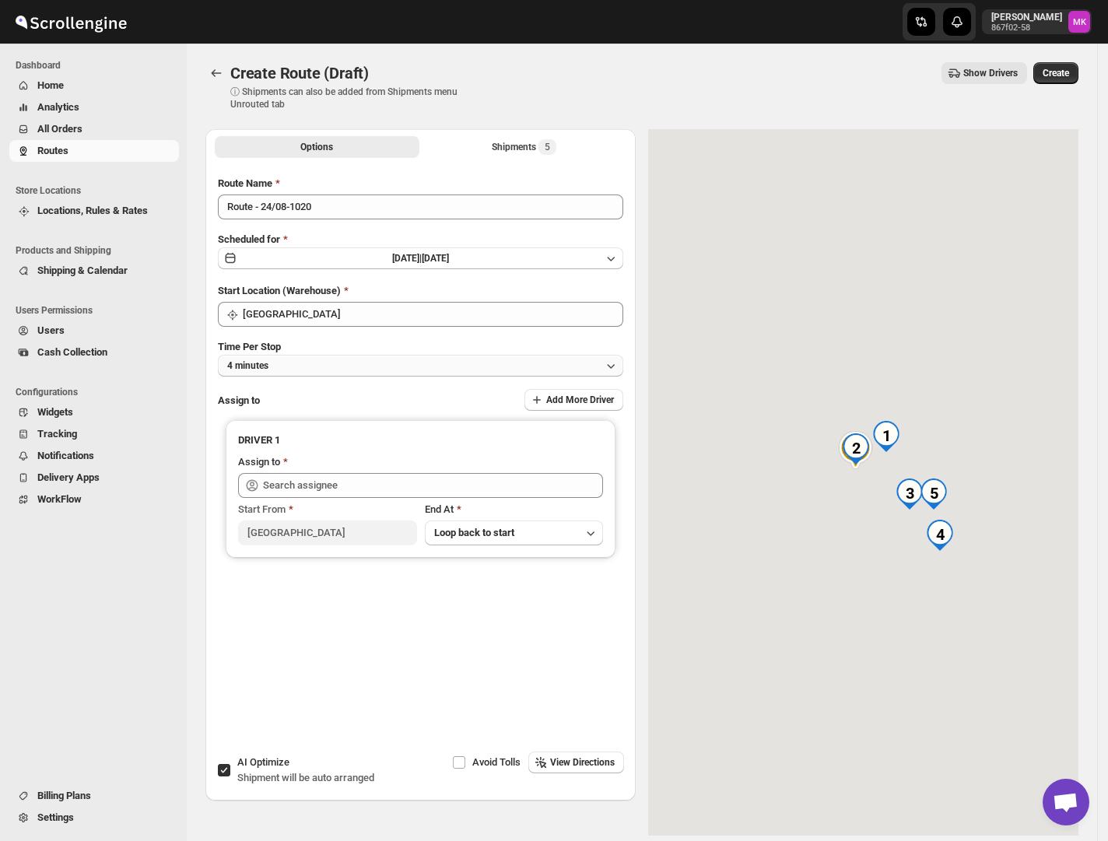
click at [302, 366] on button "4 minutes" at bounding box center [420, 366] width 405 height 22
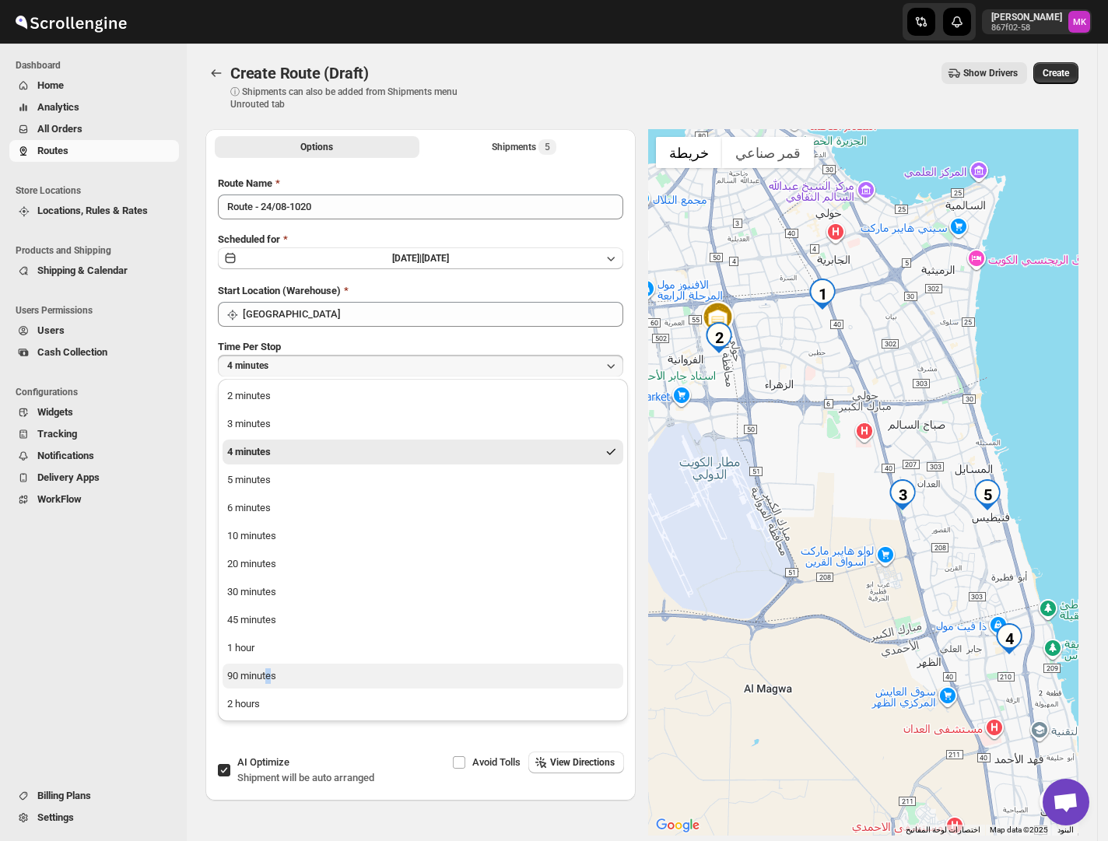
drag, startPoint x: 269, startPoint y: 660, endPoint x: 268, endPoint y: 673, distance: 12.5
click at [268, 673] on ul "2 minutes 3 minutes 4 minutes 5 minutes 6 minutes 10 minutes 20 minutes 30 minu…" at bounding box center [422, 549] width 401 height 333
click at [268, 673] on div "90 minutes" at bounding box center [251, 676] width 49 height 16
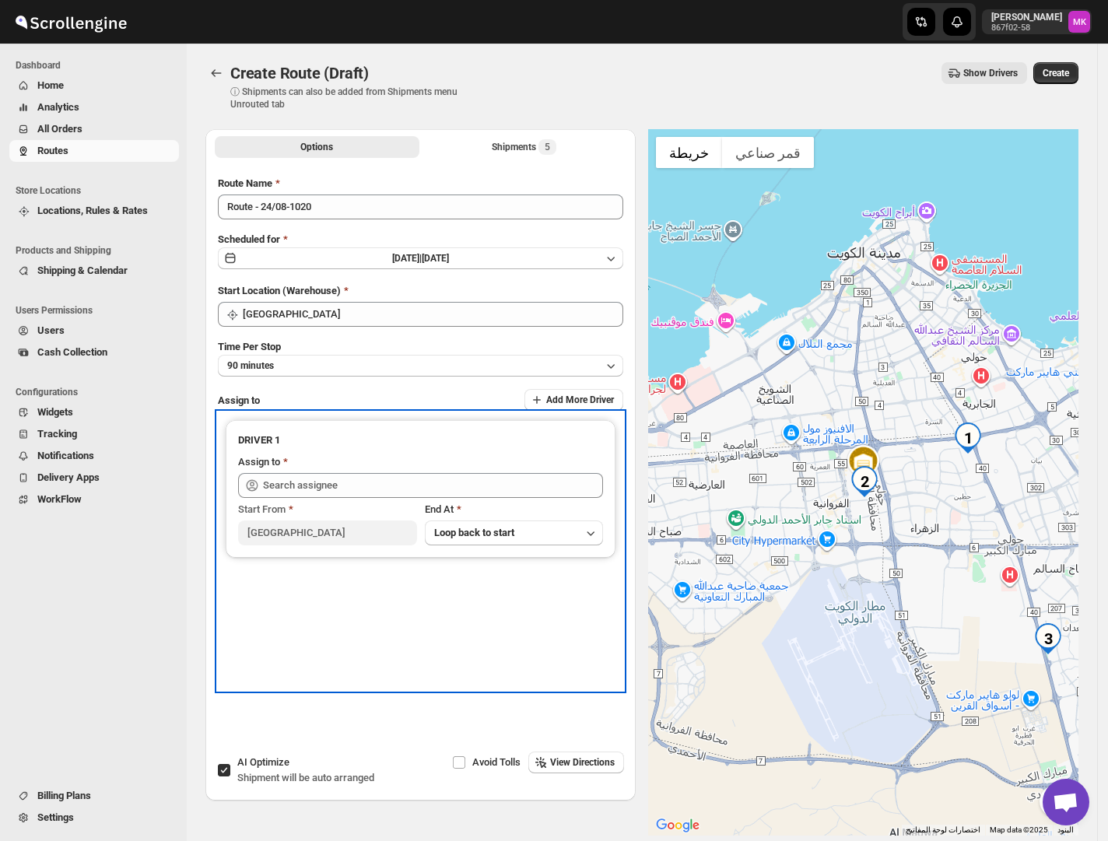
click at [253, 482] on icon at bounding box center [252, 483] width 5 height 5
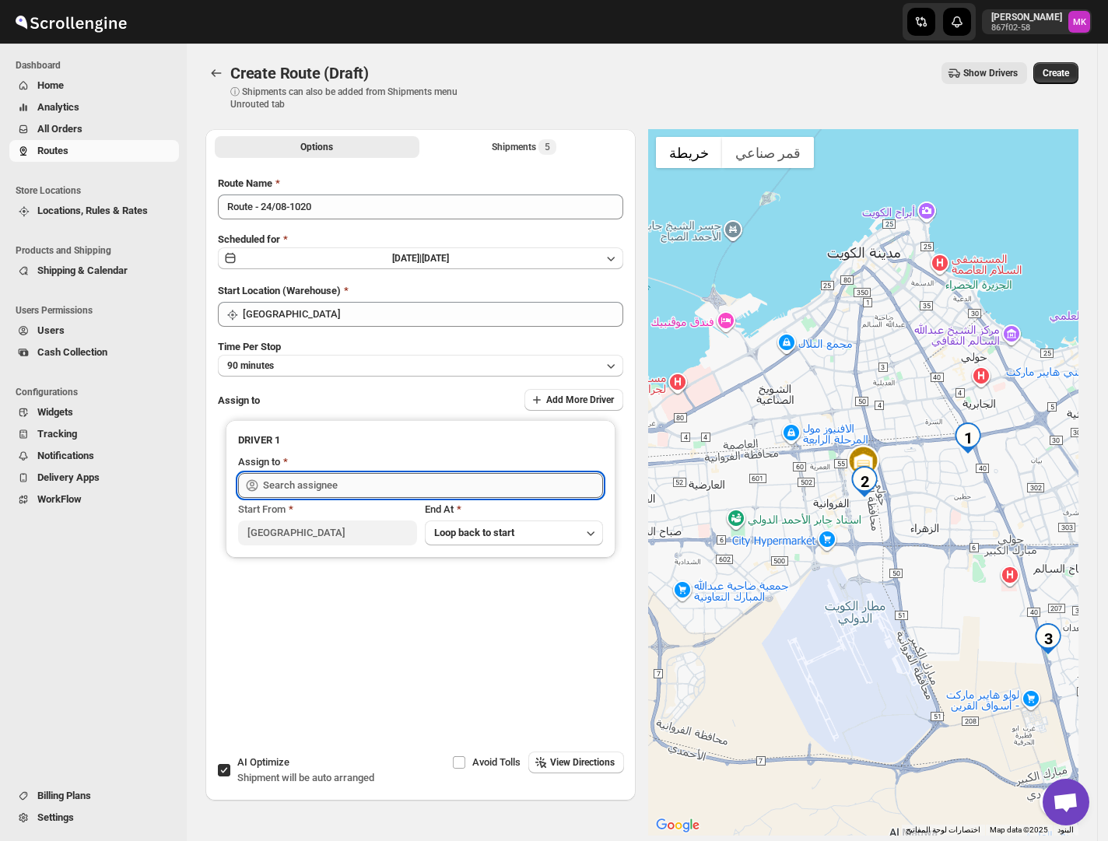
click at [303, 486] on input "text" at bounding box center [433, 485] width 340 height 25
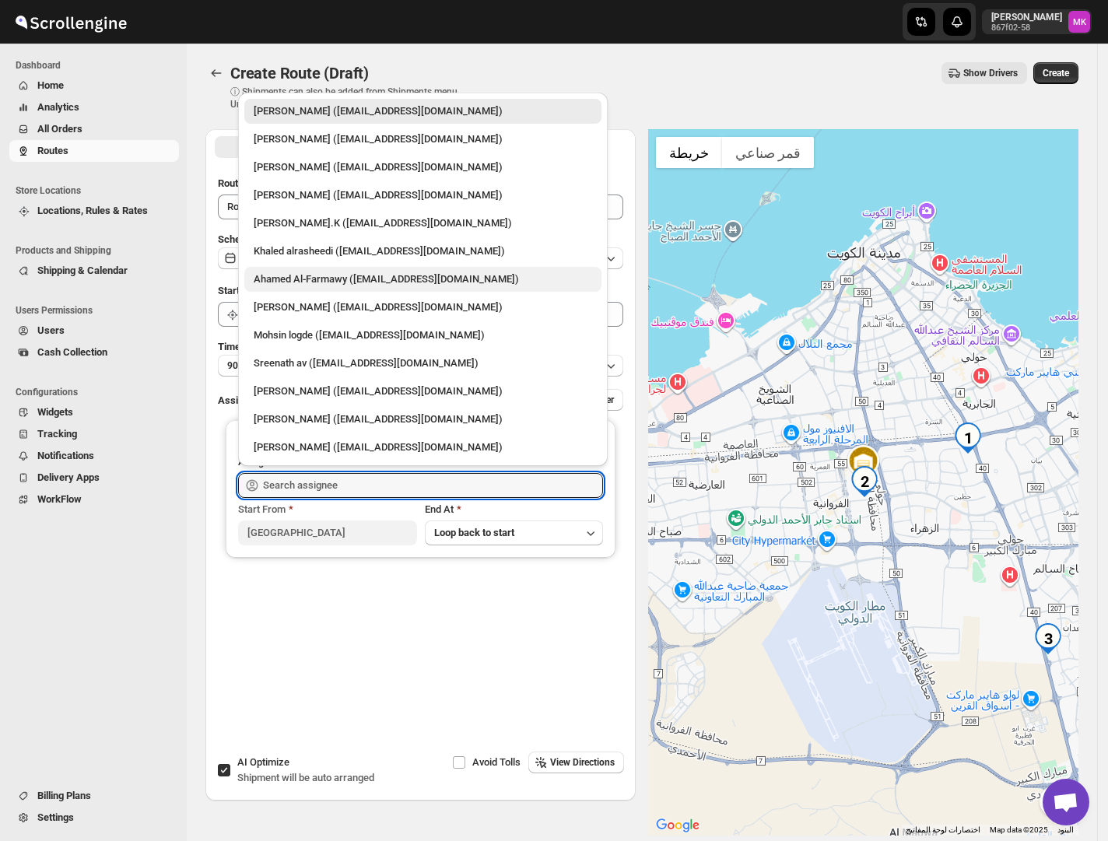
click at [355, 288] on div "Ahamed Al-Farmawy ([EMAIL_ADDRESS][DOMAIN_NAME])" at bounding box center [422, 279] width 357 height 25
type input "Ahamed Al-Farmawy ([EMAIL_ADDRESS][DOMAIN_NAME])"
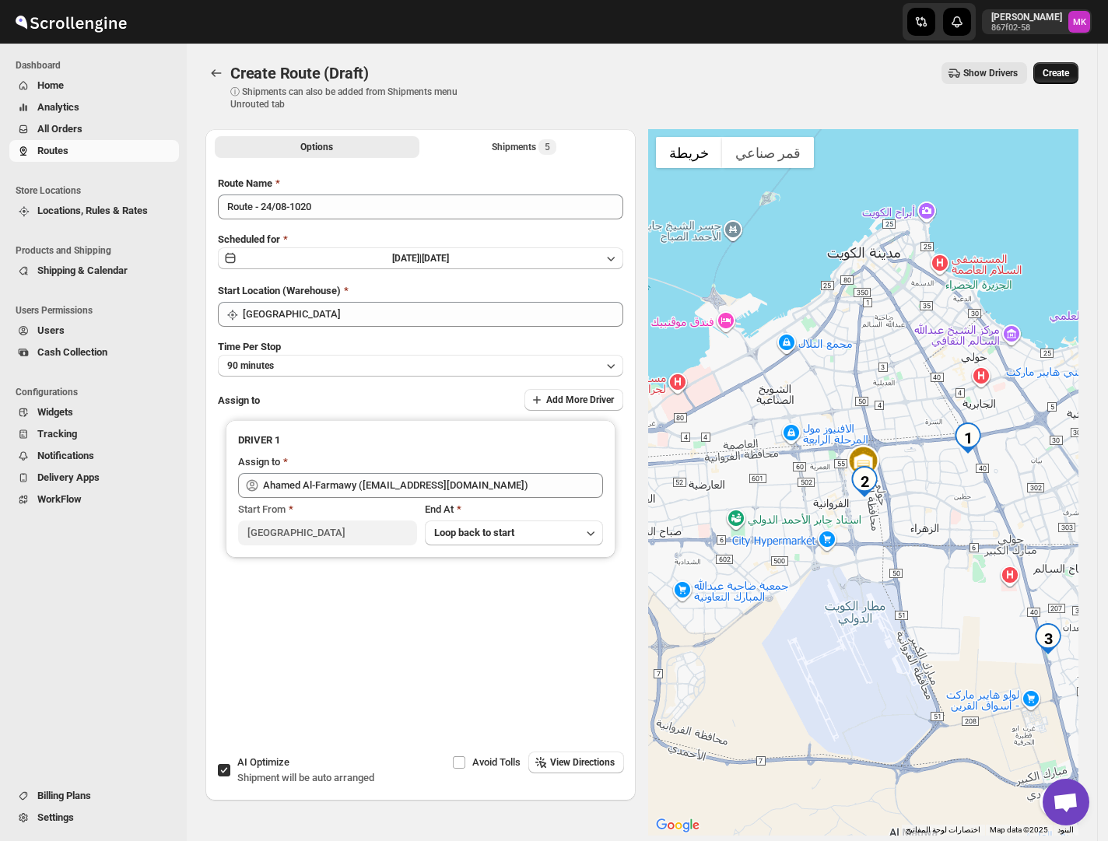
click at [1069, 73] on span "Create" at bounding box center [1055, 73] width 26 height 12
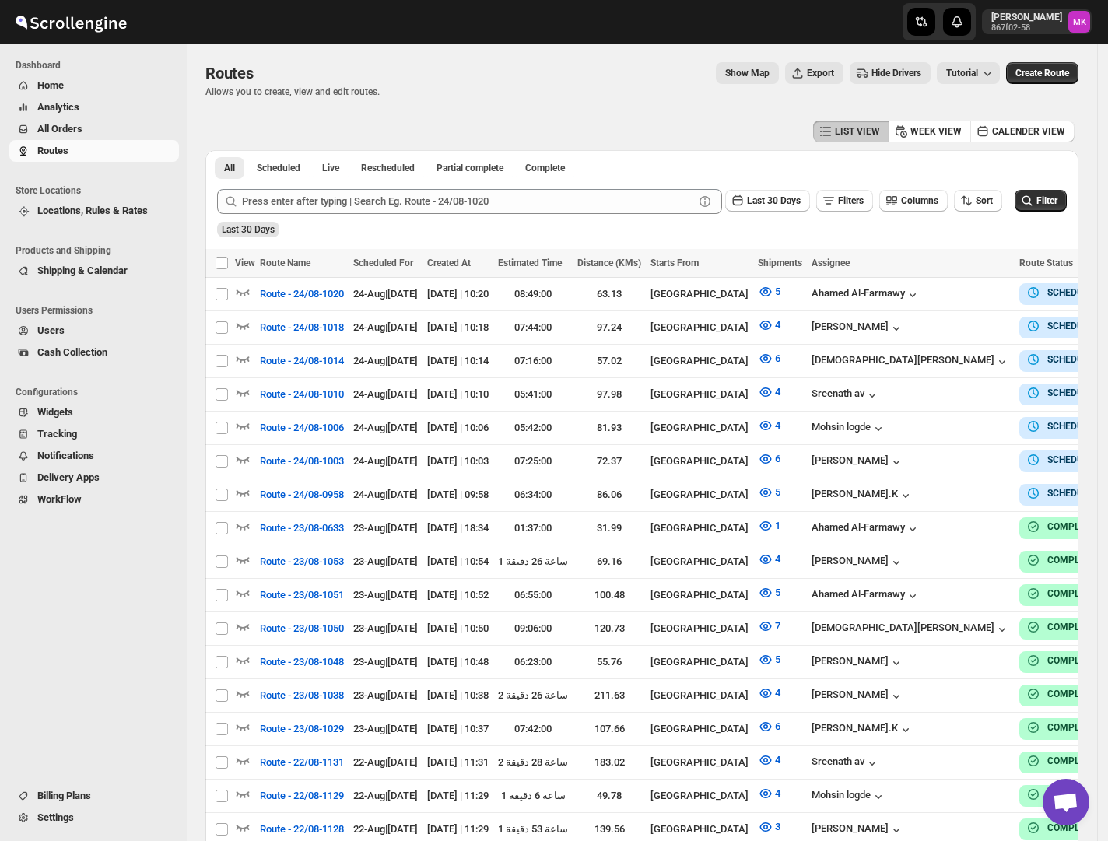
click at [75, 131] on span "All Orders" at bounding box center [59, 129] width 45 height 12
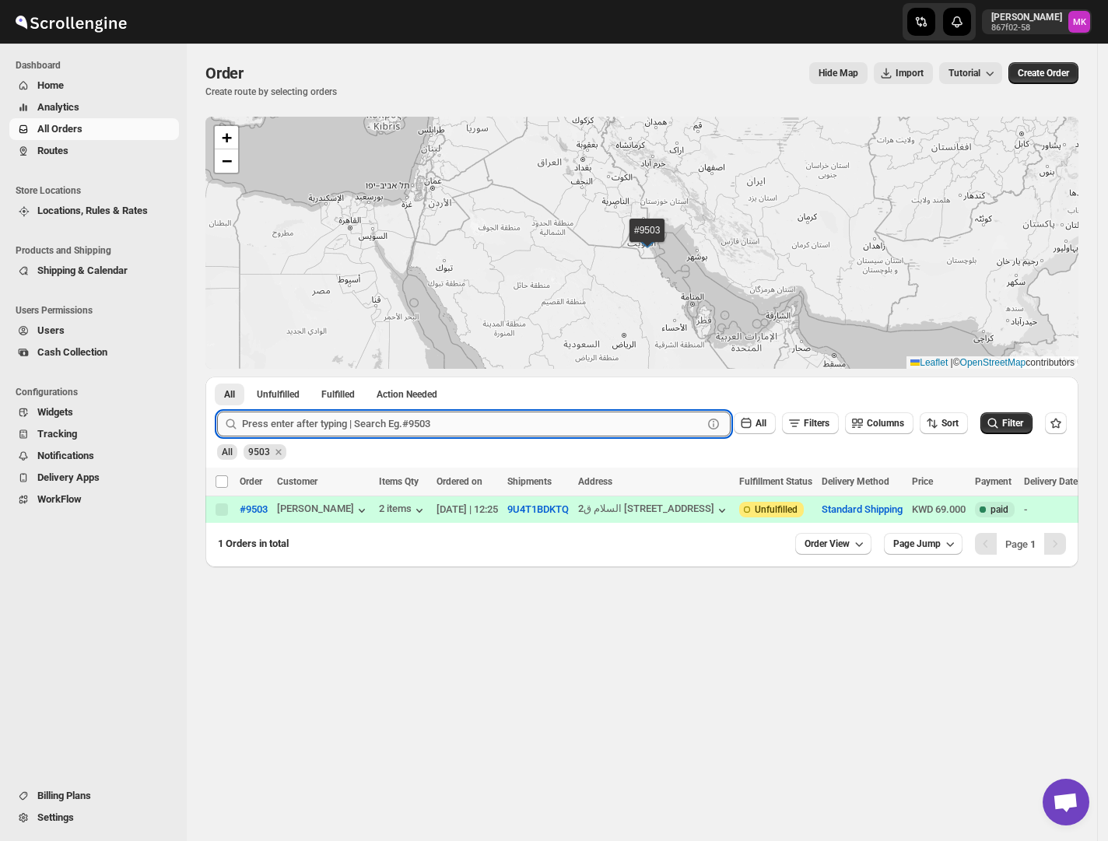
click at [283, 429] on input "text" at bounding box center [472, 423] width 460 height 25
paste input "9583"
type input "9583"
click at [217, 376] on button "Submit" at bounding box center [239, 384] width 44 height 16
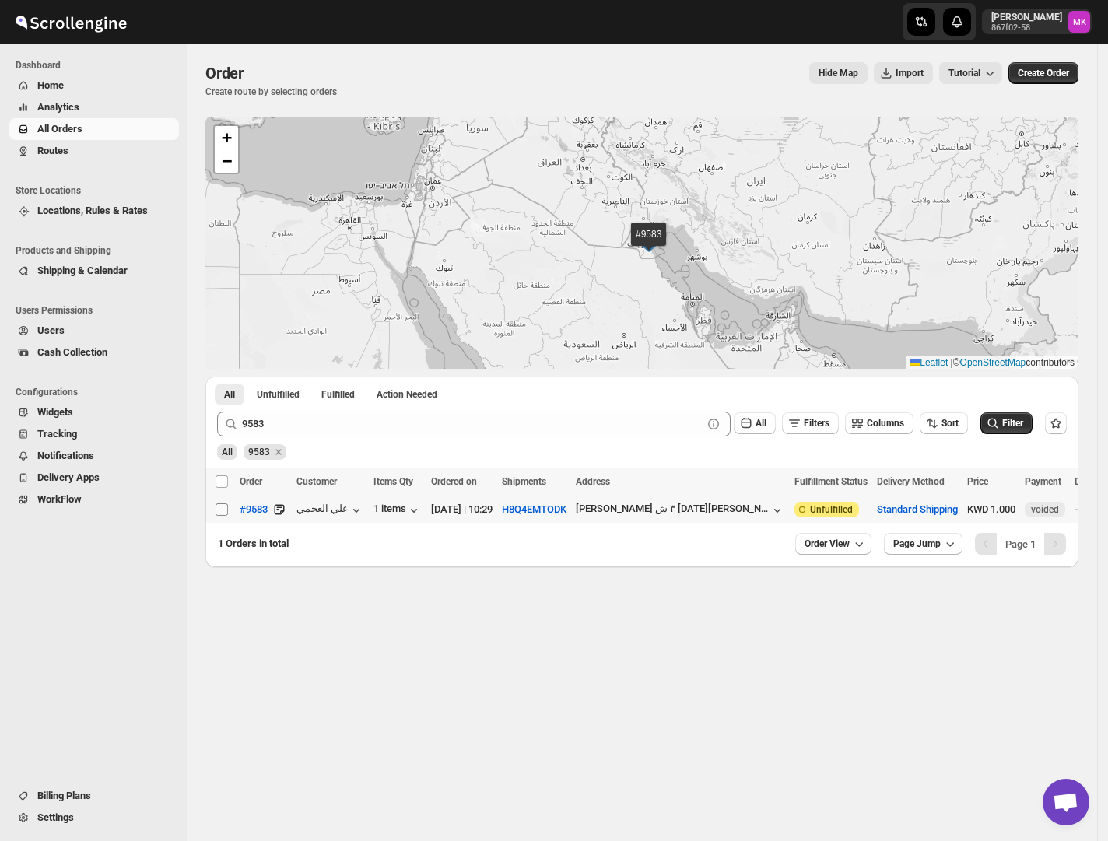
click at [221, 513] on input "Select order" at bounding box center [221, 509] width 12 height 12
checkbox input "true"
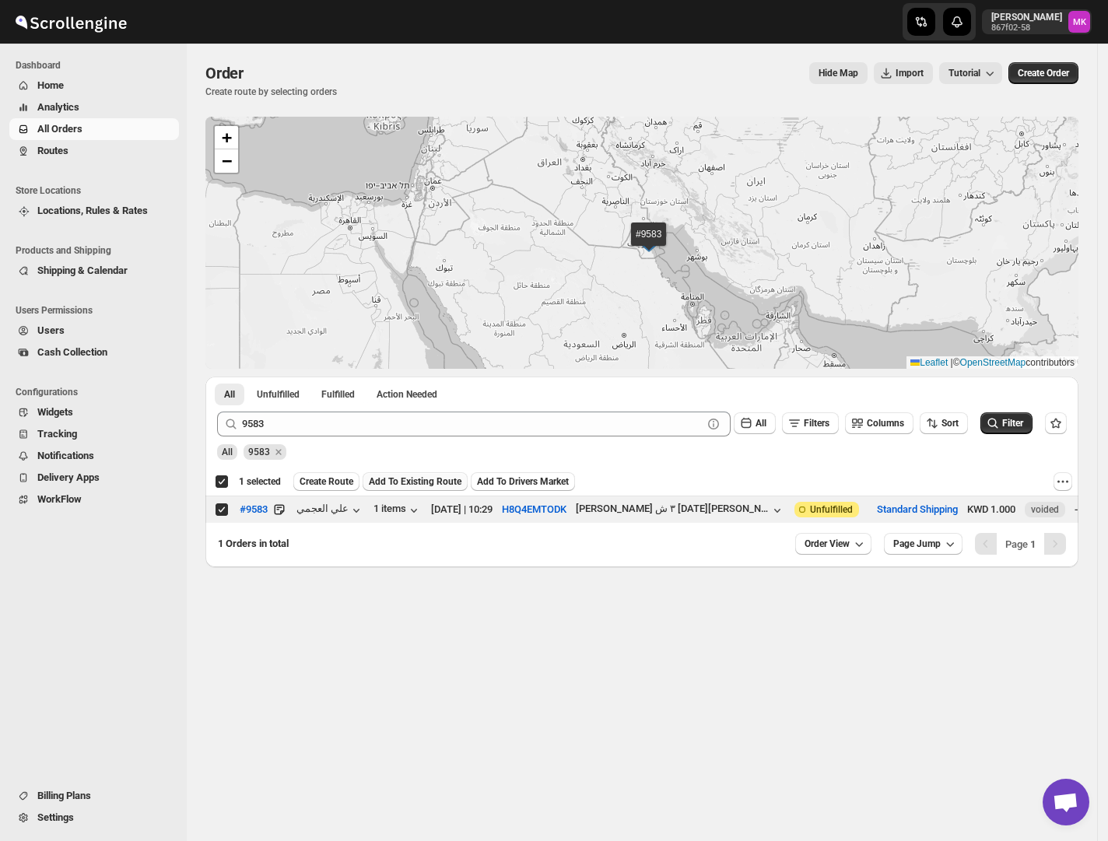
click at [383, 481] on span "Add To Existing Route" at bounding box center [415, 481] width 93 height 12
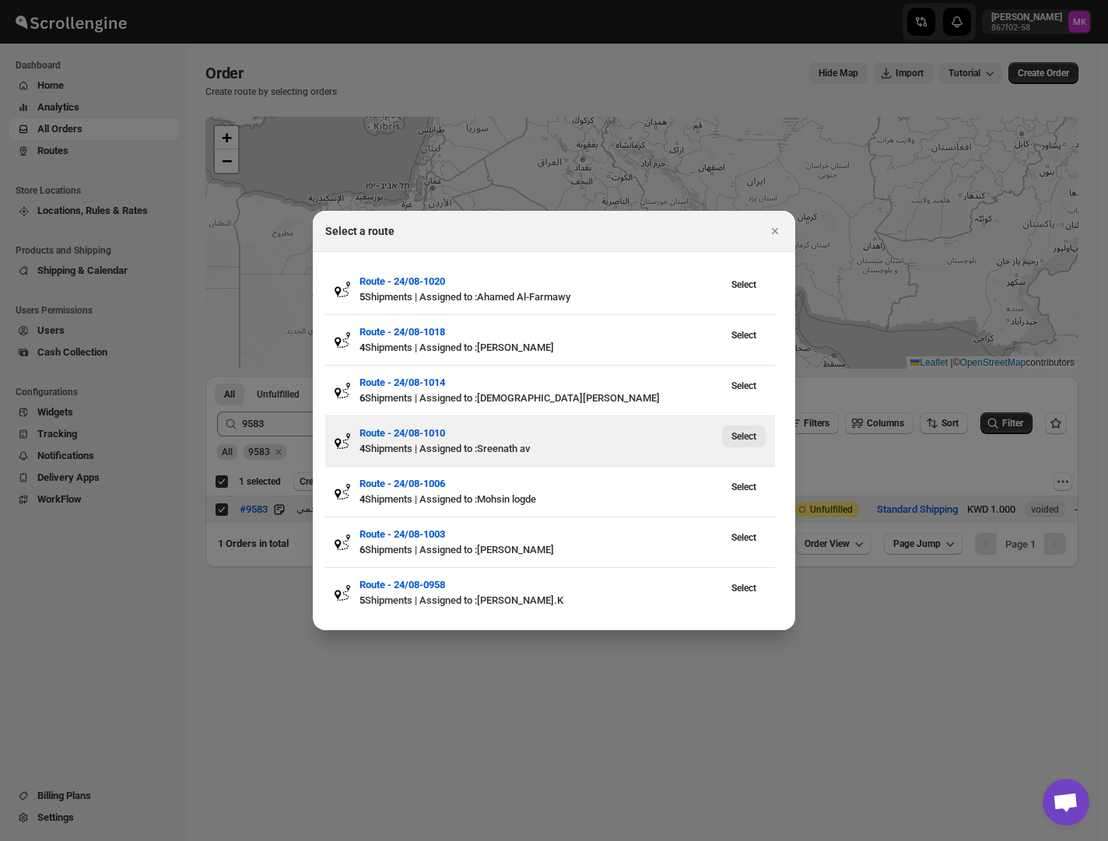
click at [756, 432] on button "Select" at bounding box center [744, 436] width 44 height 22
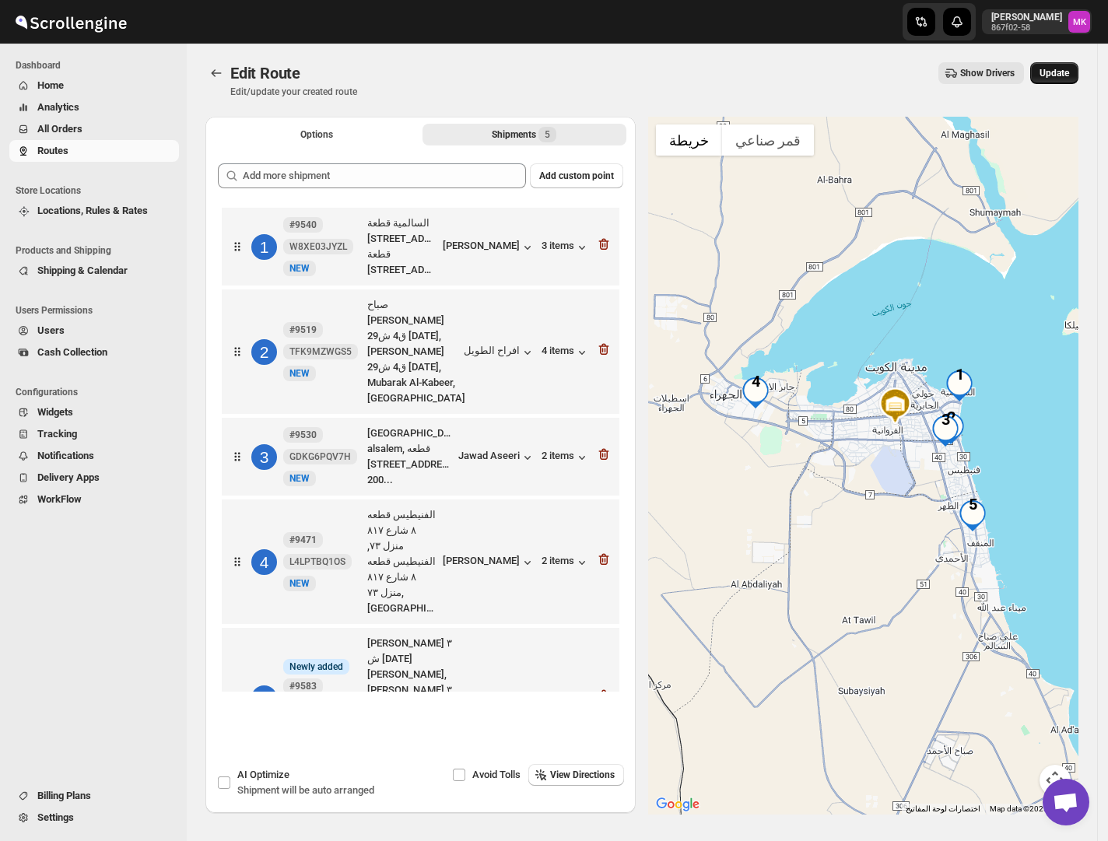
click at [1045, 63] on button "Update" at bounding box center [1054, 73] width 48 height 22
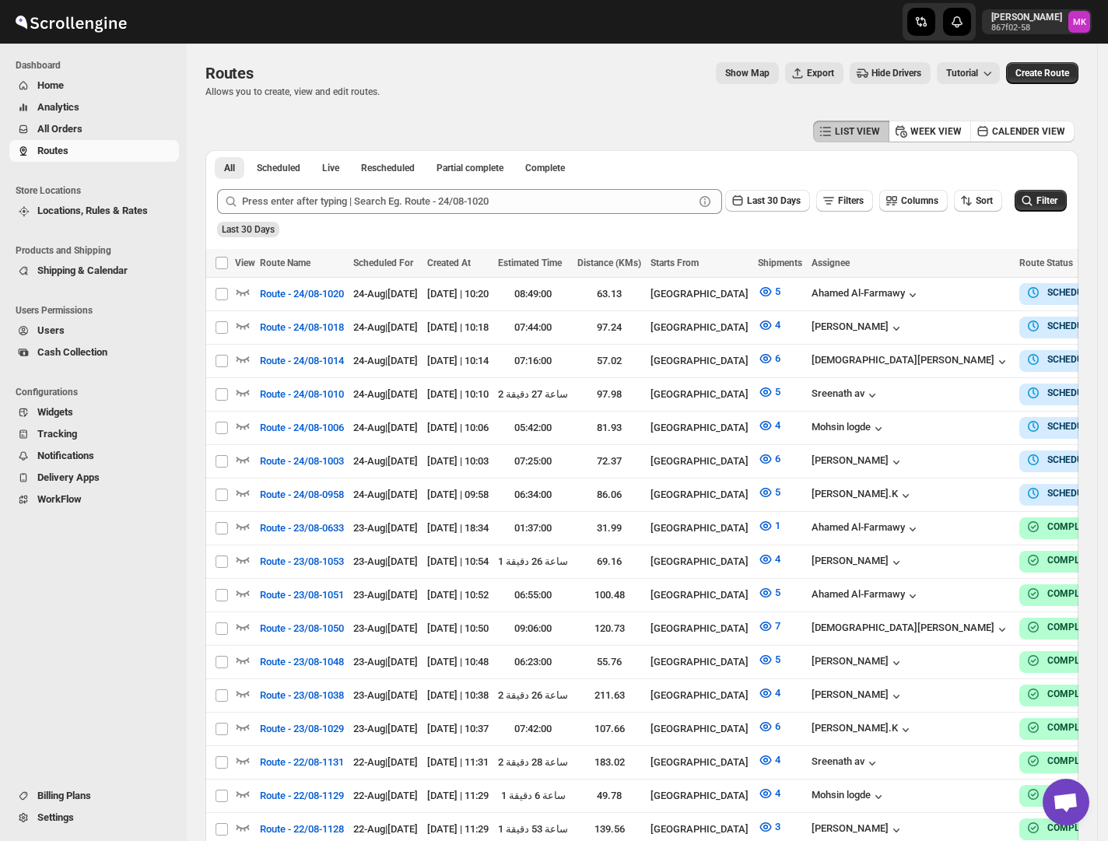
click at [54, 135] on span "All Orders" at bounding box center [106, 129] width 138 height 16
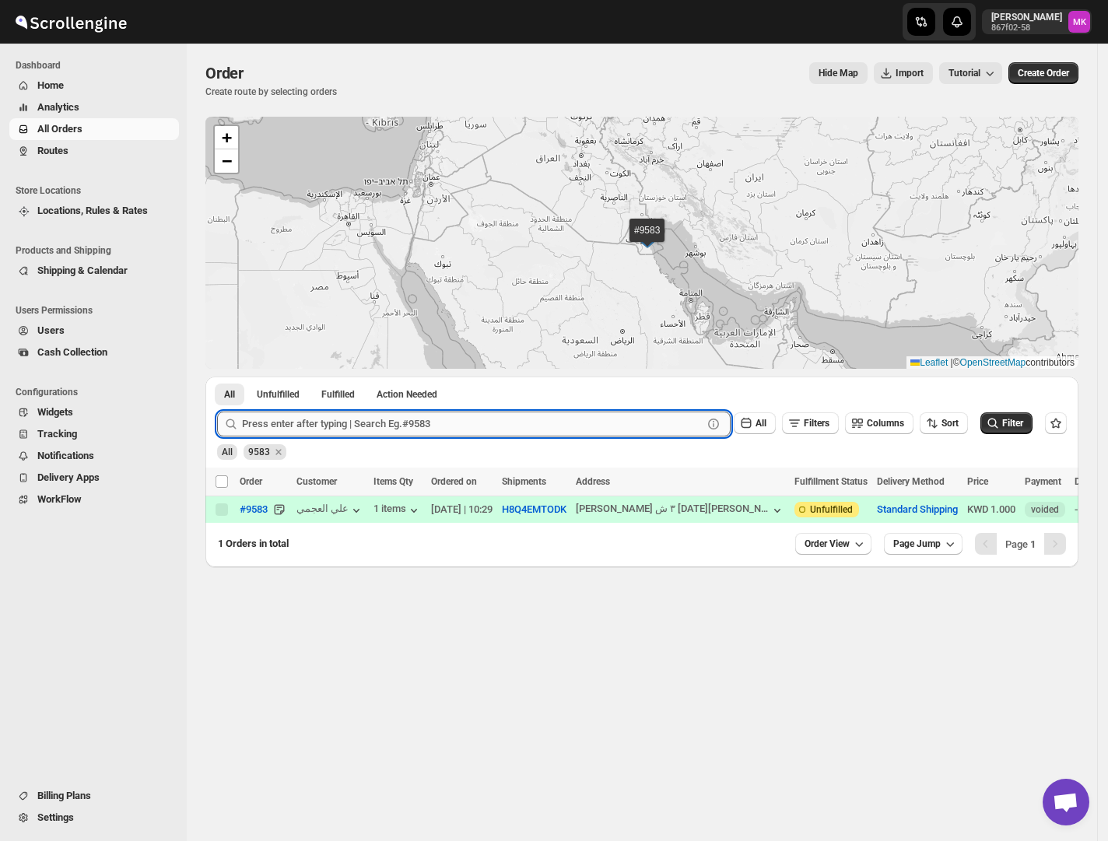
click at [313, 420] on input "text" at bounding box center [472, 423] width 460 height 25
paste input "9584"
type input "9584"
click at [217, 376] on button "Submit" at bounding box center [239, 384] width 44 height 16
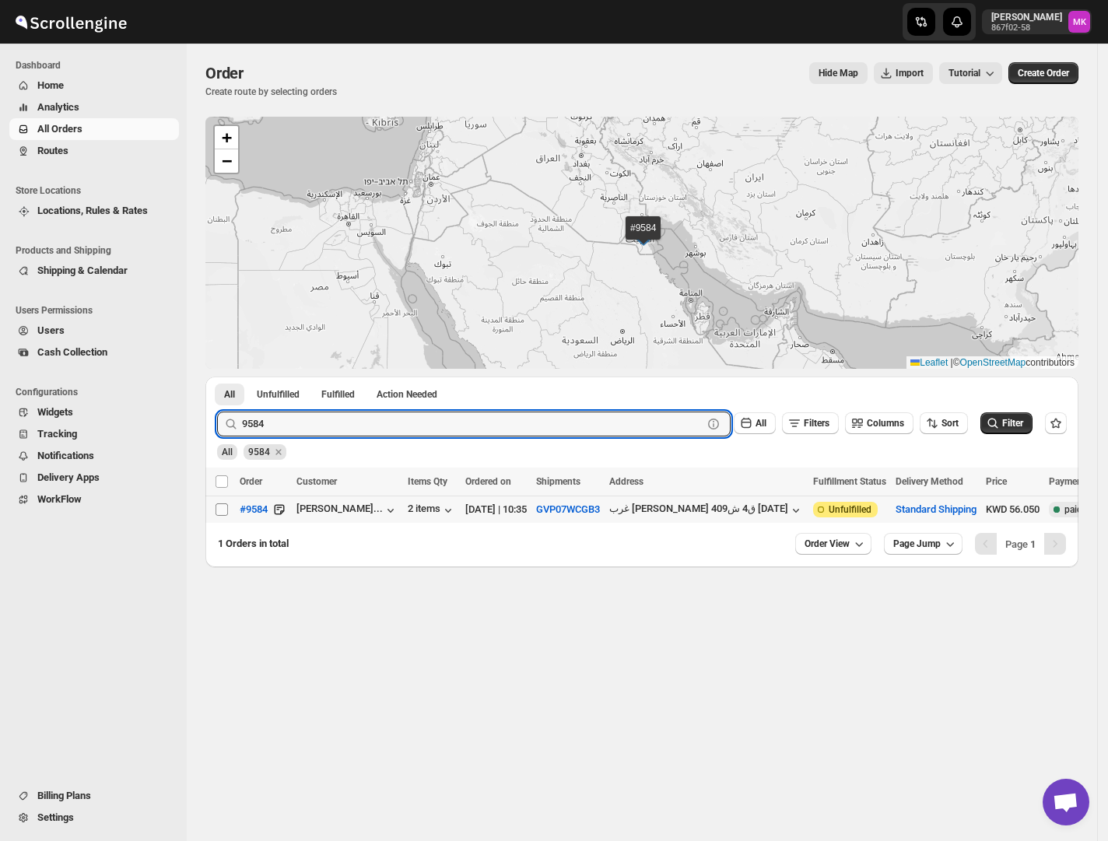
click at [228, 506] on span at bounding box center [222, 509] width 14 height 14
click at [228, 506] on input "Select order" at bounding box center [221, 509] width 12 height 12
checkbox input "false"
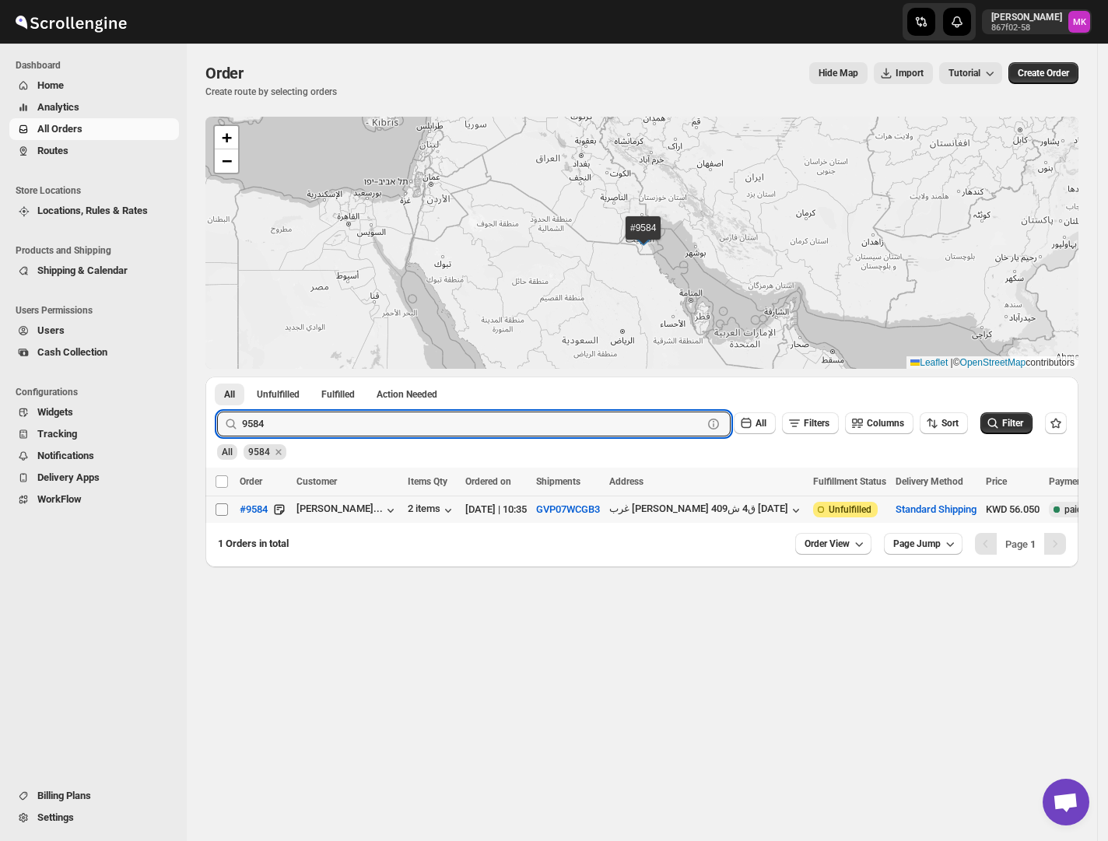
checkbox input "false"
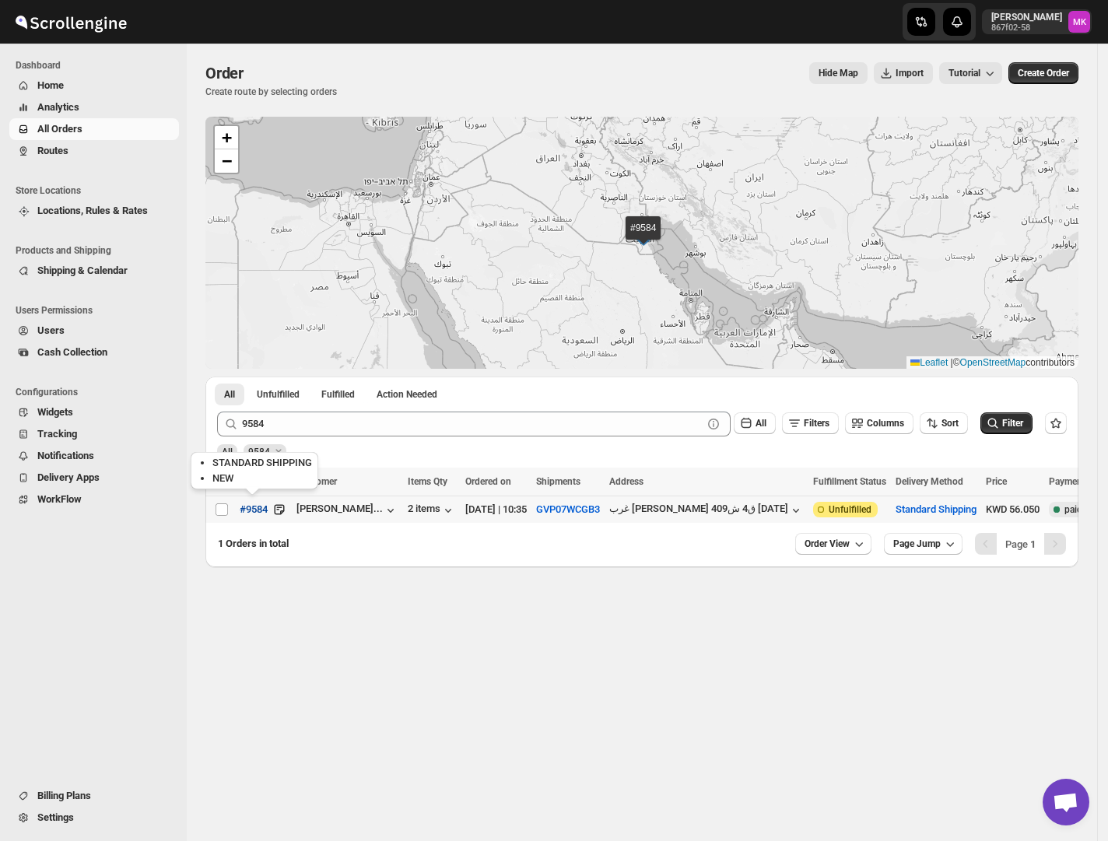
click at [231, 513] on button "#9584" at bounding box center [253, 509] width 47 height 25
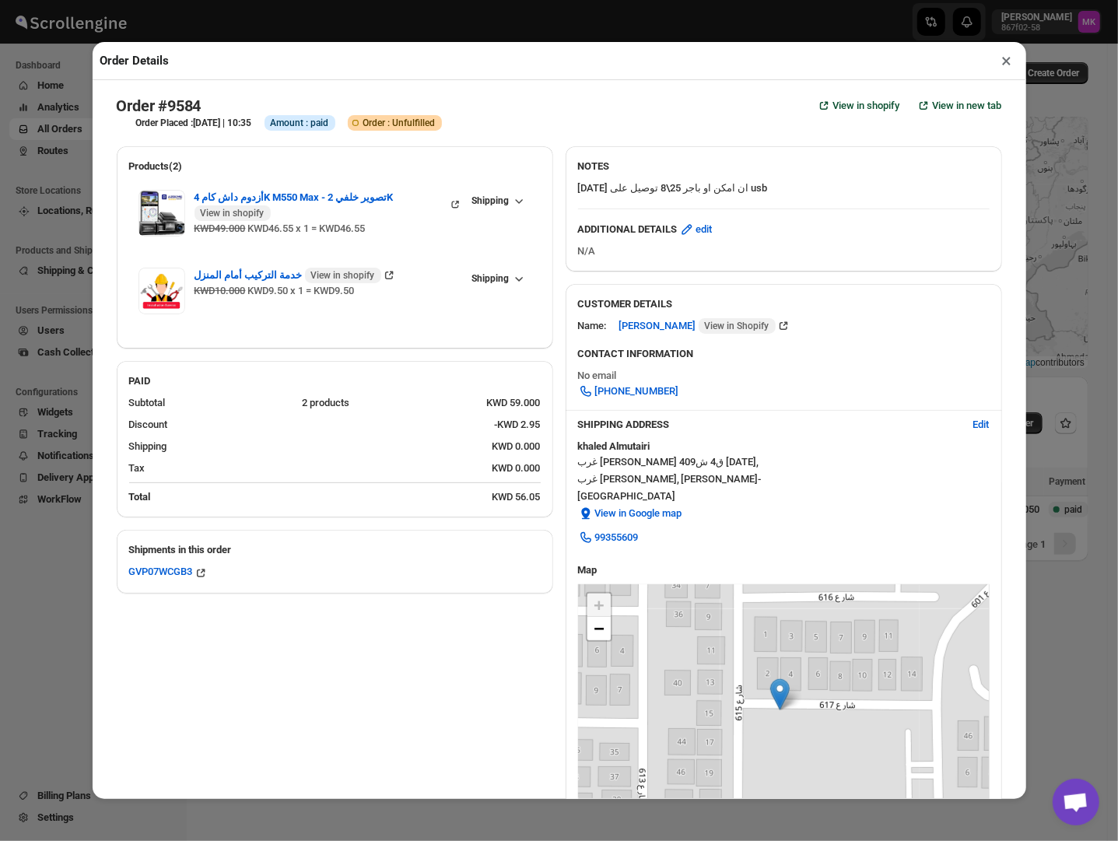
click at [1008, 68] on button "×" at bounding box center [1007, 61] width 23 height 22
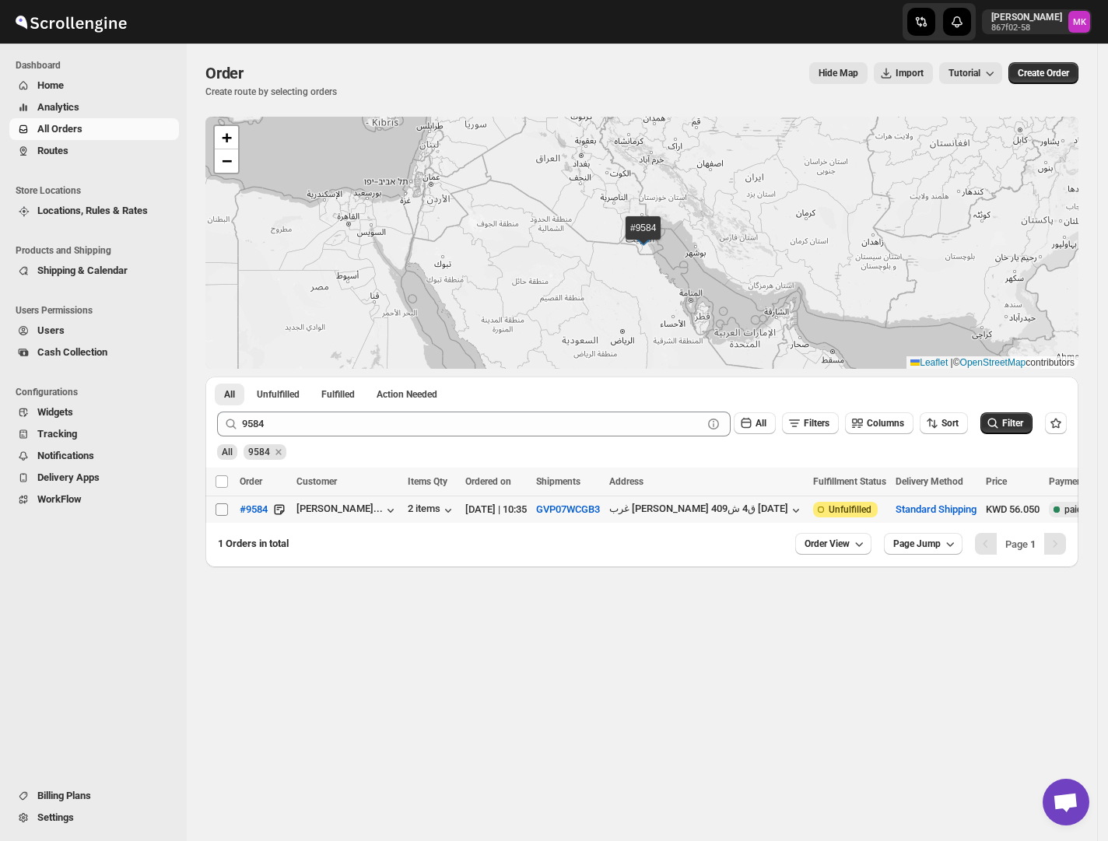
click at [225, 513] on input "Select order" at bounding box center [221, 509] width 12 height 12
checkbox input "true"
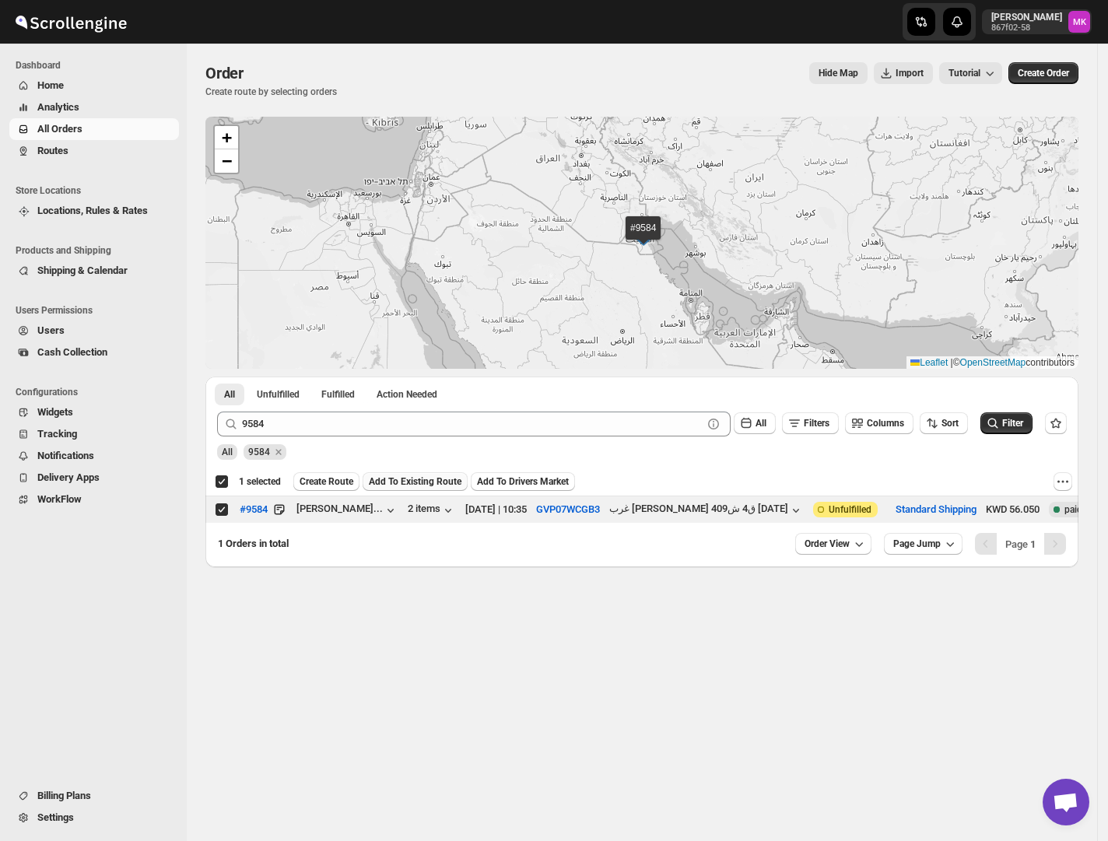
click at [390, 486] on span "Add To Existing Route" at bounding box center [415, 481] width 93 height 12
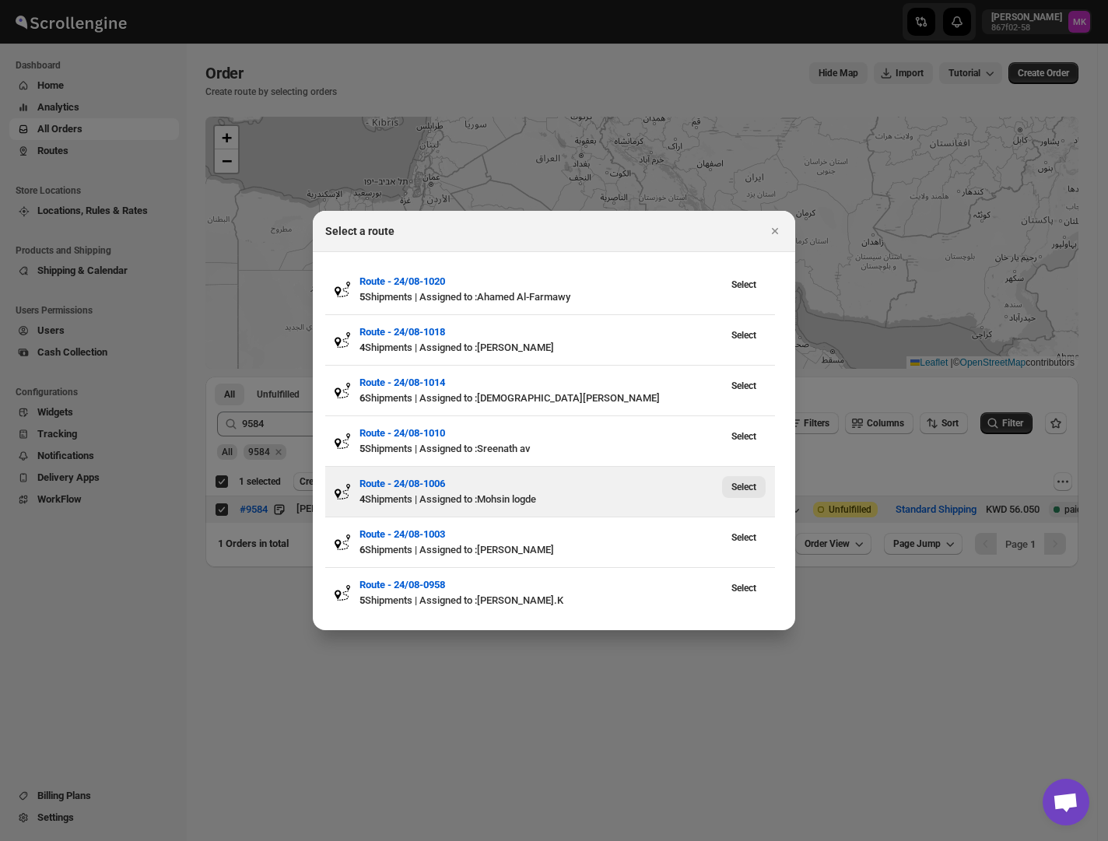
click at [735, 493] on button "Select" at bounding box center [744, 487] width 44 height 22
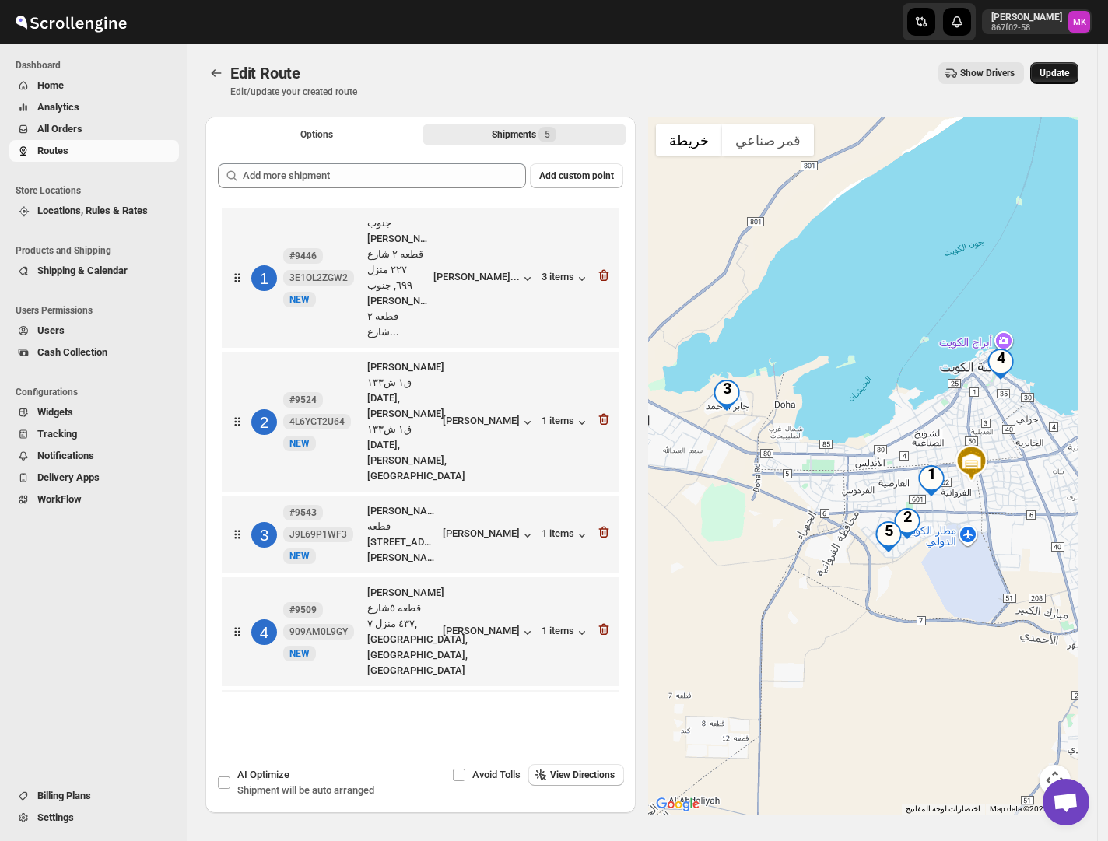
click at [1069, 78] on span "Update" at bounding box center [1054, 73] width 30 height 12
